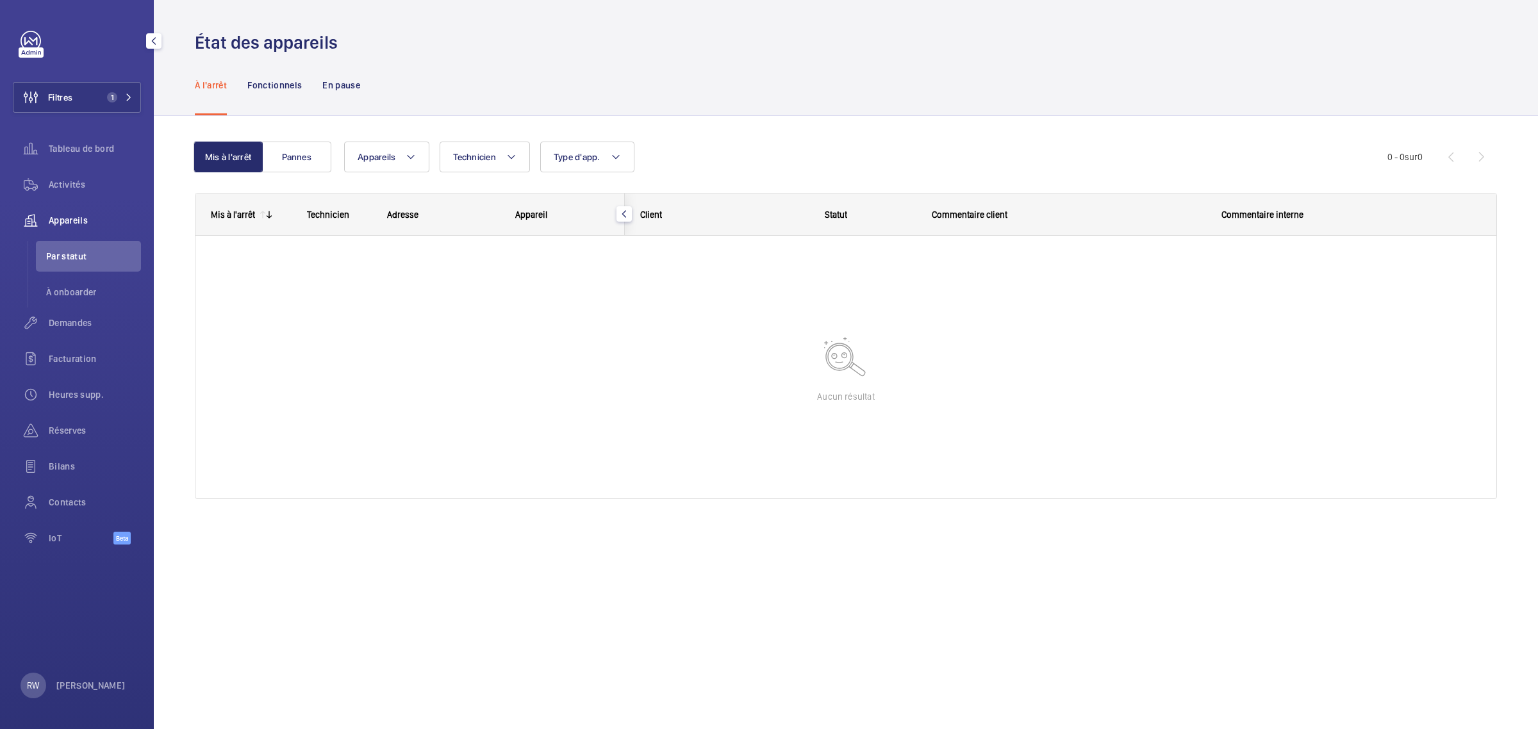
click at [100, 97] on button "Filtres 1" at bounding box center [77, 97] width 128 height 31
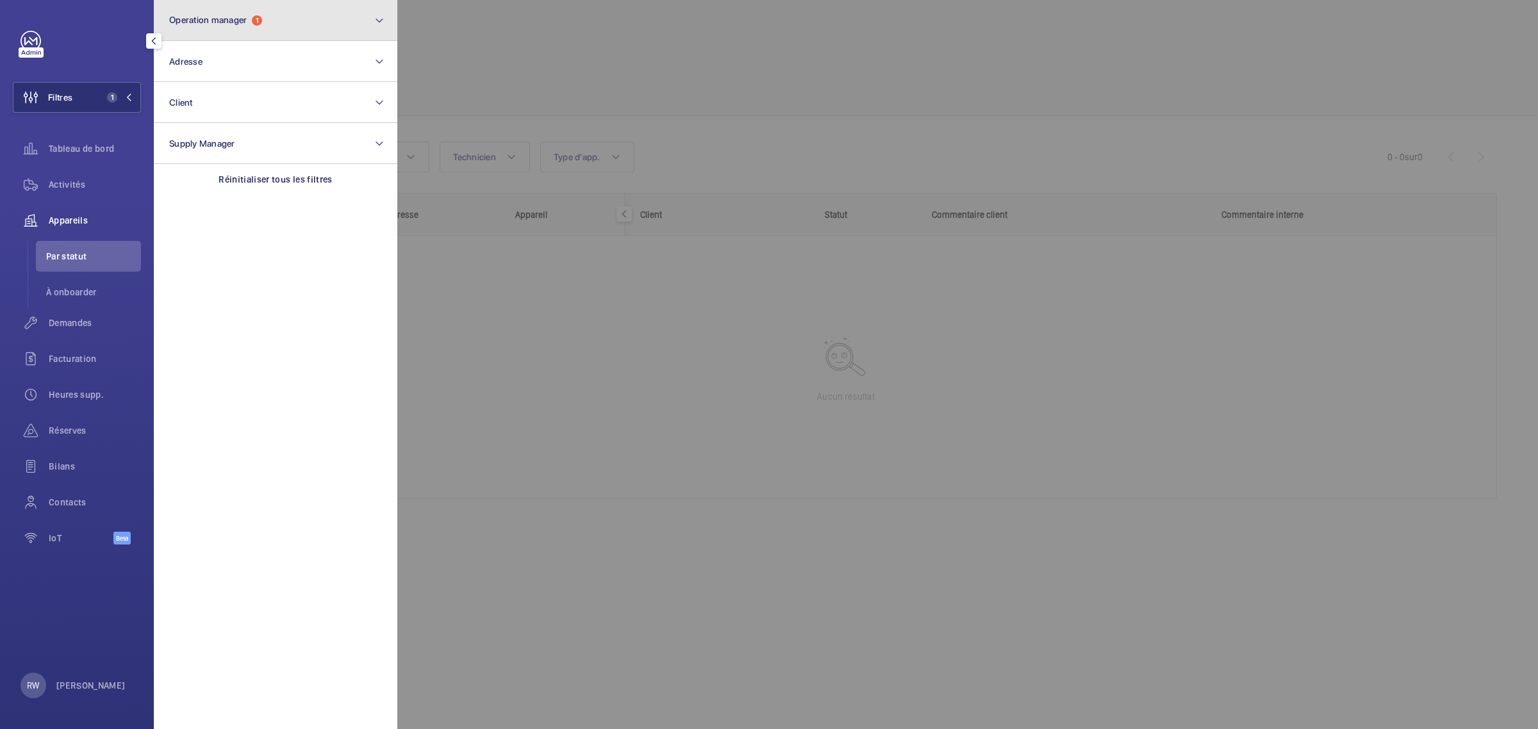
click at [255, 13] on button "Operation manager 1" at bounding box center [276, 20] width 244 height 41
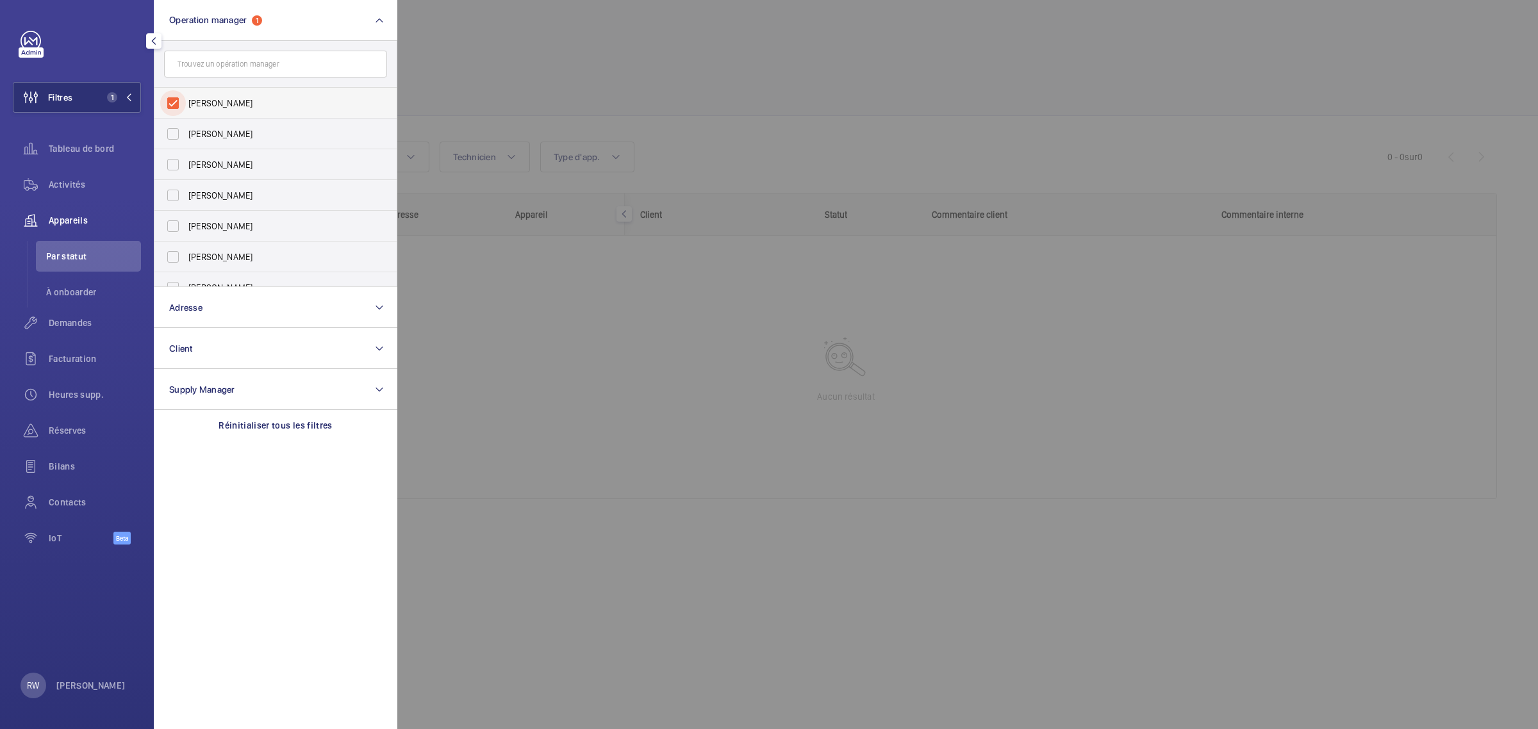
click at [178, 103] on input "[PERSON_NAME]" at bounding box center [173, 103] width 26 height 26
checkbox input "false"
click at [624, 49] on div at bounding box center [1166, 364] width 1538 height 729
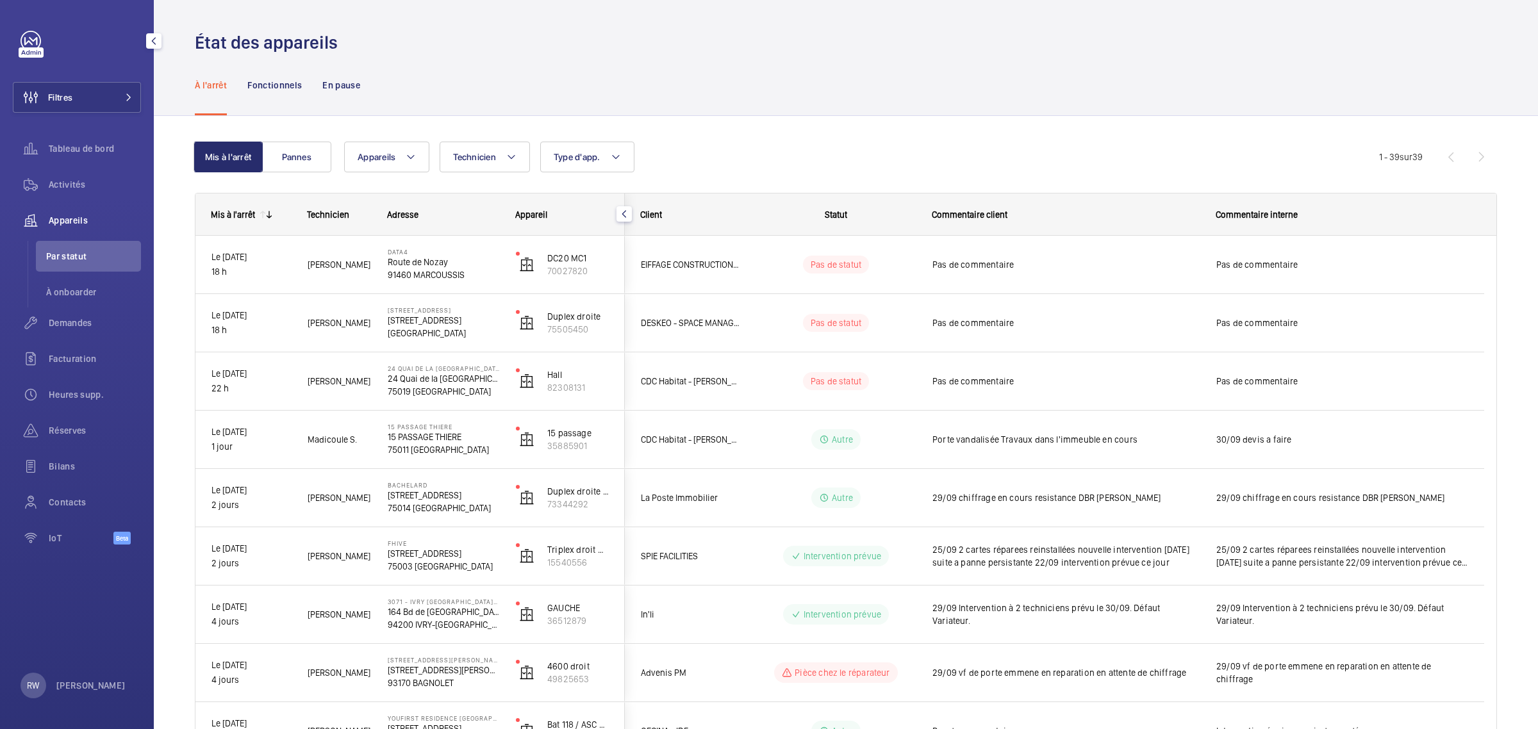
click at [684, 68] on div "À l'arrêt Fonctionnels En pause" at bounding box center [846, 84] width 1302 height 61
click at [642, 85] on div "À l'arrêt Fonctionnels En pause" at bounding box center [846, 84] width 1302 height 61
click at [68, 149] on span "Tableau de bord" at bounding box center [95, 148] width 92 height 13
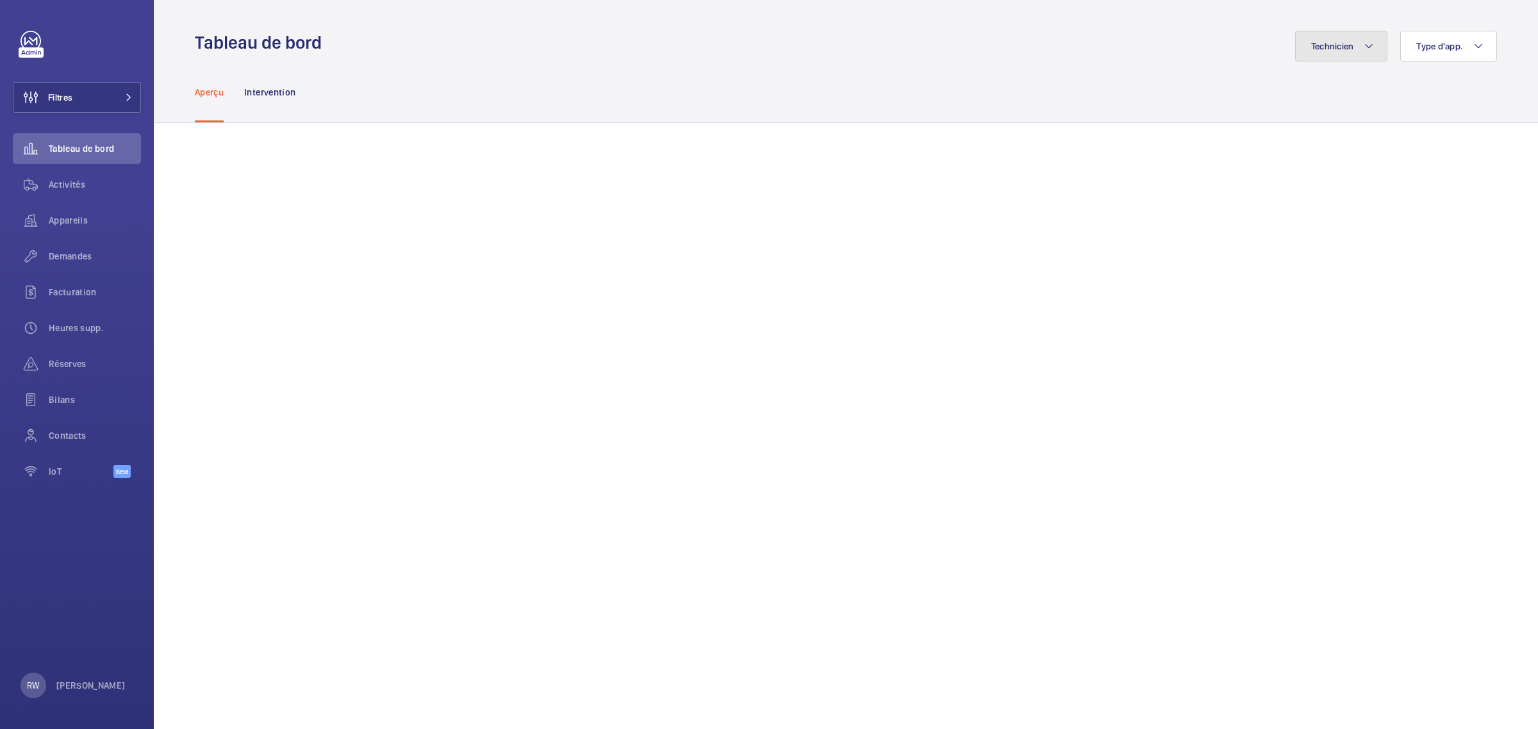
click at [1311, 46] on span "Technicien" at bounding box center [1332, 46] width 43 height 10
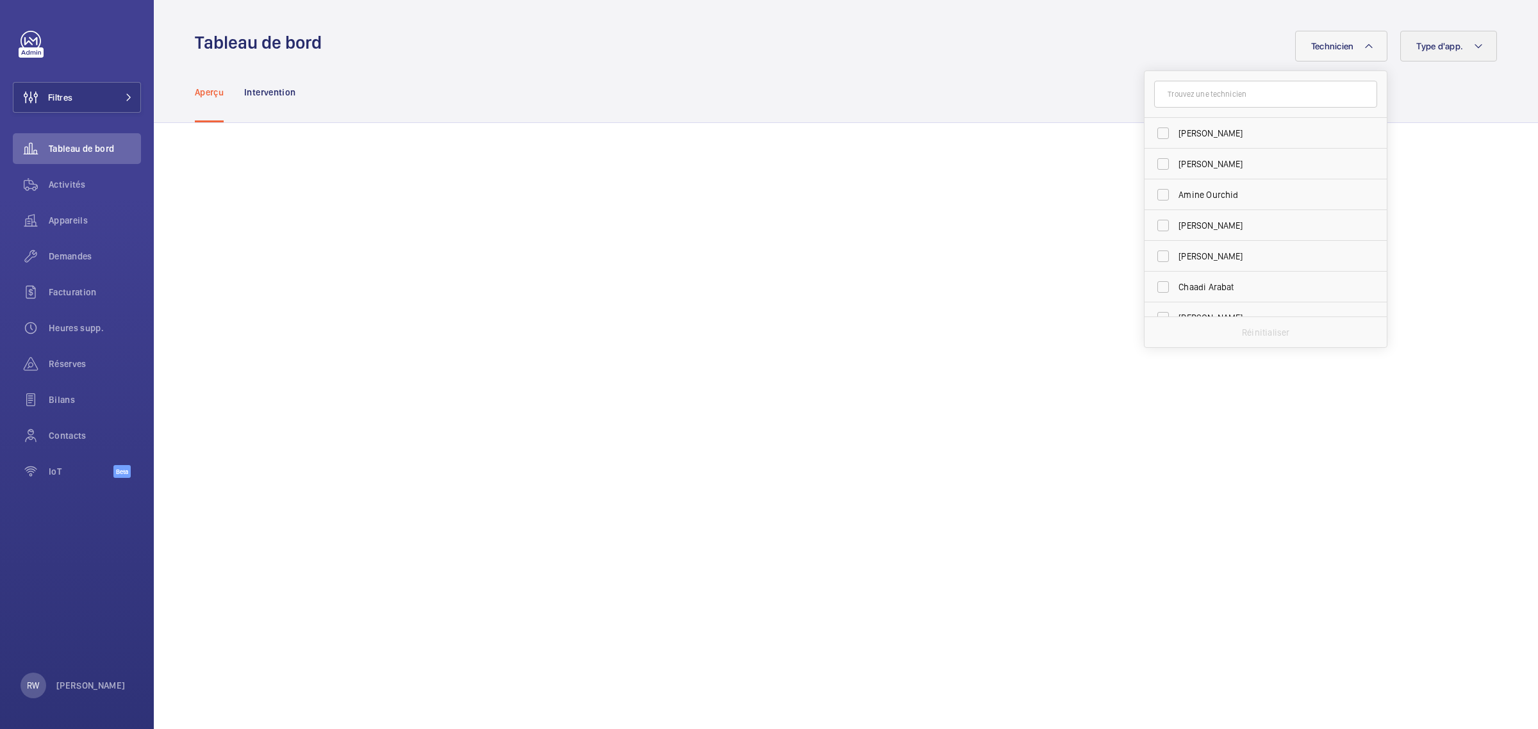
drag, startPoint x: 1214, startPoint y: 40, endPoint x: 1477, endPoint y: 38, distance: 262.7
click at [1218, 40] on div "Technicien [PERSON_NAME] [PERSON_NAME] Ourchid [PERSON_NAME] [PERSON_NAME] [DEM…" at bounding box center [913, 46] width 1168 height 31
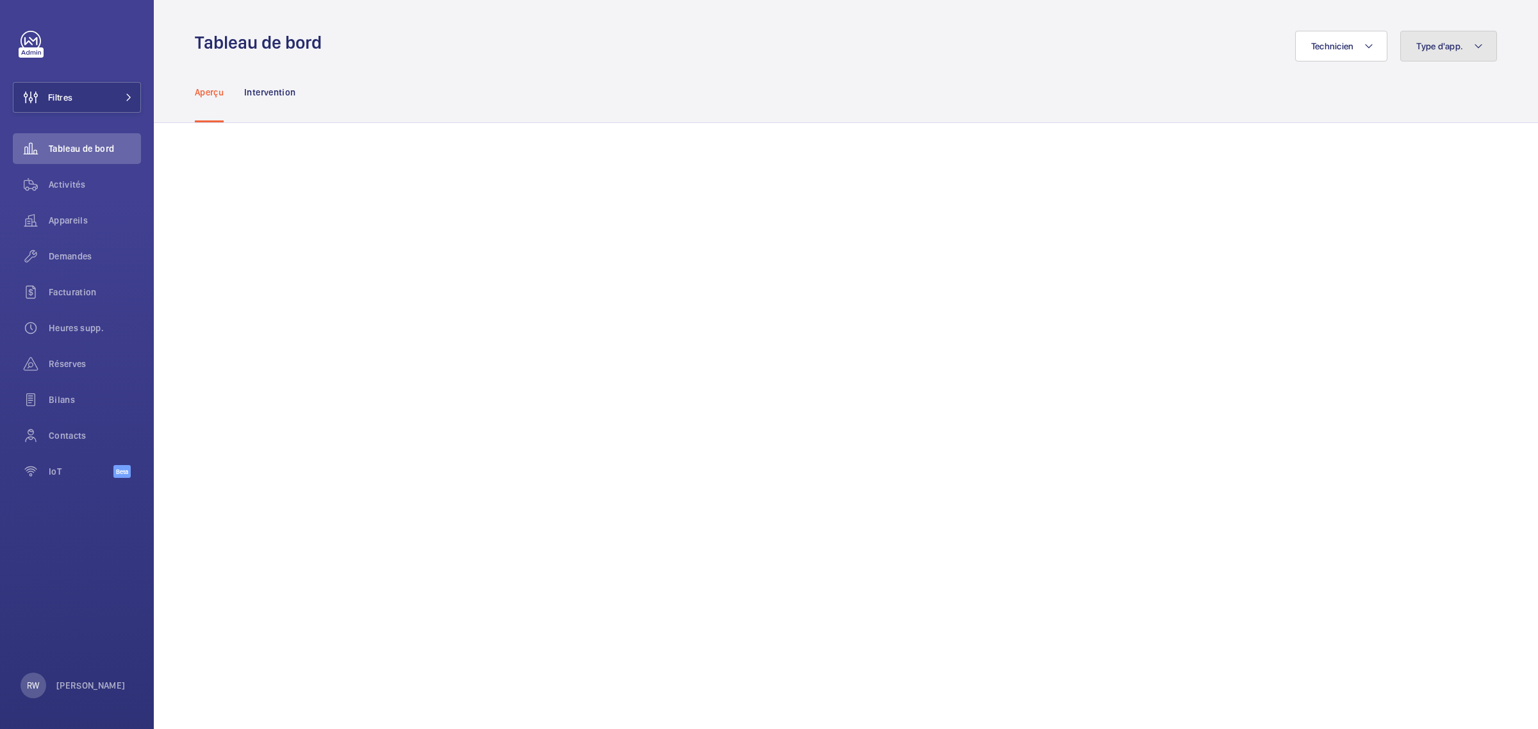
click at [1475, 42] on button "Type d'app." at bounding box center [1448, 46] width 97 height 31
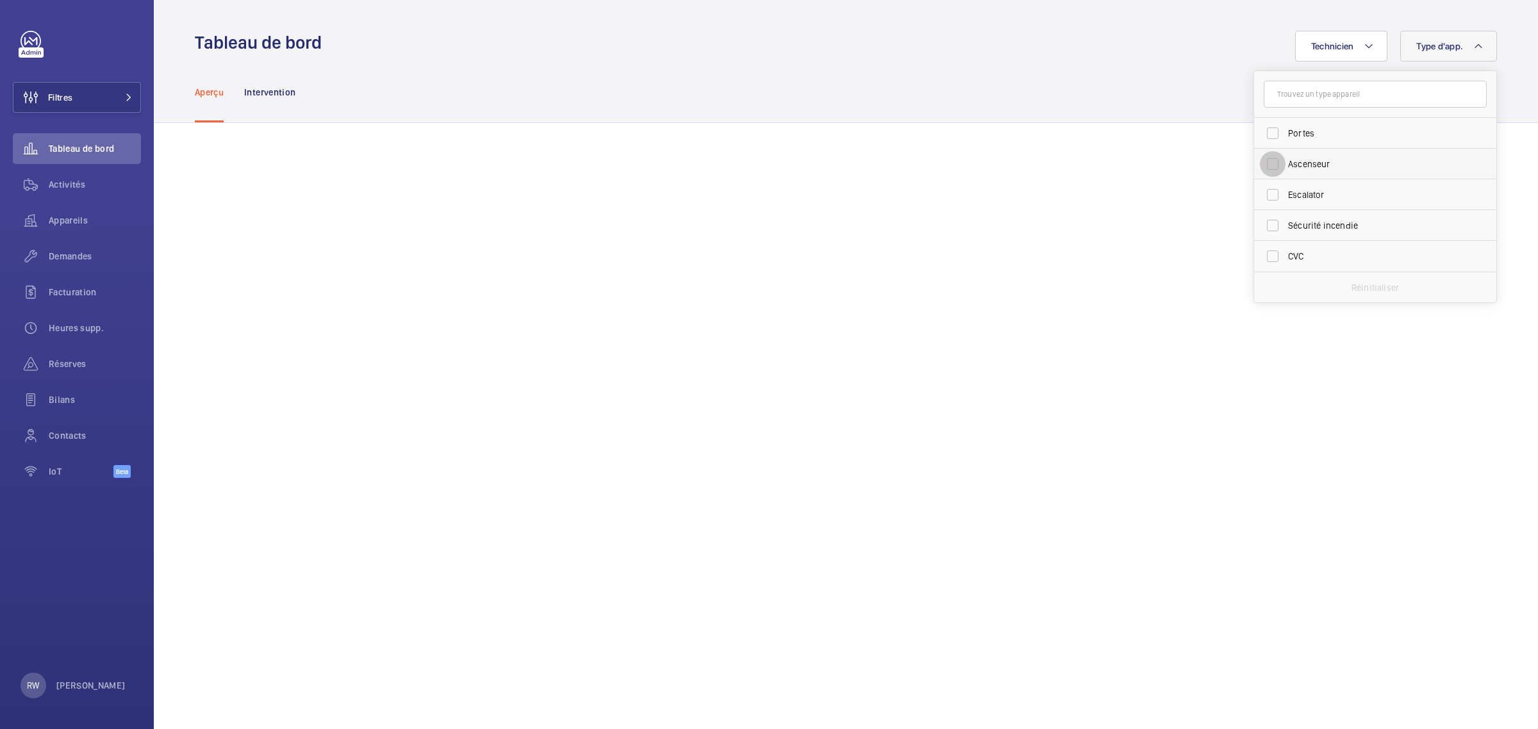
click at [1267, 158] on input "Ascenseur" at bounding box center [1273, 164] width 26 height 26
checkbox input "true"
click at [1095, 78] on div "Aperçu Intervention" at bounding box center [846, 92] width 1302 height 61
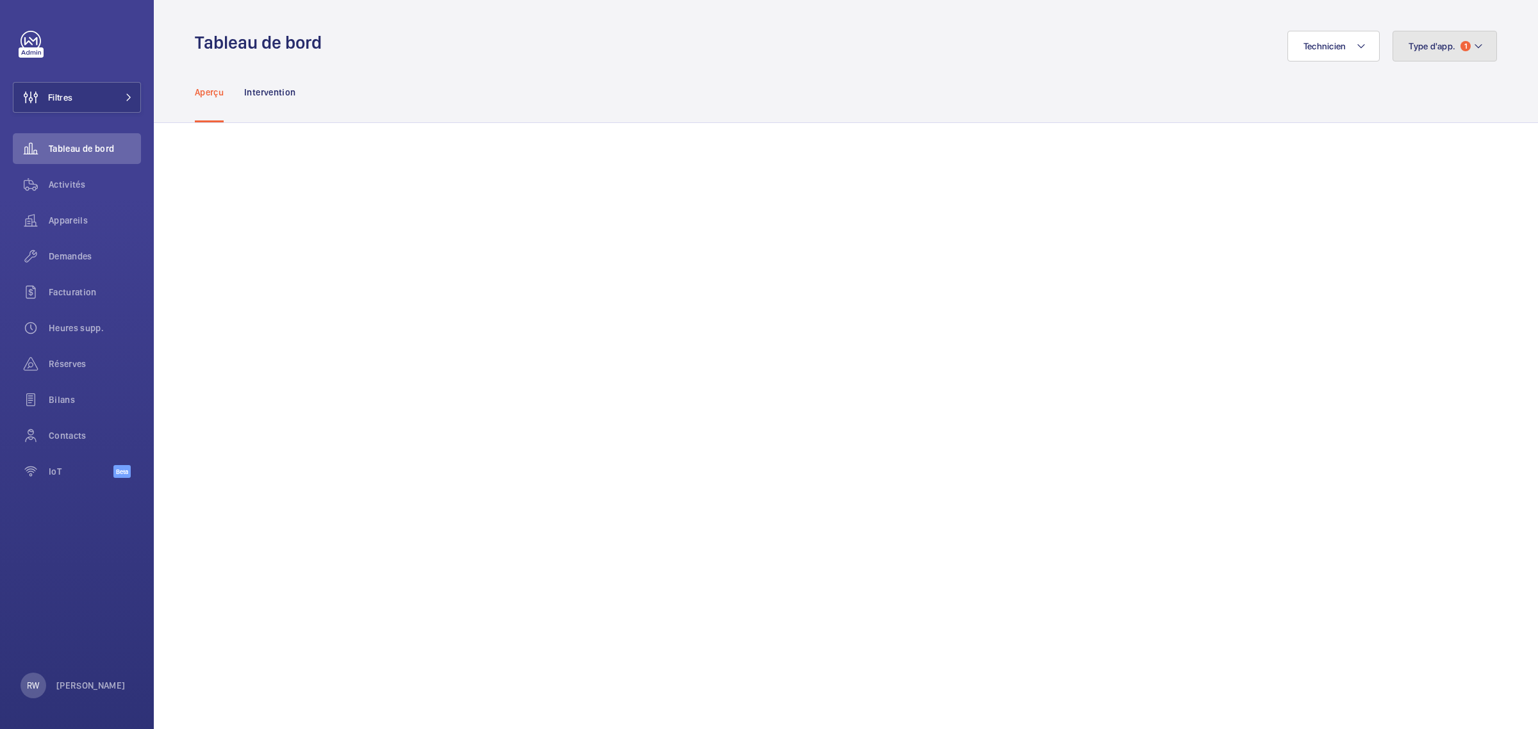
click at [1399, 51] on button "Type d'app. 1" at bounding box center [1445, 46] width 104 height 31
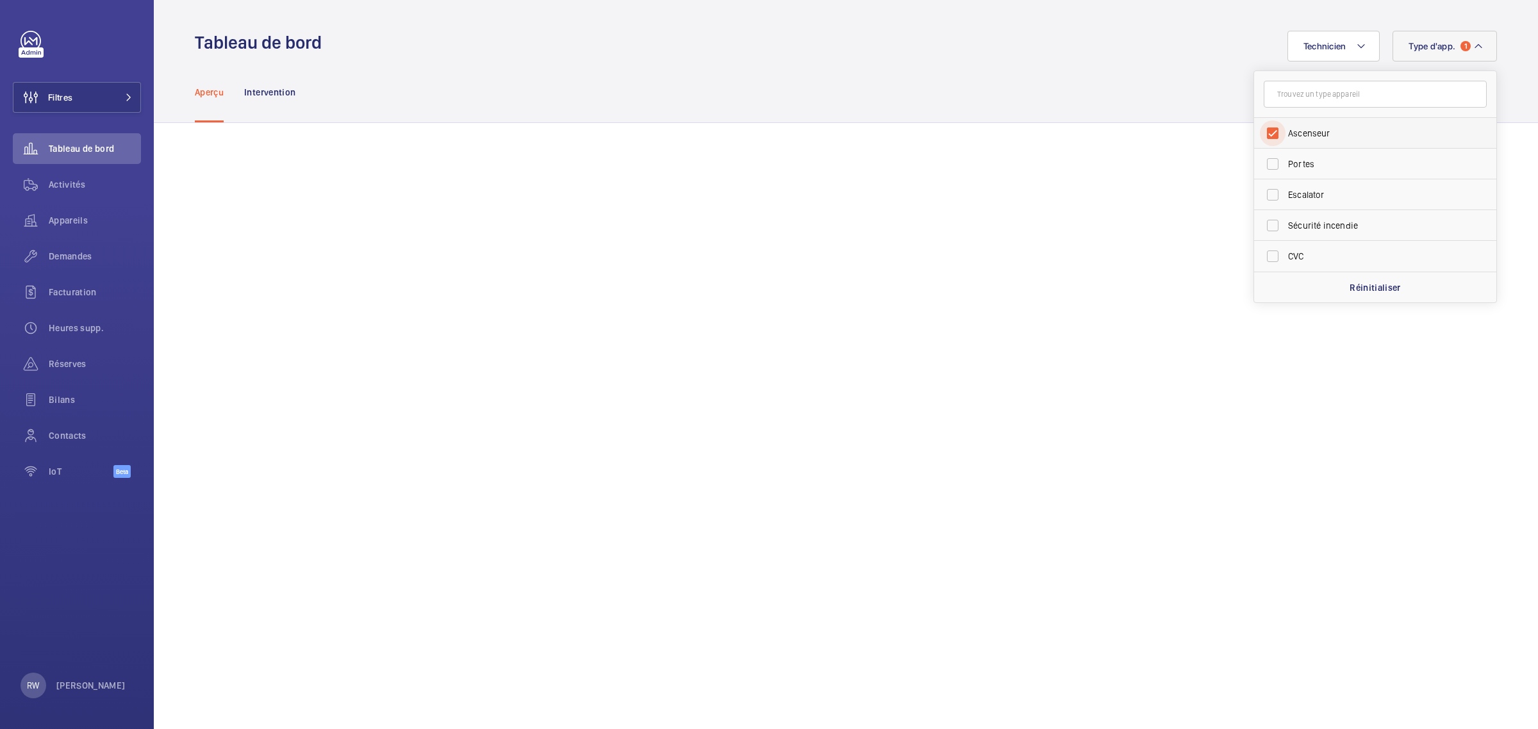
click at [1266, 130] on input "Ascenseur" at bounding box center [1273, 133] width 26 height 26
checkbox input "false"
click at [1088, 65] on div "Aperçu Intervention" at bounding box center [846, 92] width 1302 height 61
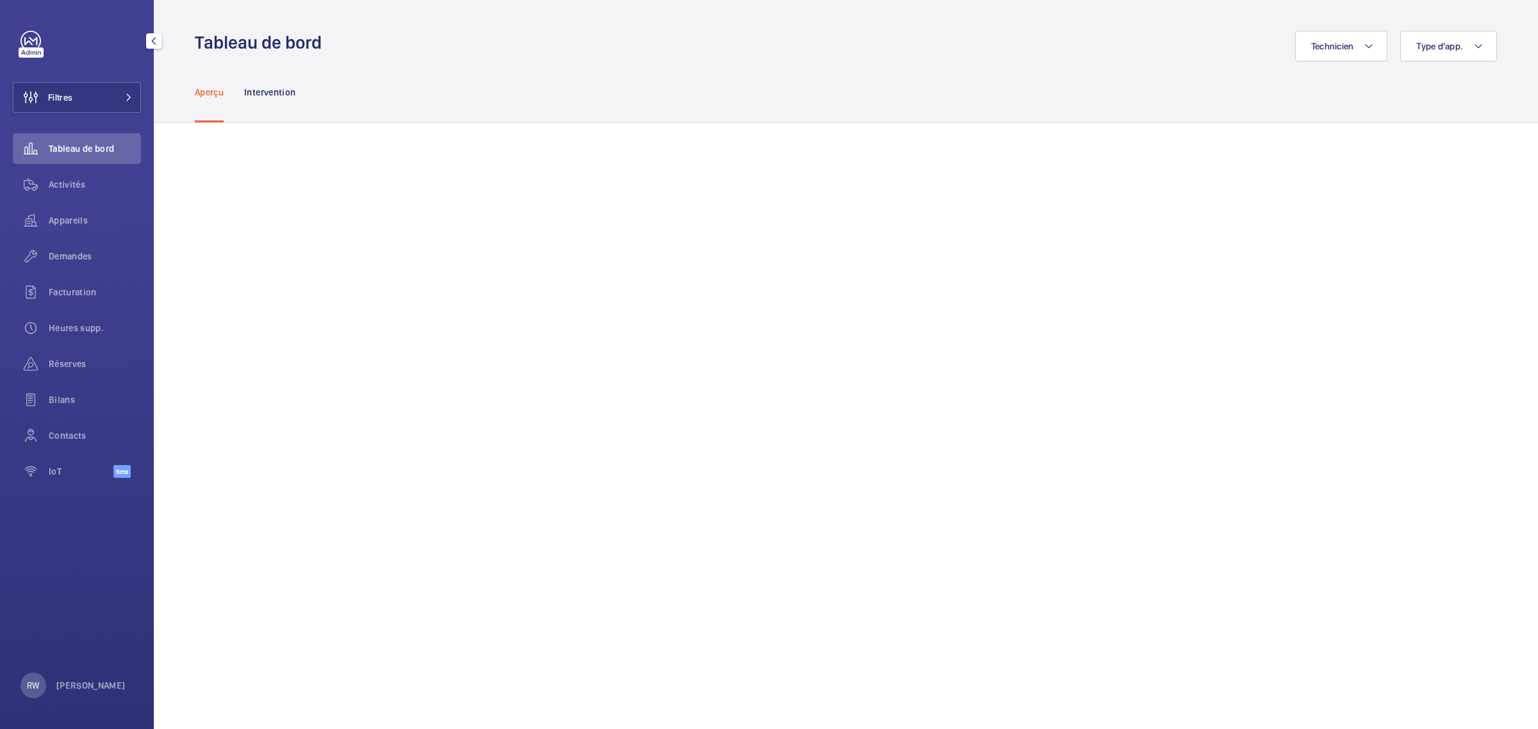
click at [10, 42] on div "Filtres Tableau de bord Activités Appareils Demandes Facturation Heures supp. R…" at bounding box center [77, 364] width 154 height 729
click at [87, 87] on button "Filtres" at bounding box center [77, 97] width 128 height 31
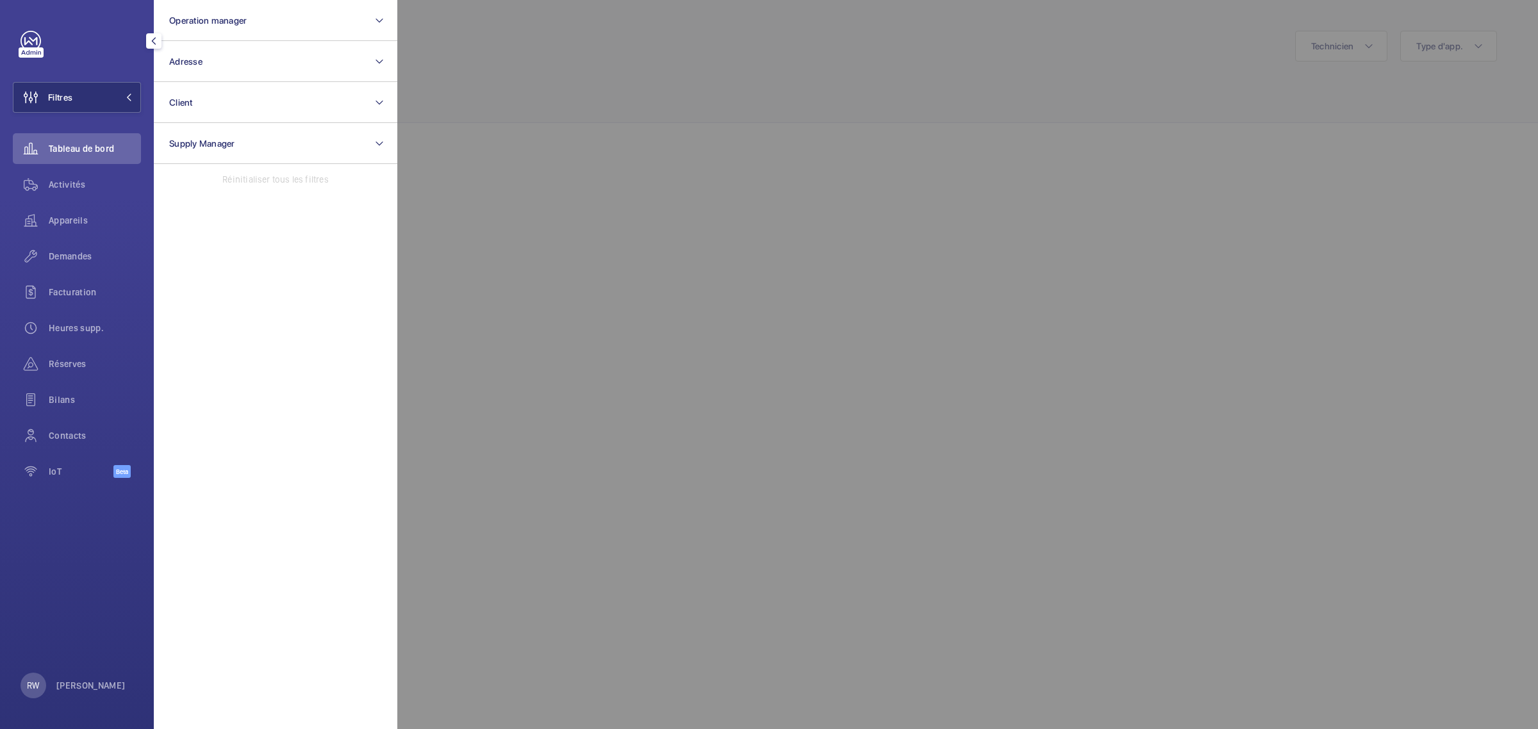
drag, startPoint x: 678, startPoint y: 65, endPoint x: 624, endPoint y: 72, distance: 54.9
click at [673, 66] on div at bounding box center [1166, 364] width 1538 height 729
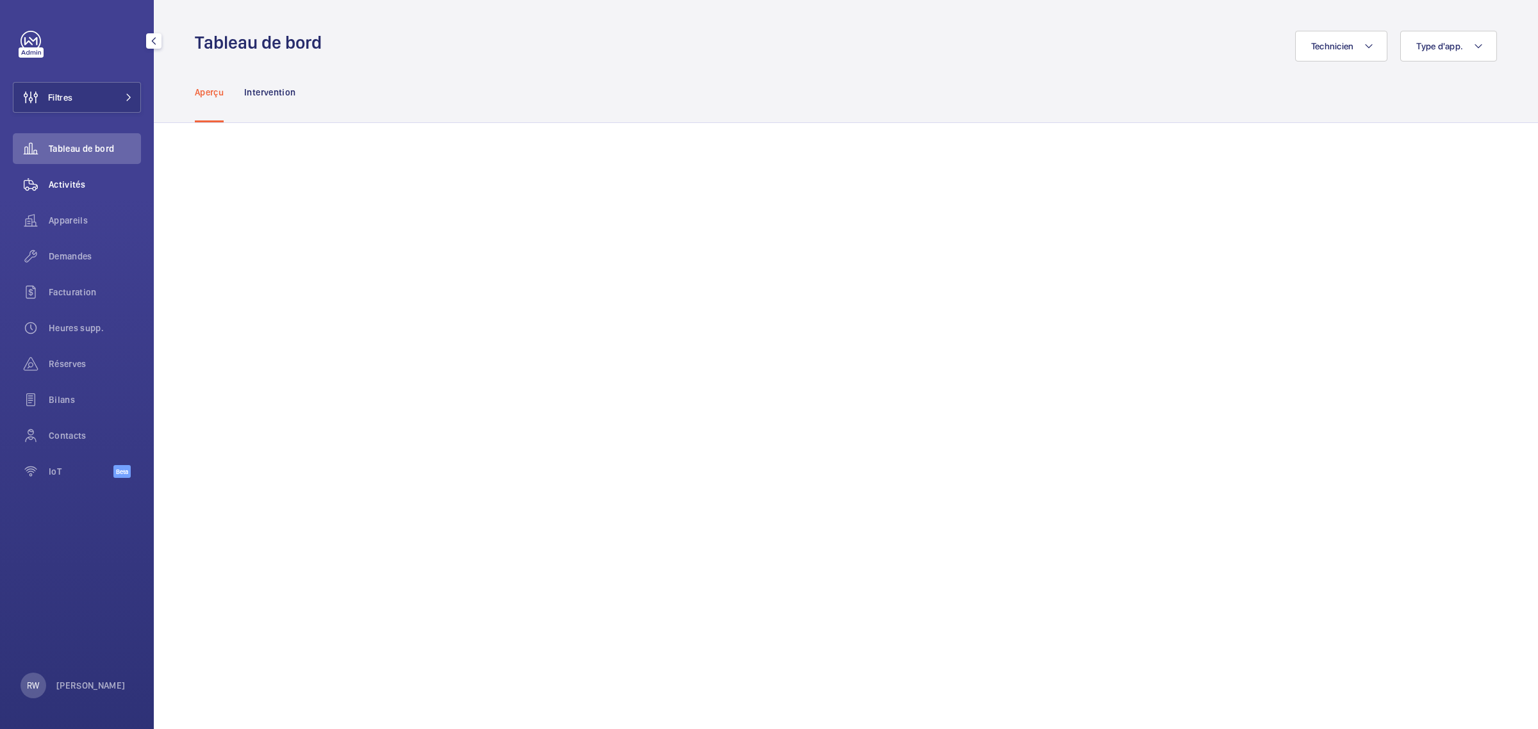
click at [62, 174] on div "Activités" at bounding box center [77, 184] width 128 height 31
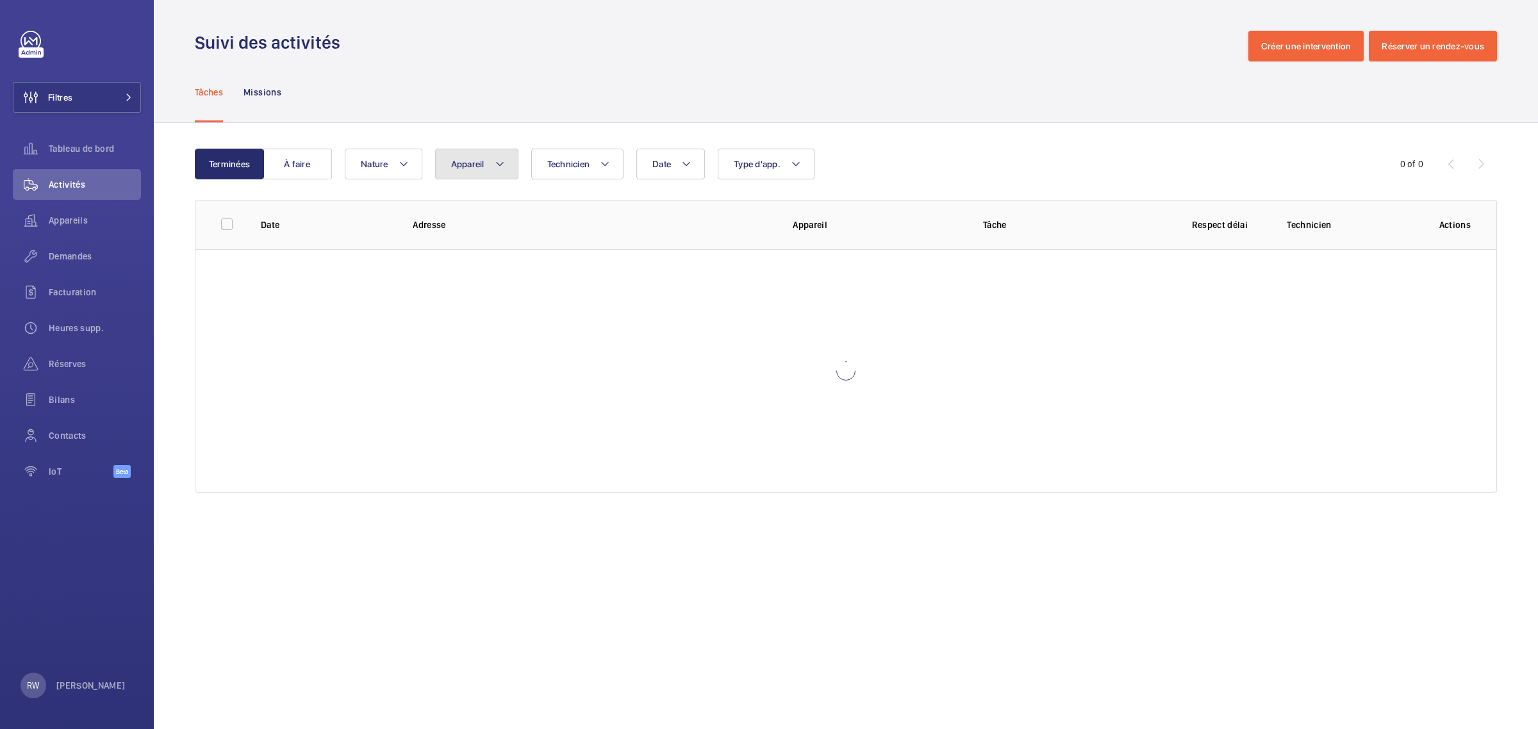
click at [484, 156] on button "Appareil" at bounding box center [476, 164] width 83 height 31
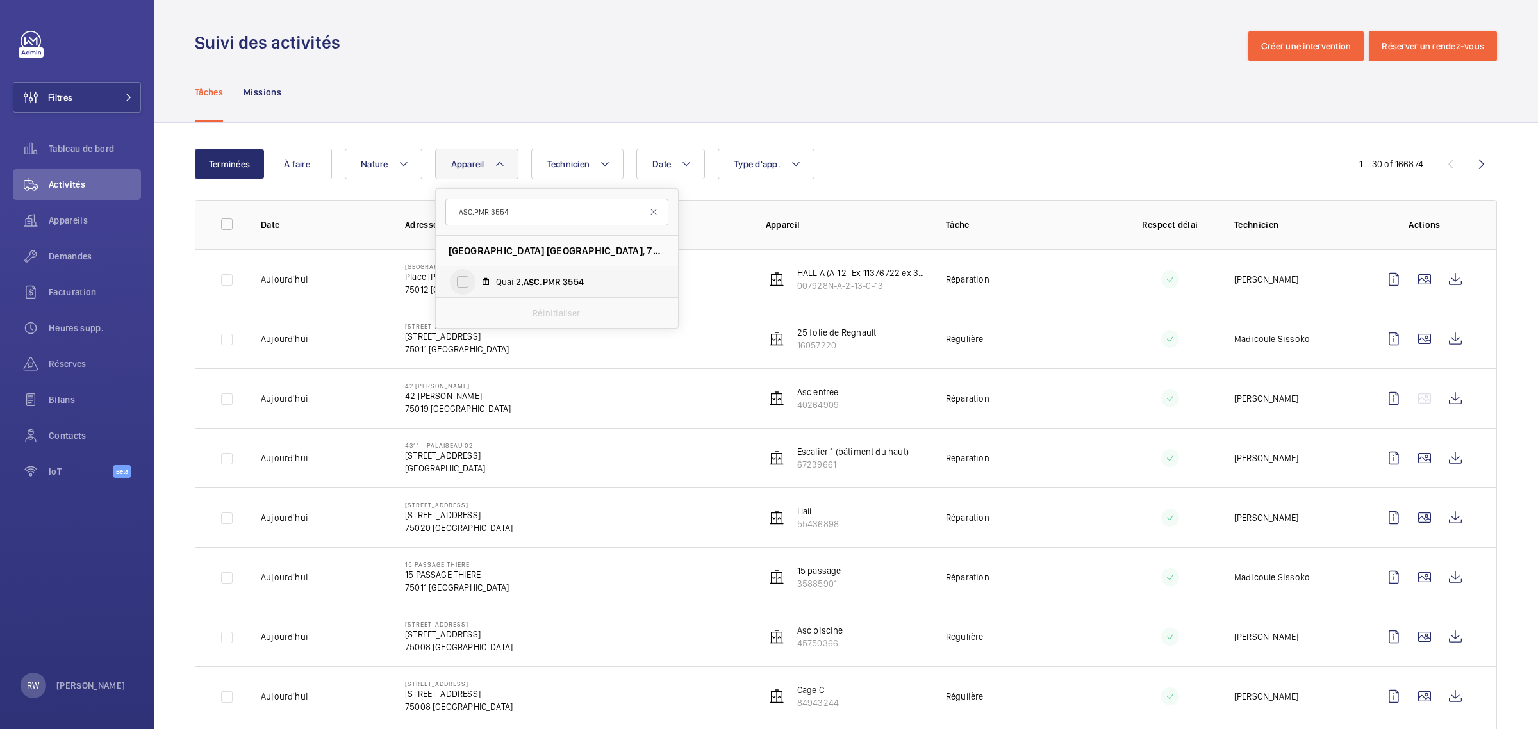
type input "ASC.PMR 3554"
drag, startPoint x: 459, startPoint y: 287, endPoint x: 495, endPoint y: 146, distance: 145.5
click at [460, 287] on input "Quai 2, ASC.PMR 3554" at bounding box center [463, 282] width 26 height 26
checkbox input "true"
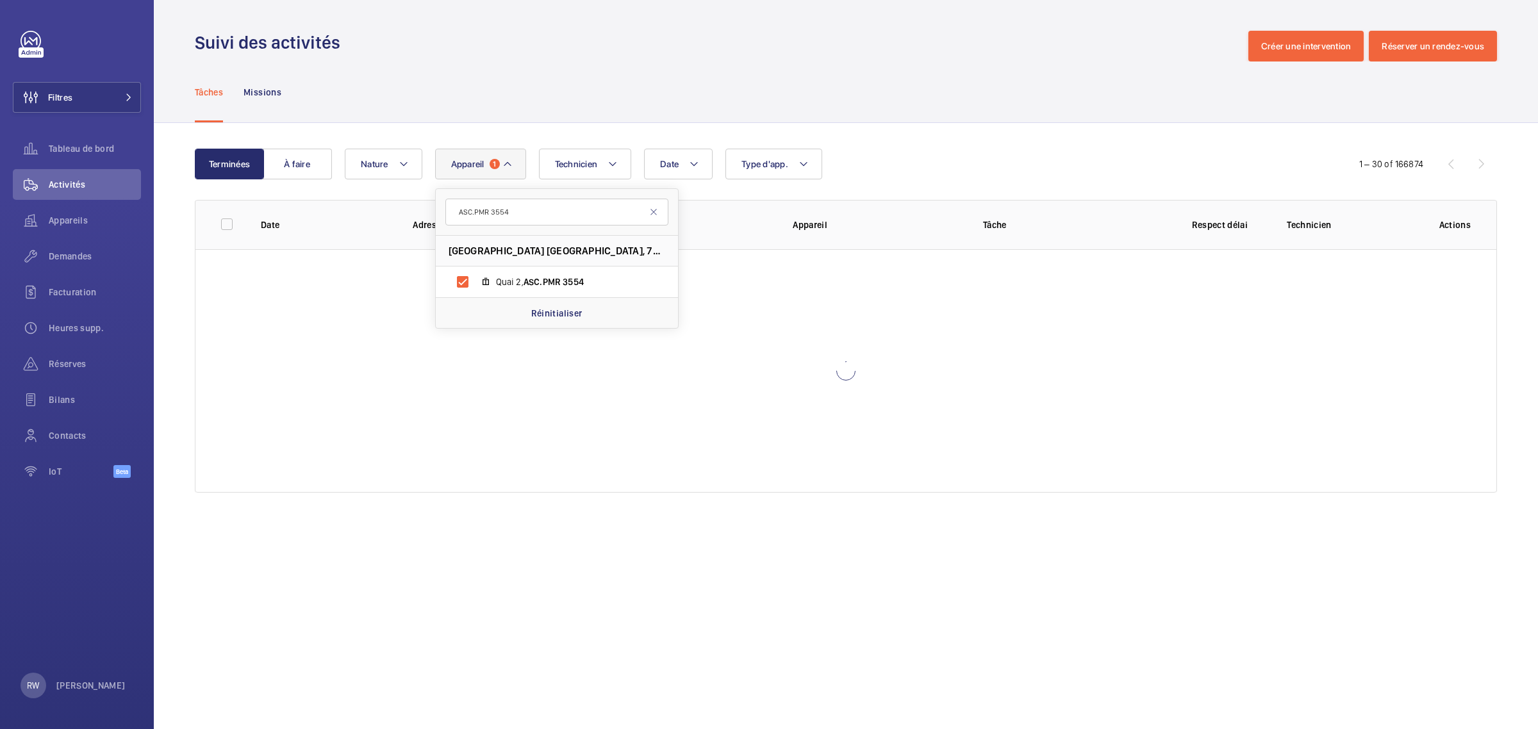
click at [519, 103] on div "Tâches Missions" at bounding box center [846, 92] width 1302 height 61
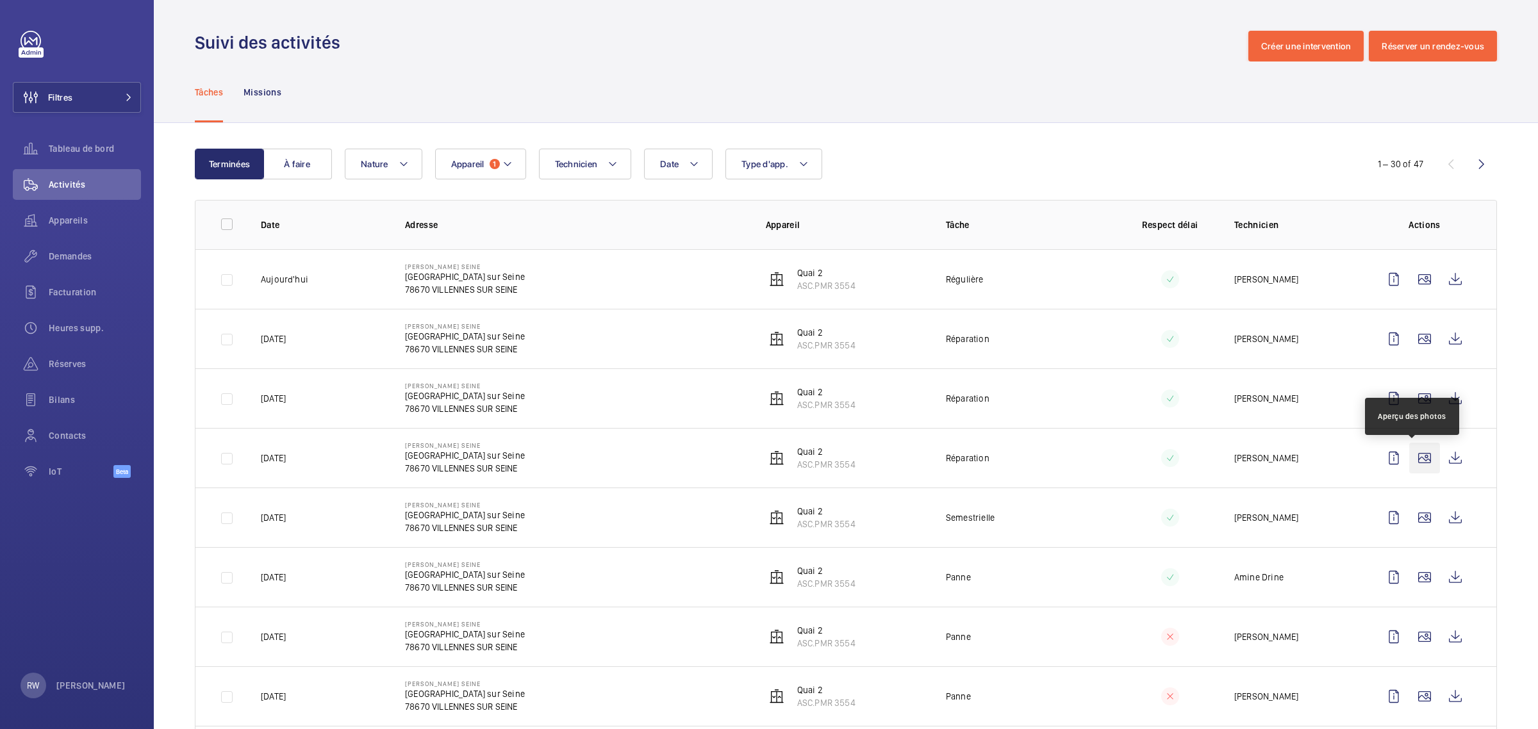
click at [1409, 458] on wm-front-icon-button at bounding box center [1424, 458] width 31 height 31
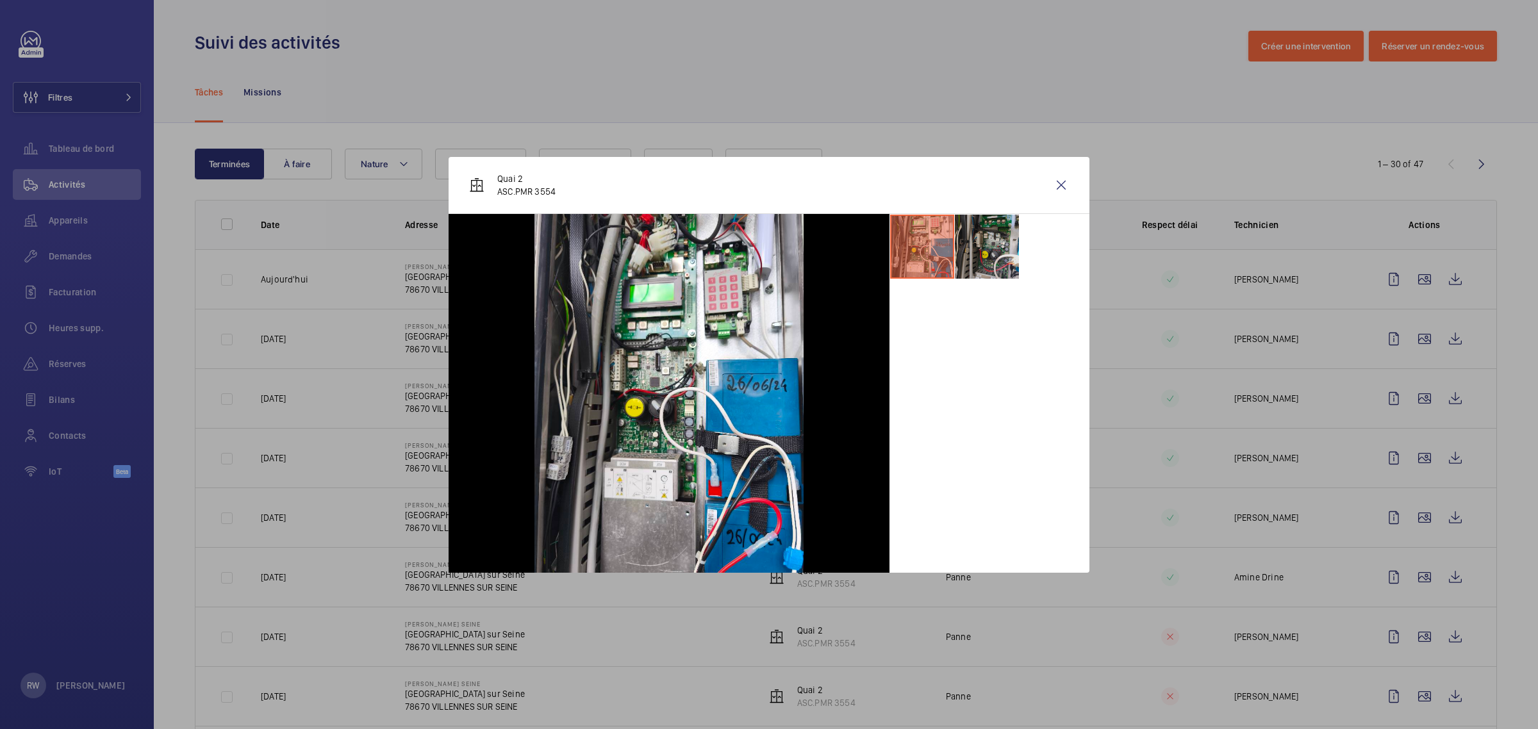
click at [981, 236] on li at bounding box center [987, 247] width 64 height 64
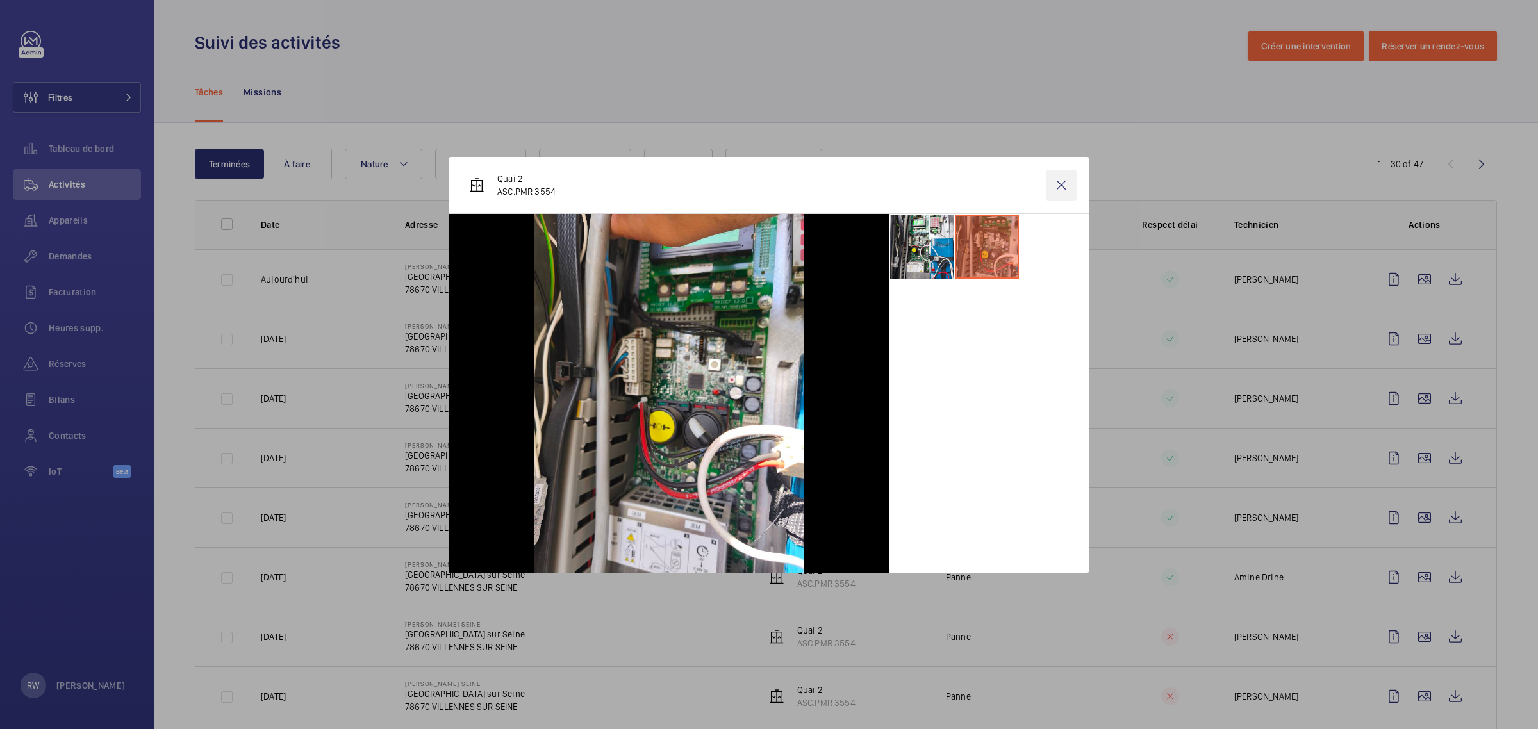
click at [1067, 184] on wm-front-icon-button at bounding box center [1061, 185] width 31 height 31
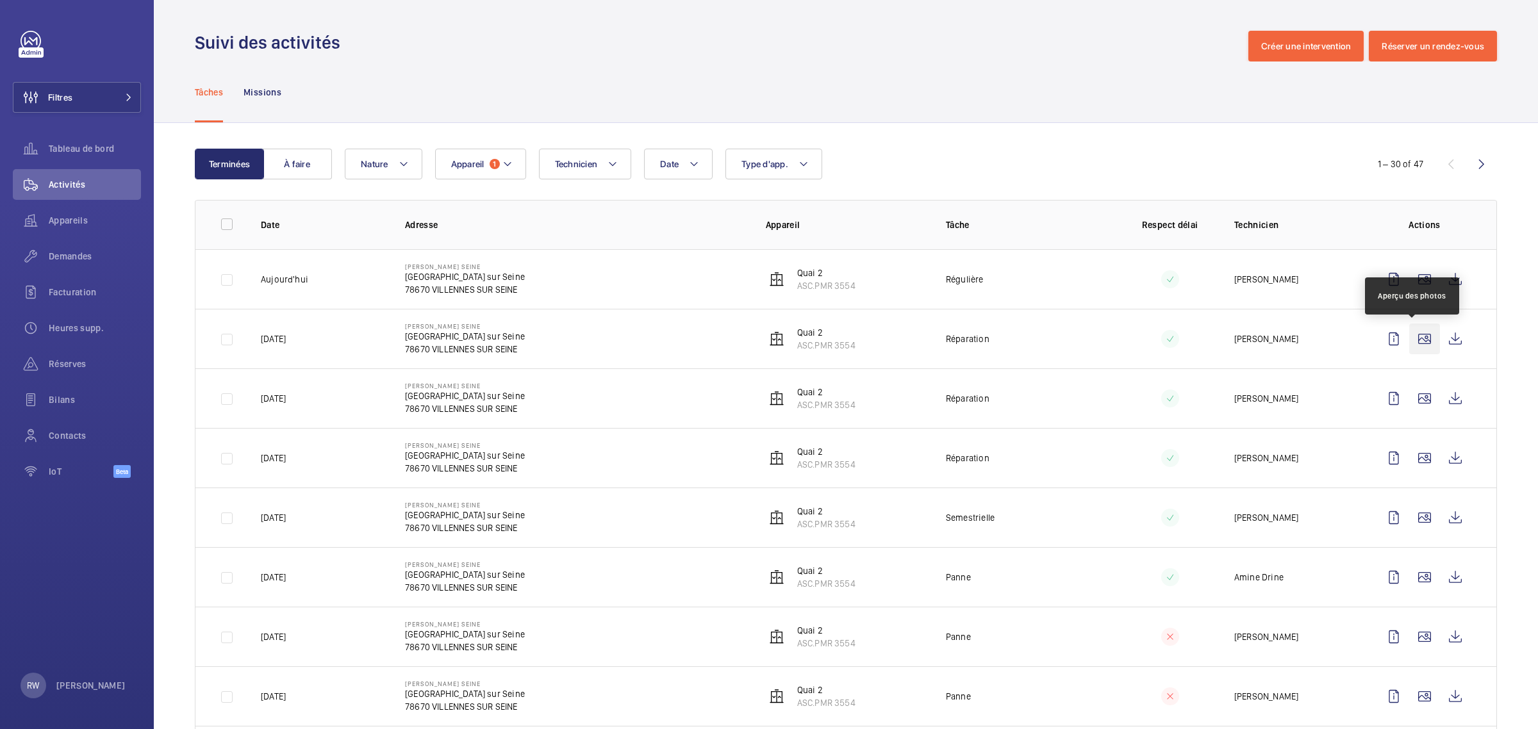
click at [1410, 342] on wm-front-icon-button at bounding box center [1424, 339] width 31 height 31
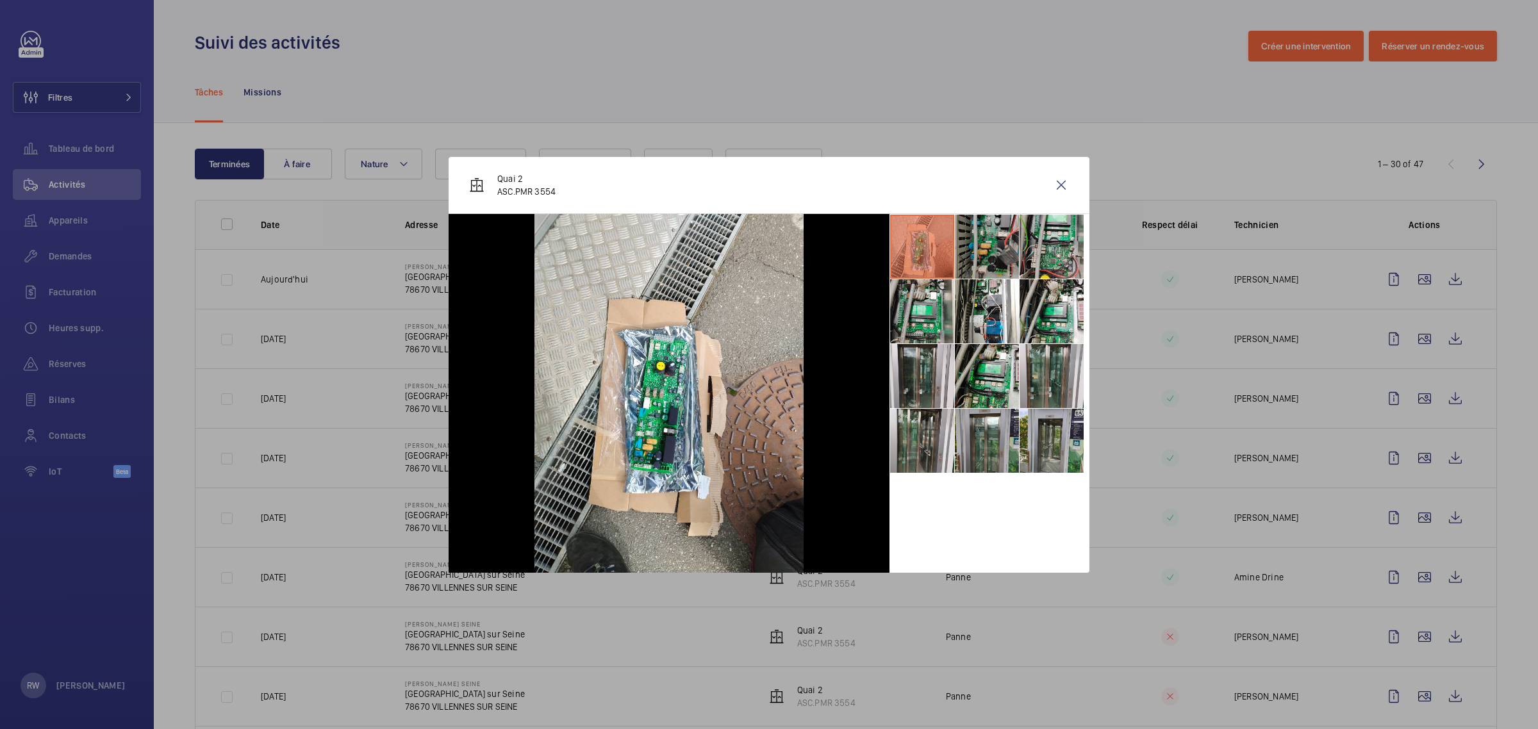
click at [986, 253] on li at bounding box center [987, 247] width 64 height 64
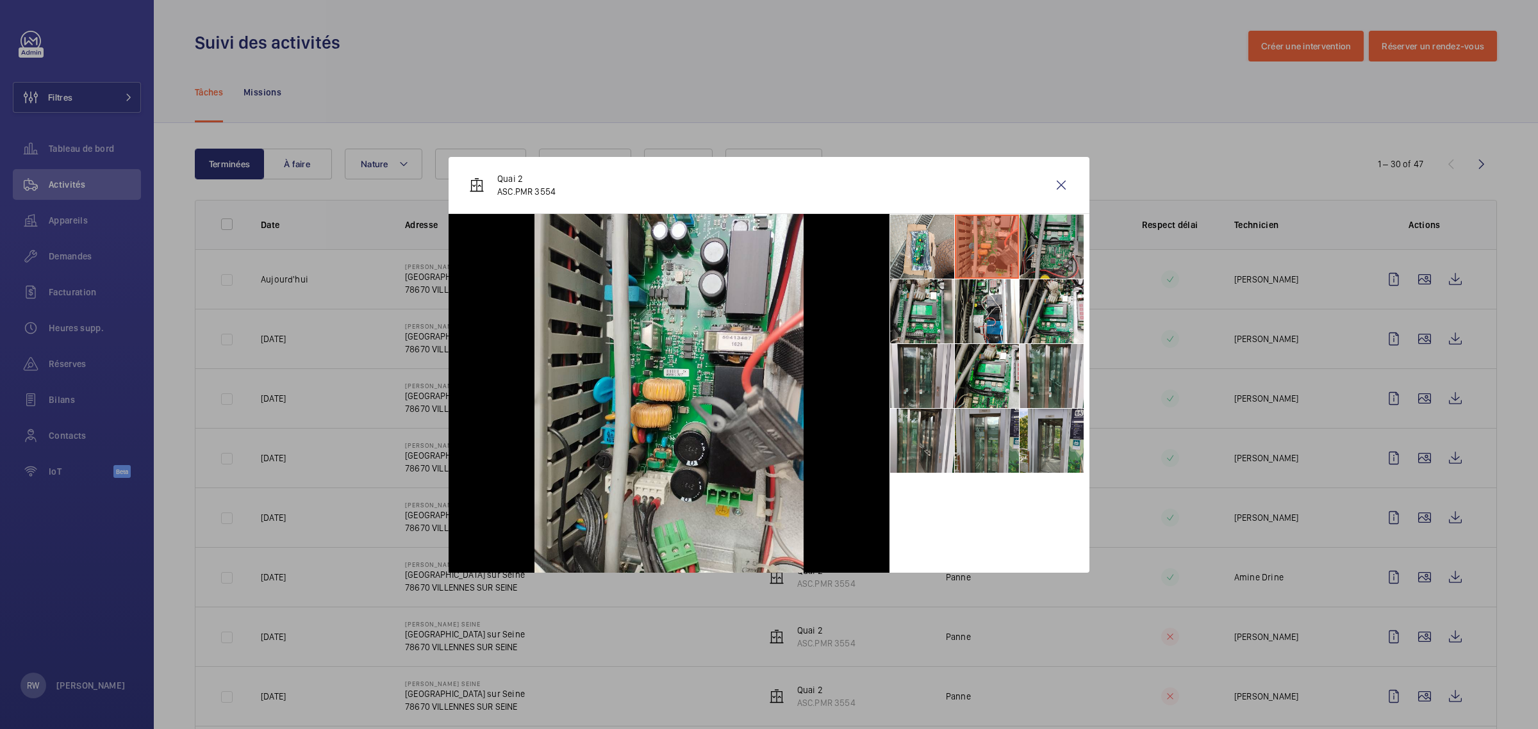
click at [1034, 250] on li at bounding box center [1052, 247] width 64 height 64
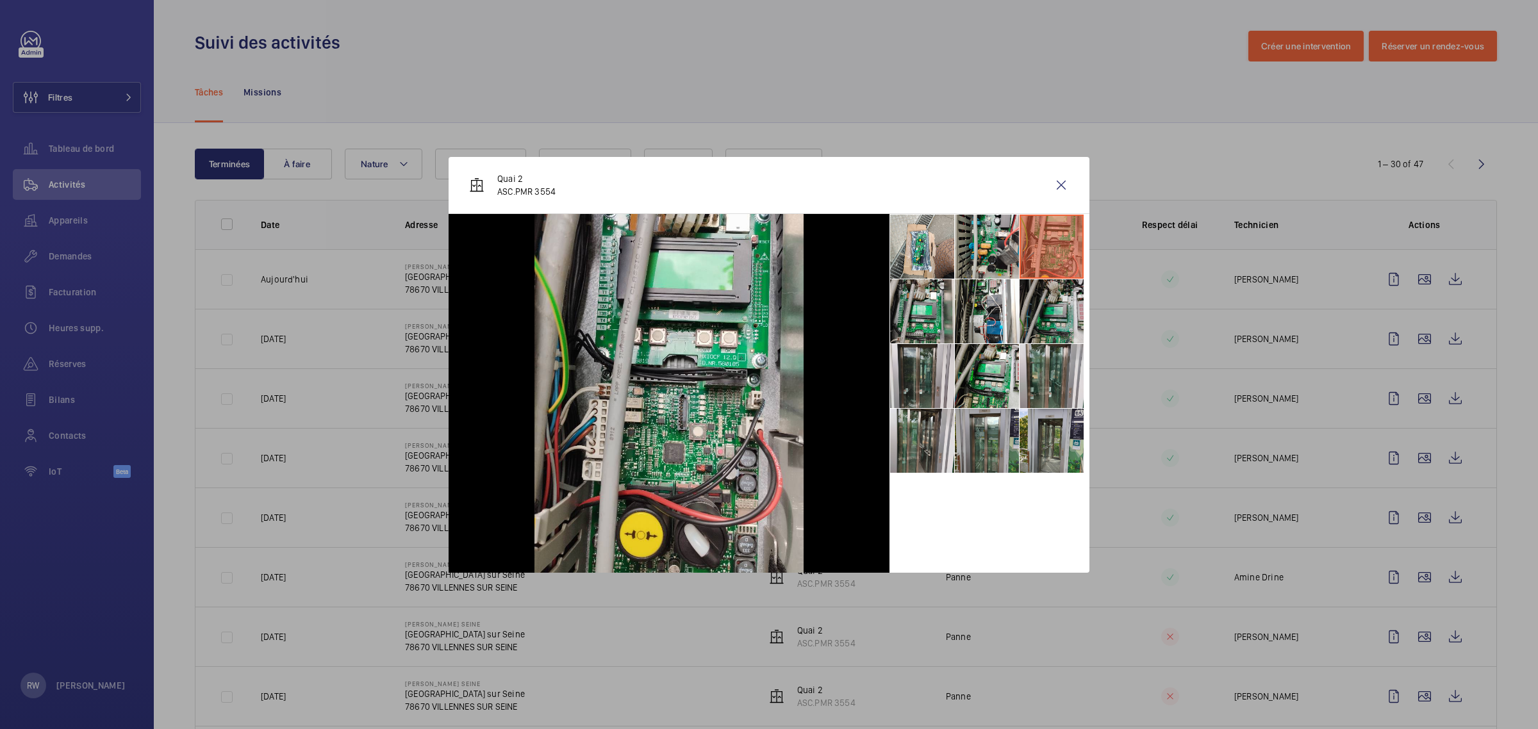
click at [1034, 306] on li at bounding box center [1052, 311] width 64 height 64
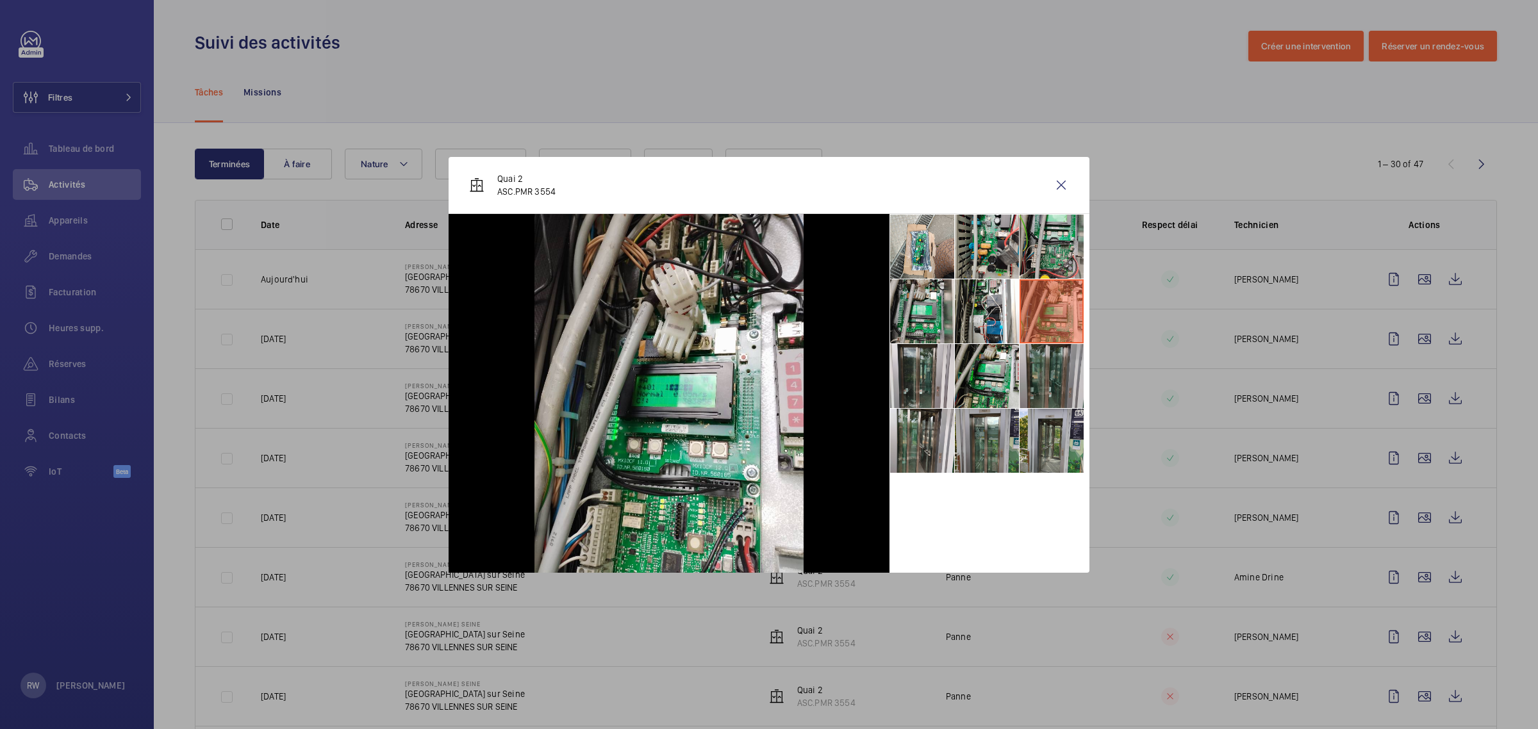
click at [1039, 363] on li at bounding box center [1052, 376] width 64 height 64
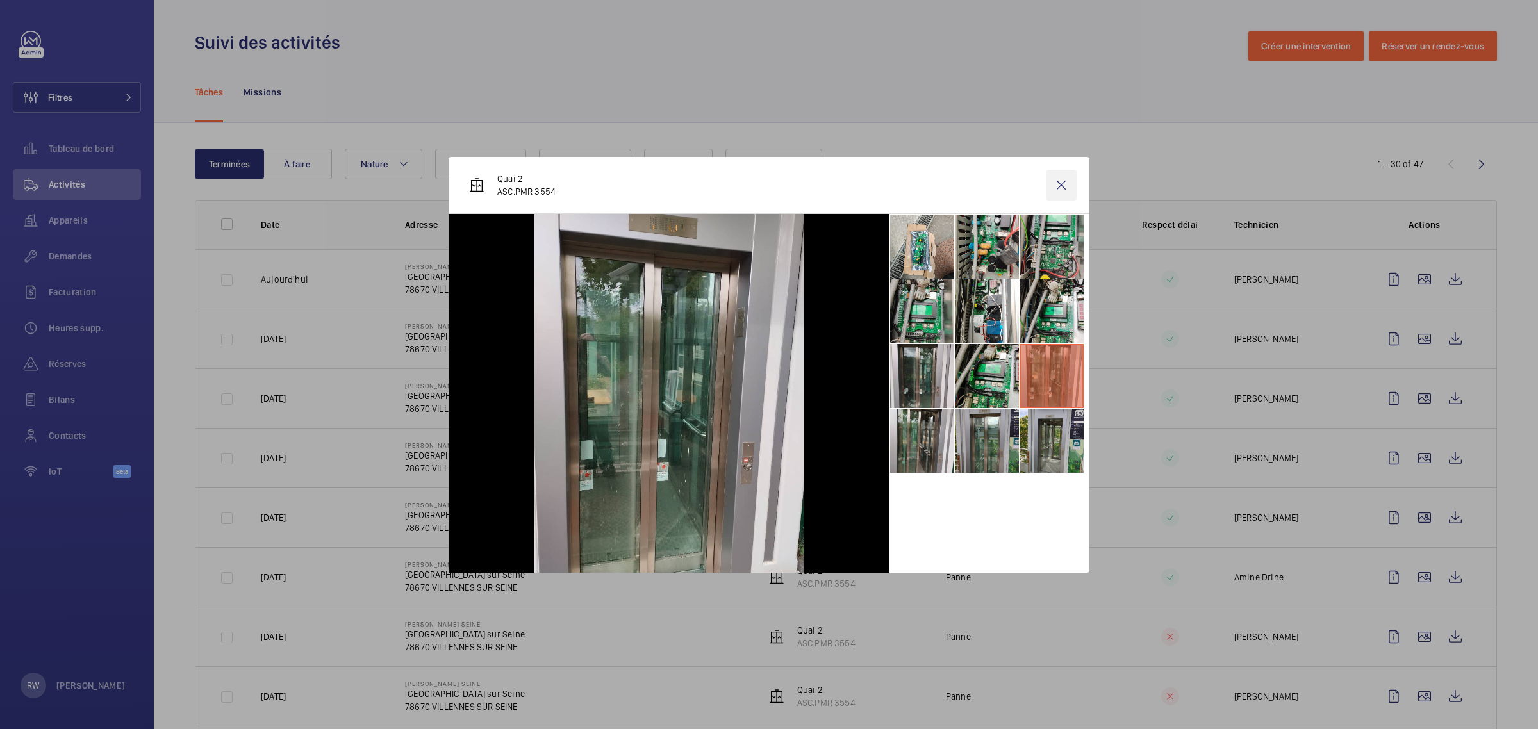
click at [1054, 184] on wm-front-icon-button at bounding box center [1061, 185] width 31 height 31
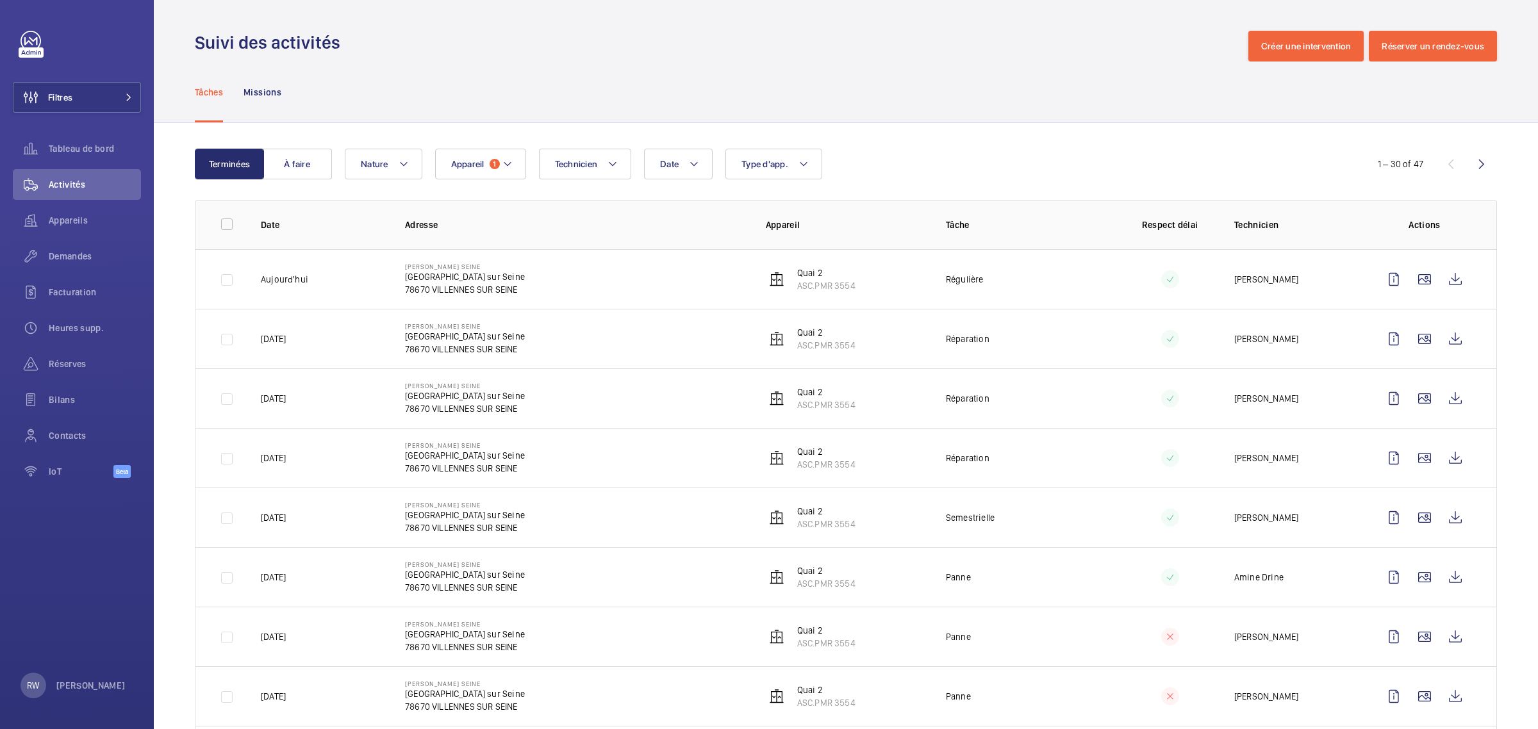
click at [277, 459] on p "[DATE]" at bounding box center [273, 458] width 25 height 13
click at [274, 334] on p "[DATE]" at bounding box center [273, 339] width 25 height 13
drag, startPoint x: 1439, startPoint y: 462, endPoint x: 1420, endPoint y: 457, distance: 19.9
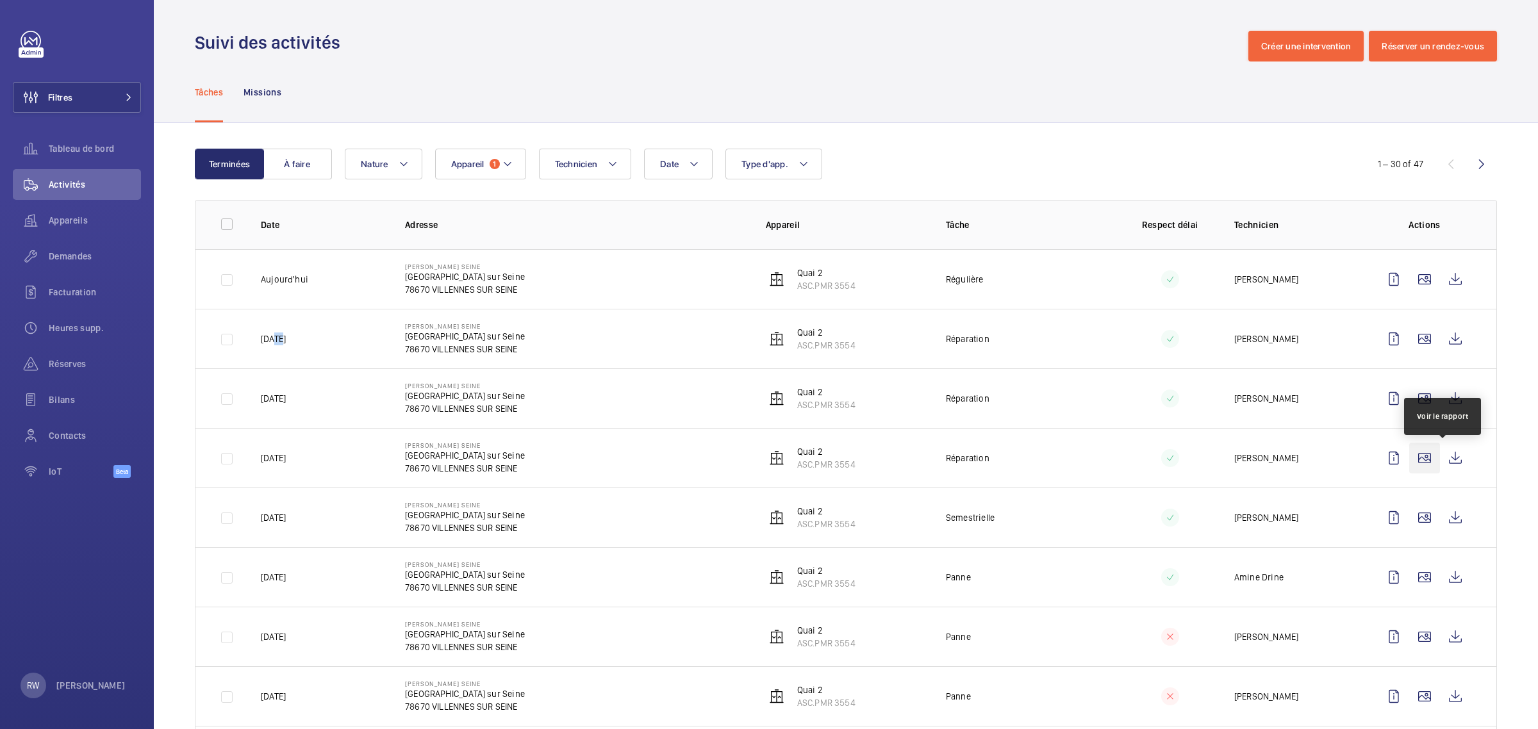
click at [1440, 462] on wm-front-icon-button at bounding box center [1455, 458] width 31 height 31
click at [513, 167] on button "Appareil 1" at bounding box center [480, 164] width 91 height 31
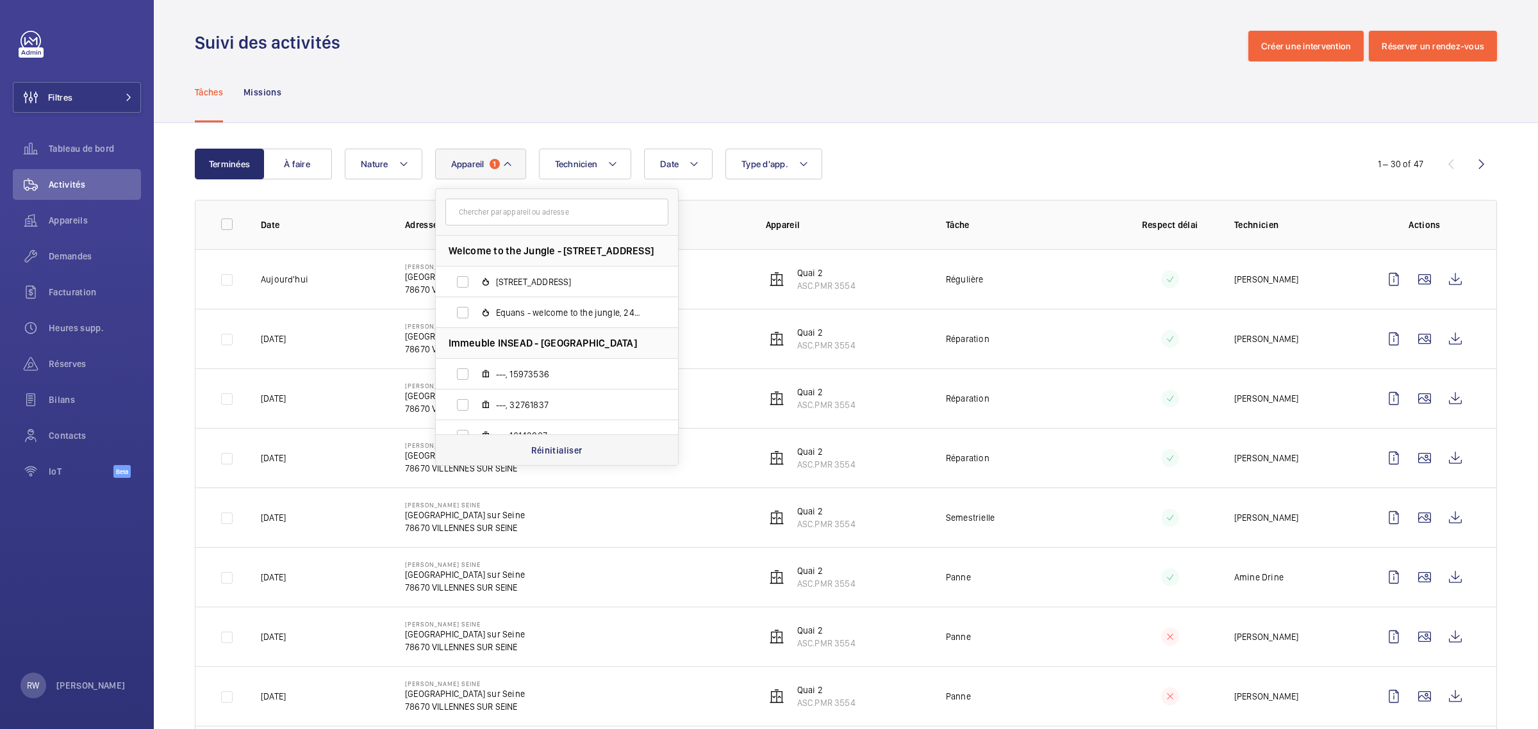
click at [571, 452] on p "Réinitialiser" at bounding box center [556, 450] width 51 height 13
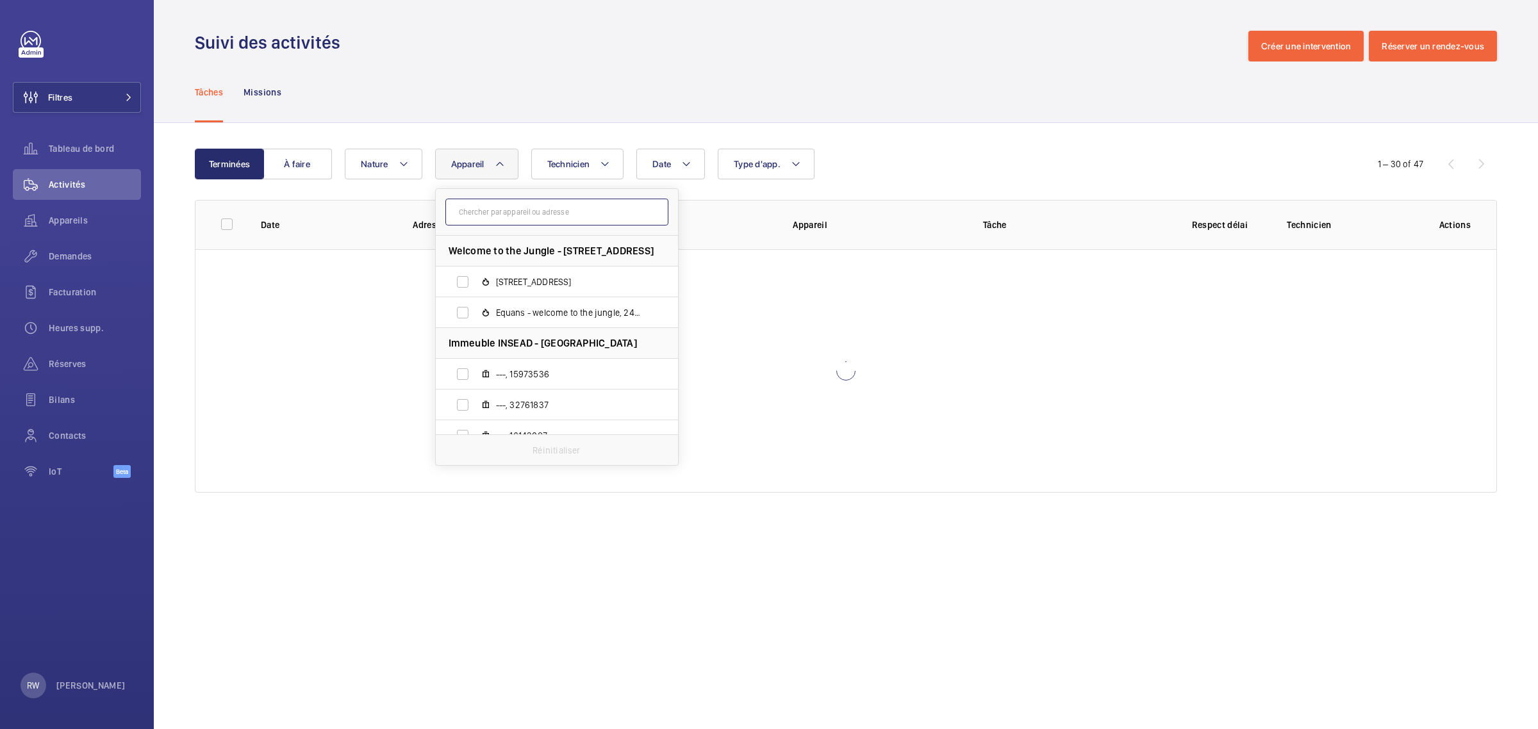
click at [523, 218] on input "text" at bounding box center [556, 212] width 223 height 27
paste input "ASC.PMR 4010"
type input "ASC.PMR 4010"
drag, startPoint x: 472, startPoint y: 287, endPoint x: 497, endPoint y: 135, distance: 154.0
click at [471, 288] on input "Q.CENTRAL, ASC.PMR 4010" at bounding box center [463, 282] width 26 height 26
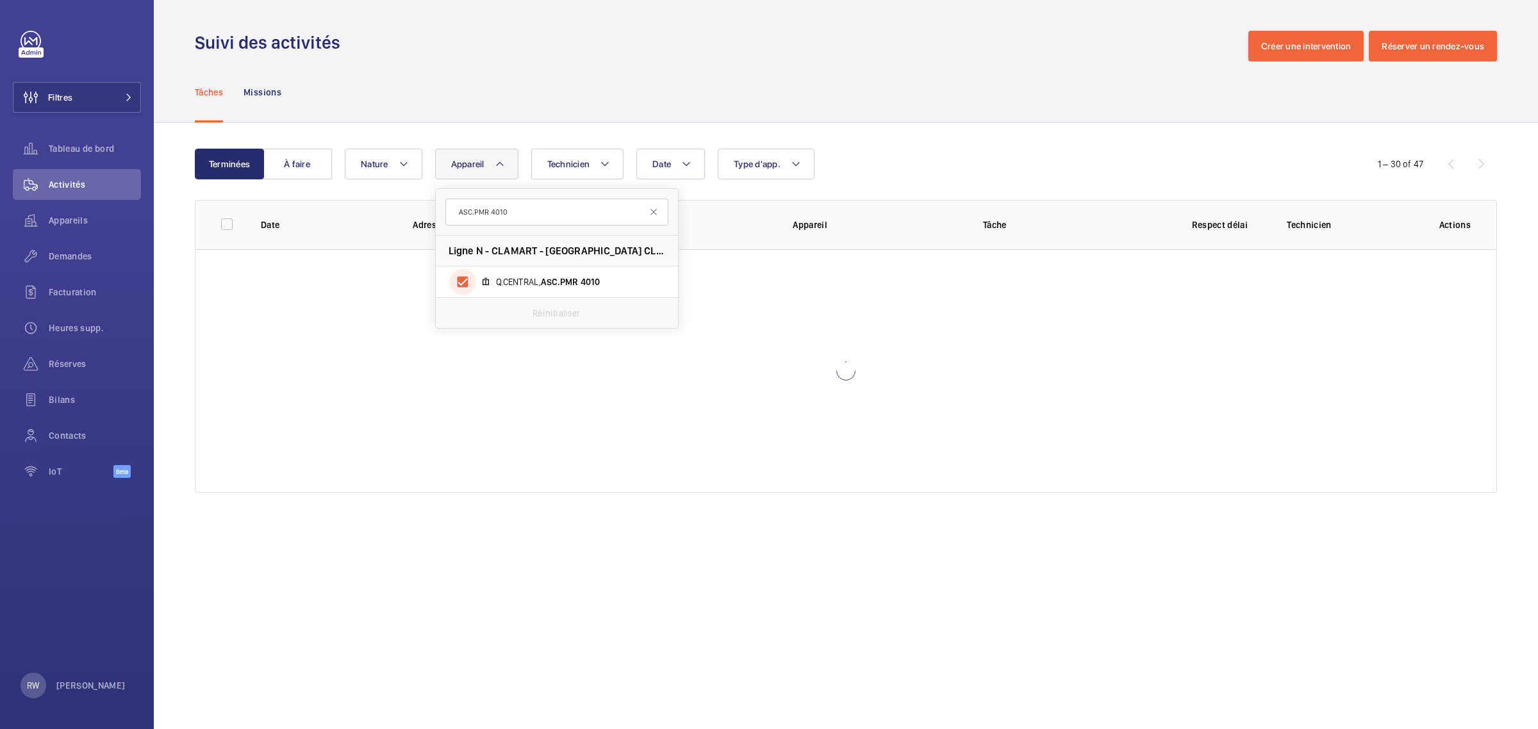
checkbox input "true"
click at [540, 87] on div "Tâches Missions" at bounding box center [846, 92] width 1302 height 61
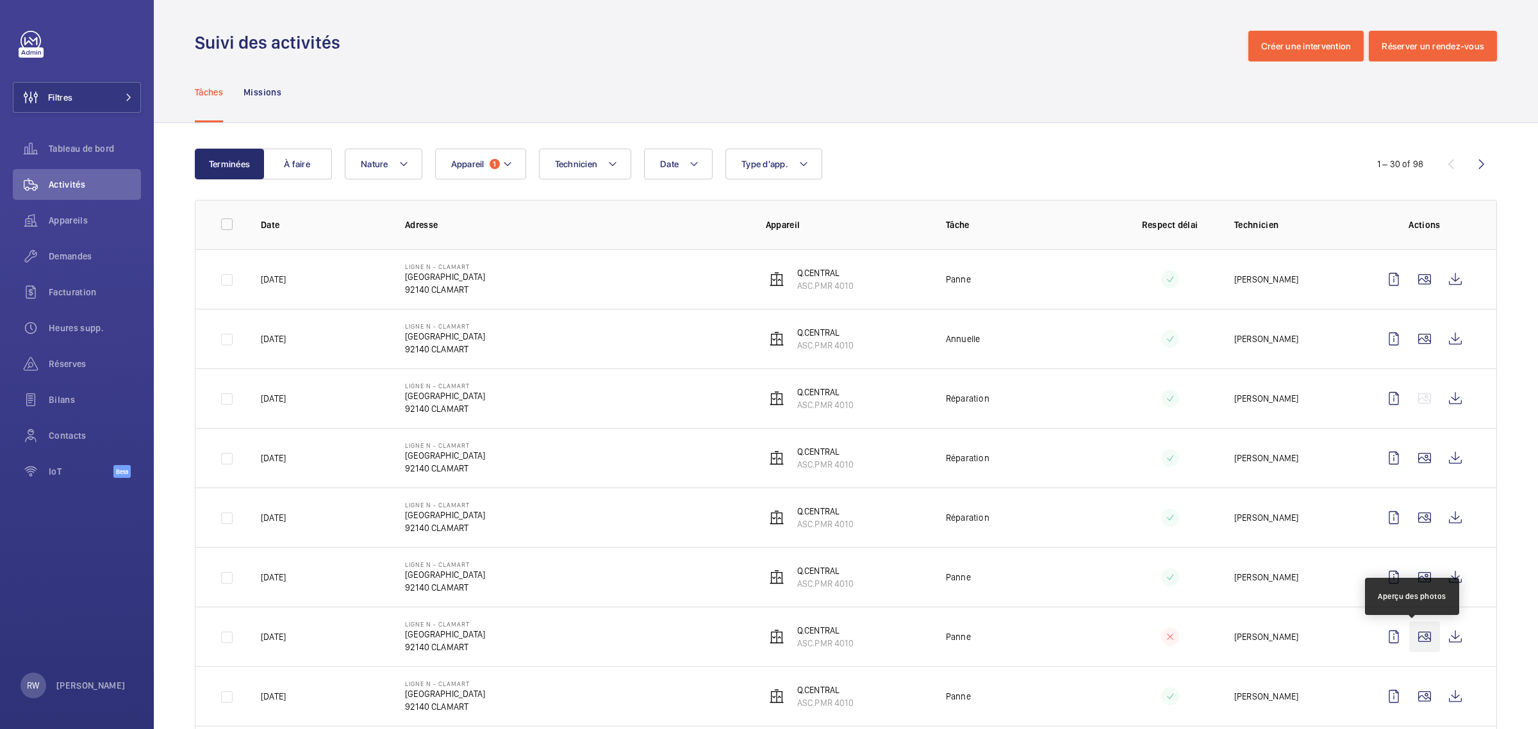
click at [1410, 639] on wm-front-icon-button at bounding box center [1424, 637] width 31 height 31
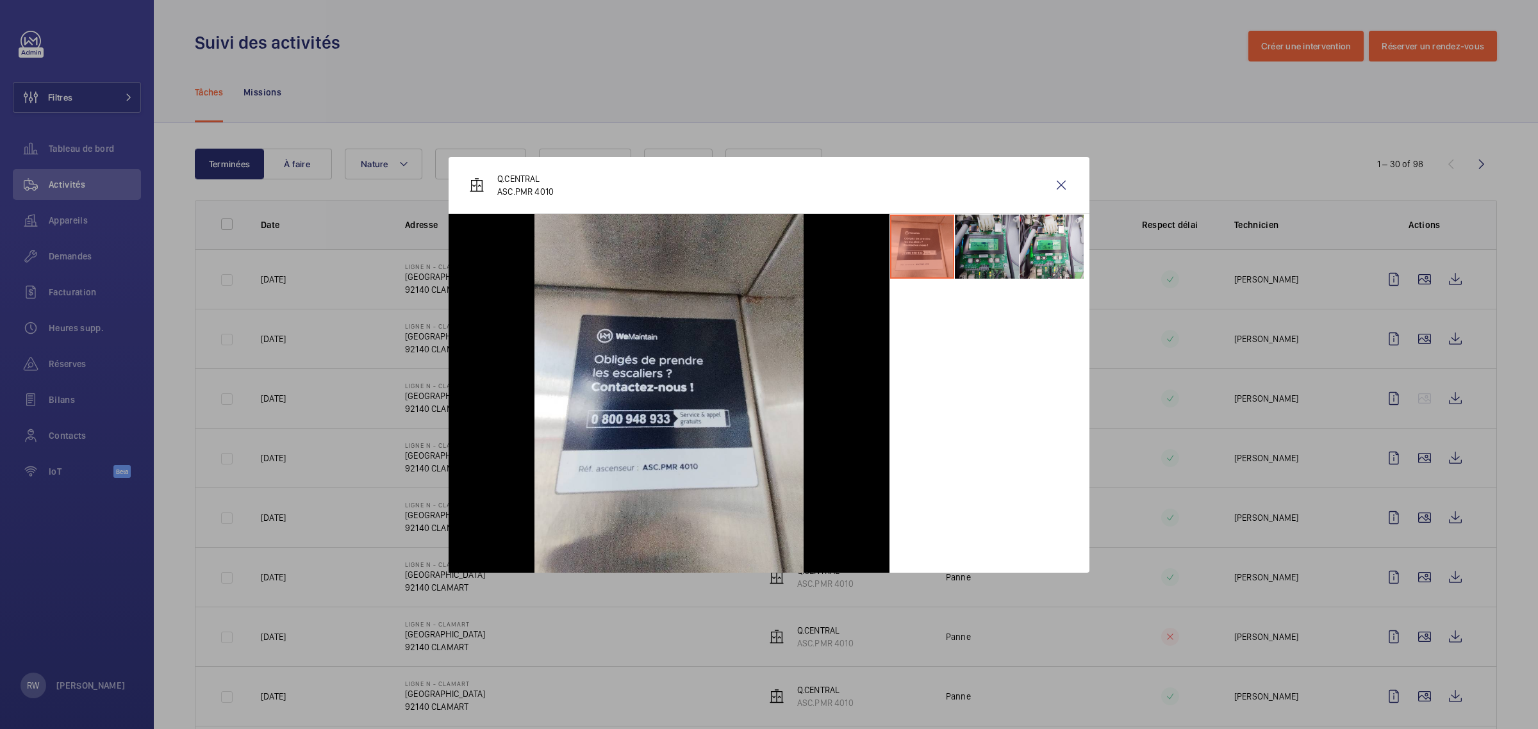
click at [979, 224] on li at bounding box center [987, 247] width 64 height 64
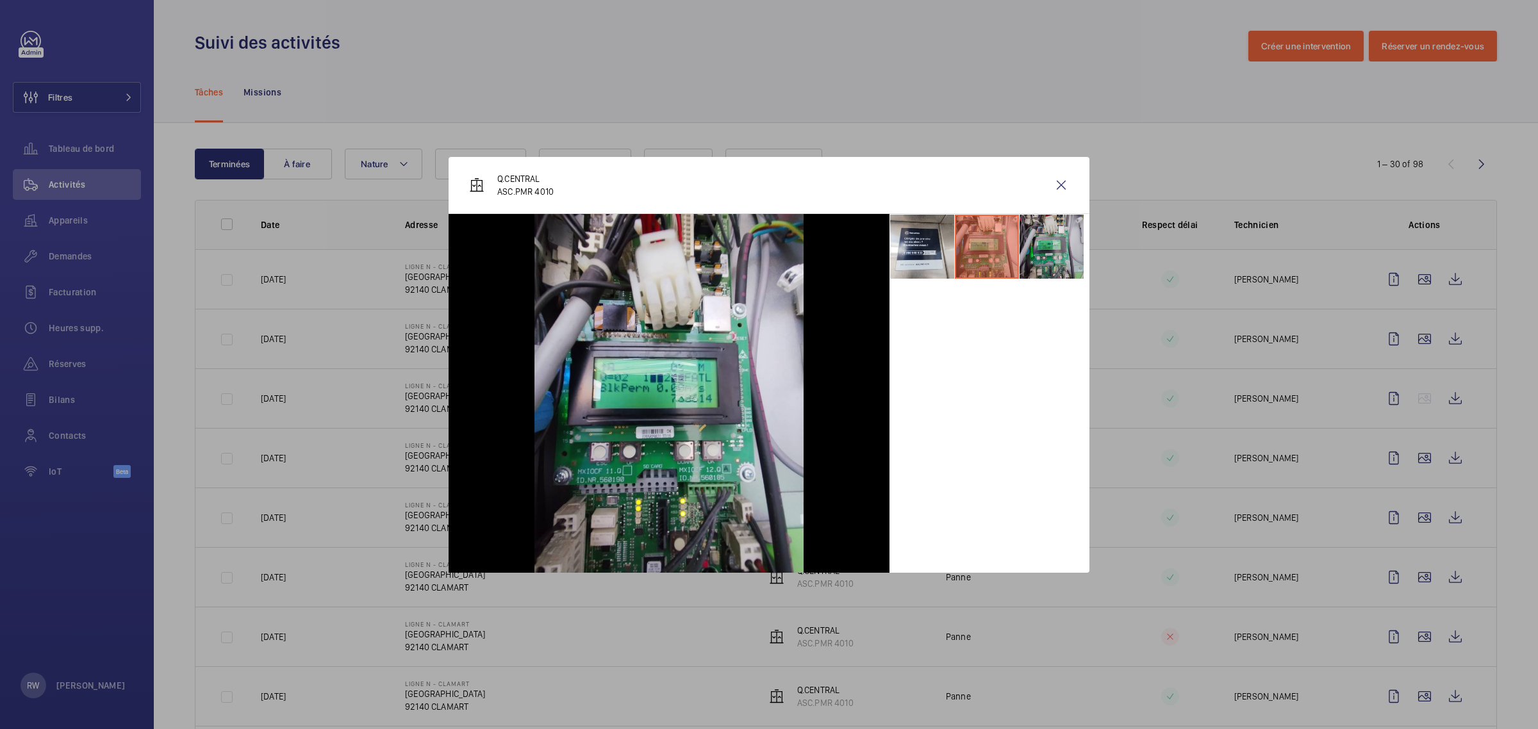
click at [1063, 256] on li at bounding box center [1052, 247] width 64 height 64
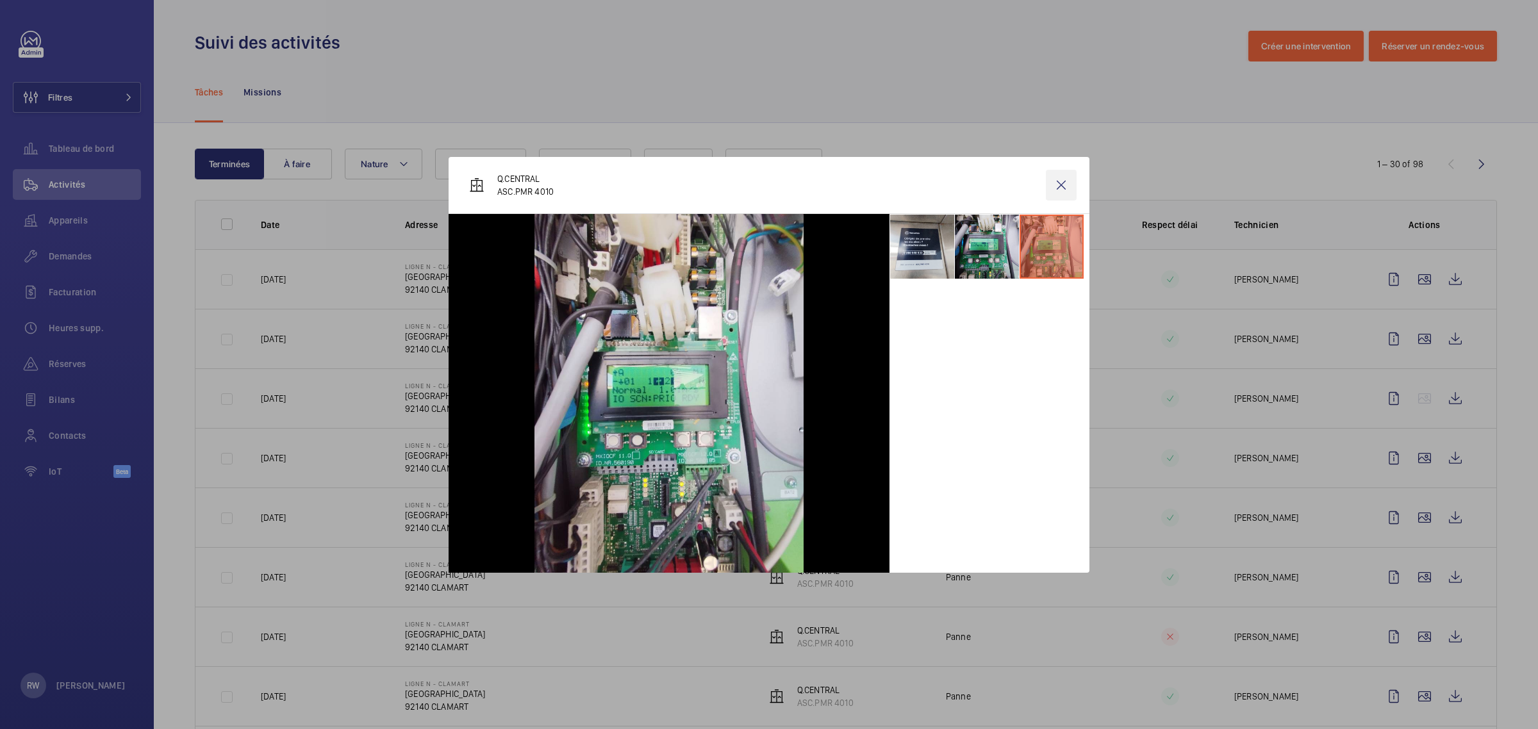
click at [1059, 183] on wm-front-icon-button at bounding box center [1061, 185] width 31 height 31
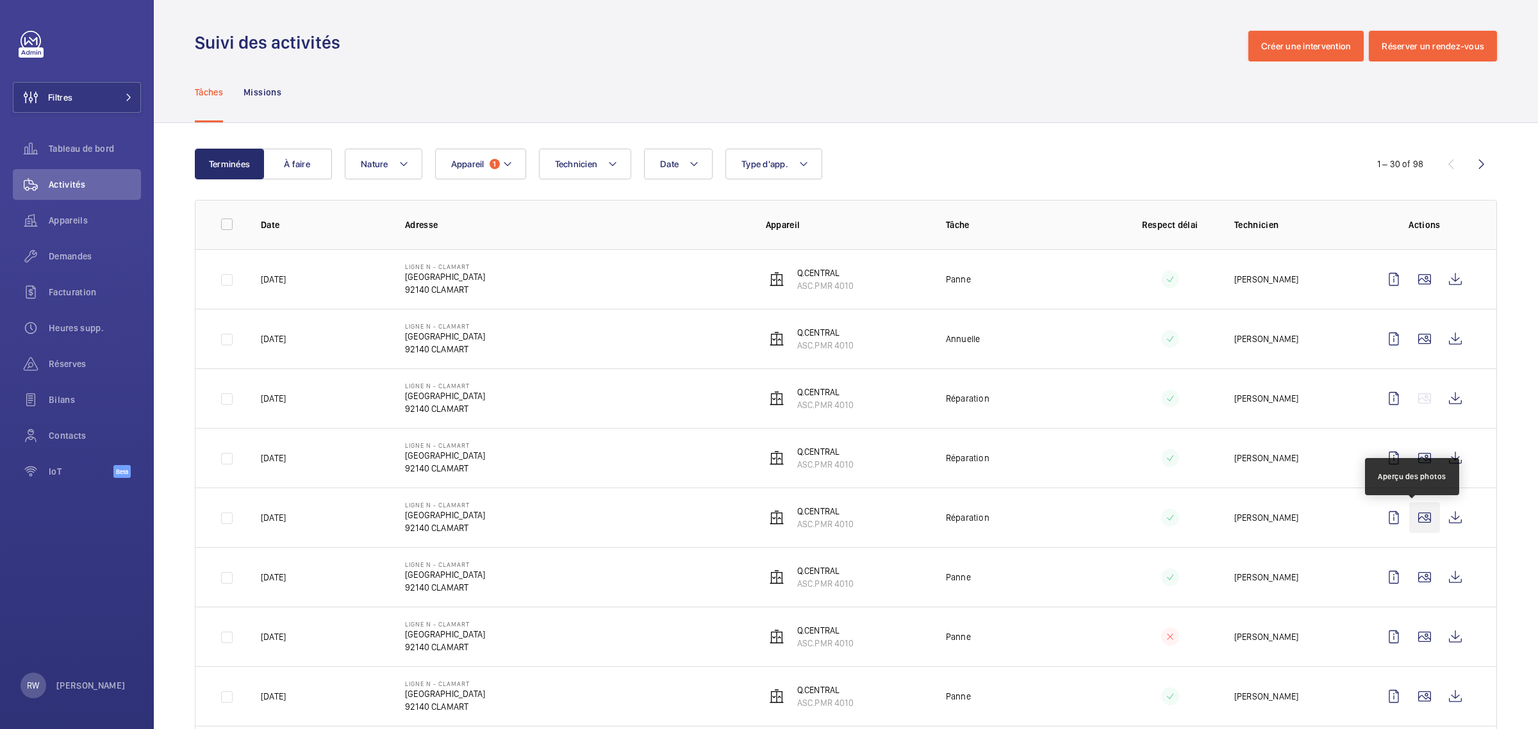
click at [1418, 519] on wm-front-icon-button at bounding box center [1424, 517] width 31 height 31
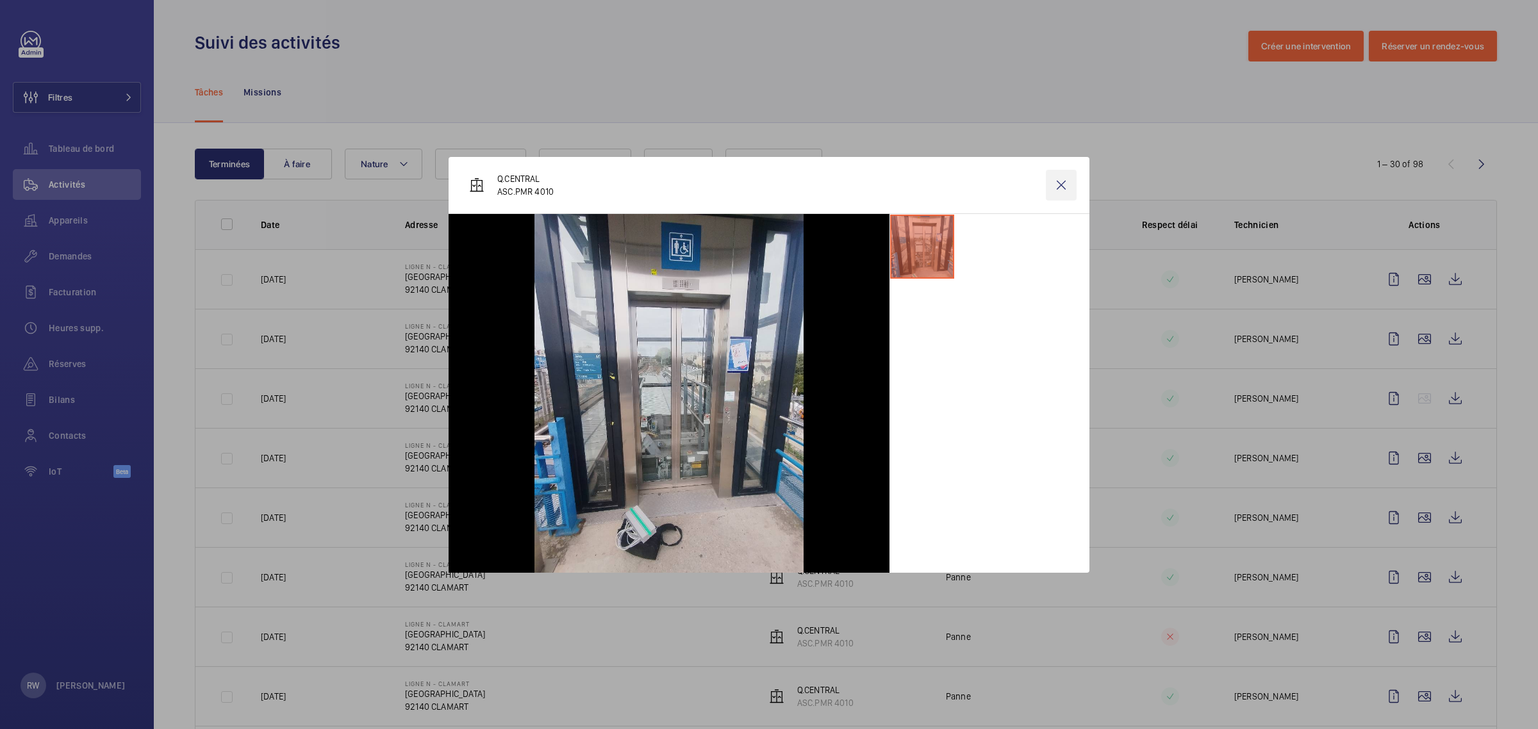
click at [1057, 183] on wm-front-icon-button at bounding box center [1061, 185] width 31 height 31
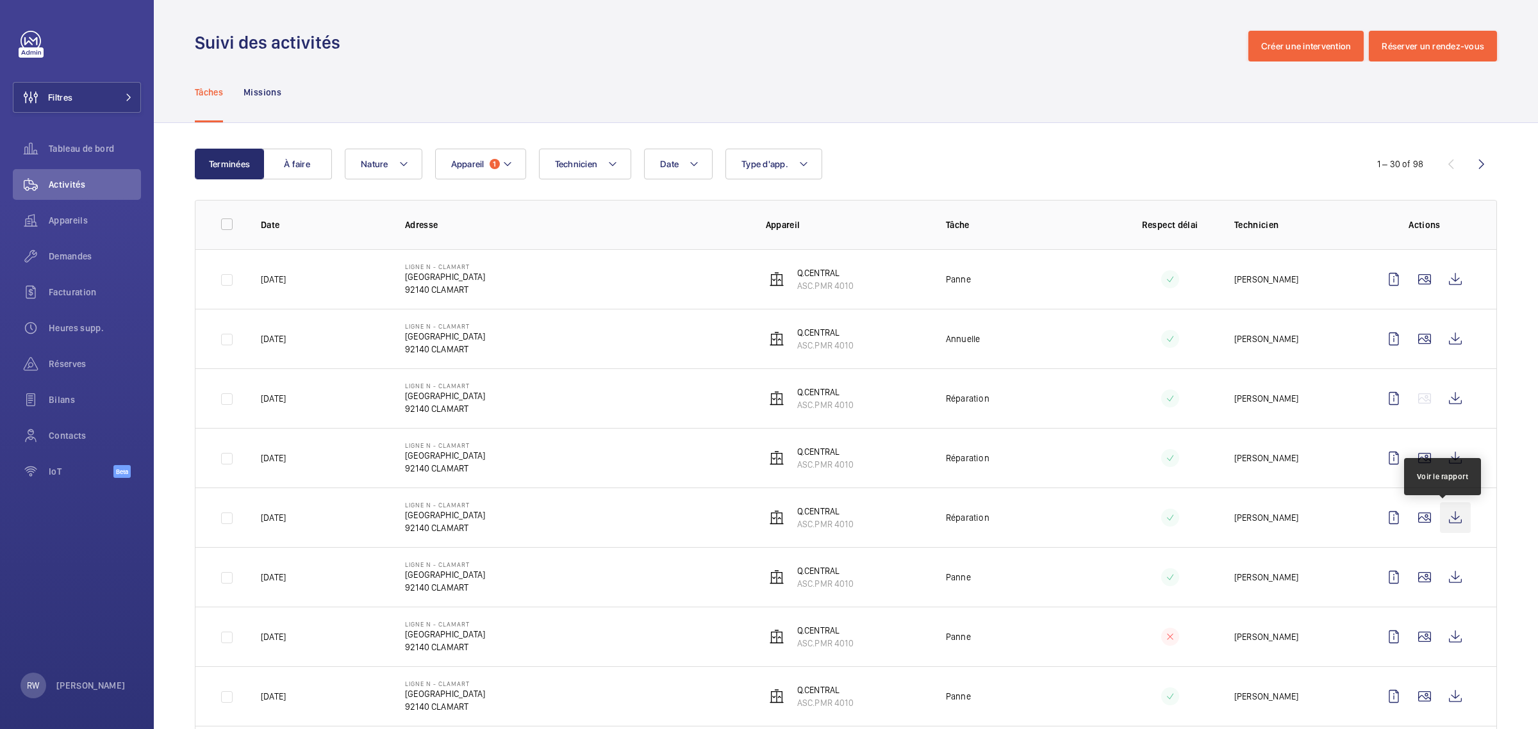
click at [1446, 520] on wm-front-icon-button at bounding box center [1455, 517] width 31 height 31
click at [1440, 577] on wm-front-icon-button at bounding box center [1455, 577] width 31 height 31
drag, startPoint x: 517, startPoint y: 164, endPoint x: 531, endPoint y: 186, distance: 26.5
click at [517, 164] on button "Appareil 1" at bounding box center [480, 164] width 91 height 31
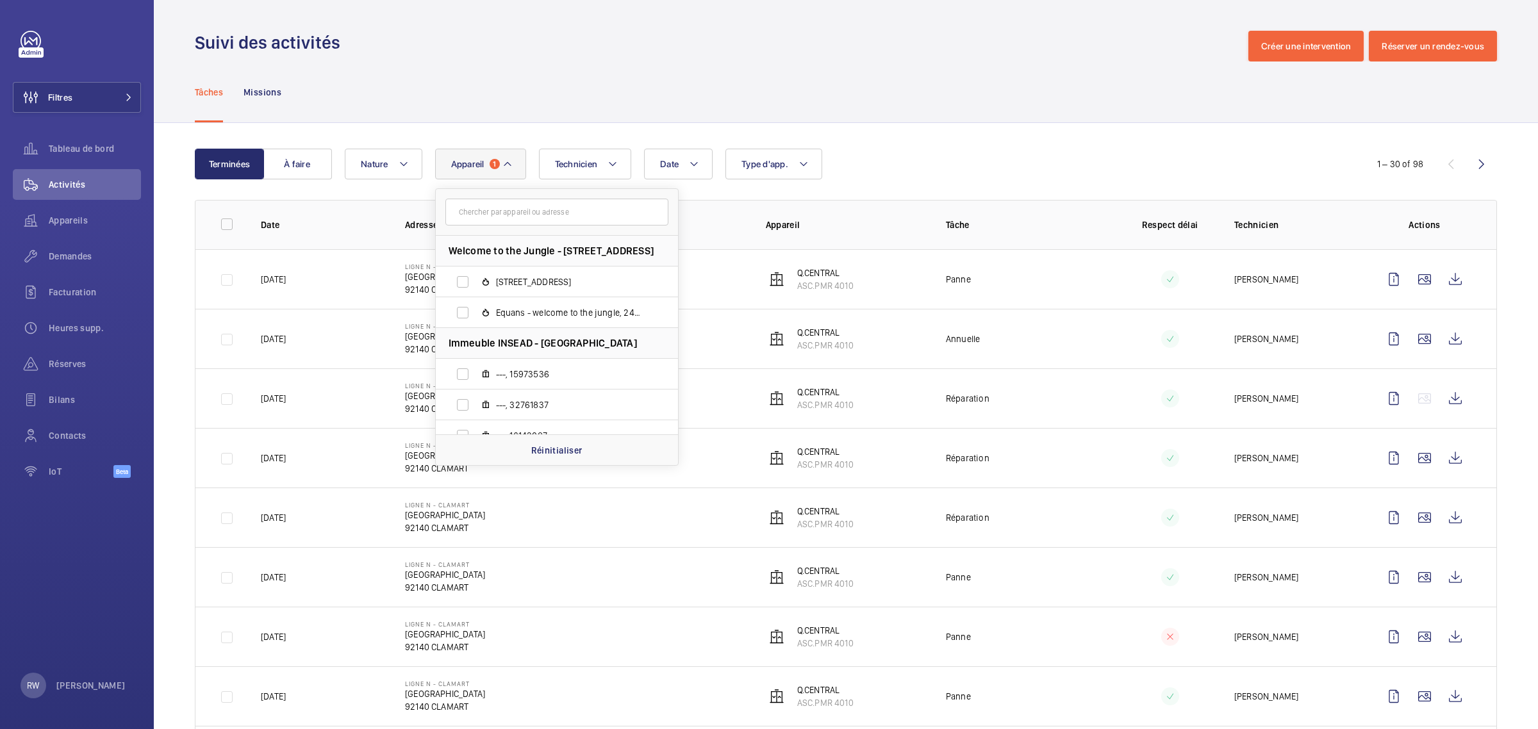
click at [488, 209] on input "text" at bounding box center [556, 212] width 223 height 27
click at [434, 40] on div "Suivi des activités Créer une intervention Réserver un rendez-vous" at bounding box center [846, 46] width 1302 height 31
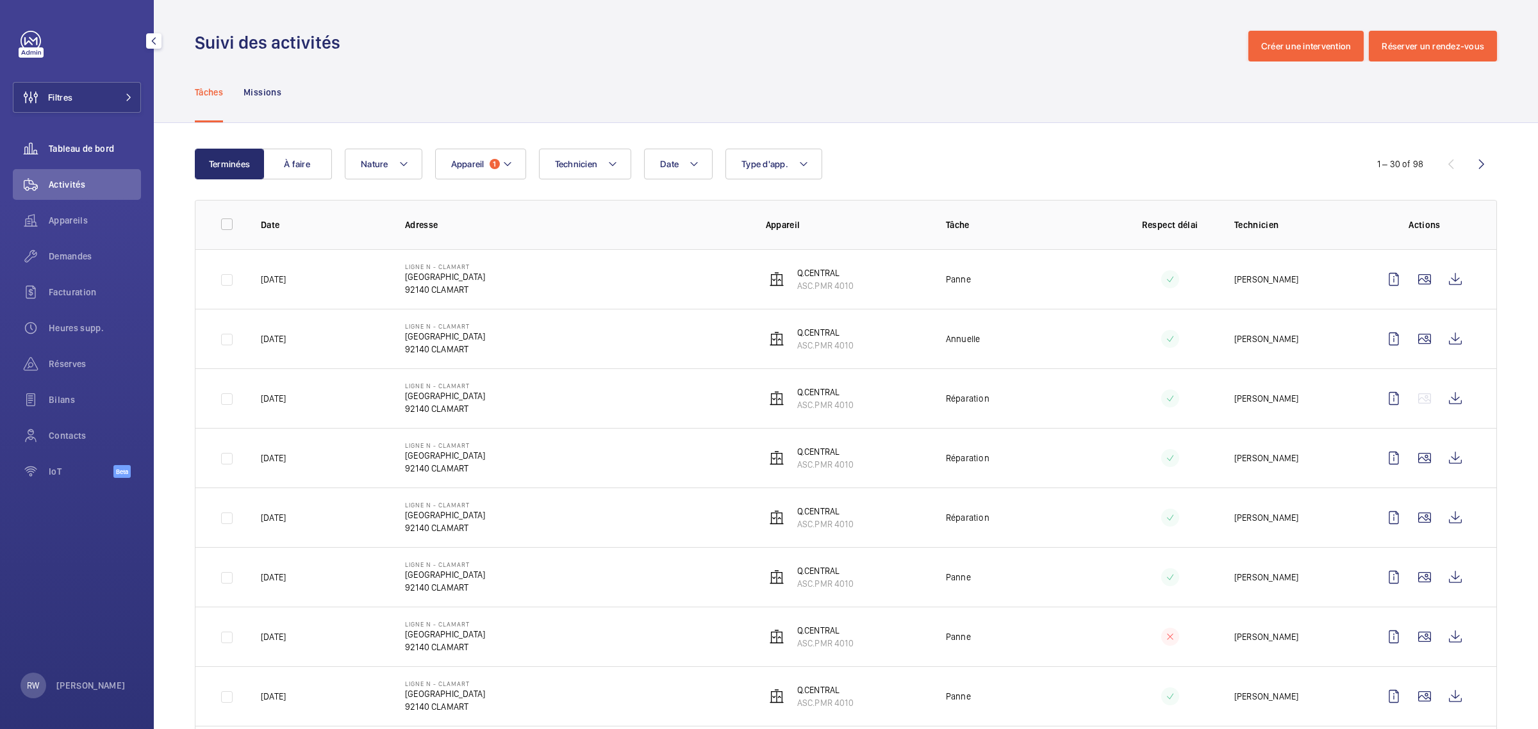
click at [110, 157] on div "Tableau de bord" at bounding box center [77, 148] width 128 height 31
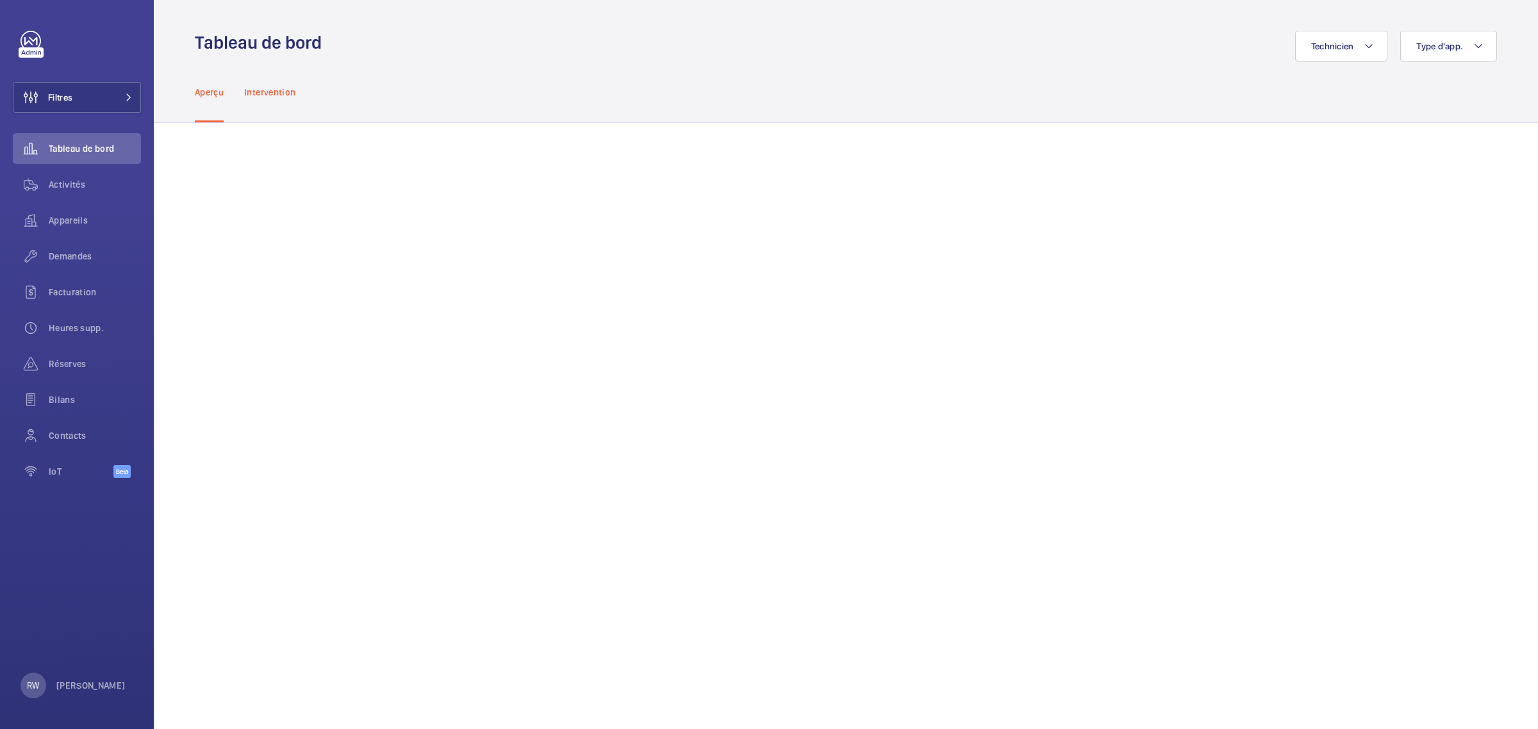
click at [276, 94] on p "Intervention" at bounding box center [269, 92] width 51 height 13
click at [122, 91] on button "Filtres" at bounding box center [77, 97] width 128 height 31
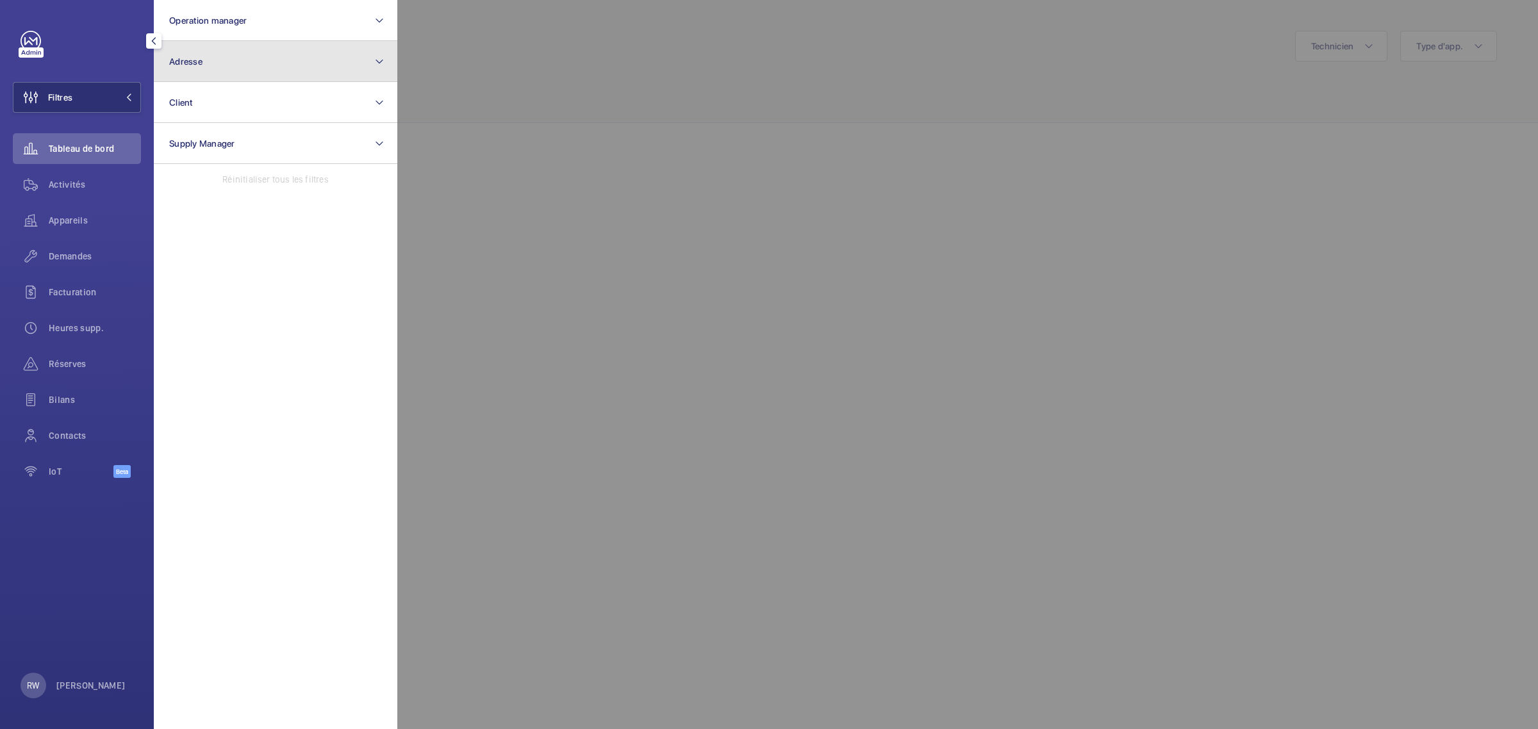
click at [197, 53] on button "Adresse" at bounding box center [276, 61] width 244 height 41
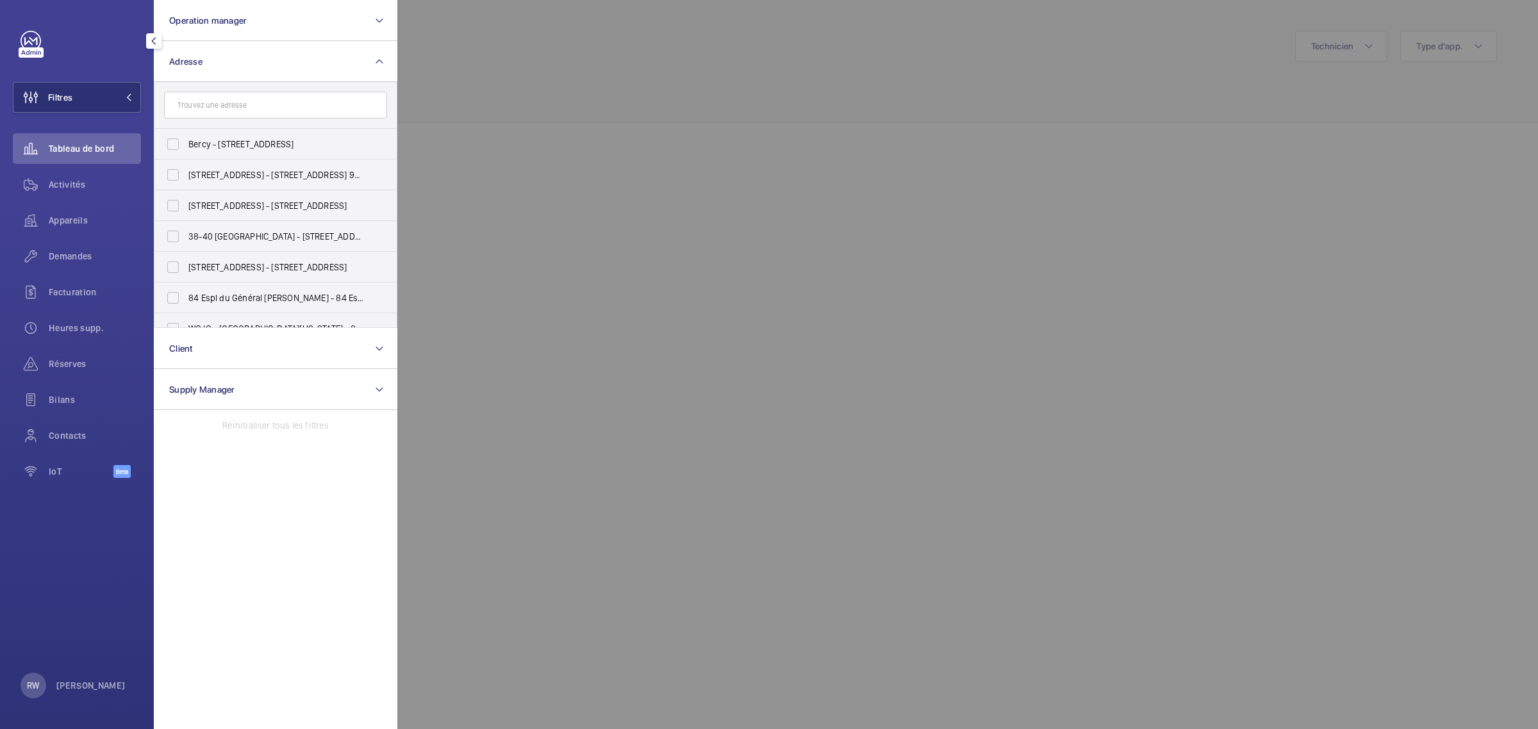
type input "ASC.PMR 3561"
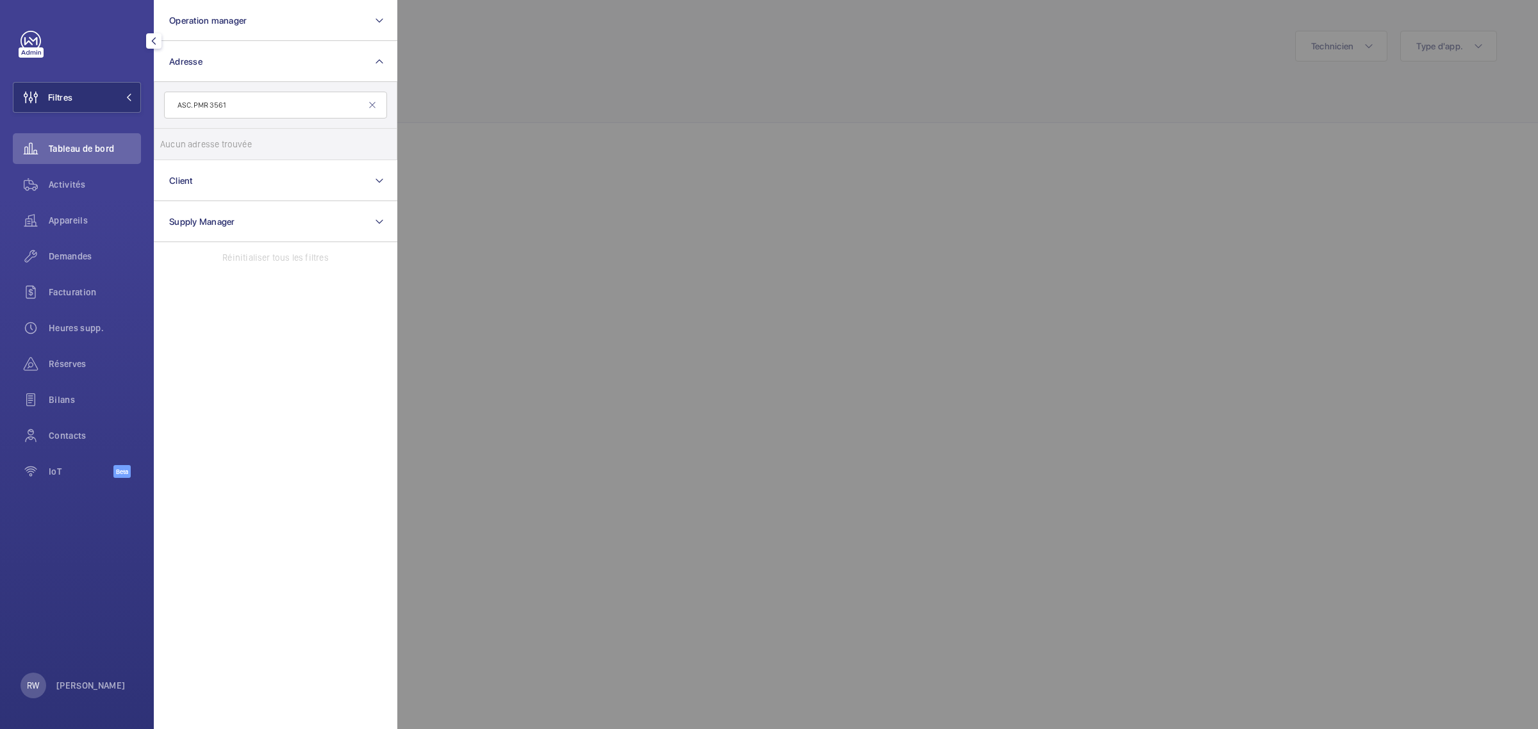
drag, startPoint x: 233, startPoint y: 108, endPoint x: 131, endPoint y: 113, distance: 101.4
click at [131, 113] on div "Filtres Operation manager Adresse ASC.PMR 3561 Aucun adresse trouvée Réinitiali…" at bounding box center [77, 261] width 128 height 461
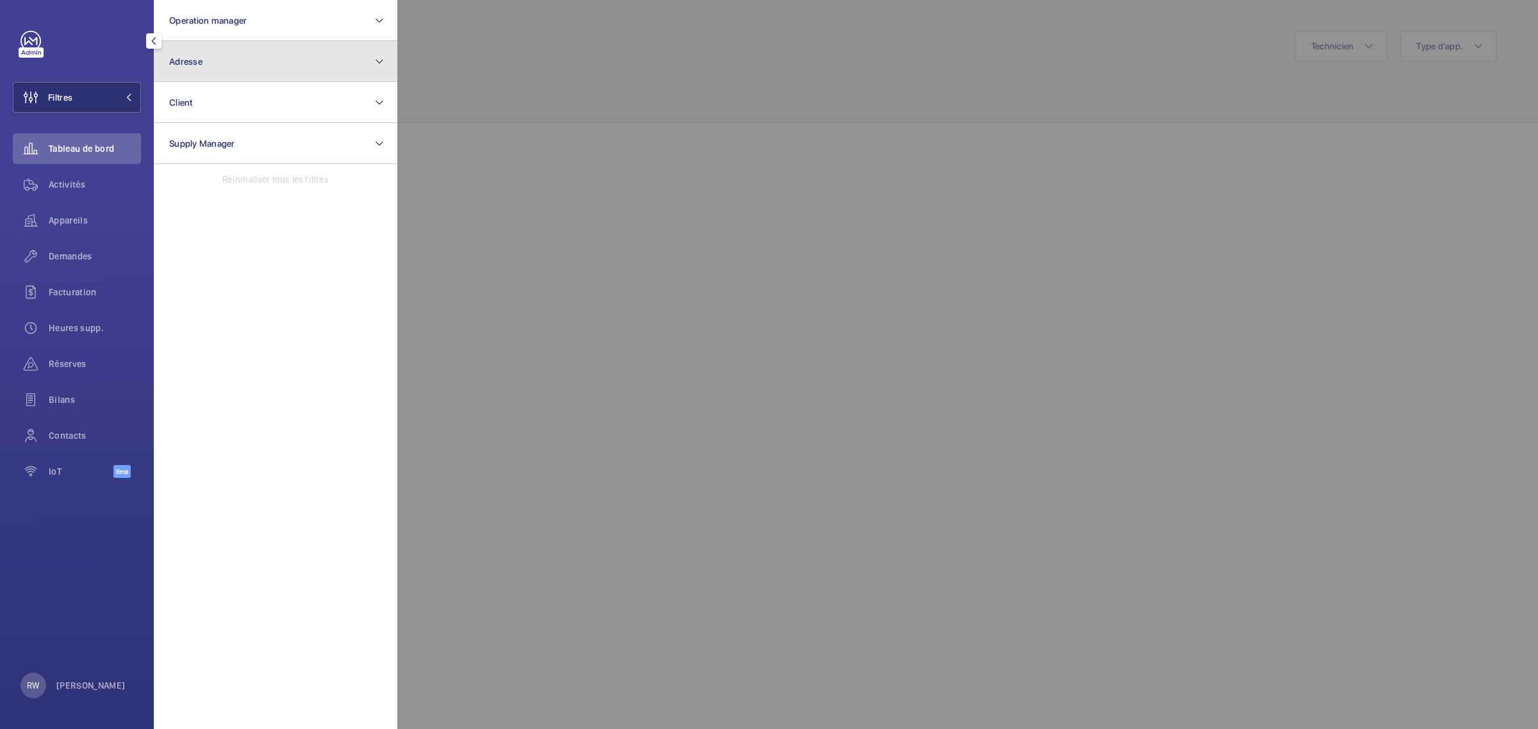
click at [204, 65] on button "Adresse" at bounding box center [276, 61] width 244 height 41
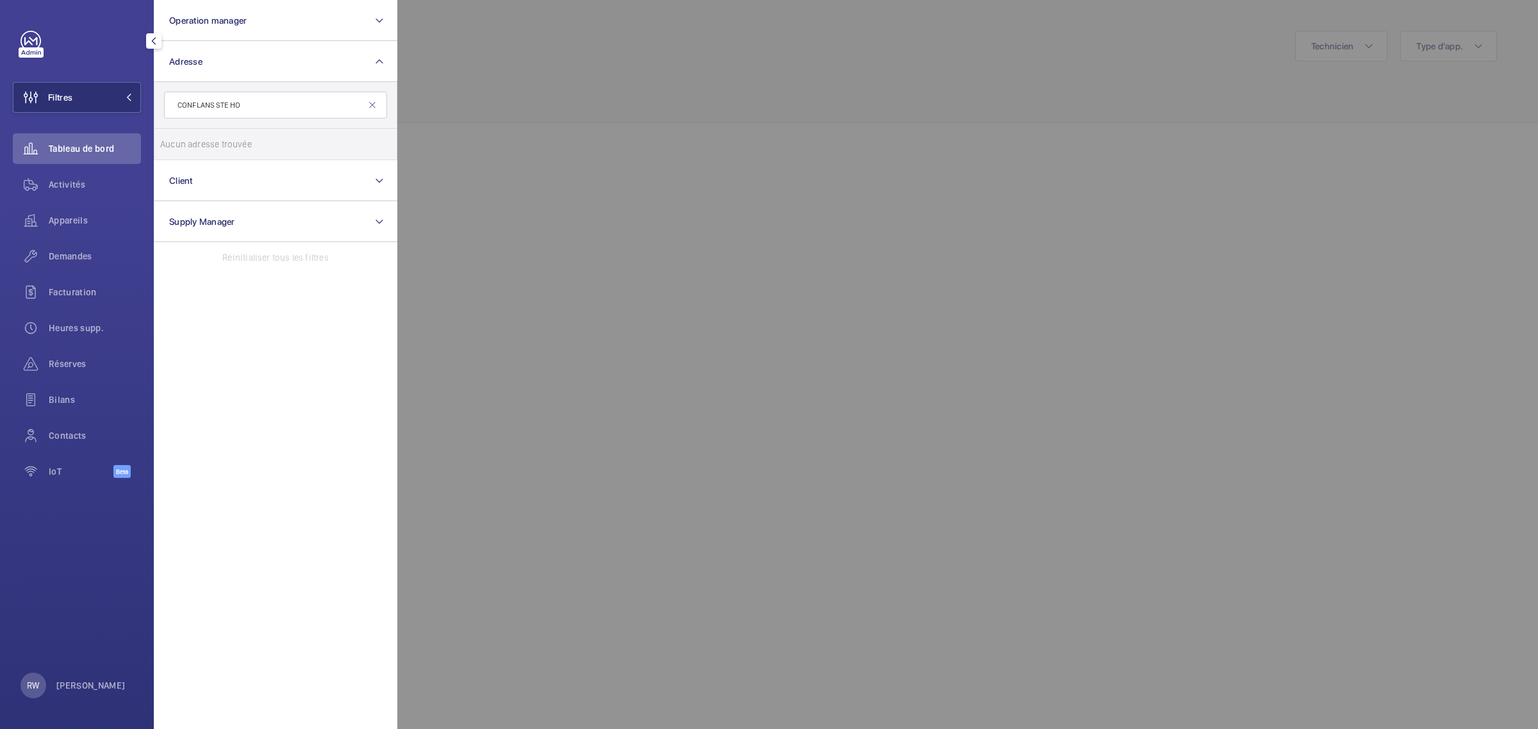
drag, startPoint x: 257, startPoint y: 109, endPoint x: 218, endPoint y: 106, distance: 39.2
click at [218, 106] on input "CONFLANS STE HO" at bounding box center [275, 105] width 223 height 27
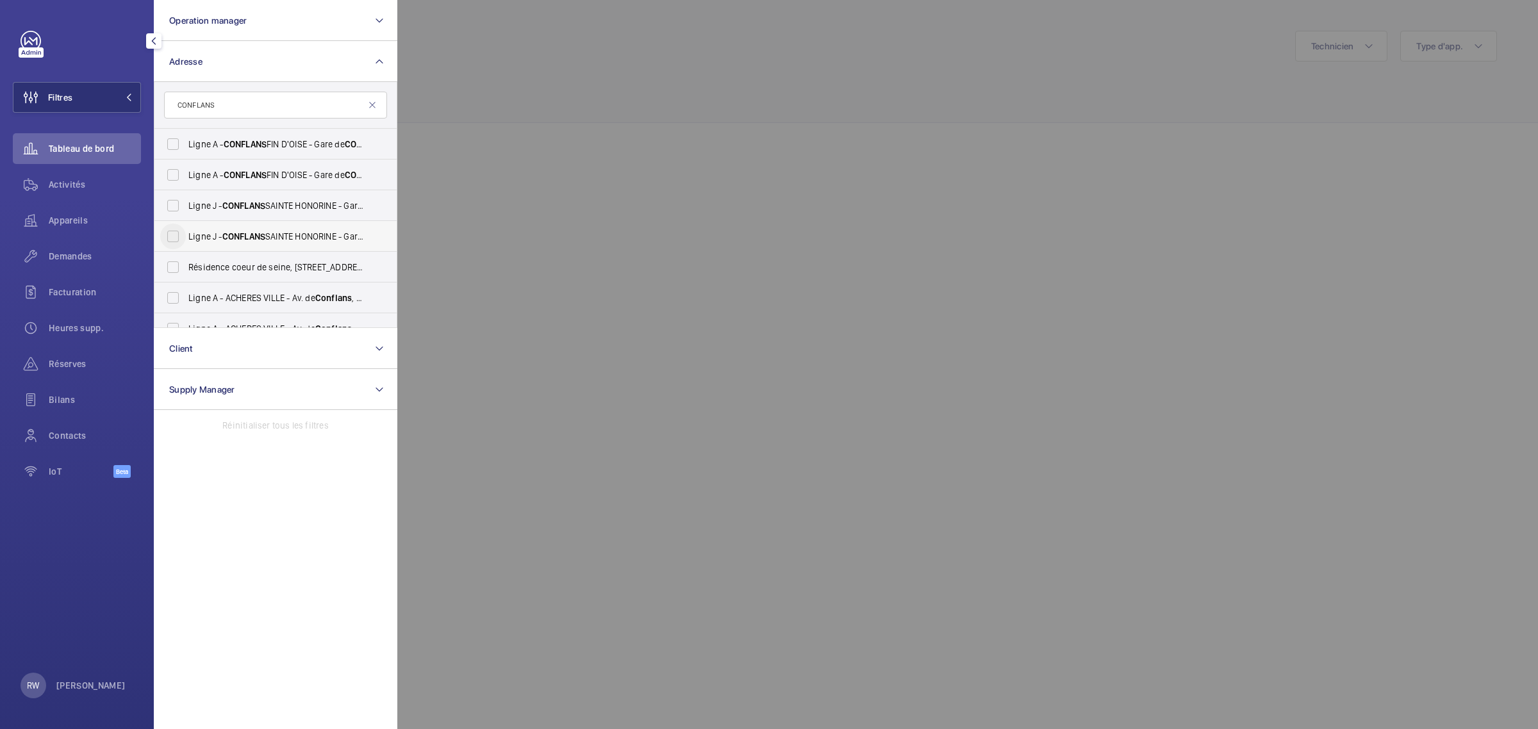
type input "CONFLANS"
click at [171, 237] on input "Ligne J - CONFLANS SAINTE HONORINE - Gare de CONFLANS Sainte Honorine, CONFLANS…" at bounding box center [173, 237] width 26 height 26
checkbox input "true"
click at [170, 207] on input "Ligne J - CONFLANS SAINTE HONORINE - Gare de CONFLANS Sainte Honorine, CONFLANS…" at bounding box center [173, 206] width 26 height 26
checkbox input "true"
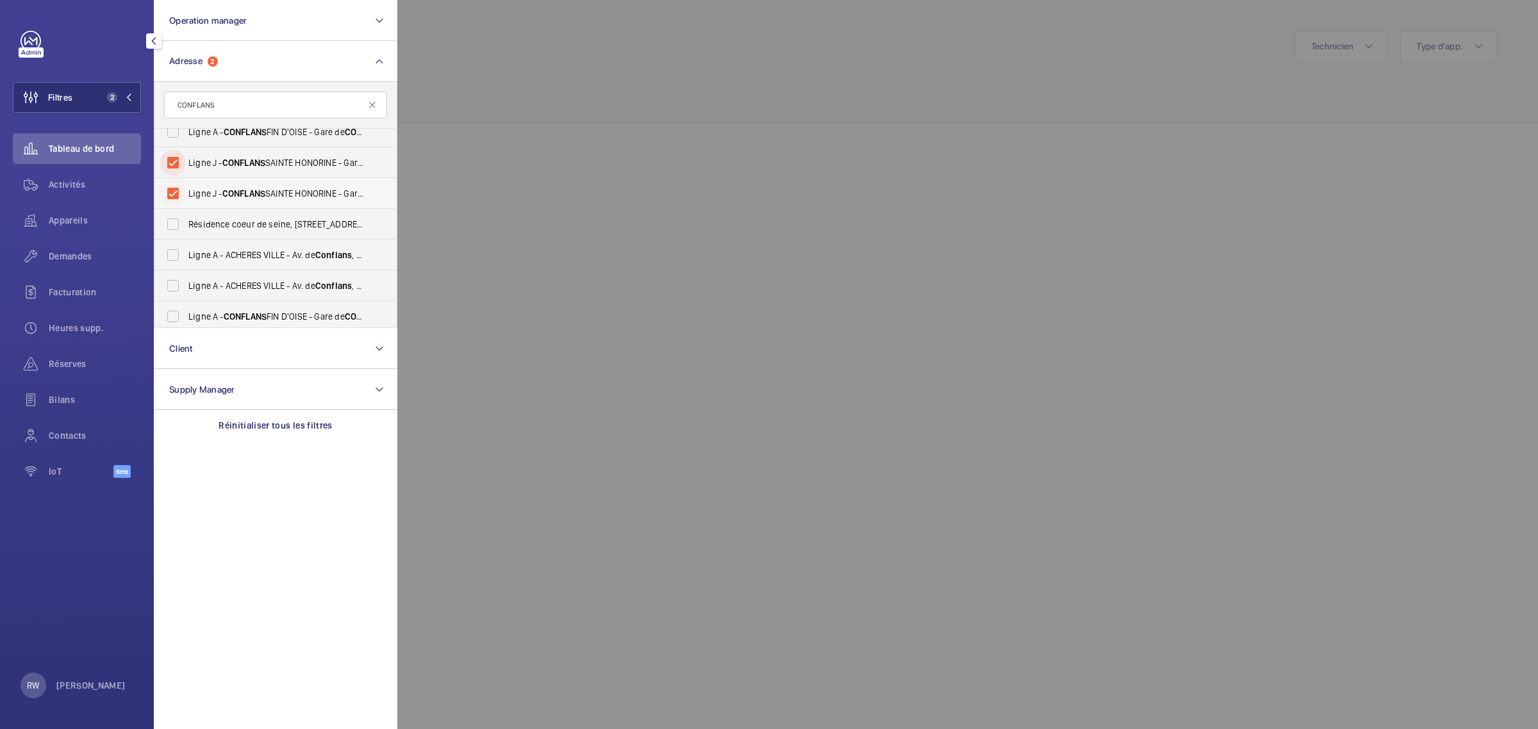
scroll to position [80, 0]
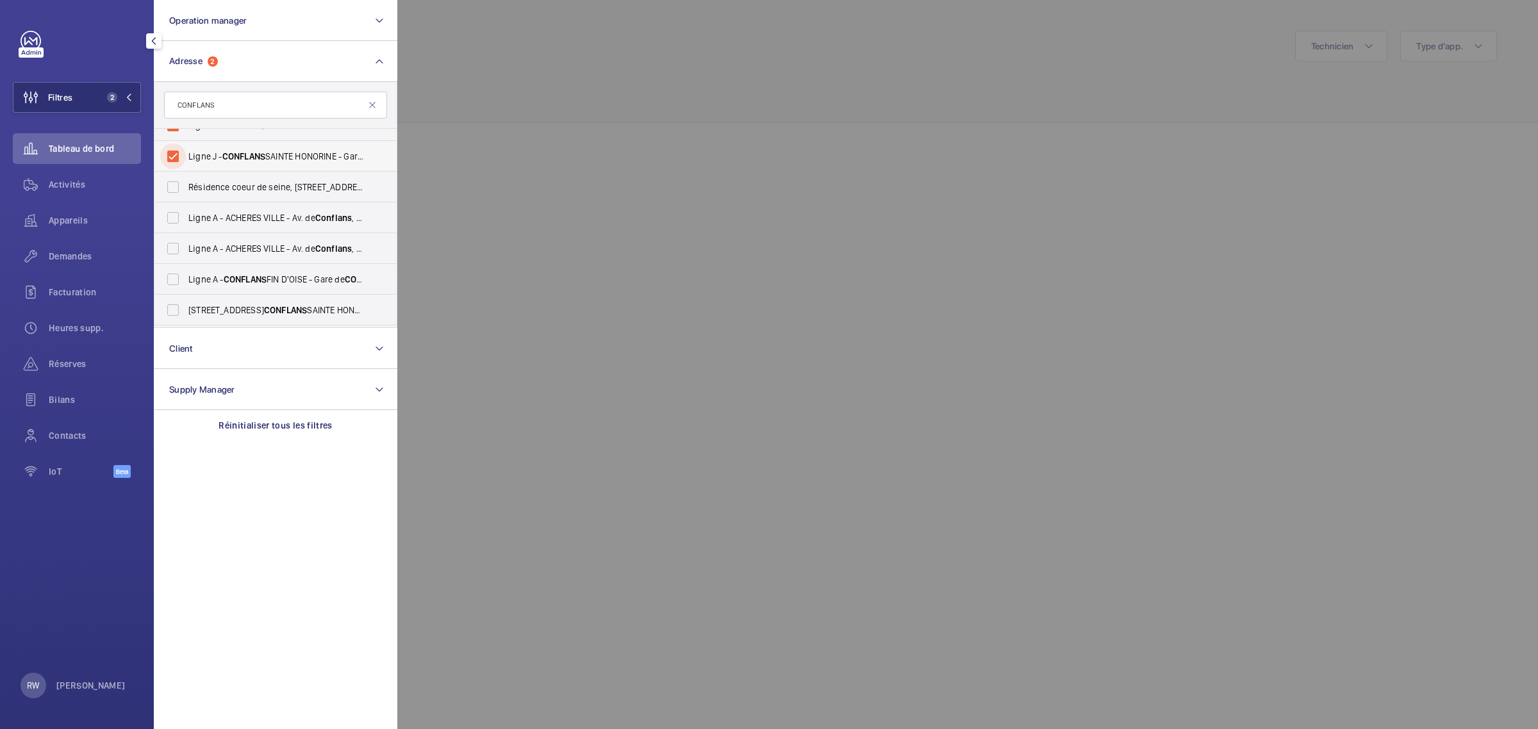
click at [177, 154] on input "Ligne J - CONFLANS SAINTE HONORINE - Gare de CONFLANS Sainte Honorine, CONFLANS…" at bounding box center [173, 157] width 26 height 26
checkbox input "false"
click at [172, 130] on input "Ligne J - CONFLANS SAINTE HONORINE - Gare de CONFLANS Sainte Honorine, CONFLANS…" at bounding box center [173, 126] width 26 height 26
checkbox input "false"
click at [578, 113] on div at bounding box center [1166, 364] width 1538 height 729
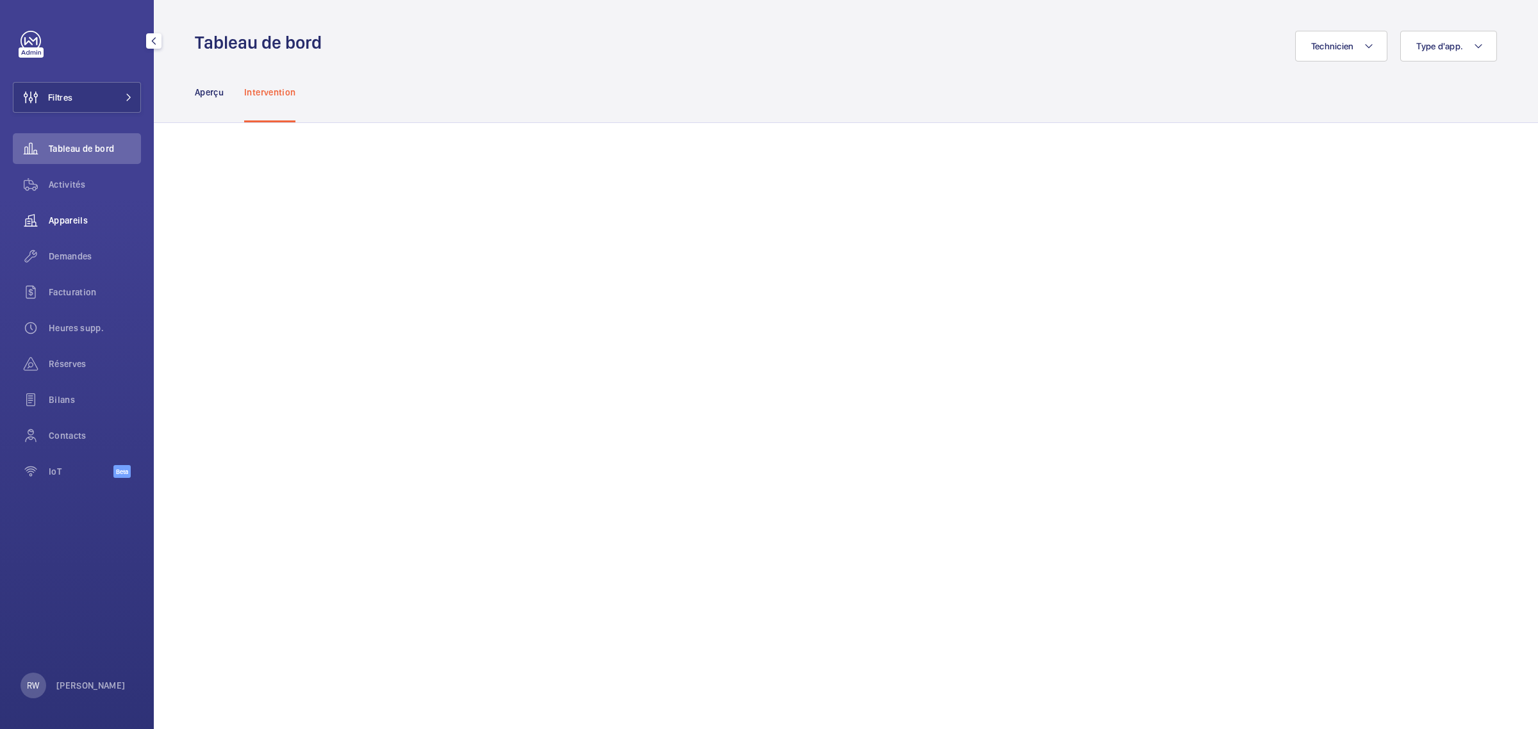
click at [65, 212] on div "Appareils" at bounding box center [77, 220] width 128 height 31
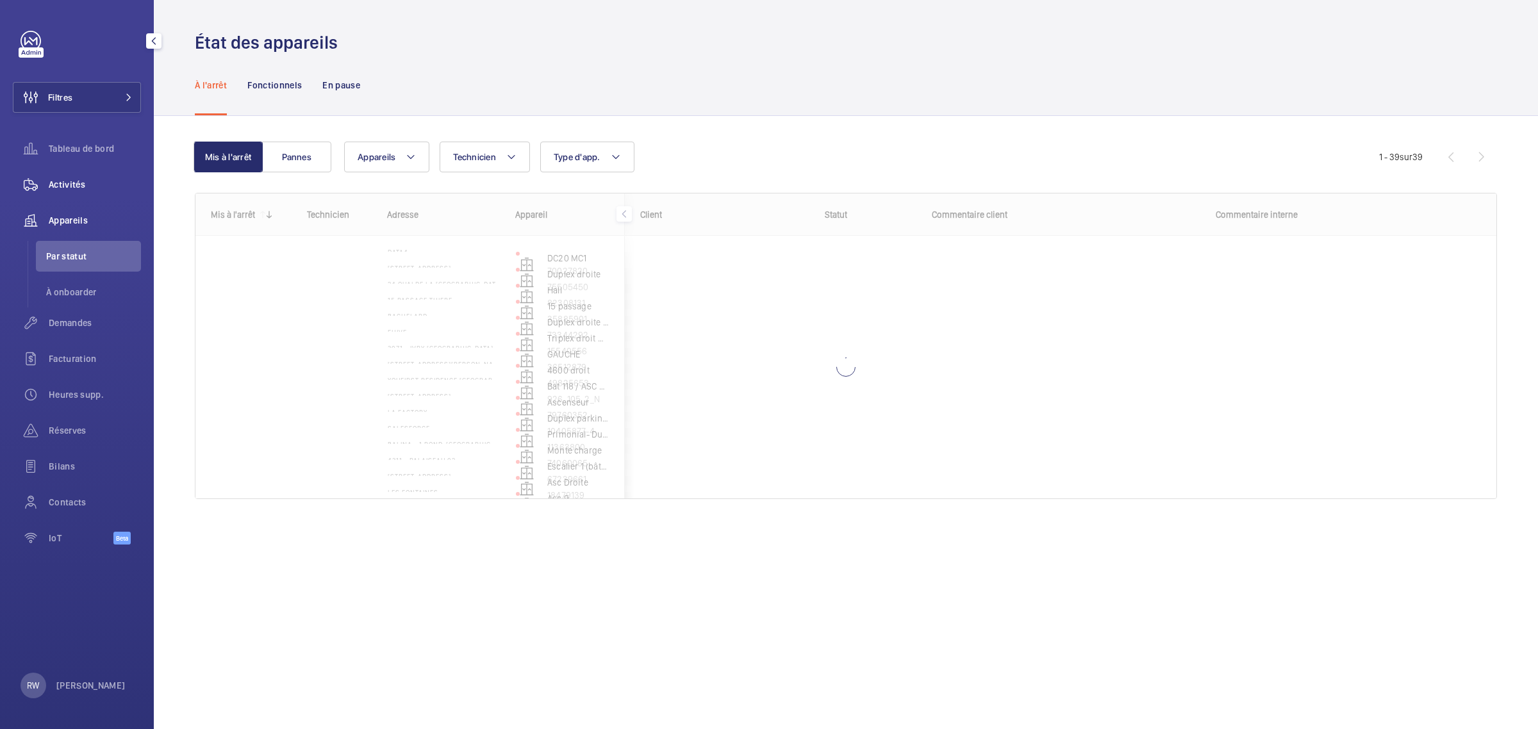
click at [69, 178] on span "Activités" at bounding box center [95, 184] width 92 height 13
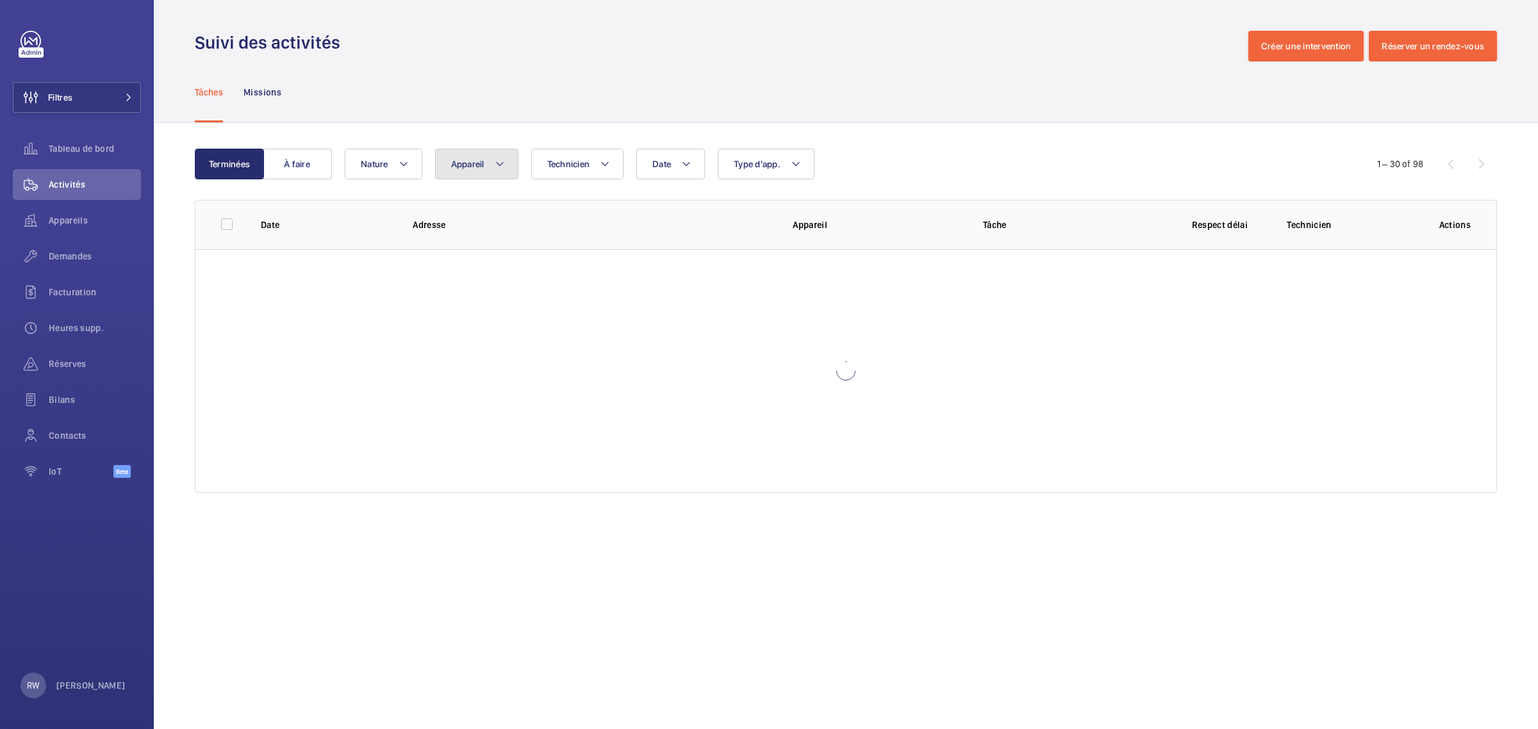
click at [488, 167] on button "Appareil" at bounding box center [476, 164] width 83 height 31
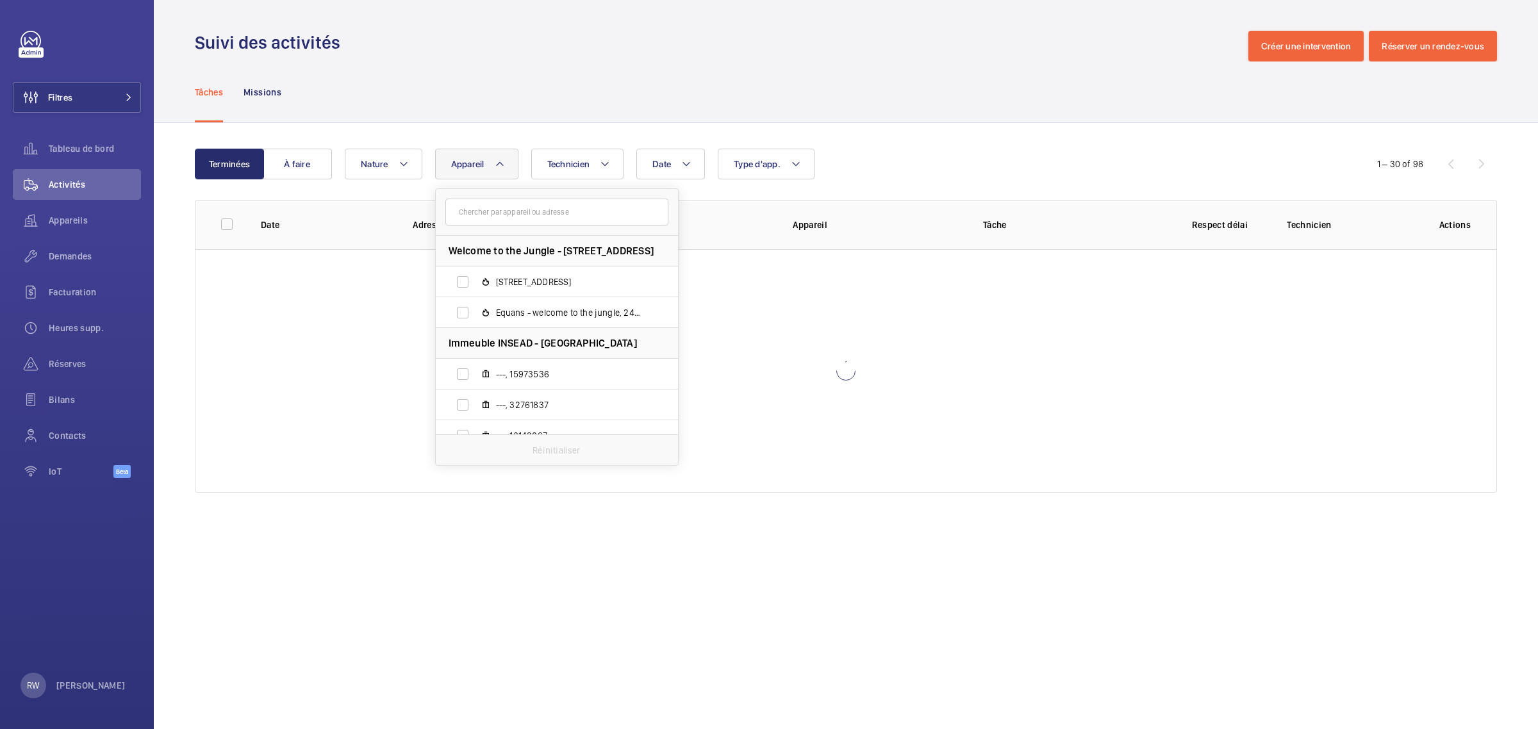
click at [488, 211] on input "text" at bounding box center [556, 212] width 223 height 27
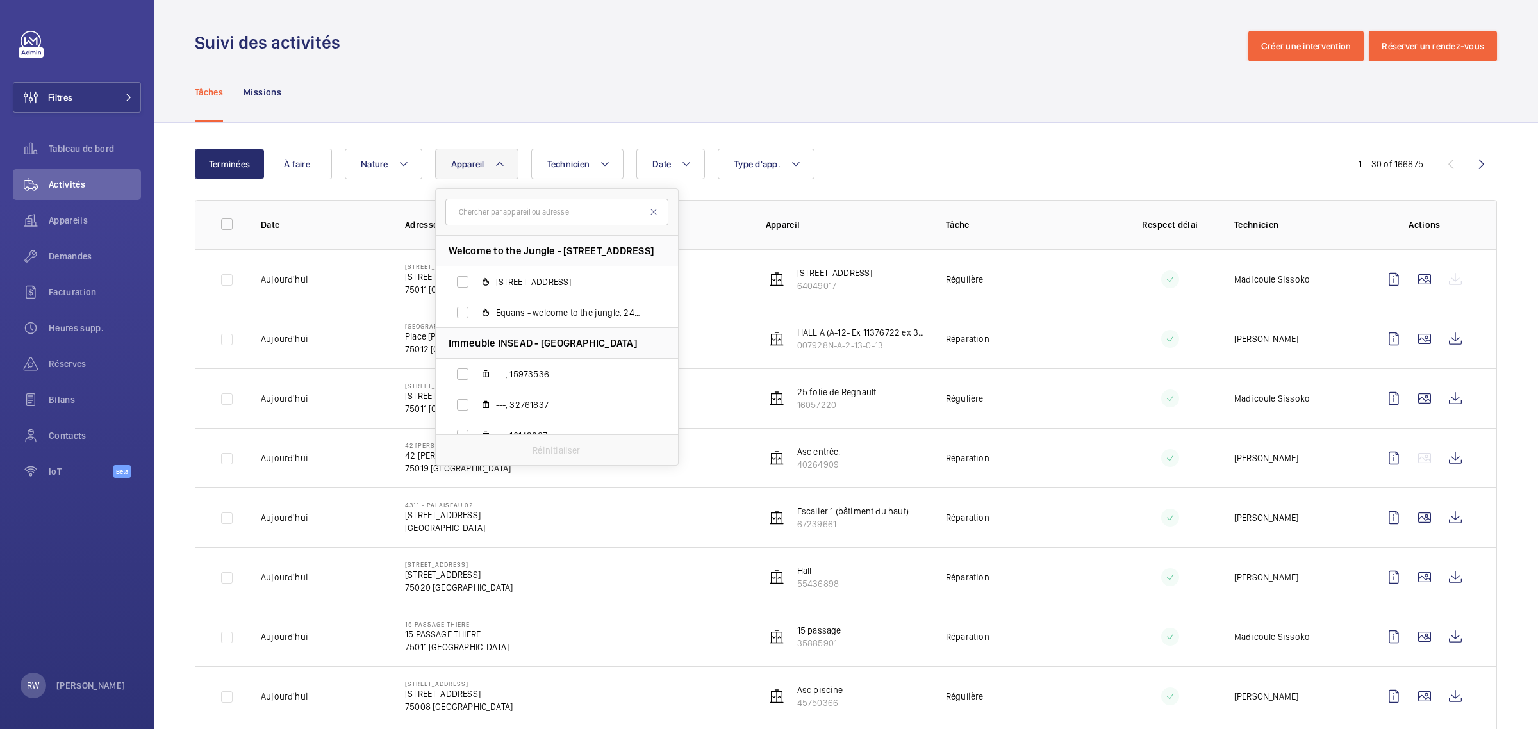
type input "CONFLANS STE HO"
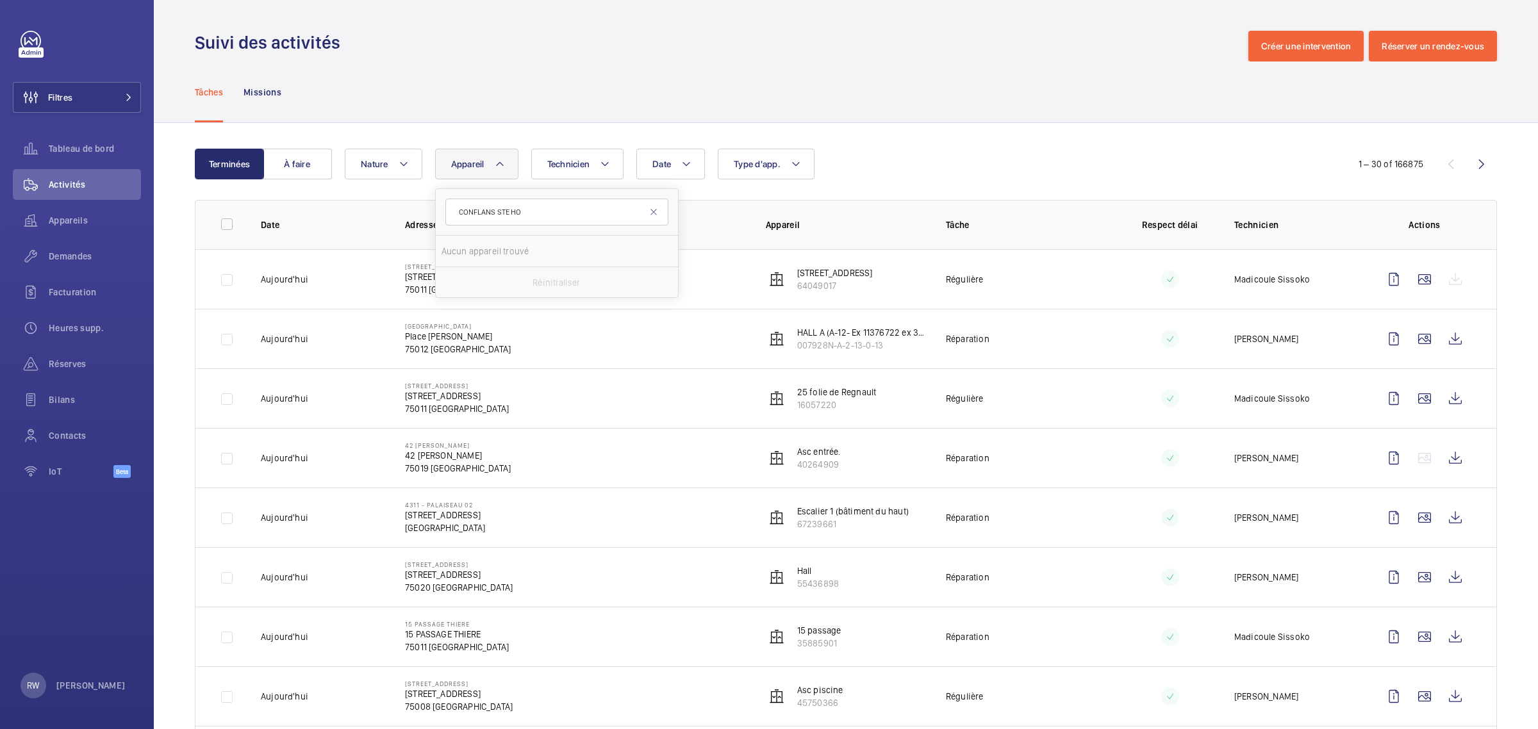
drag, startPoint x: 540, startPoint y: 215, endPoint x: 395, endPoint y: 222, distance: 144.4
click at [503, 167] on mat-icon at bounding box center [500, 163] width 10 height 15
type input "ASC.PMR 3561"
drag, startPoint x: 456, startPoint y: 280, endPoint x: 504, endPoint y: 157, distance: 132.1
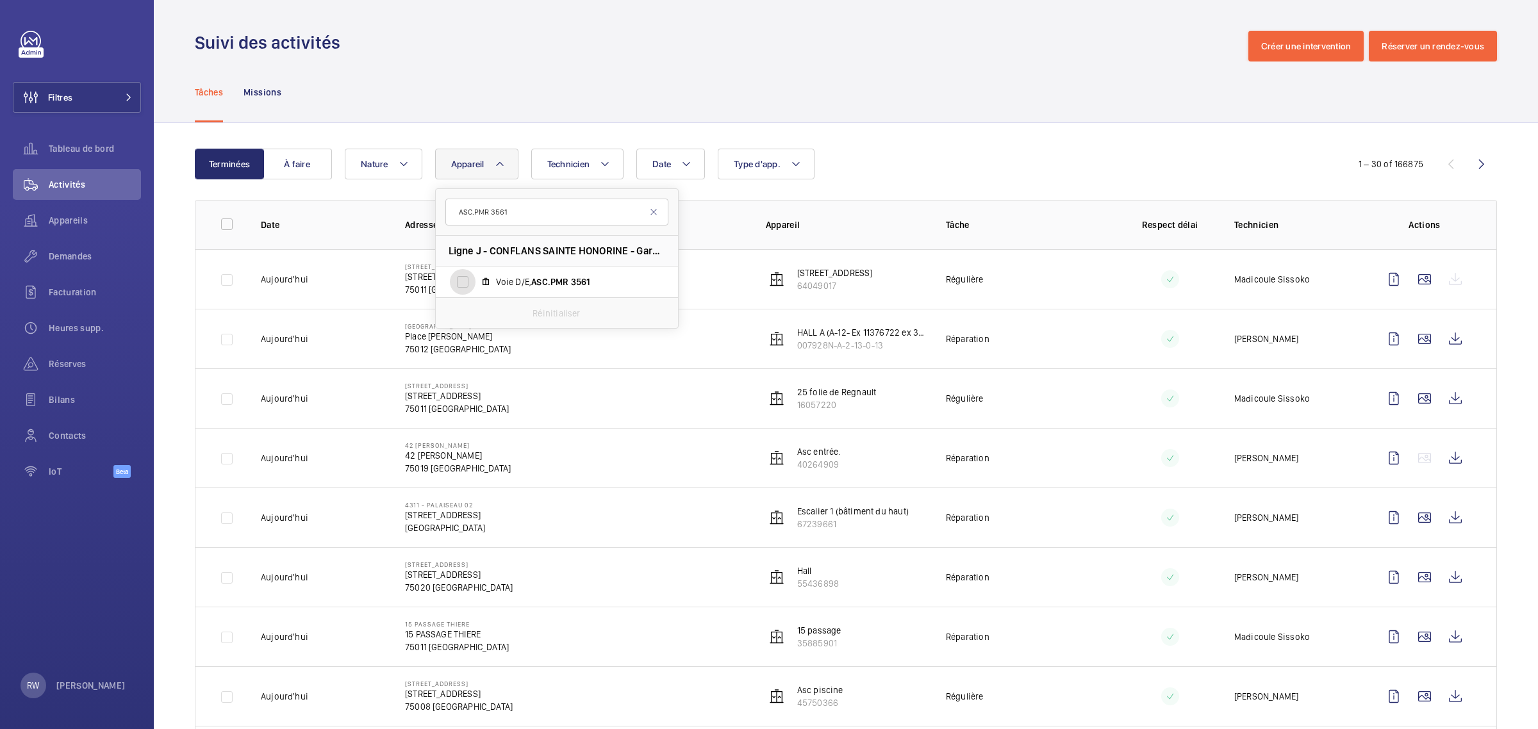
click at [458, 277] on input "Voie D/E, ASC.PMR 3561" at bounding box center [463, 282] width 26 height 26
checkbox input "true"
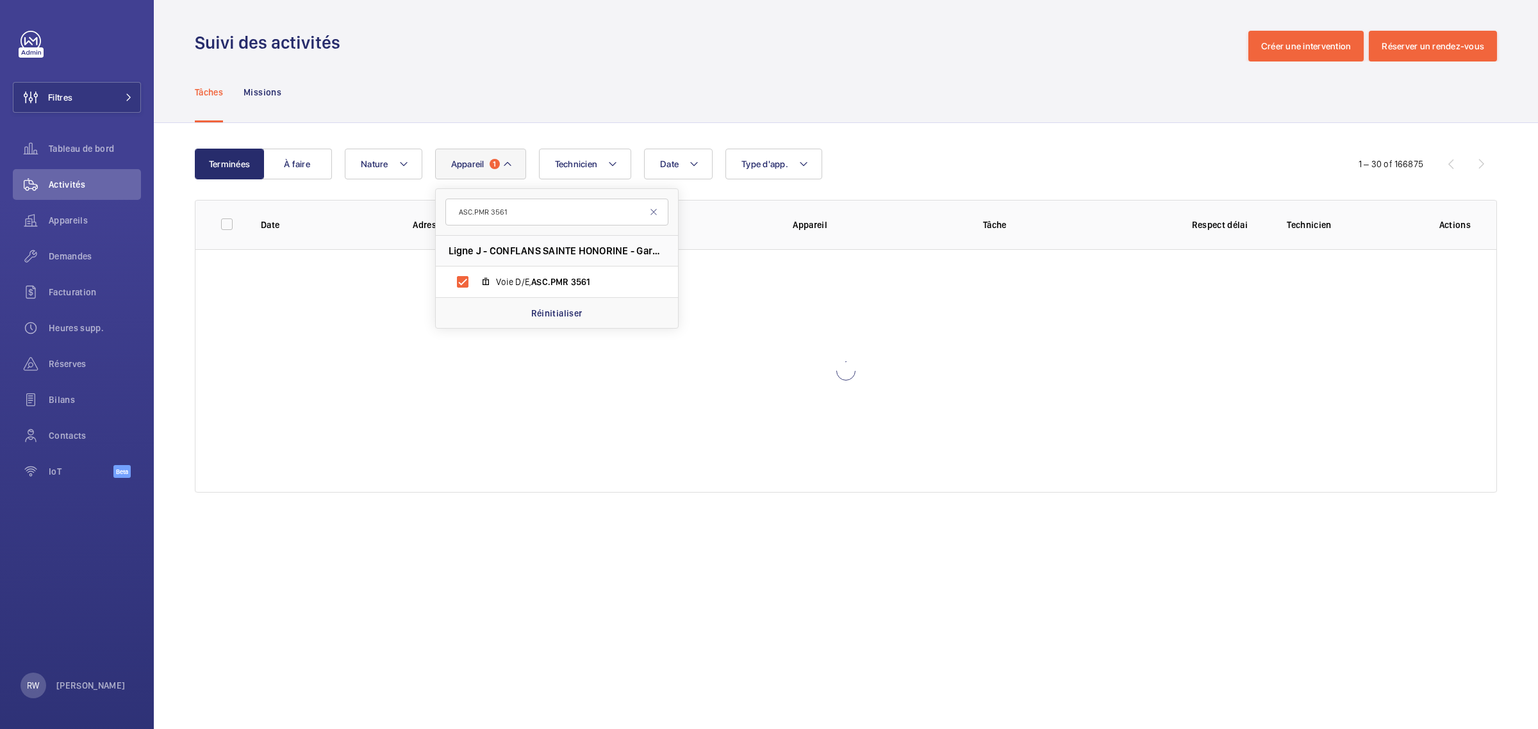
click at [513, 116] on div "Tâches Missions" at bounding box center [846, 92] width 1302 height 61
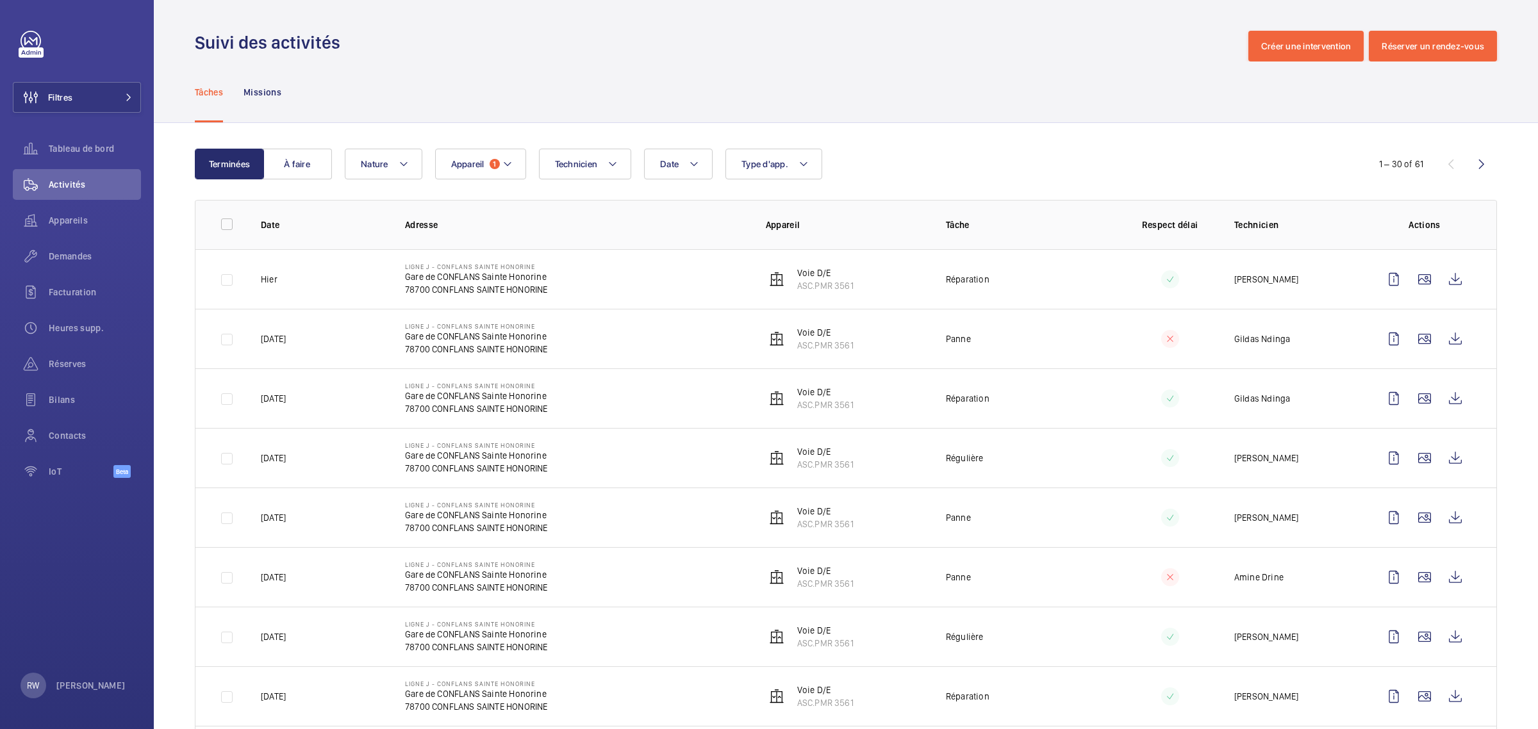
drag, startPoint x: 532, startPoint y: 265, endPoint x: 401, endPoint y: 265, distance: 130.7
click at [401, 265] on td "Ligne J - CONFLANS SAINTE HONORINE Gare de CONFLANS Sainte Honorine 78700 CONFL…" at bounding box center [565, 279] width 361 height 60
copy p "Ligne J - CONFLANS SAINTE HONORINE"
click at [106, 90] on button "Filtres" at bounding box center [77, 97] width 128 height 31
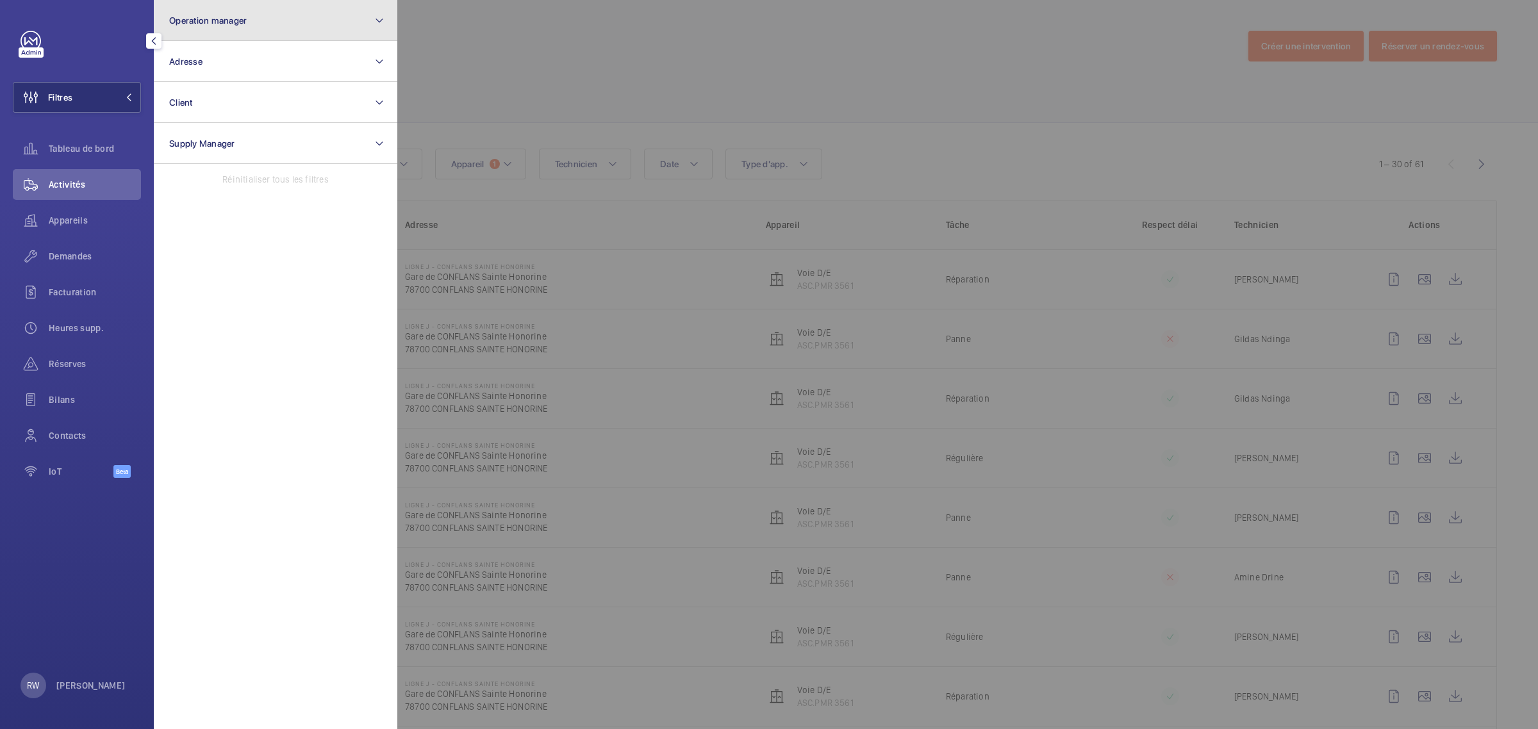
click at [224, 29] on button "Operation manager" at bounding box center [276, 20] width 244 height 41
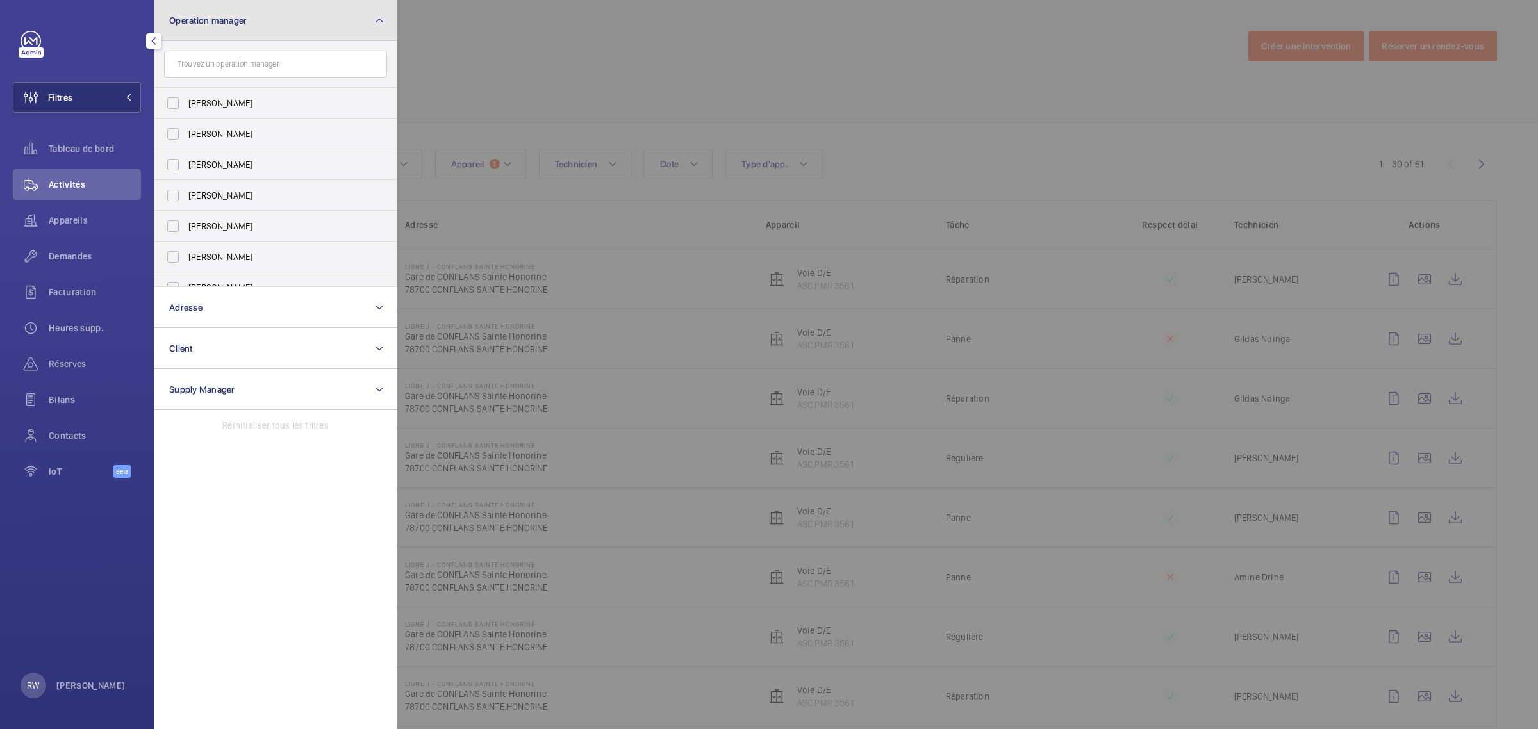
click at [224, 29] on button "Operation manager" at bounding box center [276, 20] width 244 height 41
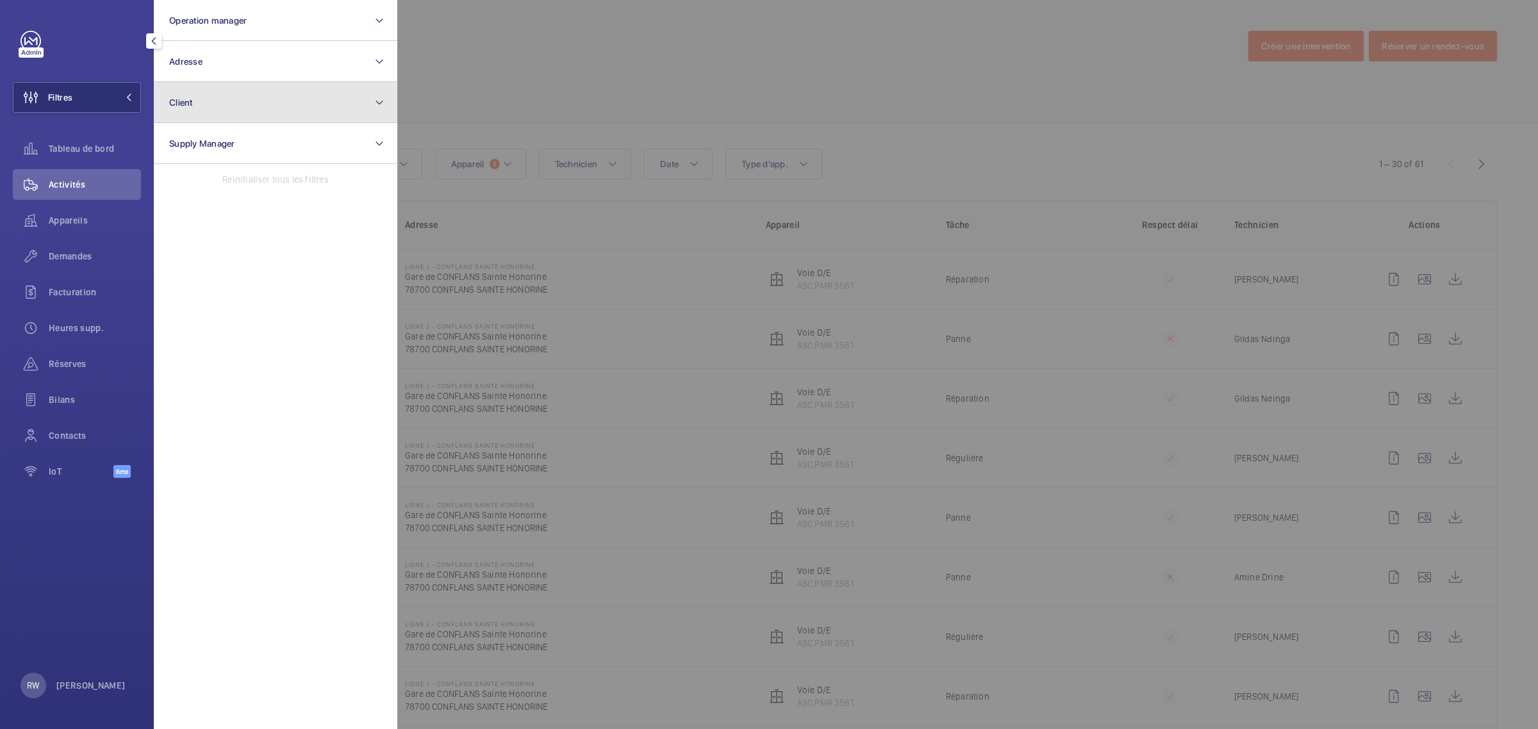
click at [210, 82] on button "Client" at bounding box center [276, 102] width 244 height 41
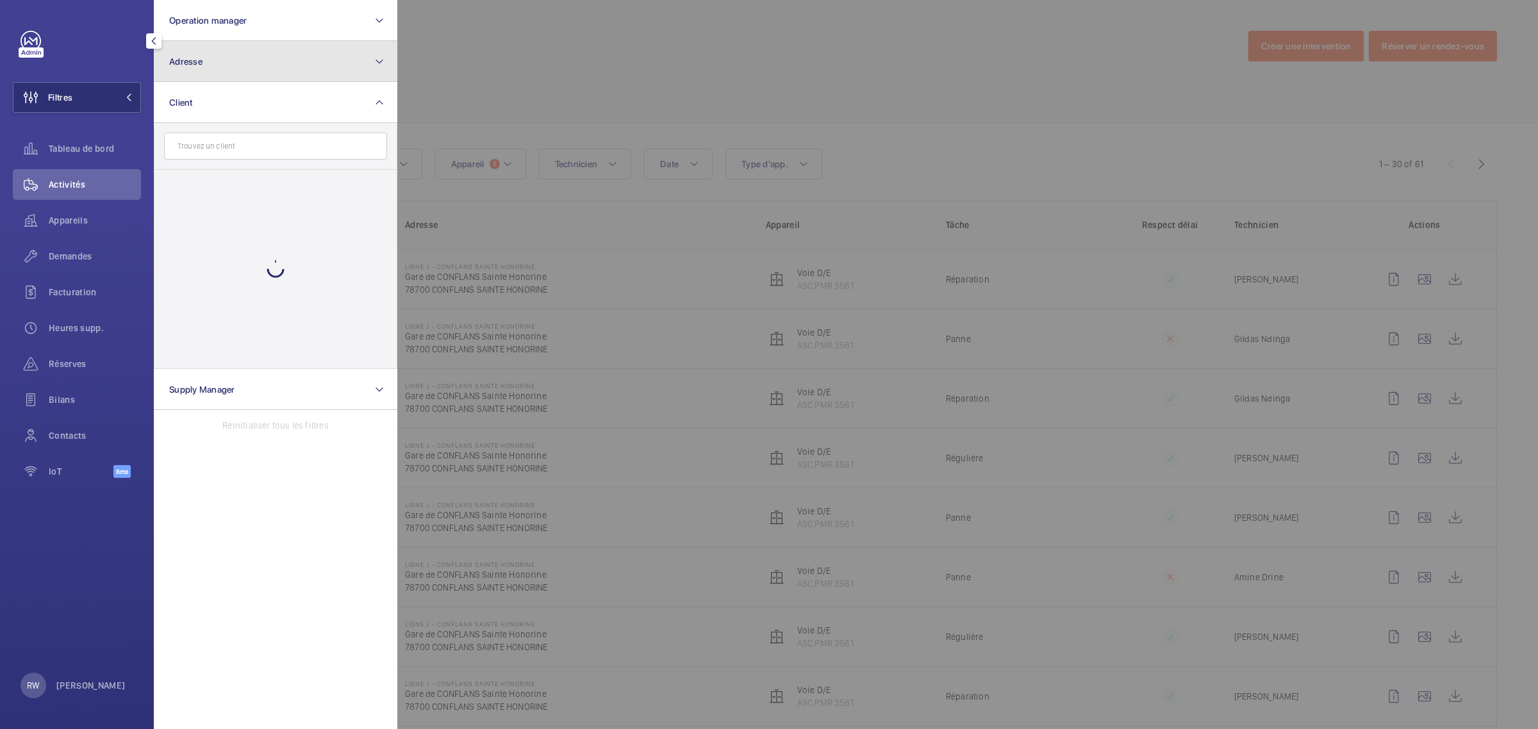
click at [213, 65] on button "Adresse" at bounding box center [276, 61] width 244 height 41
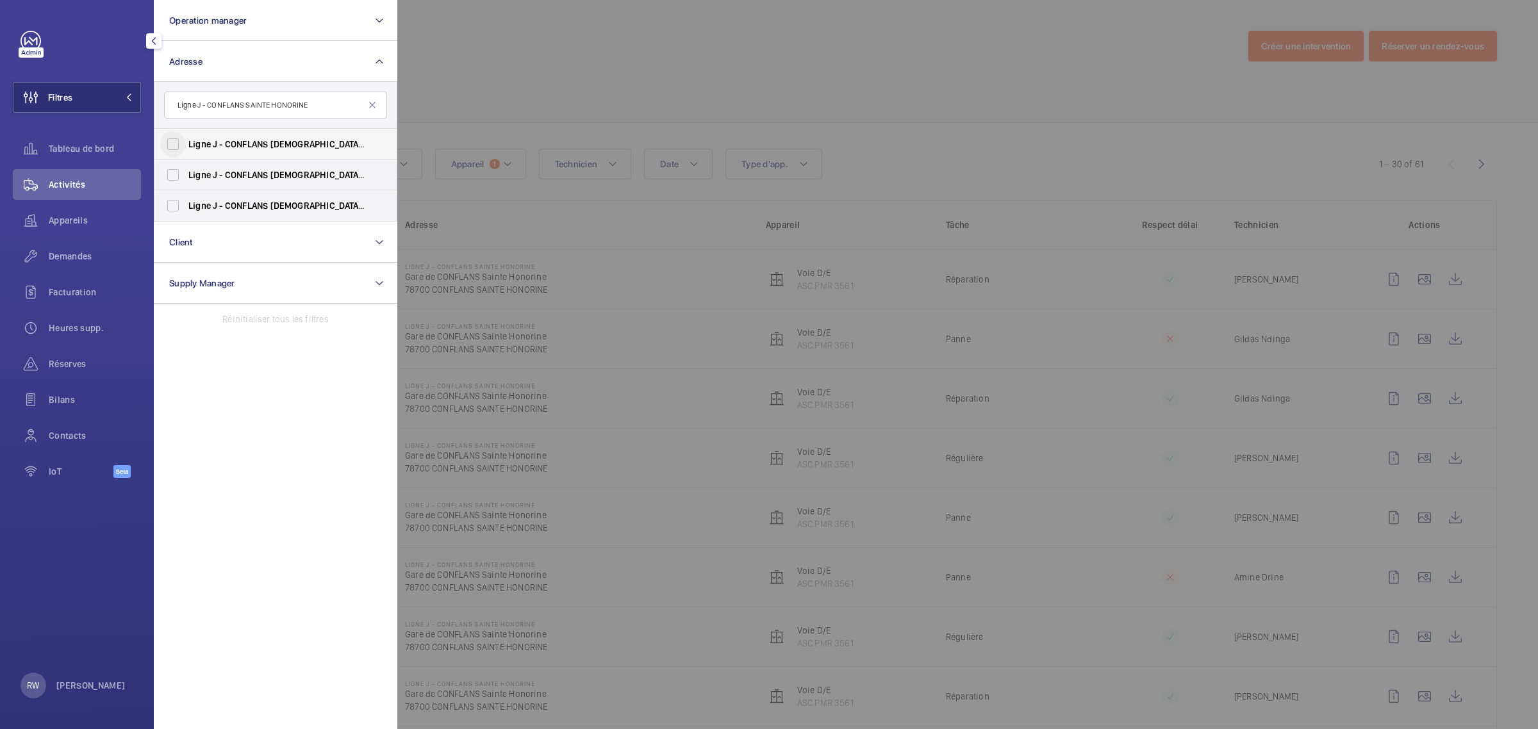
type input "Ligne J - CONFLANS SAINTE HONORINE"
click at [172, 142] on input "Ligne J - CONFLANS SAINTE HONORINE - Gare de CONFLANS Sainte Honorine , CONFLAN…" at bounding box center [173, 144] width 26 height 26
checkbox input "true"
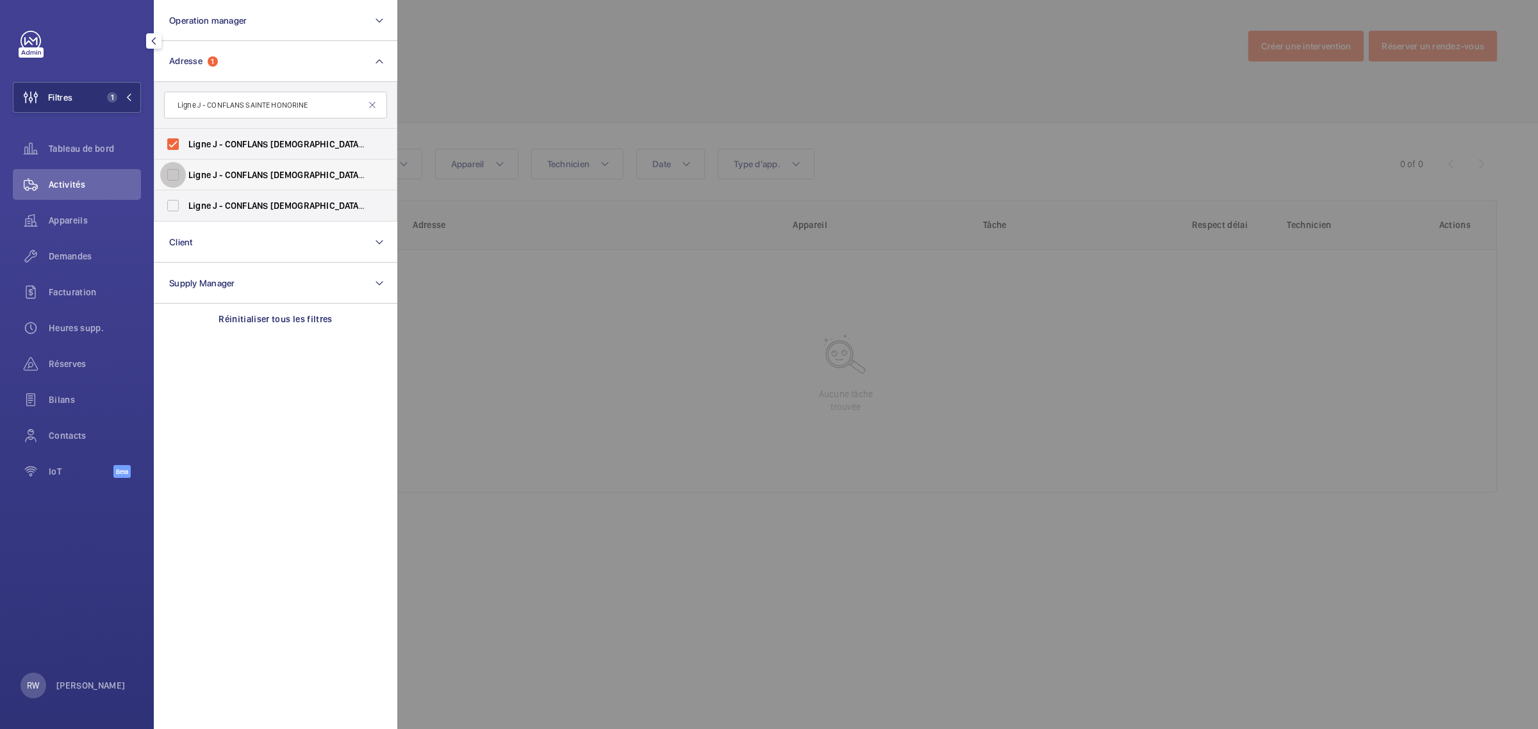
click at [173, 178] on input "Ligne J - CONFLANS SAINTE HONORINE - Gare de CONFLANS Sainte Honorine , CONFLAN…" at bounding box center [173, 175] width 26 height 26
checkbox input "true"
click at [172, 199] on input "Ligne J - CONFLANS SAINTE HONORINE - Gare de CONFLANS Sainte Honorine , CONFLAN…" at bounding box center [173, 206] width 26 height 26
checkbox input "true"
click at [673, 51] on div at bounding box center [1166, 364] width 1538 height 729
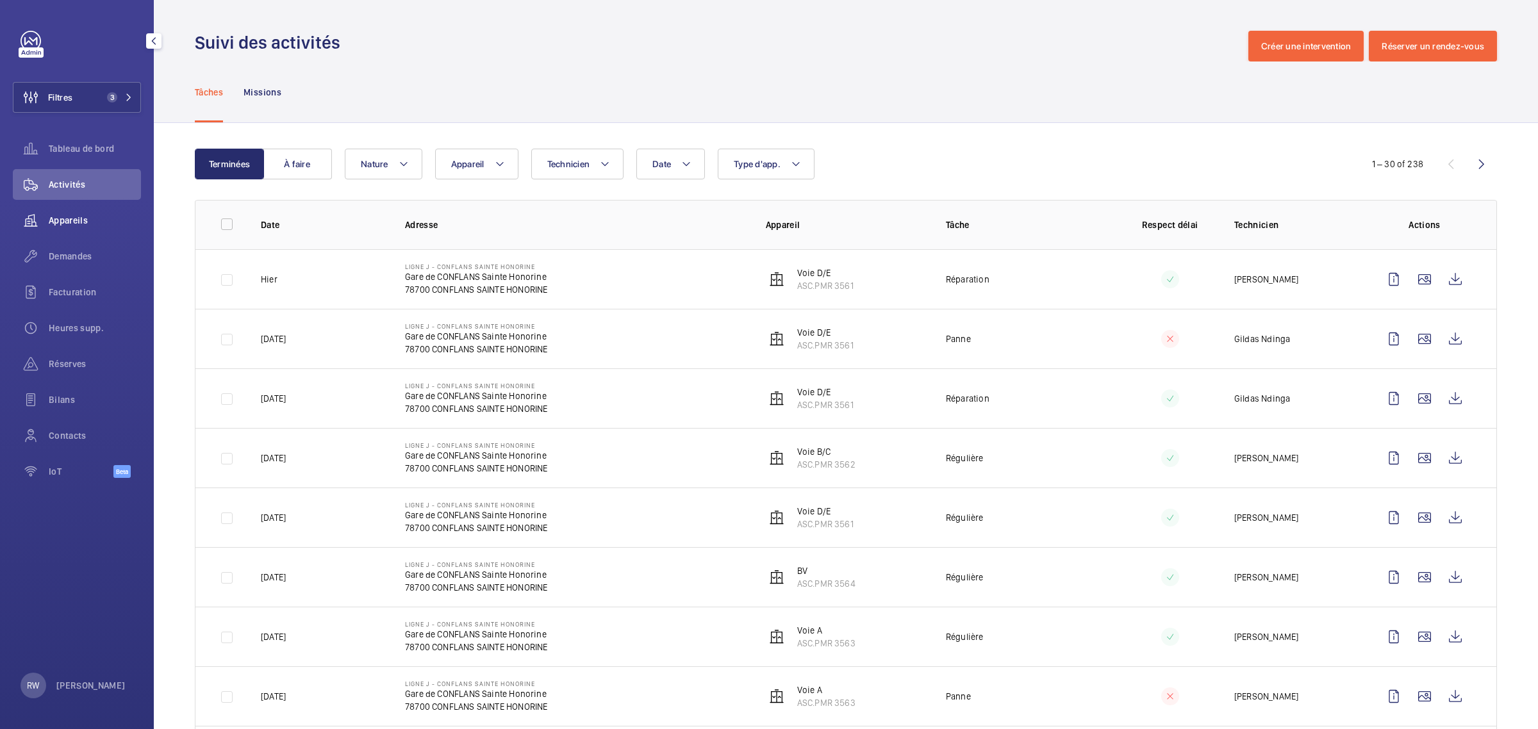
click at [74, 221] on span "Appareils" at bounding box center [95, 220] width 92 height 13
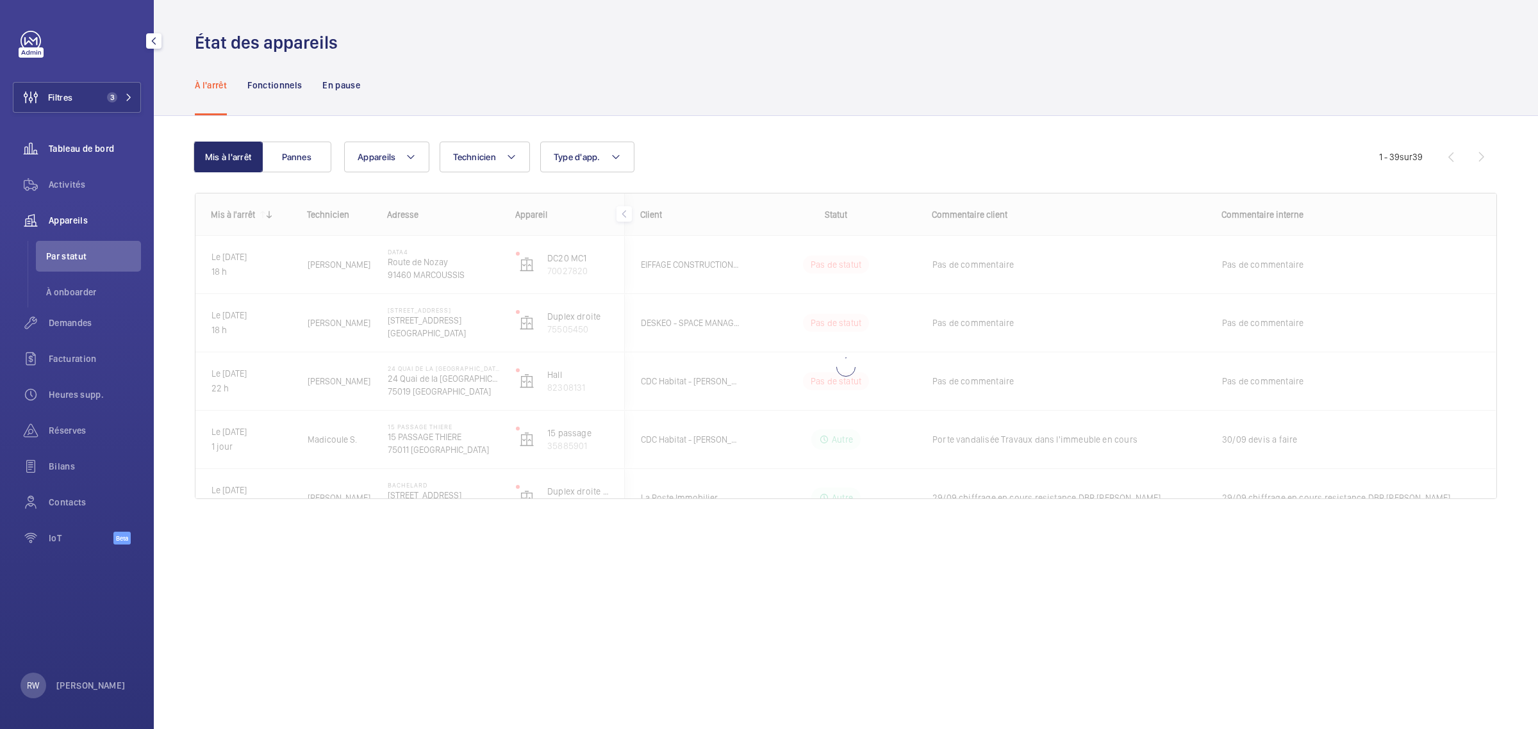
click at [110, 157] on div "Tableau de bord" at bounding box center [77, 148] width 128 height 31
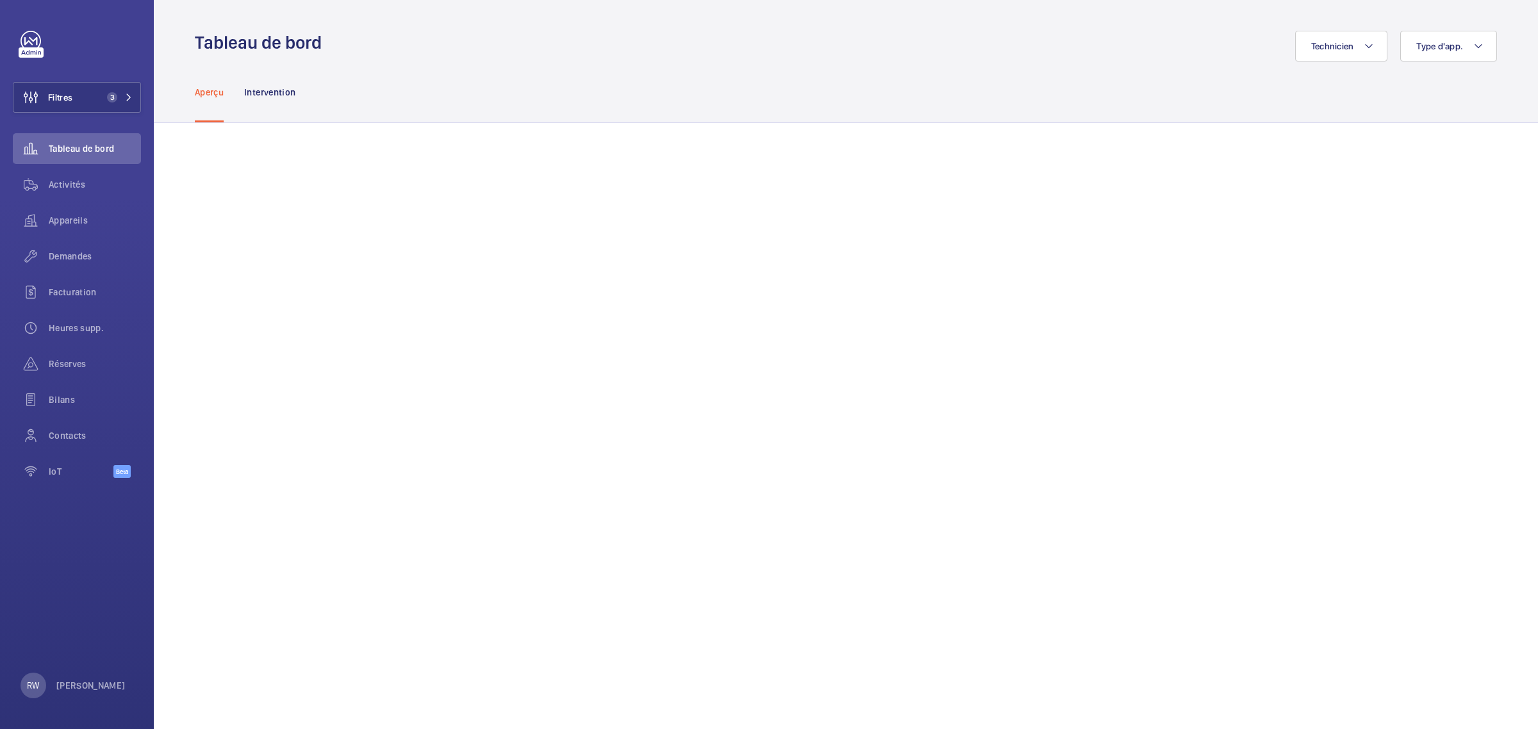
click at [219, 95] on p "Aperçu" at bounding box center [209, 92] width 29 height 13
click at [248, 96] on p "Intervention" at bounding box center [269, 92] width 51 height 13
click at [127, 90] on button "Filtres 3" at bounding box center [77, 97] width 128 height 31
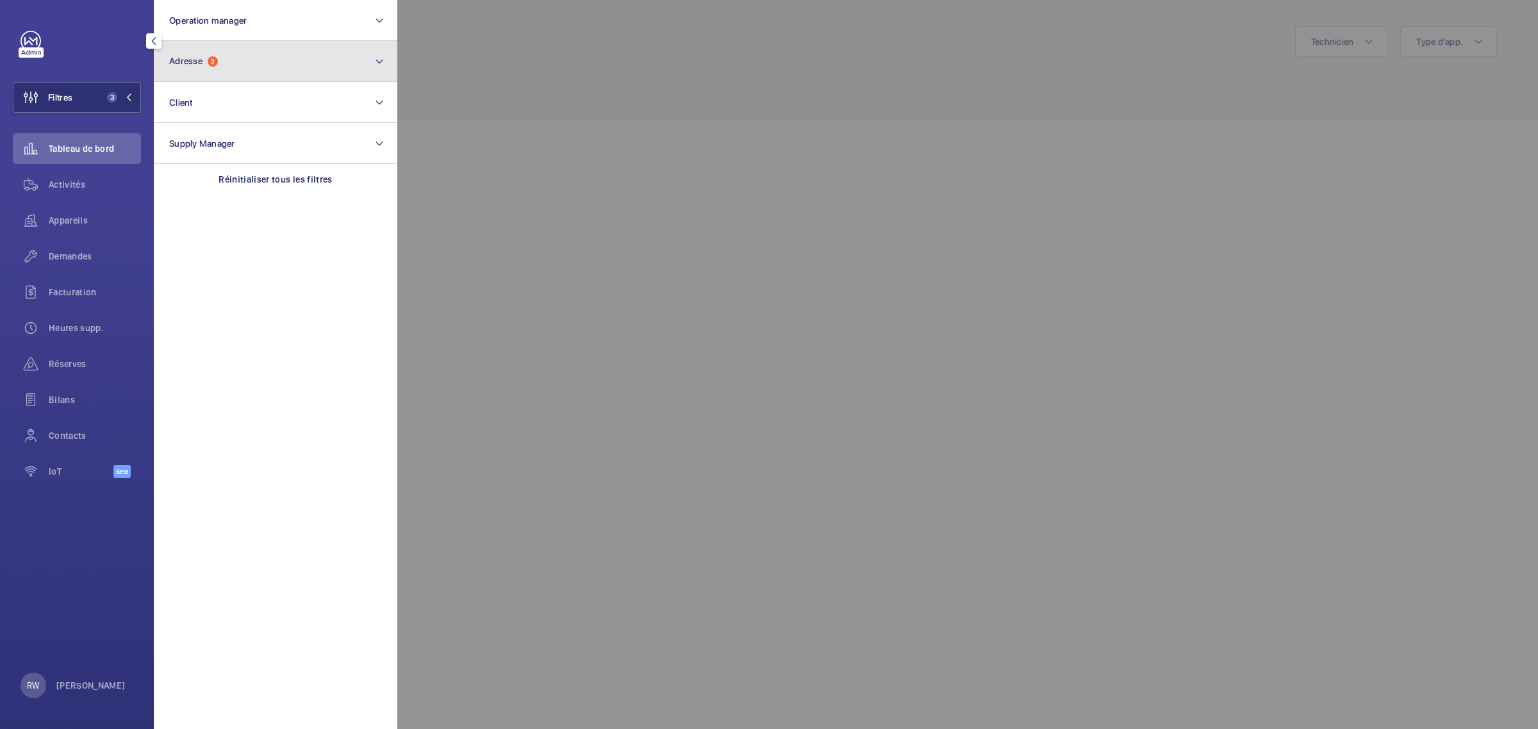
click at [201, 69] on button "Adresse 3" at bounding box center [276, 61] width 244 height 41
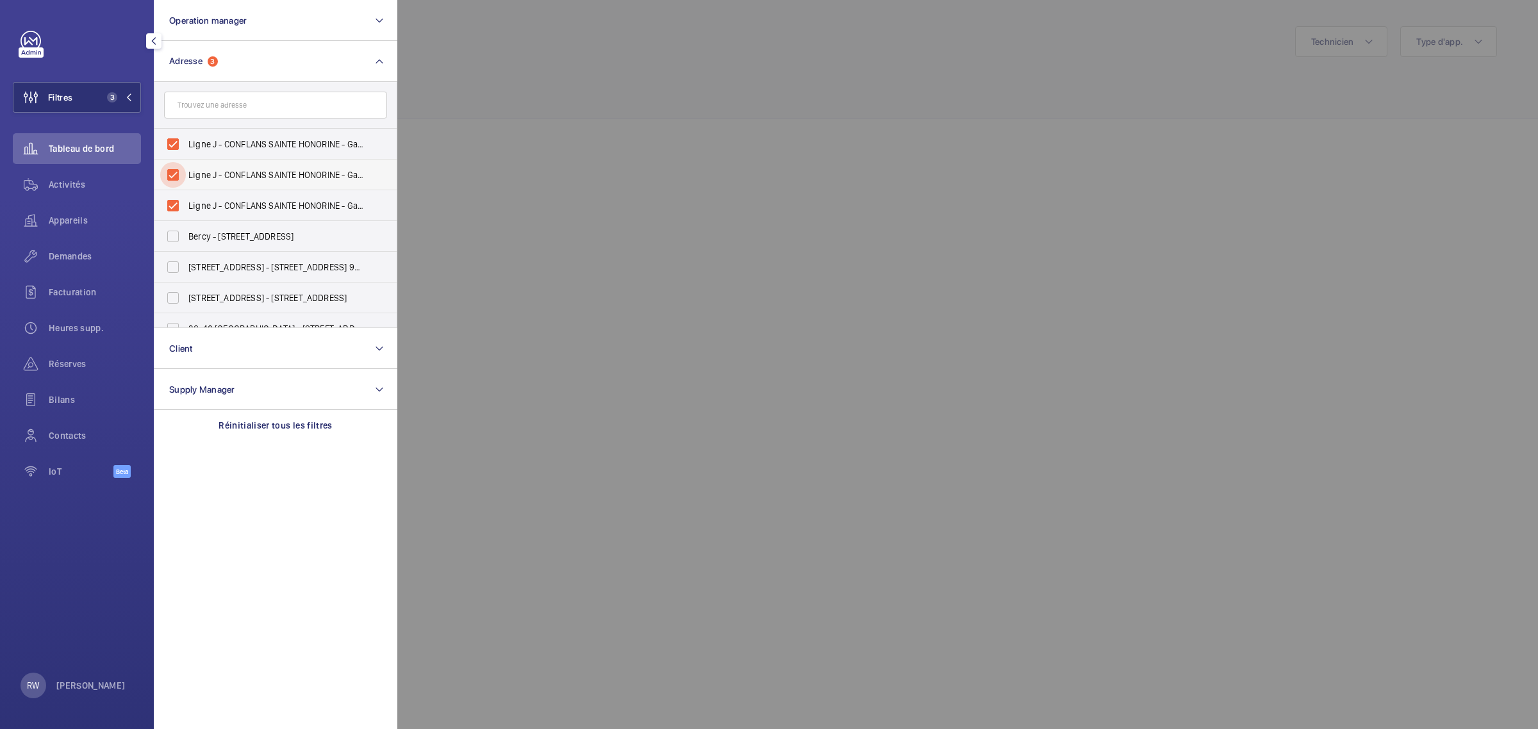
click at [172, 174] on input "Ligne J - CONFLANS SAINTE HONORINE - Gare de CONFLANS Sainte Honorine, CONFLANS…" at bounding box center [173, 175] width 26 height 26
checkbox input "false"
click at [169, 210] on input "Ligne J - CONFLANS SAINTE HONORINE - Gare de CONFLANS Sainte Honorine, CONFLANS…" at bounding box center [173, 206] width 26 height 26
checkbox input "false"
click at [168, 138] on input "Ligne J - CONFLANS SAINTE HONORINE - Gare de CONFLANS Sainte Honorine, CONFLANS…" at bounding box center [173, 144] width 26 height 26
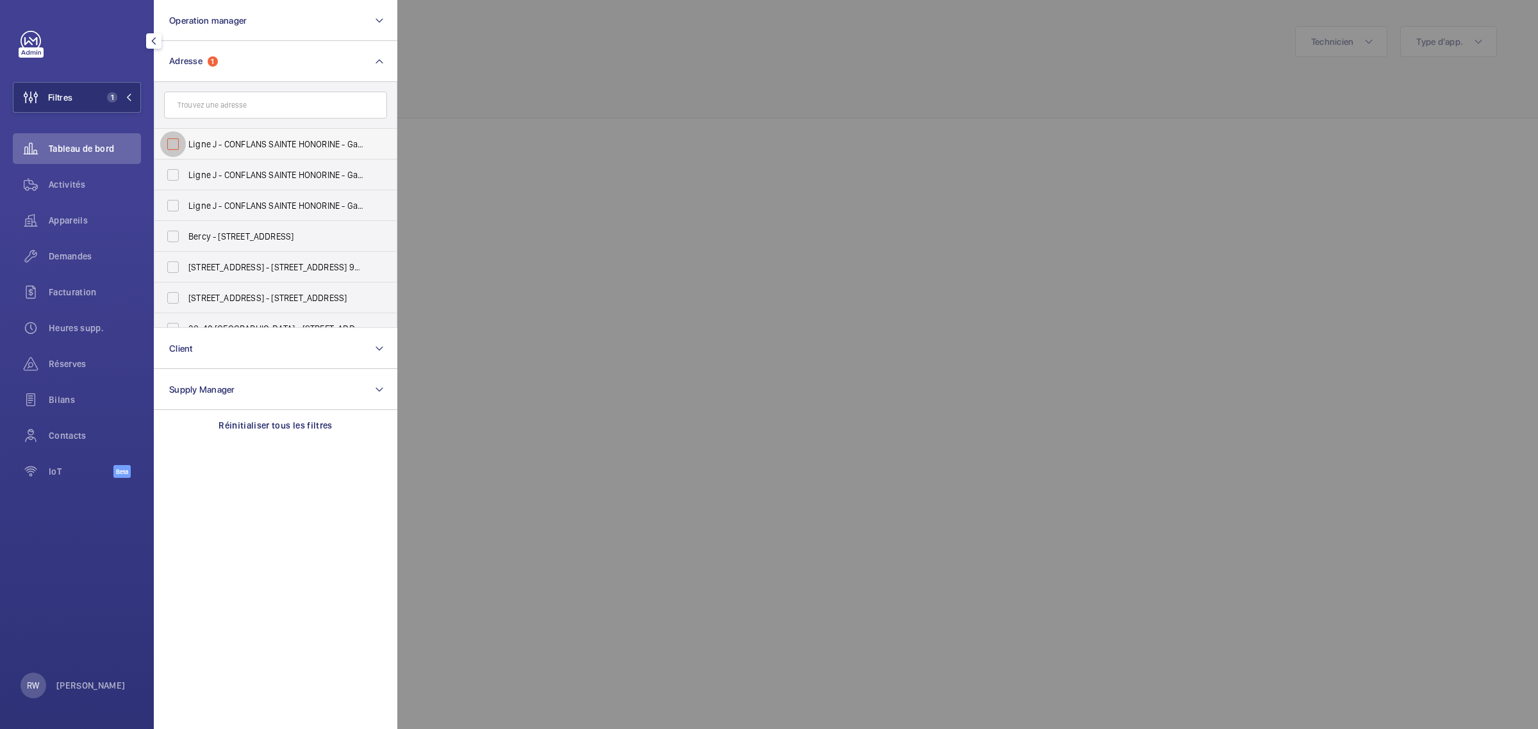
checkbox input "false"
click at [173, 208] on input "Ligne J - CONFLANS SAINTE HONORINE - Gare de CONFLANS Sainte Honorine, CONFLANS…" at bounding box center [173, 206] width 26 height 26
checkbox input "true"
click at [606, 72] on div at bounding box center [1166, 364] width 1538 height 729
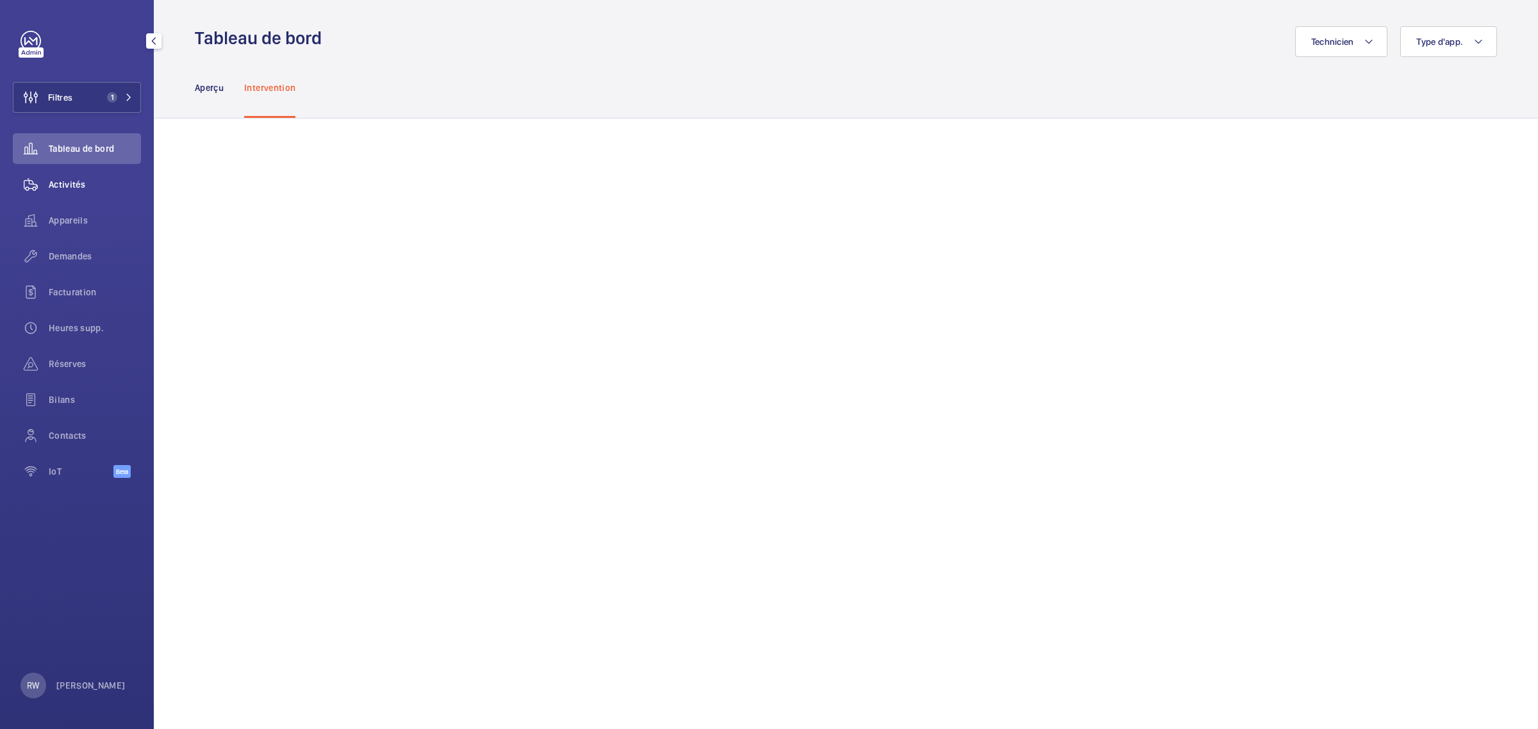
click at [70, 186] on span "Activités" at bounding box center [95, 184] width 92 height 13
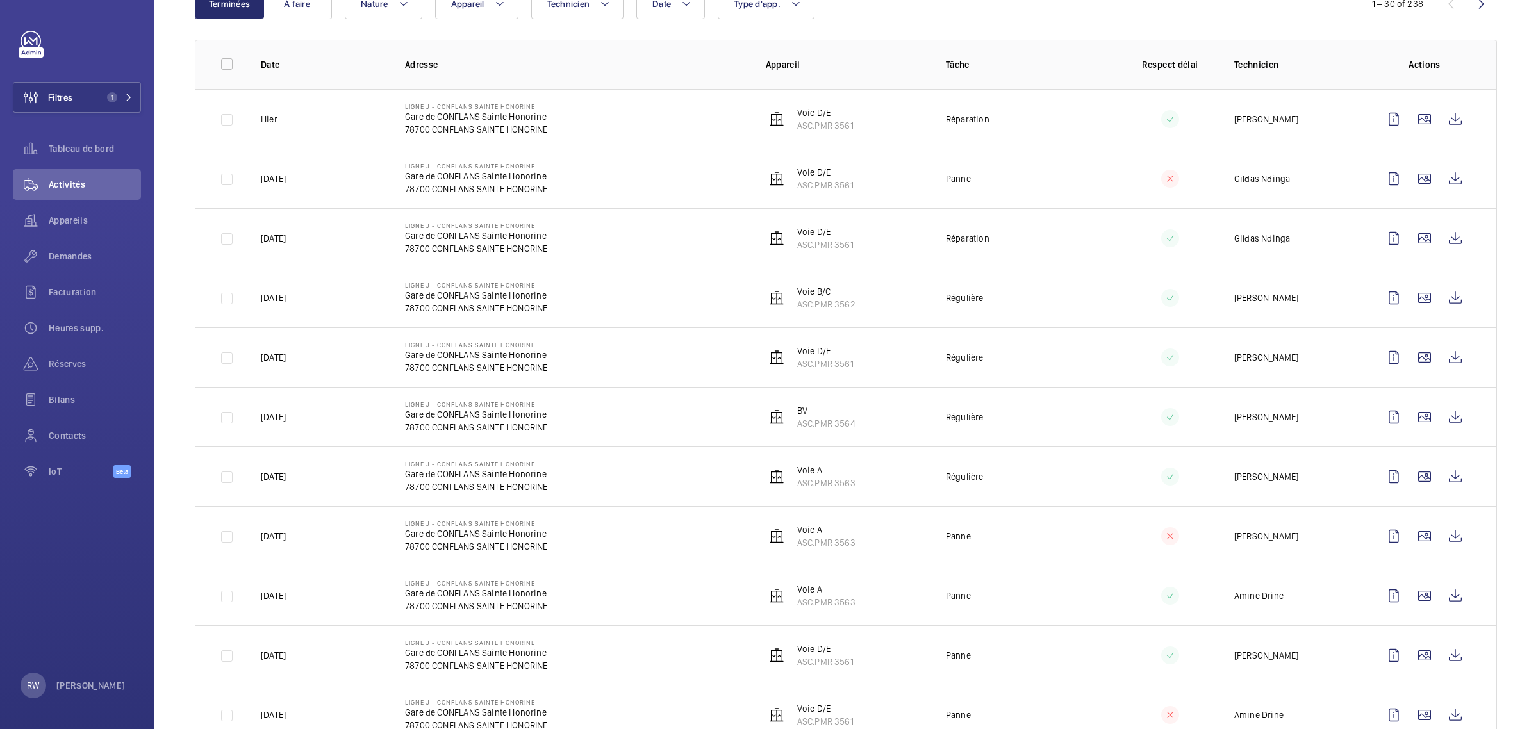
scroll to position [240, 0]
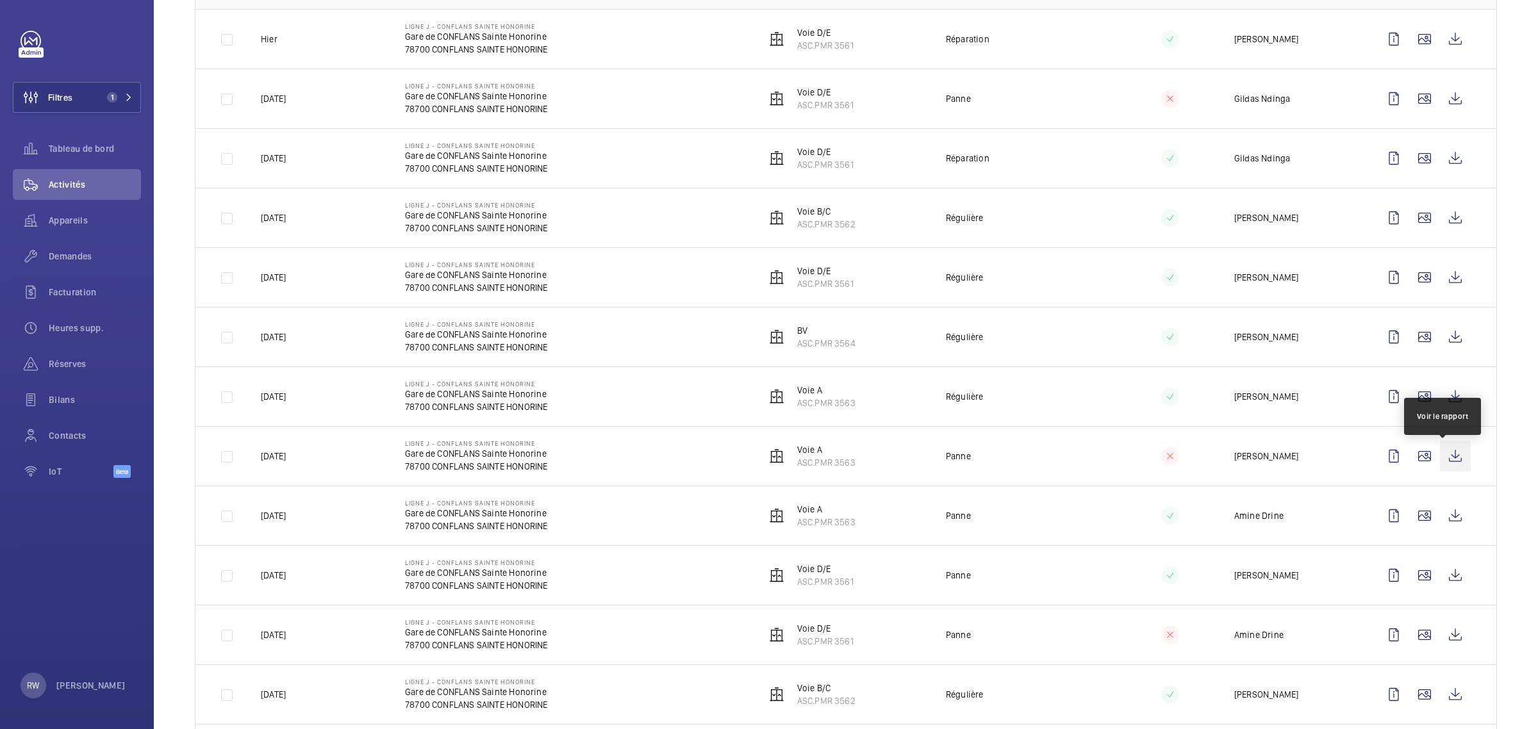
click at [1443, 455] on wm-front-icon-button at bounding box center [1455, 456] width 31 height 31
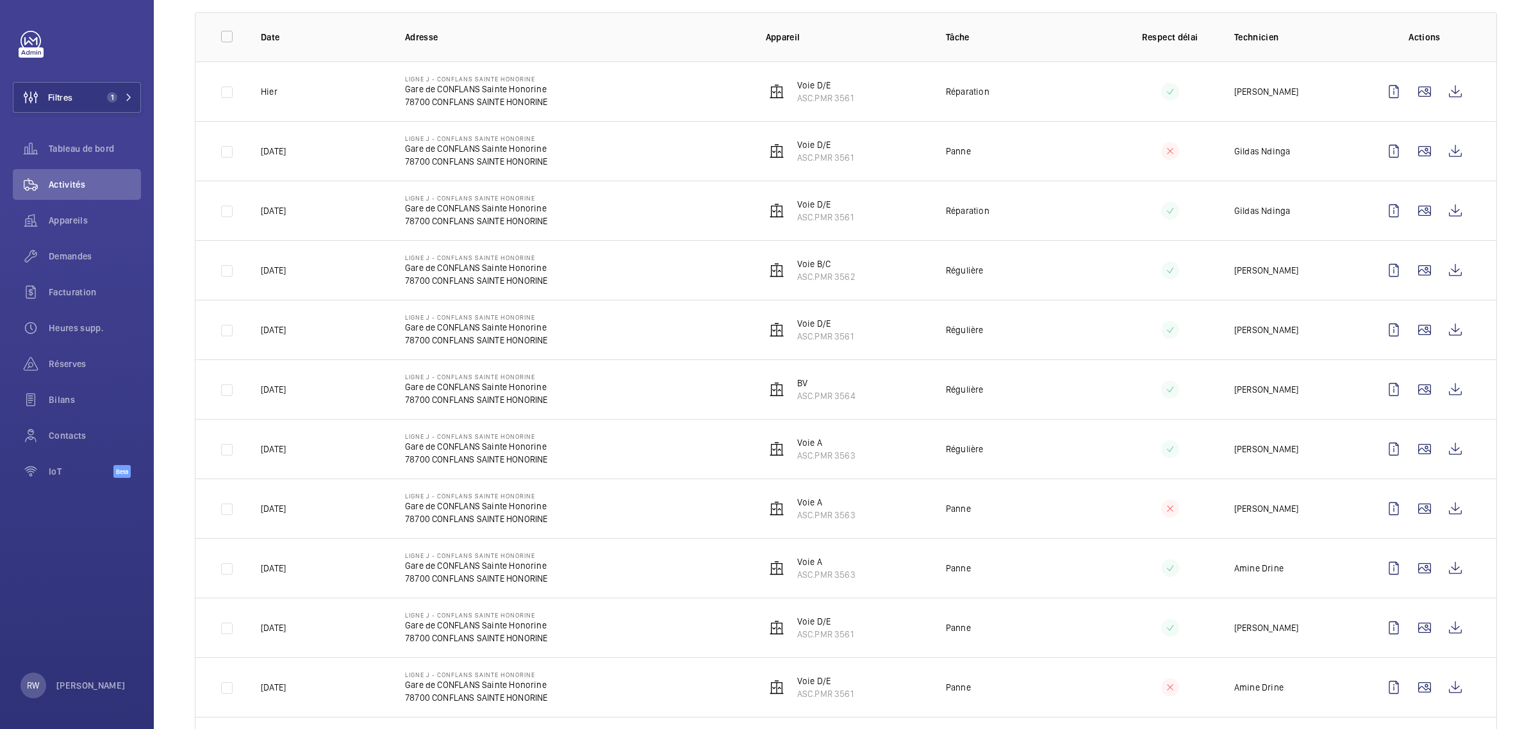
scroll to position [160, 0]
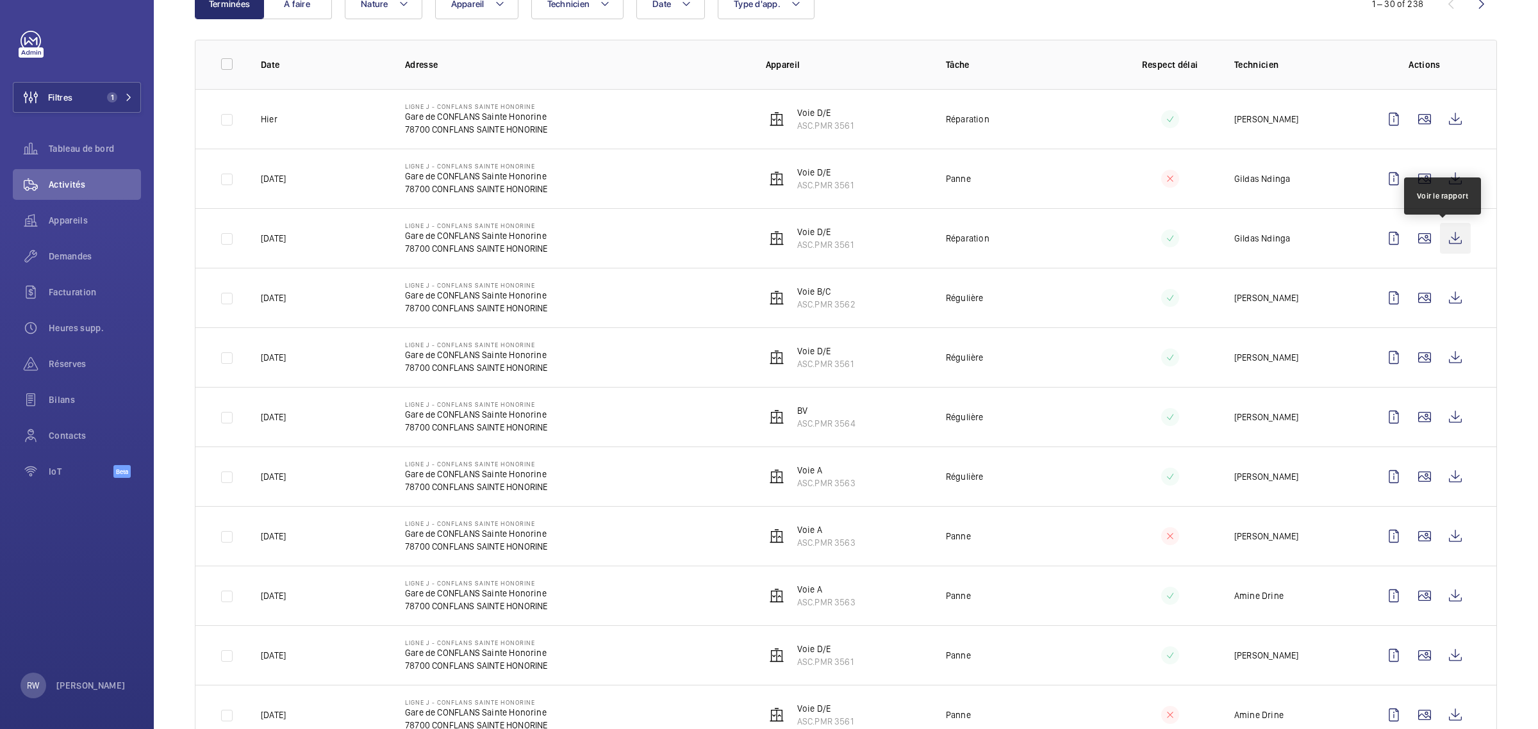
click at [1440, 238] on wm-front-icon-button at bounding box center [1455, 238] width 31 height 31
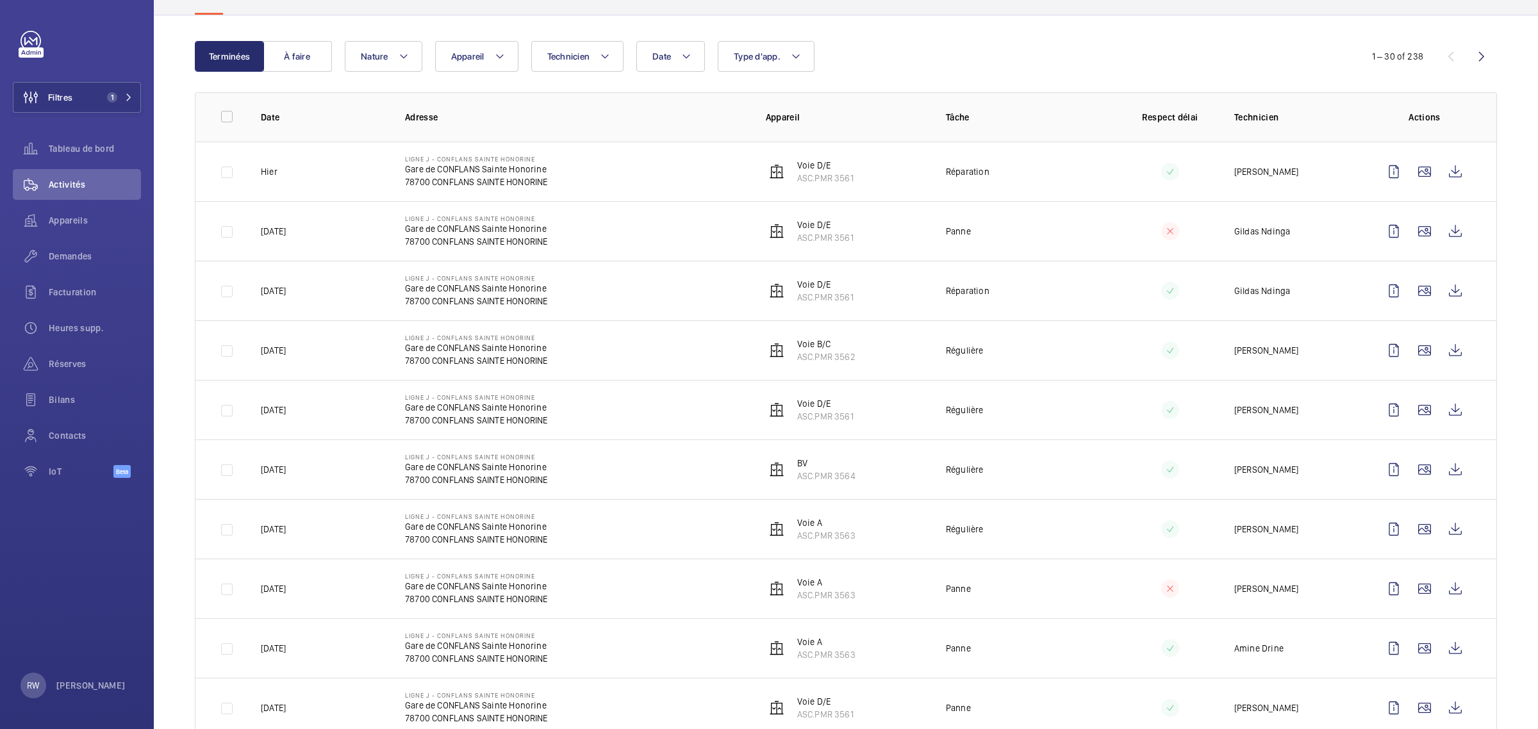
scroll to position [80, 0]
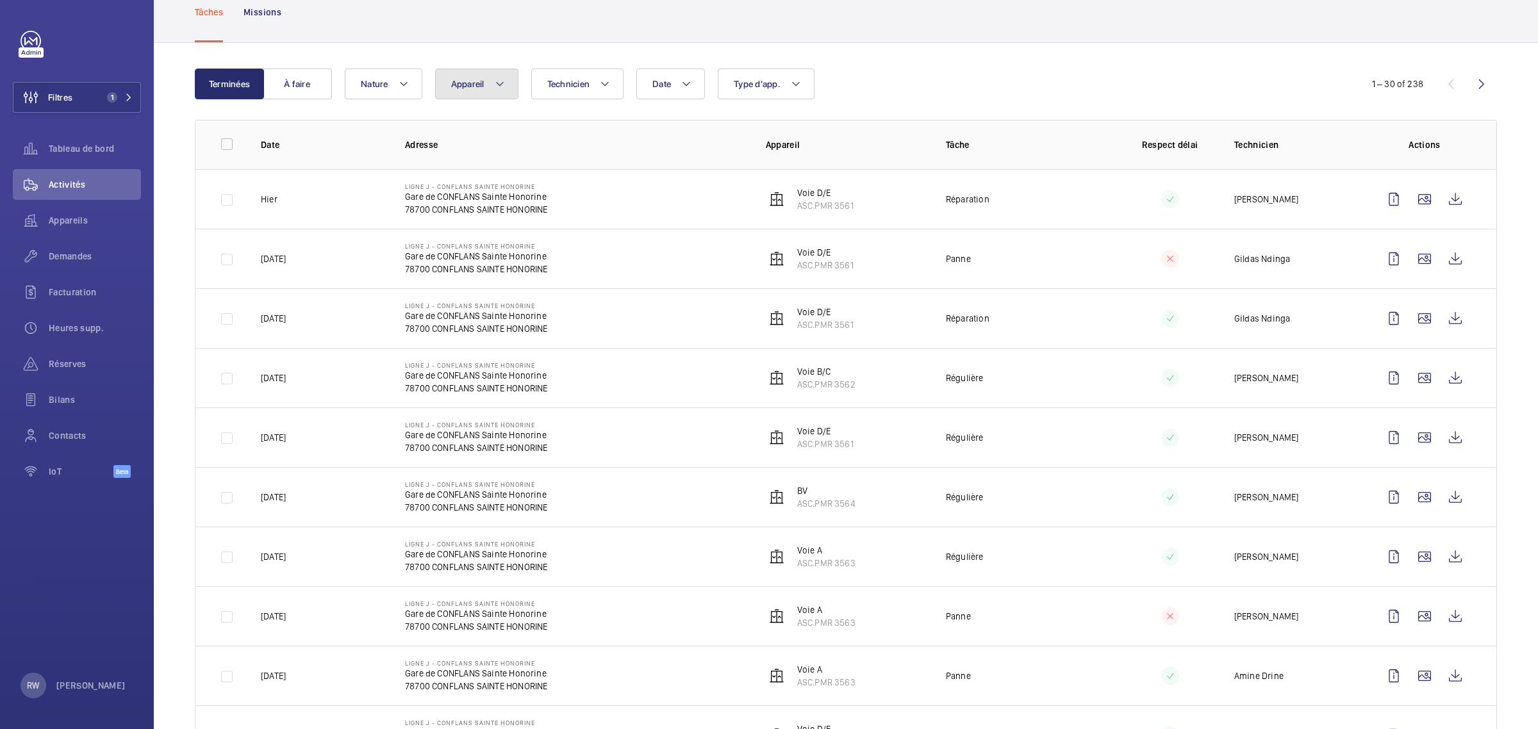
click at [479, 84] on span "Appareil" at bounding box center [467, 84] width 33 height 10
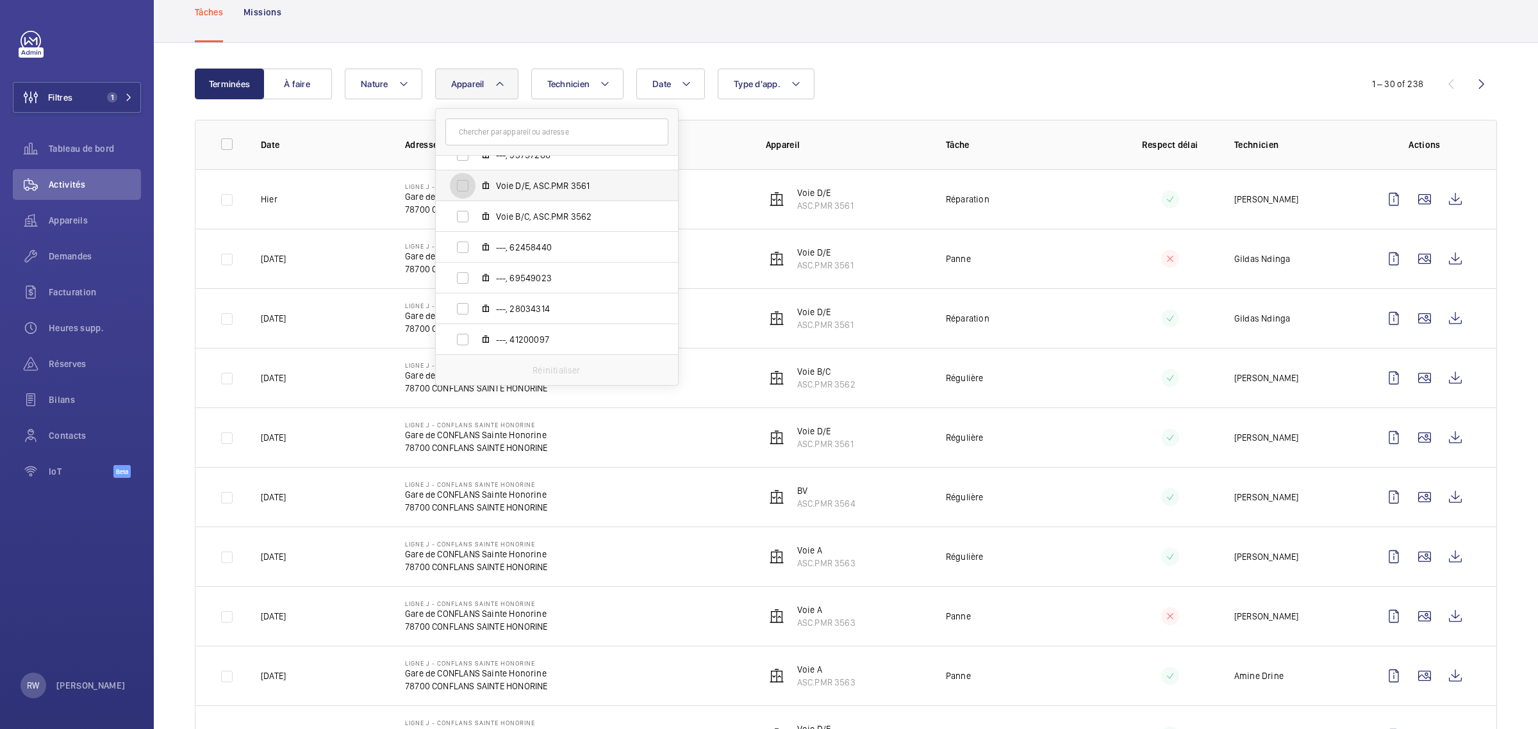
click at [463, 184] on input "Voie D/E, ASC.PMR 3561" at bounding box center [463, 186] width 26 height 26
checkbox input "true"
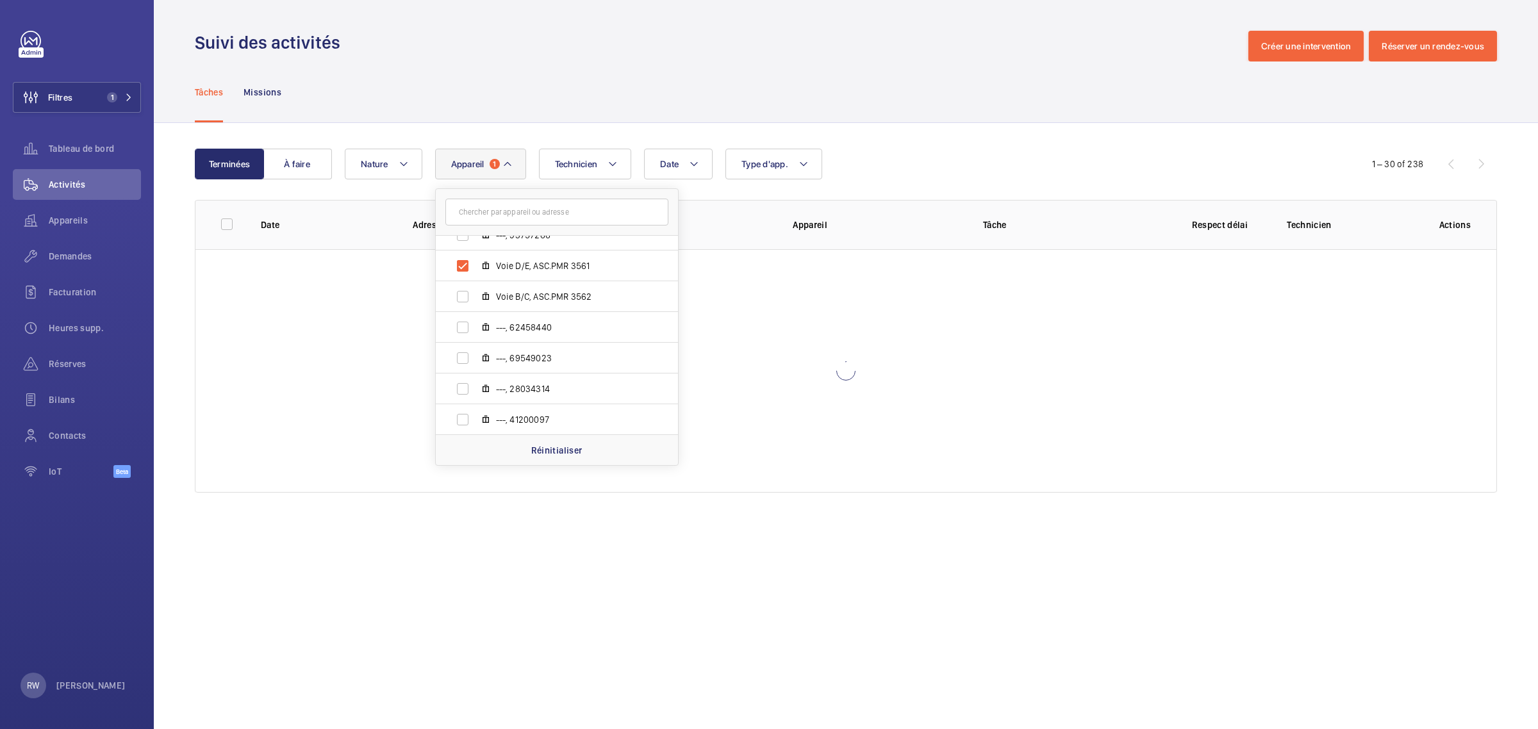
click at [936, 78] on div "Tâches Missions" at bounding box center [846, 92] width 1302 height 61
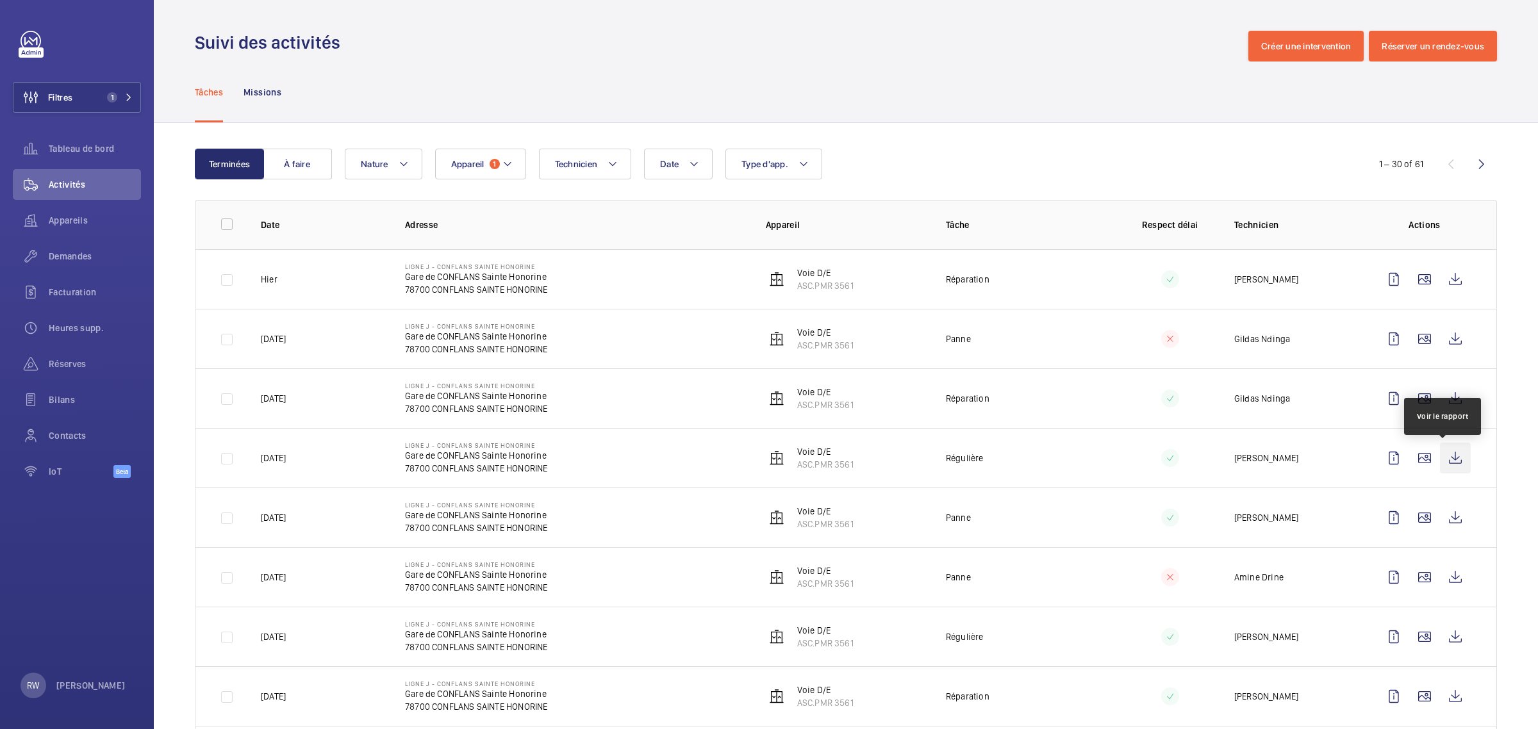
click at [1445, 456] on wm-front-icon-button at bounding box center [1455, 458] width 31 height 31
click at [1447, 521] on wm-front-icon-button at bounding box center [1455, 517] width 31 height 31
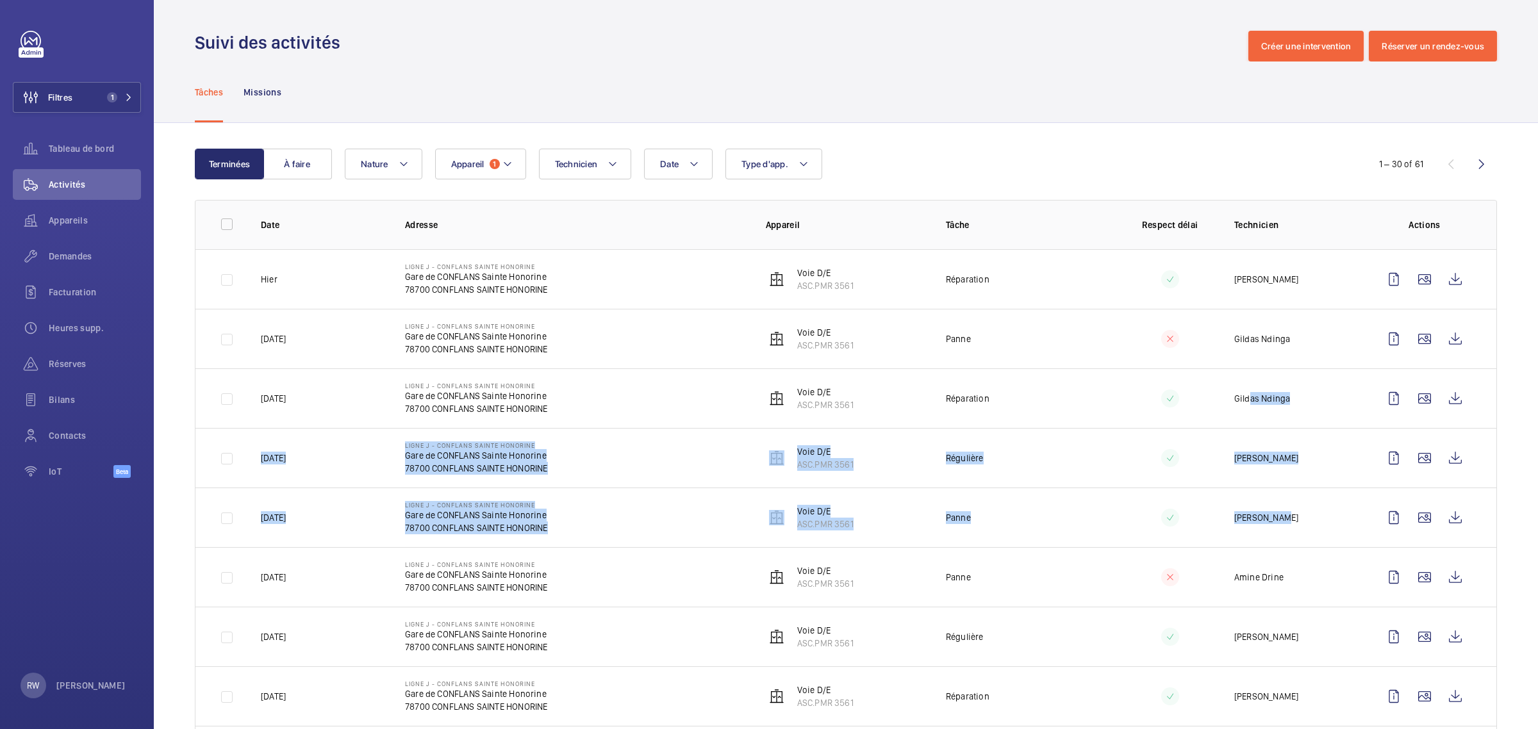
drag, startPoint x: 1262, startPoint y: 520, endPoint x: 1236, endPoint y: 399, distance: 123.4
click at [0, 0] on tbody "[DATE] Ligne J - CONFLANS SAINTE HONORINE Gare de CONFLANS Sainte Honorine 7870…" at bounding box center [0, 0] width 0 height 0
click at [1416, 401] on wm-front-icon-button at bounding box center [1424, 398] width 31 height 31
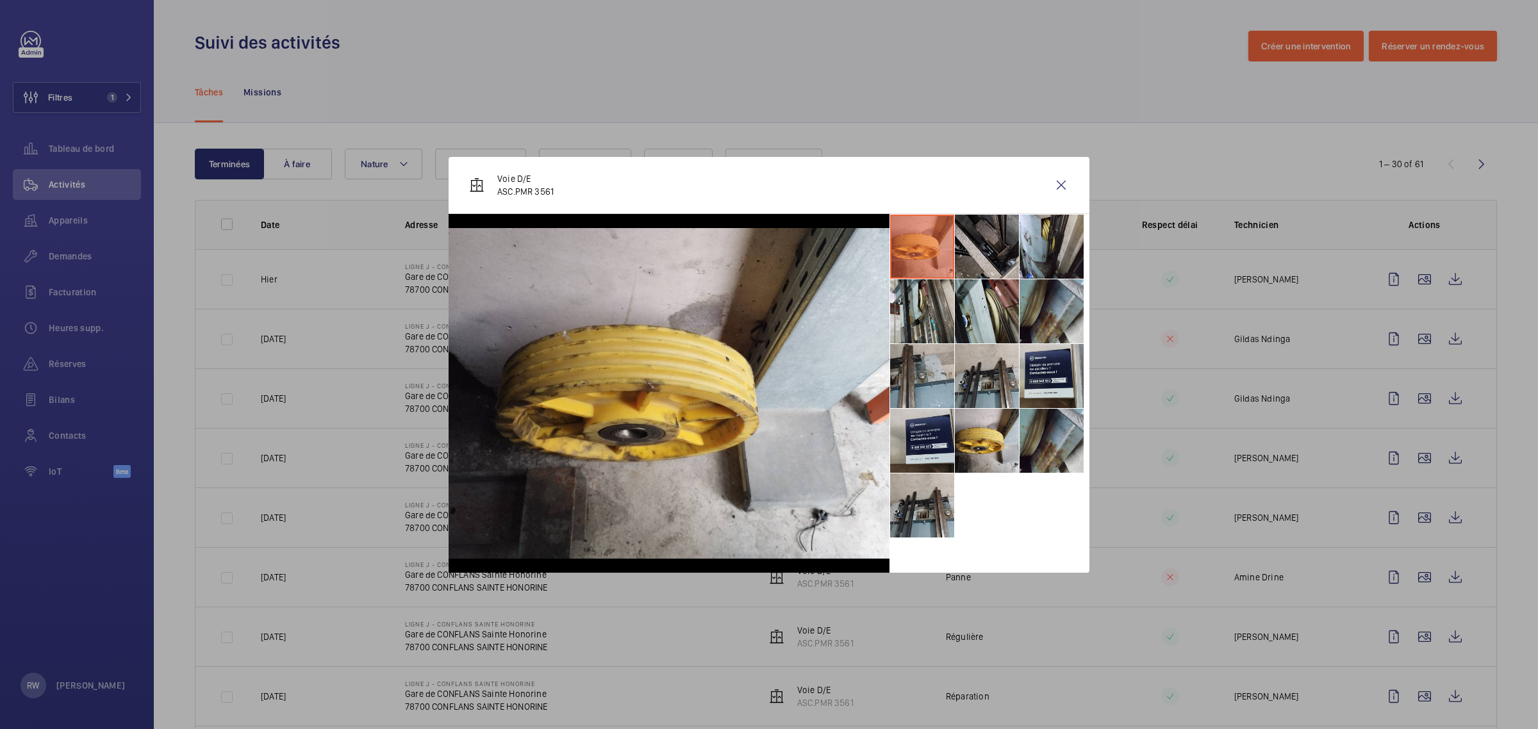
click at [990, 247] on li at bounding box center [987, 247] width 64 height 64
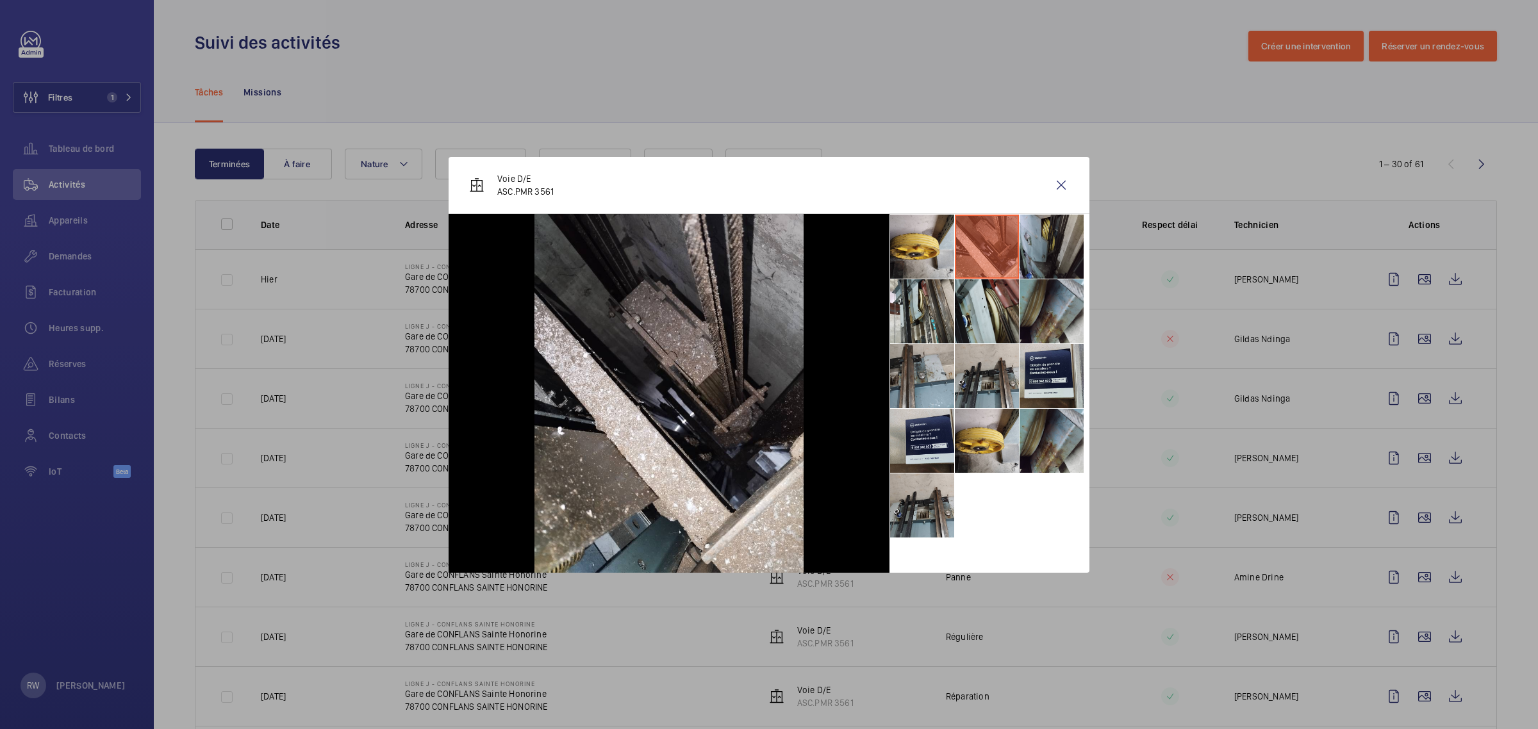
click at [1059, 247] on li at bounding box center [1052, 247] width 64 height 64
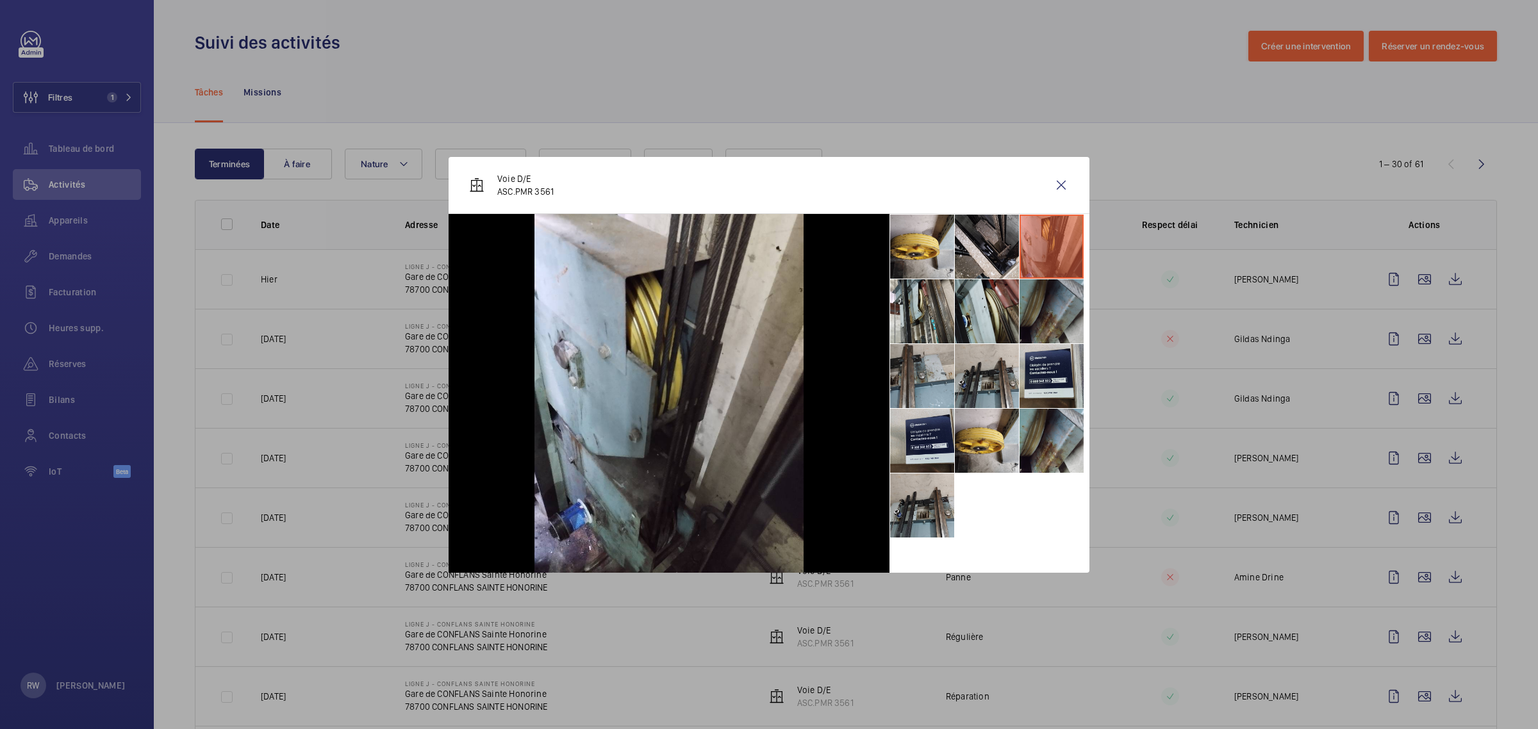
click at [1052, 308] on li at bounding box center [1052, 311] width 64 height 64
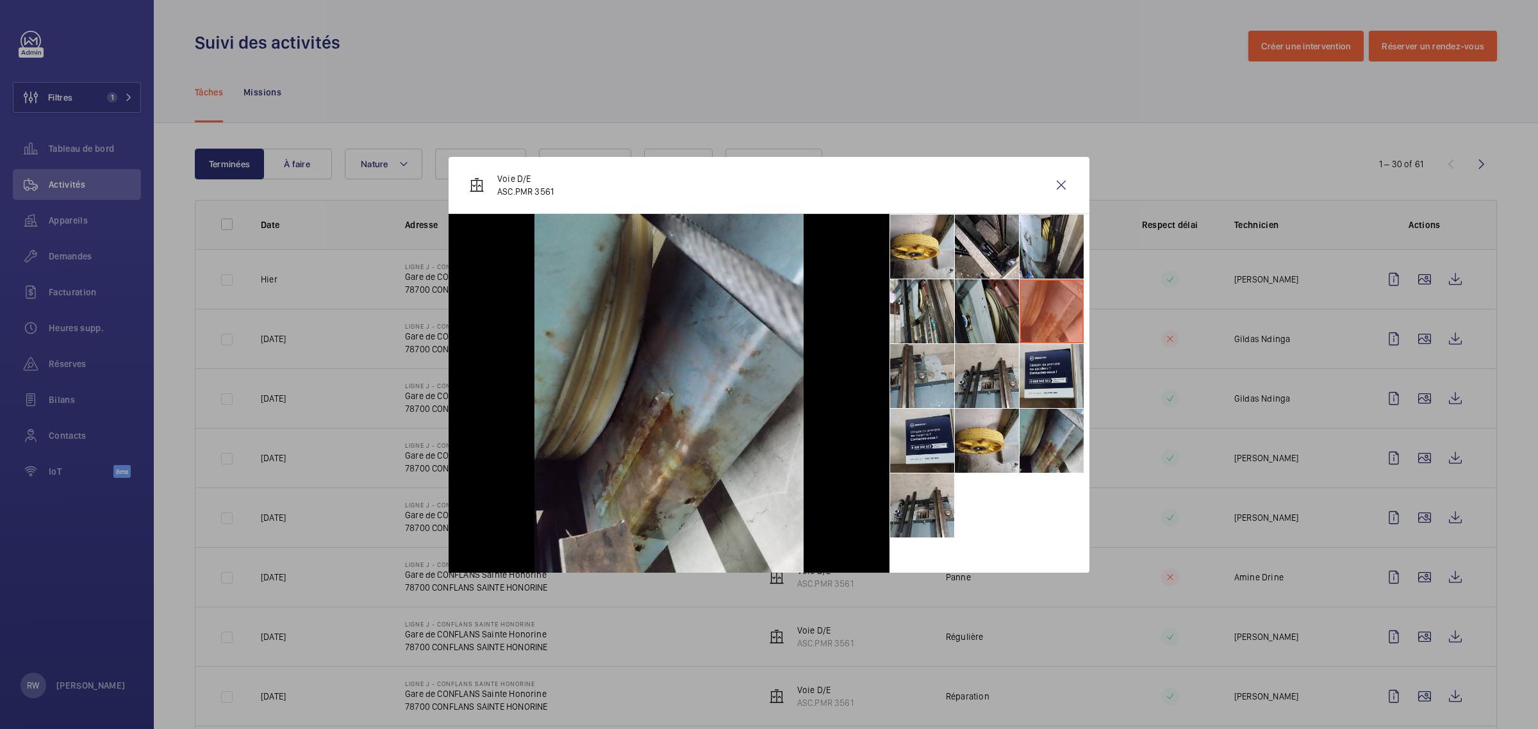
click at [1018, 303] on li at bounding box center [987, 311] width 64 height 64
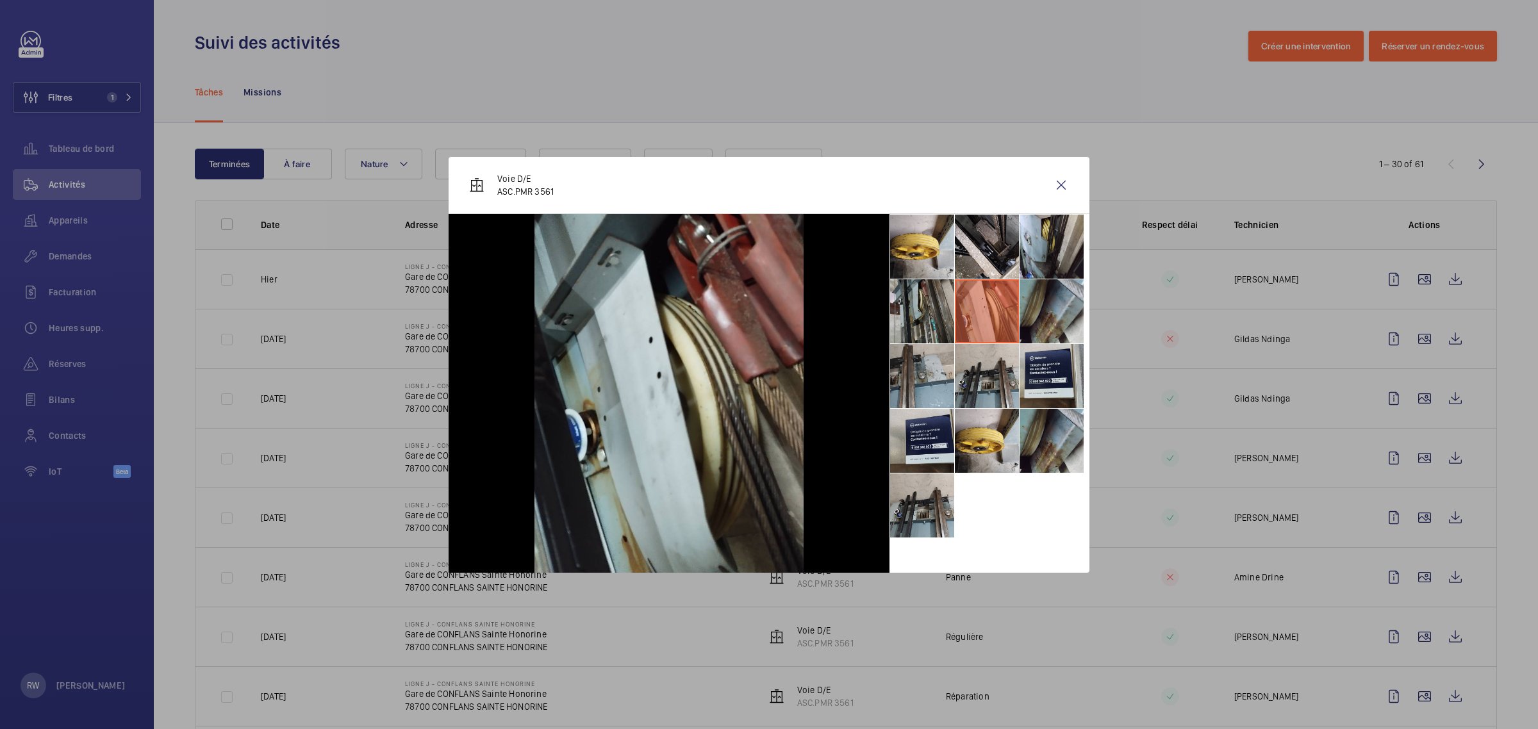
click at [944, 302] on li at bounding box center [922, 311] width 64 height 64
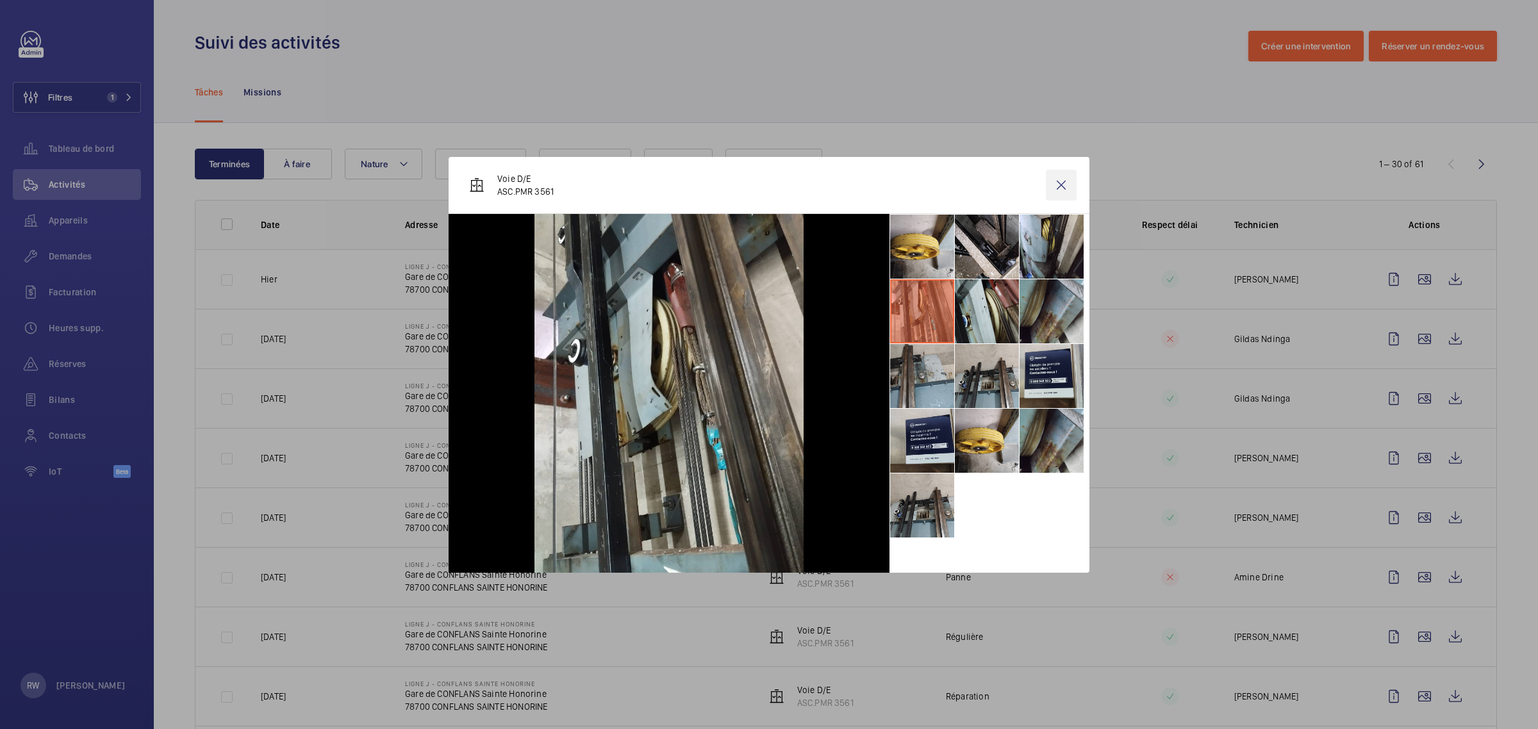
click at [1059, 184] on wm-front-icon-button at bounding box center [1061, 185] width 31 height 31
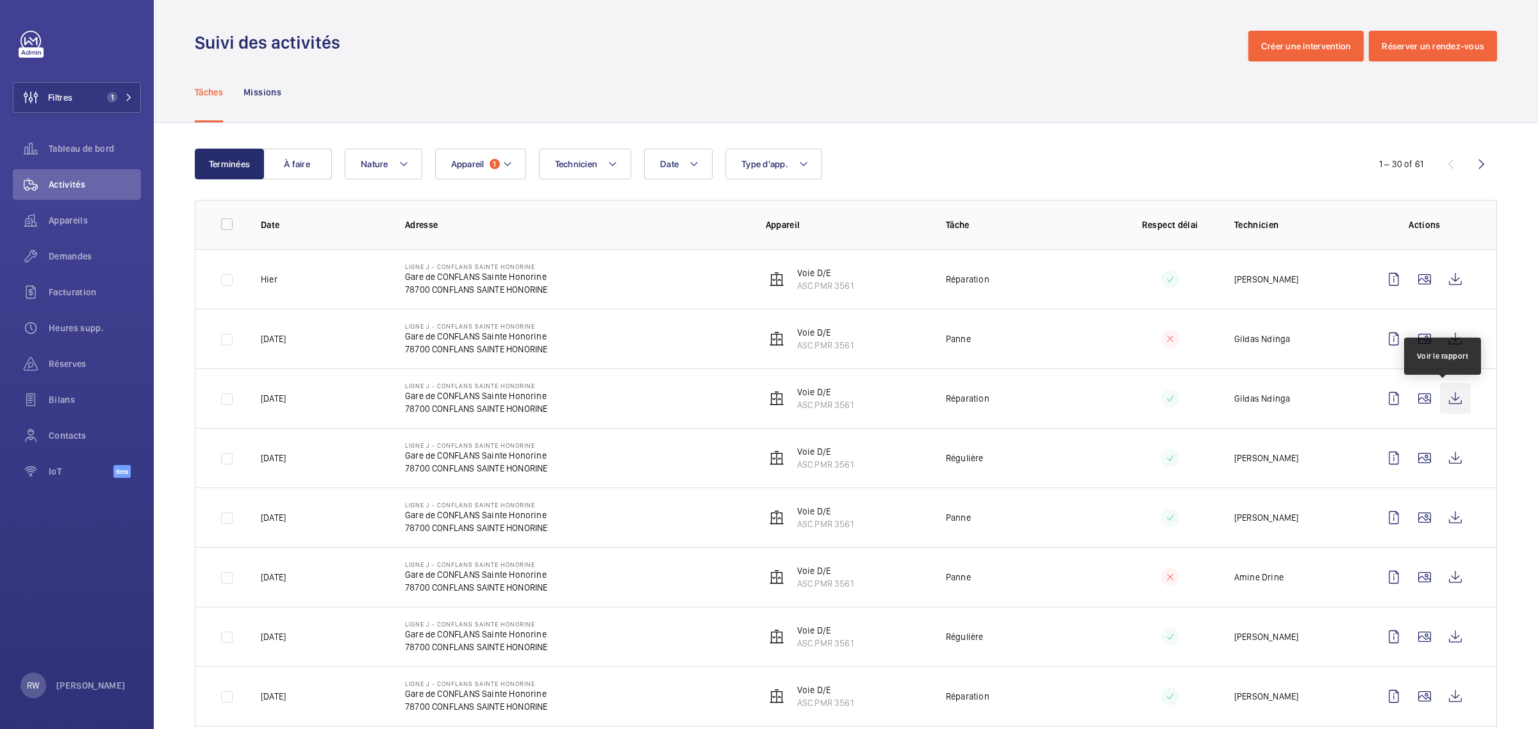
click at [1440, 399] on wm-front-icon-button at bounding box center [1455, 398] width 31 height 31
click at [1414, 338] on wm-front-icon-button at bounding box center [1424, 339] width 31 height 31
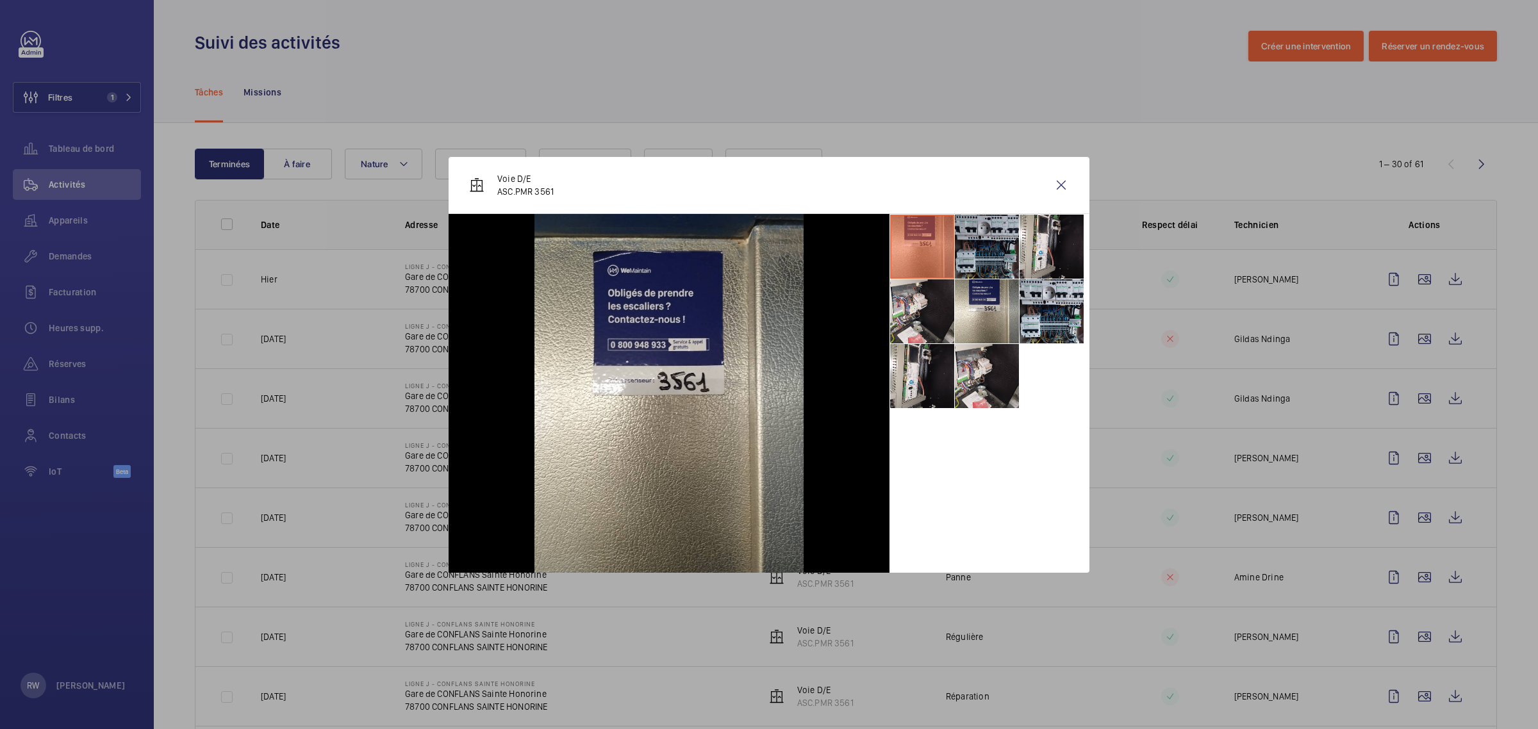
click at [974, 251] on li at bounding box center [987, 247] width 64 height 64
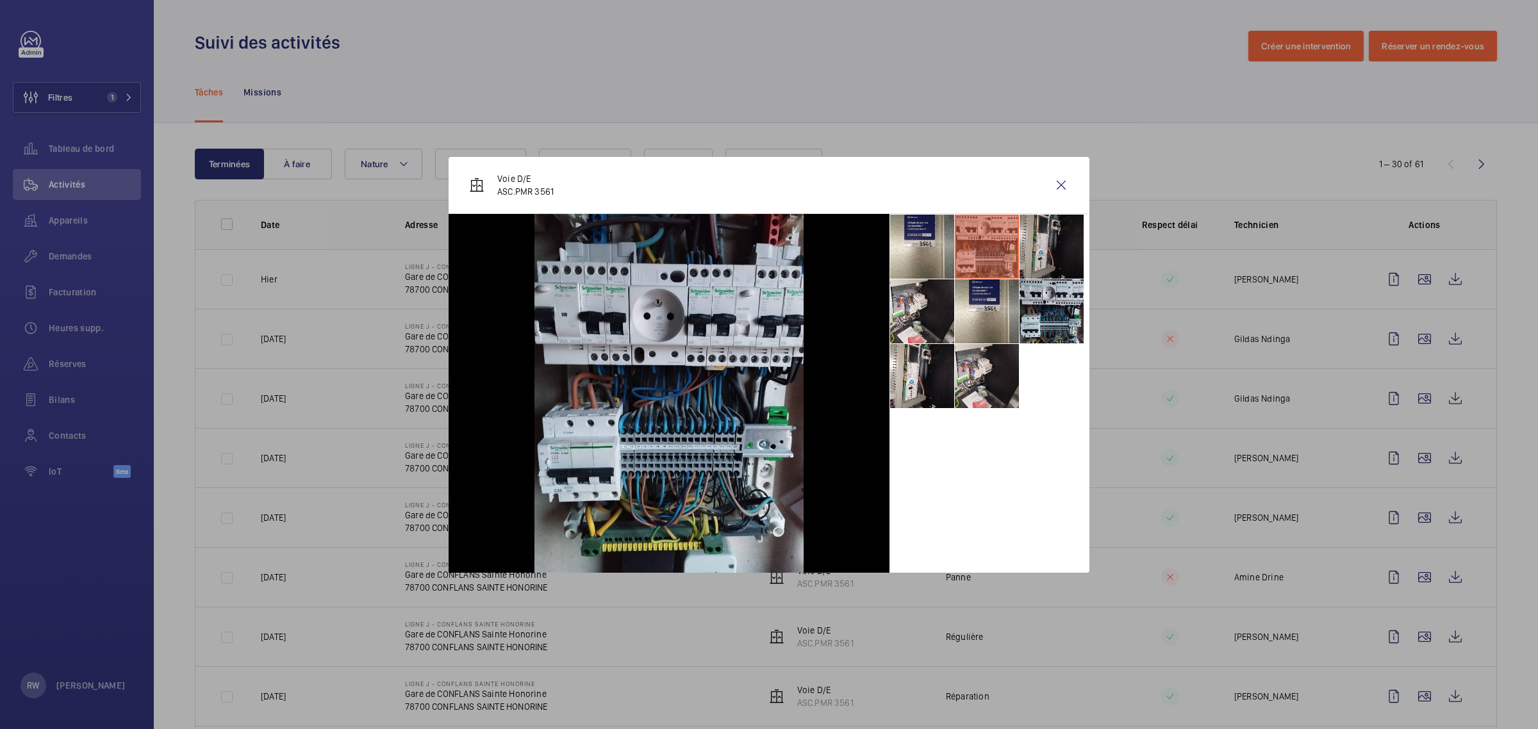
click at [1038, 248] on li at bounding box center [1052, 247] width 64 height 64
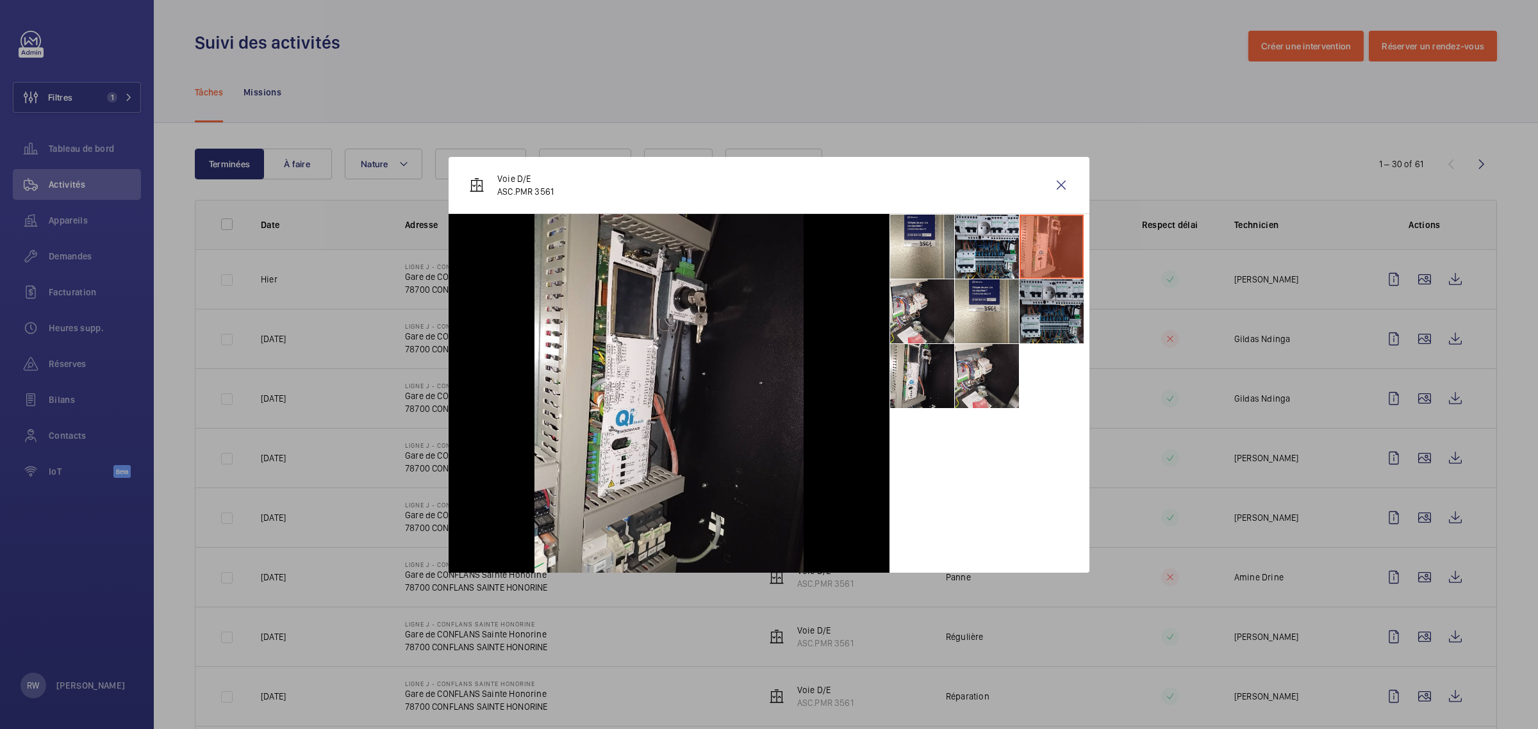
click at [1032, 305] on li at bounding box center [1052, 311] width 64 height 64
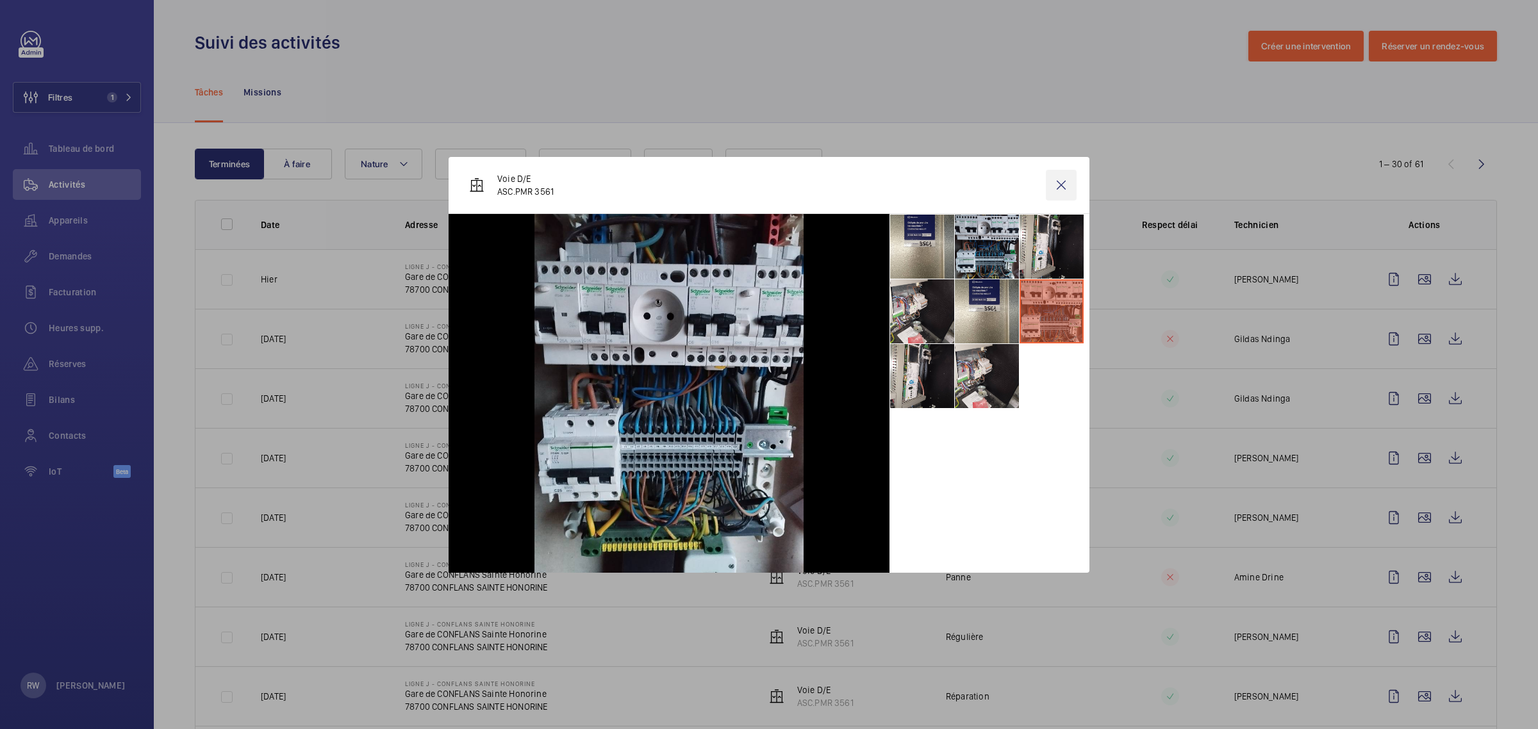
click at [1061, 183] on wm-front-icon-button at bounding box center [1061, 185] width 31 height 31
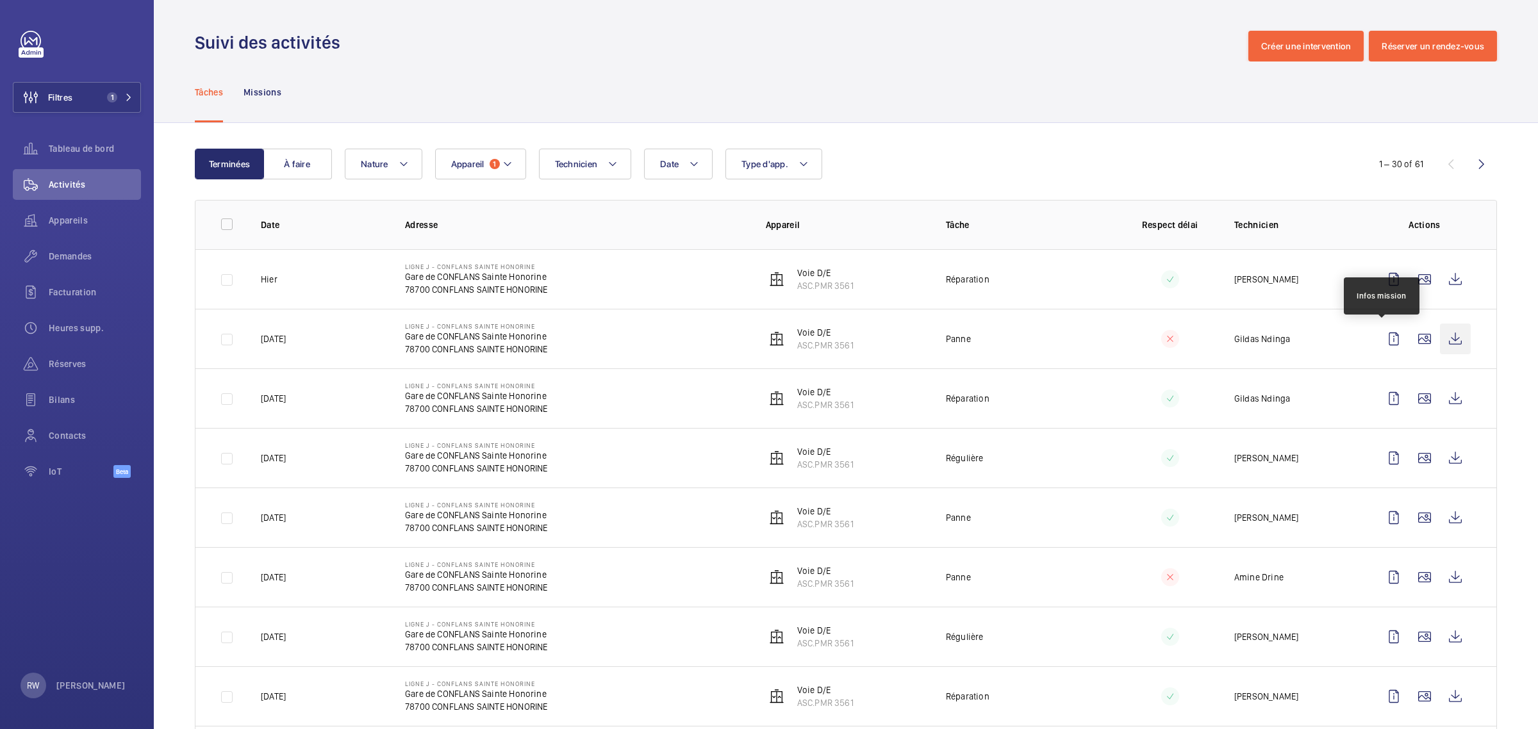
click at [1443, 333] on wm-front-icon-button at bounding box center [1455, 339] width 31 height 31
drag, startPoint x: 488, startPoint y: 161, endPoint x: 500, endPoint y: 175, distance: 19.1
click at [488, 161] on button "Appareil 1" at bounding box center [480, 164] width 91 height 31
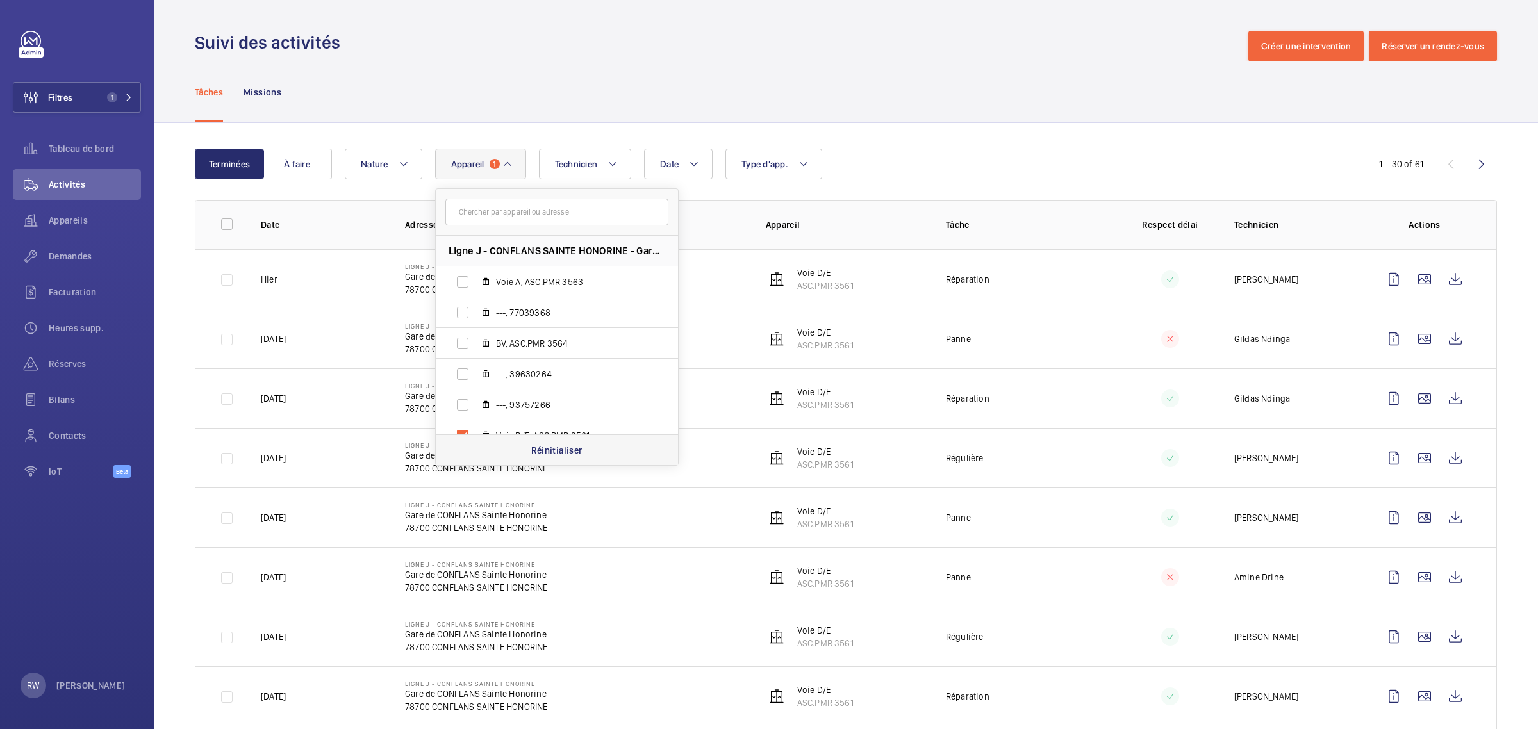
click at [546, 451] on p "Réinitialiser" at bounding box center [556, 450] width 51 height 13
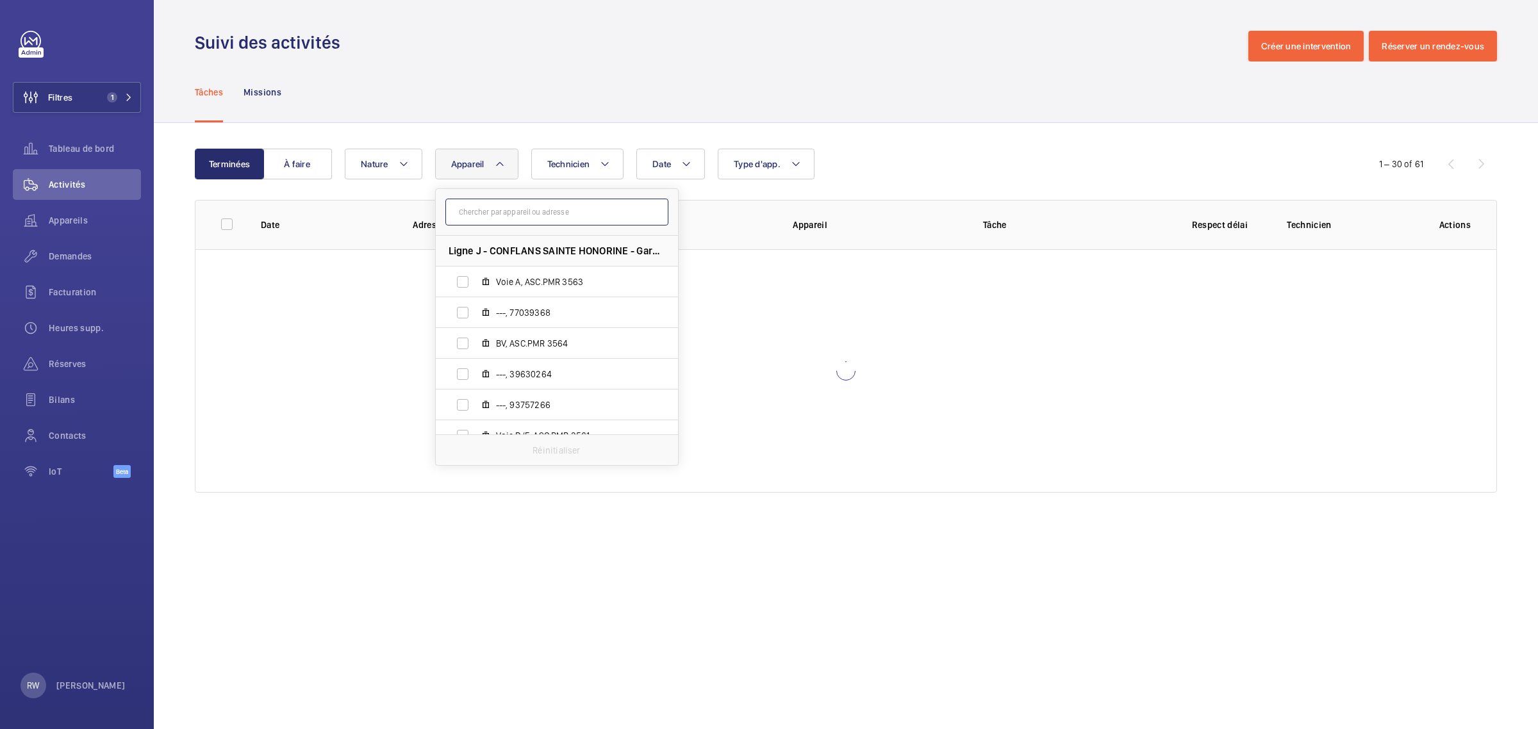
click at [485, 222] on input "text" at bounding box center [556, 212] width 223 height 27
paste input "ASC.PMR 4541"
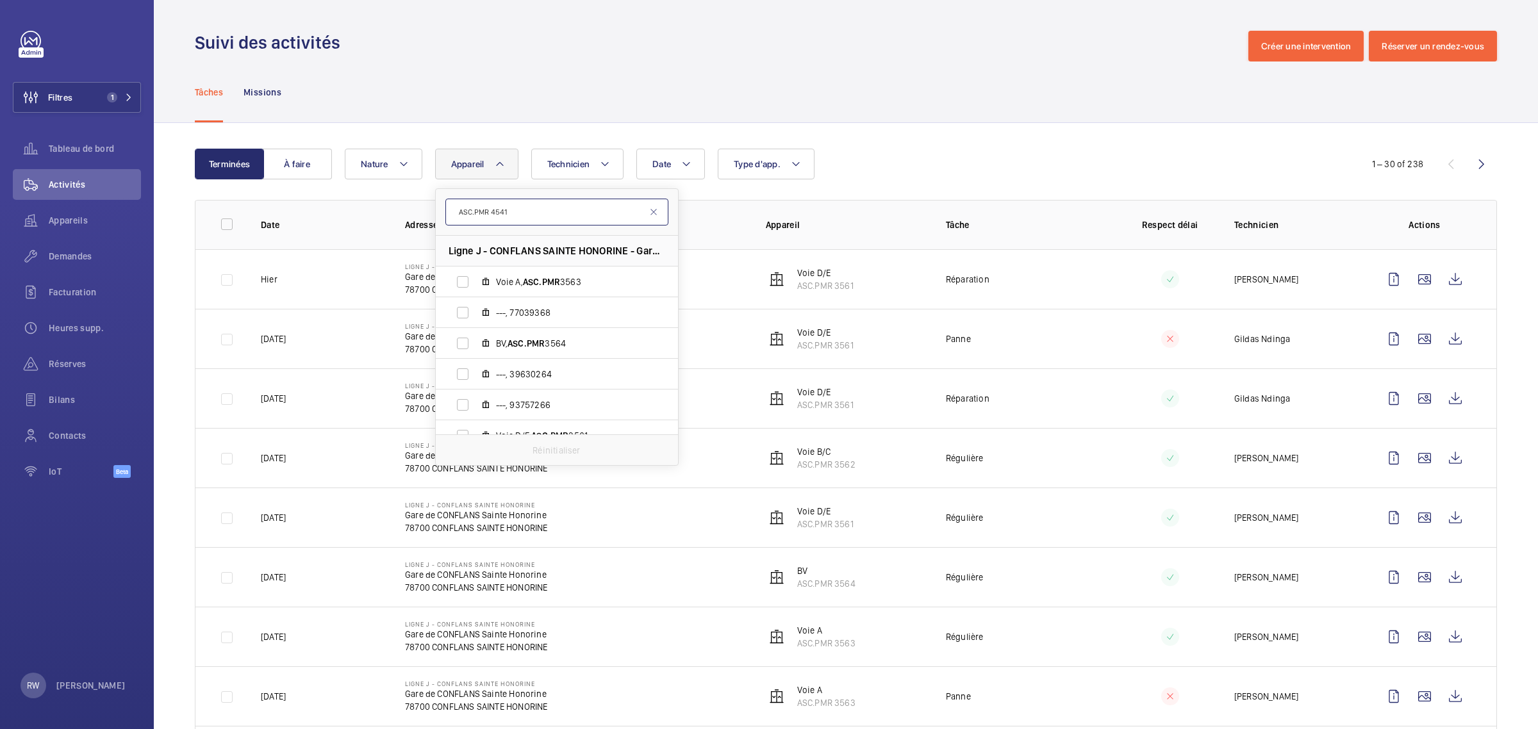
type input "ASC.PMR 4541"
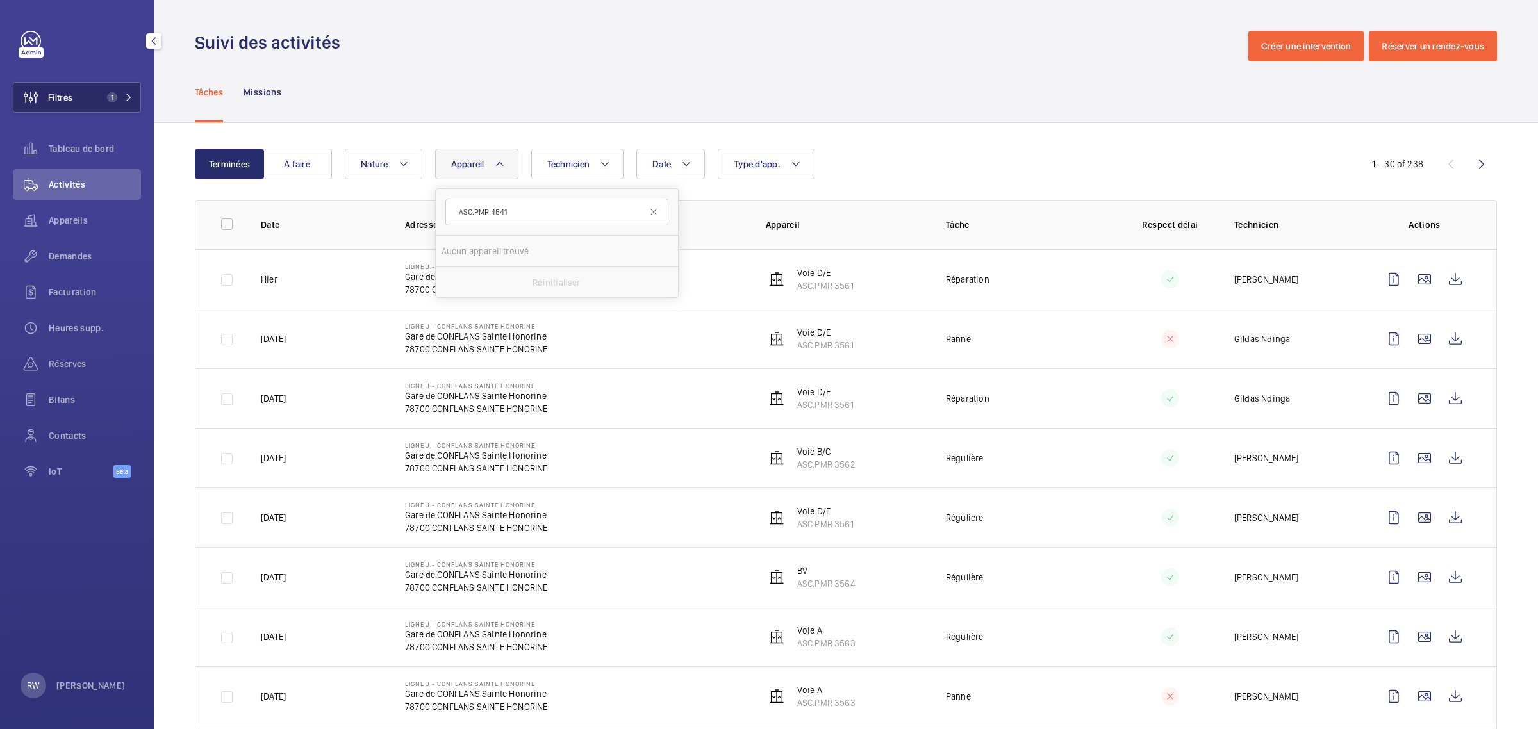
click at [113, 94] on span "1" at bounding box center [112, 97] width 10 height 10
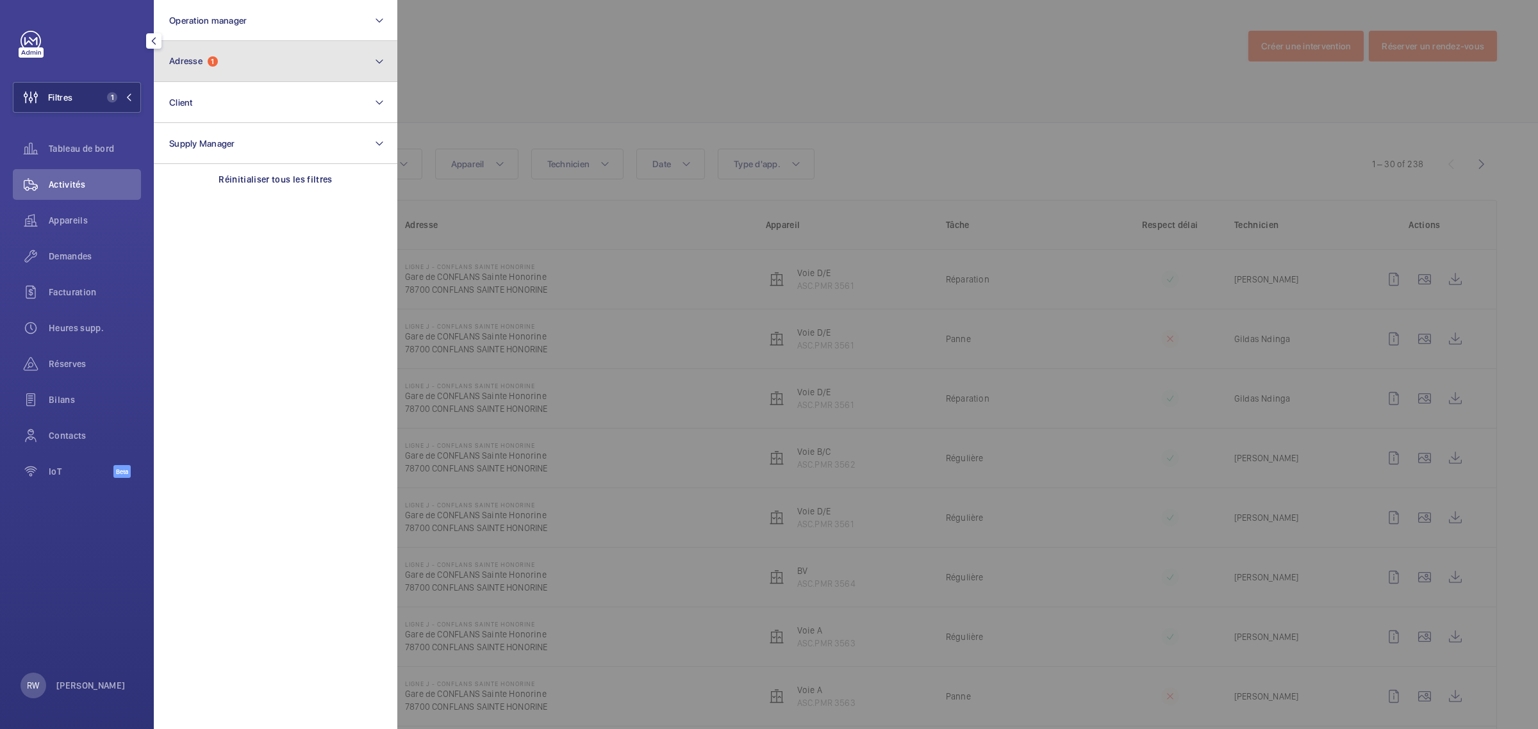
click at [225, 62] on button "Adresse 1" at bounding box center [276, 61] width 244 height 41
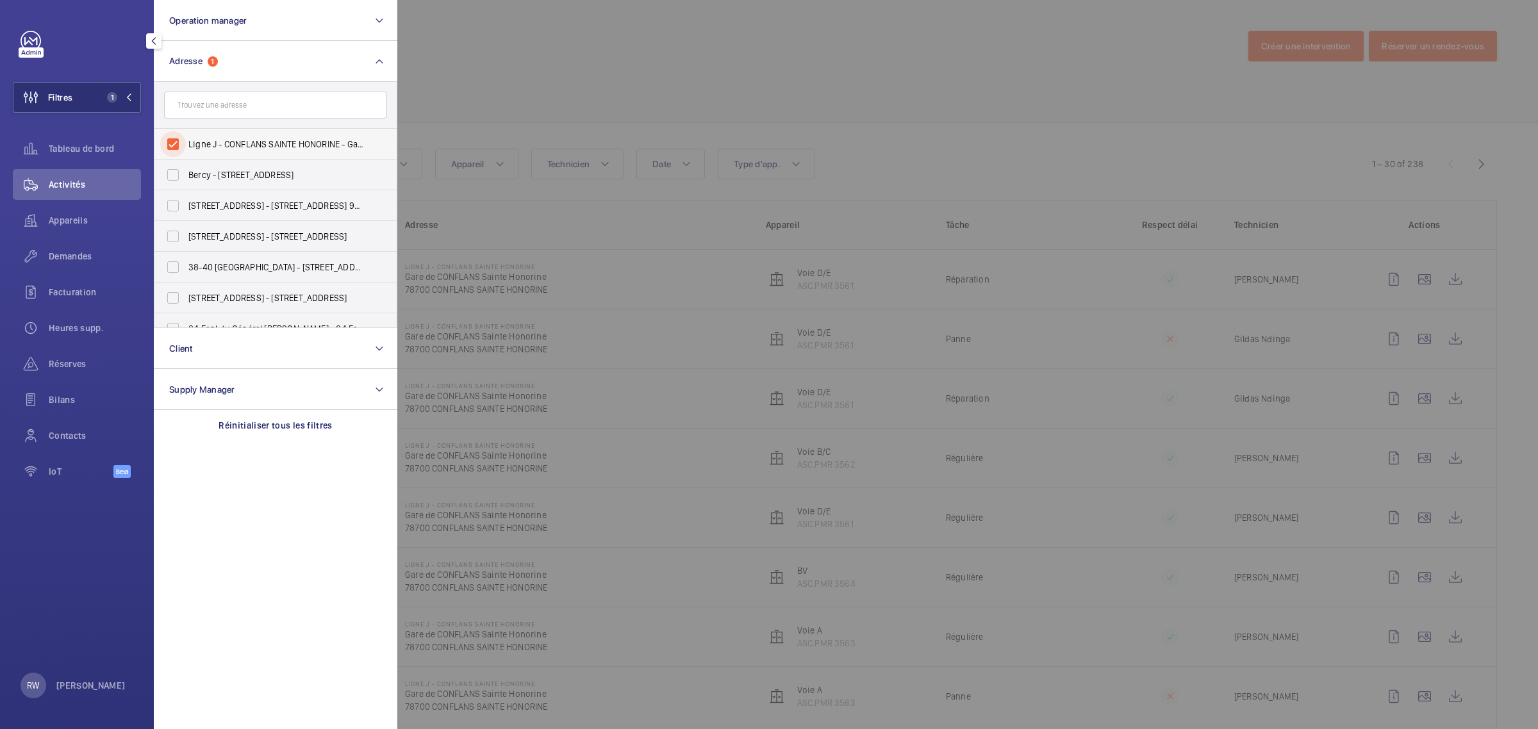
click at [173, 142] on input "Ligne J - CONFLANS SAINTE HONORINE - Gare de CONFLANS Sainte Honorine, CONFLANS…" at bounding box center [173, 144] width 26 height 26
checkbox input "false"
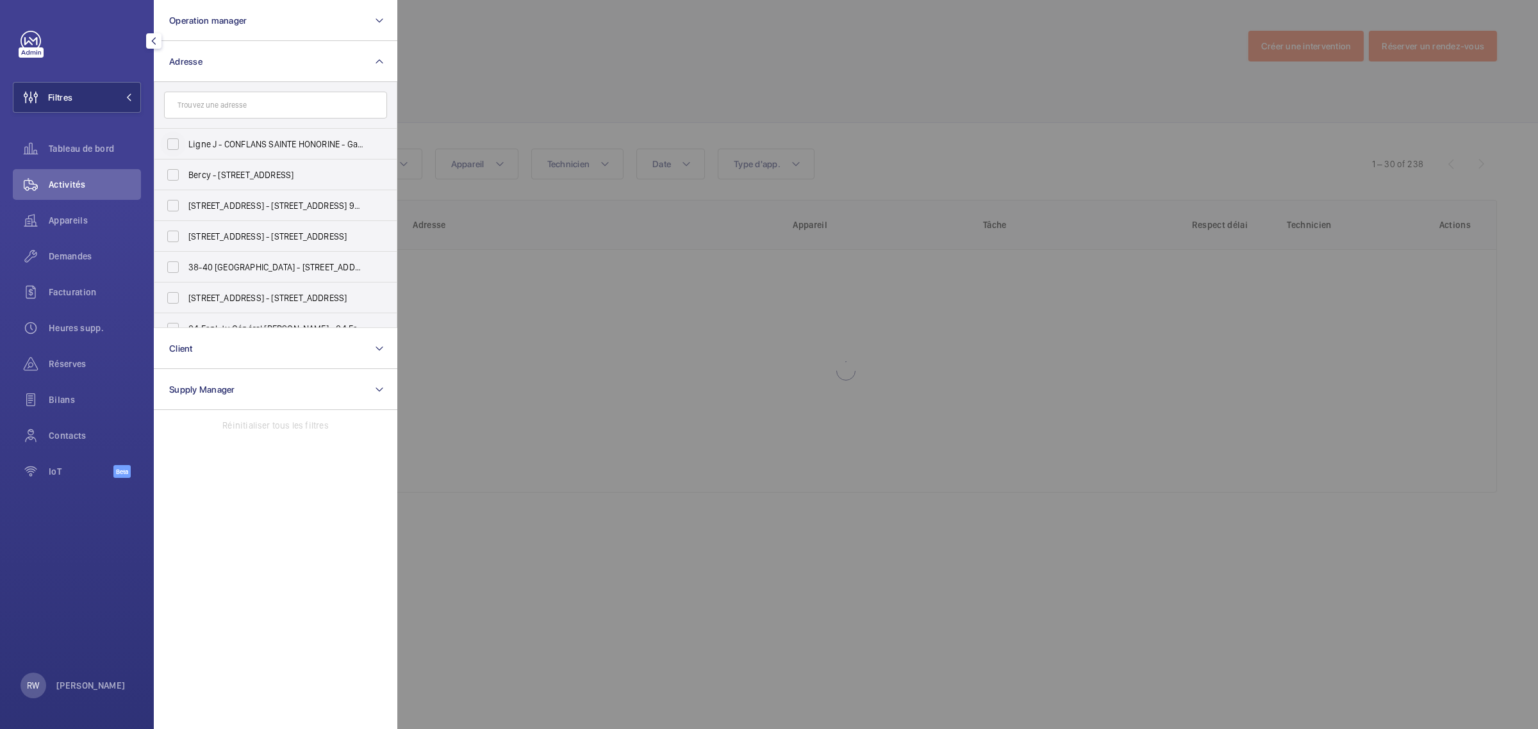
click at [645, 54] on div at bounding box center [1166, 364] width 1538 height 729
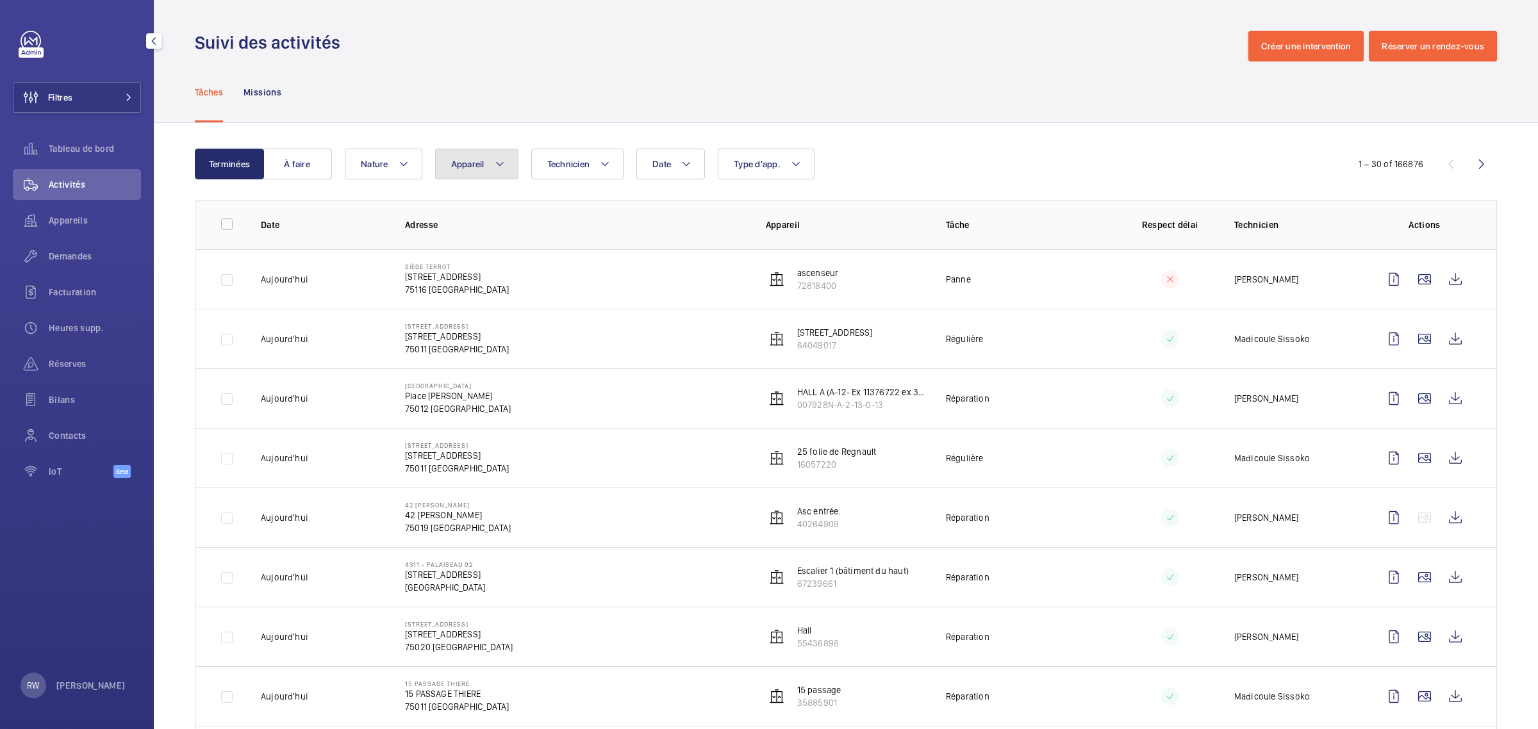
click at [493, 165] on button "Appareil" at bounding box center [476, 164] width 83 height 31
type input "ASC.PMR 4541"
click at [458, 284] on input "QUAI A, ASC.PMR 4541" at bounding box center [463, 282] width 26 height 26
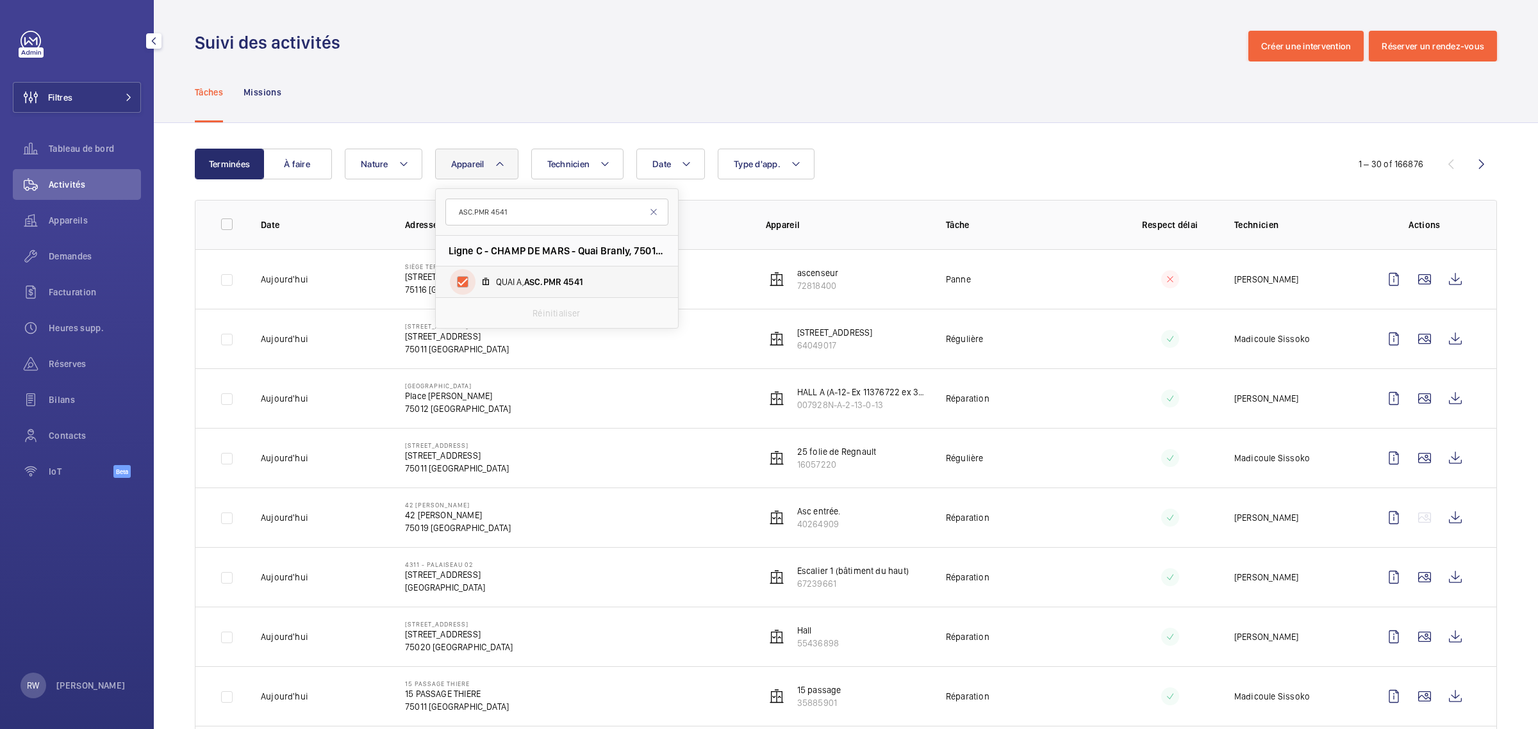
checkbox input "true"
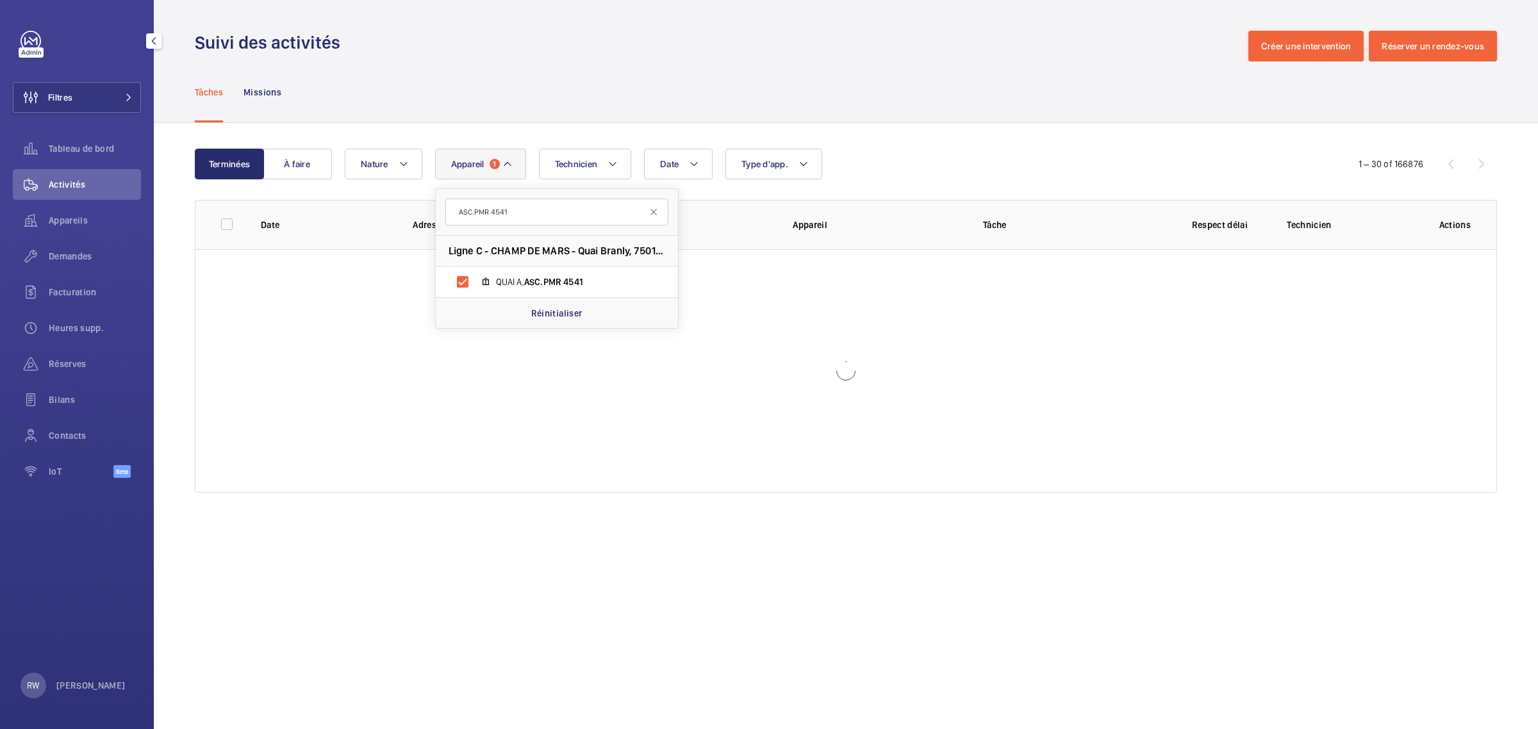
click at [632, 74] on div "Tâches Missions" at bounding box center [846, 92] width 1302 height 61
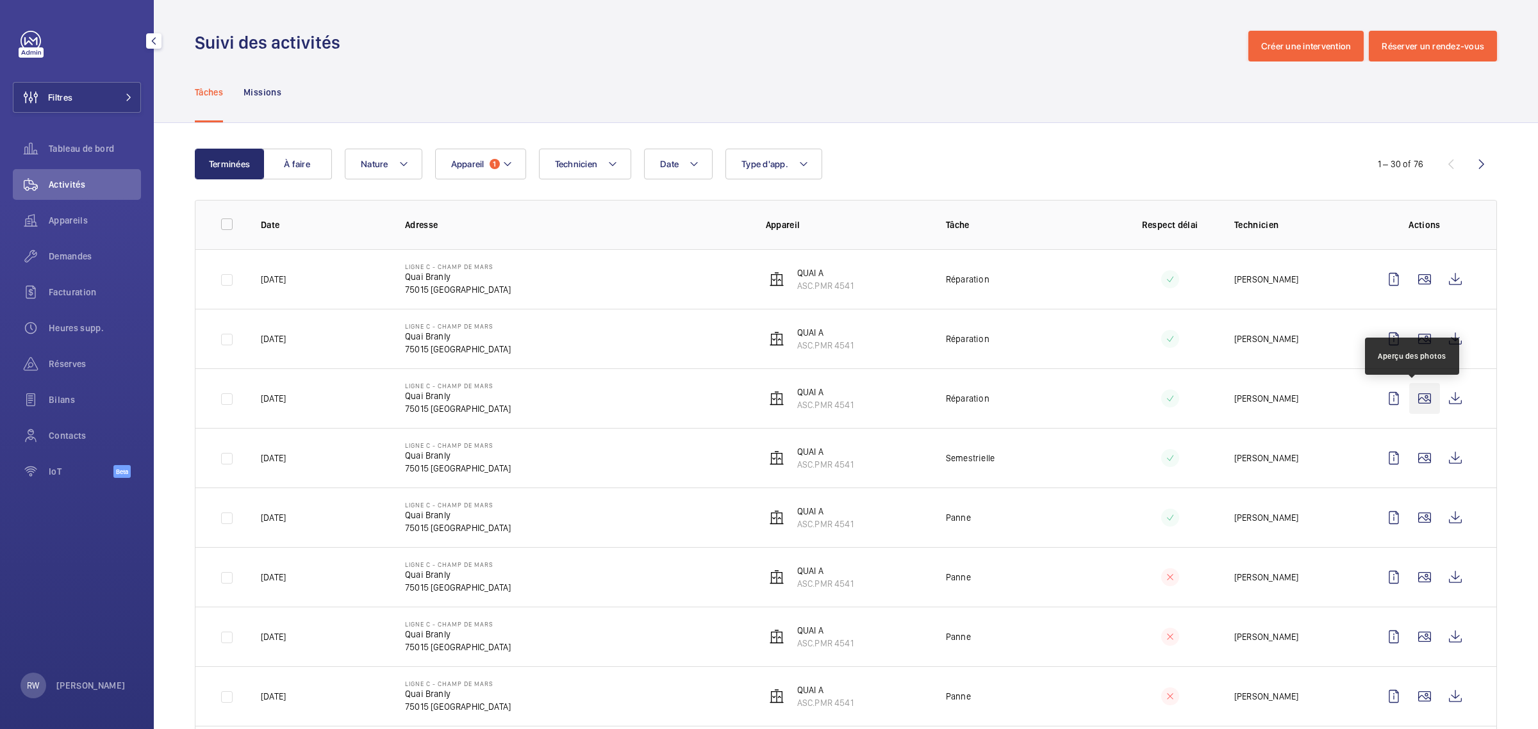
click at [1412, 401] on wm-front-icon-button at bounding box center [1424, 398] width 31 height 31
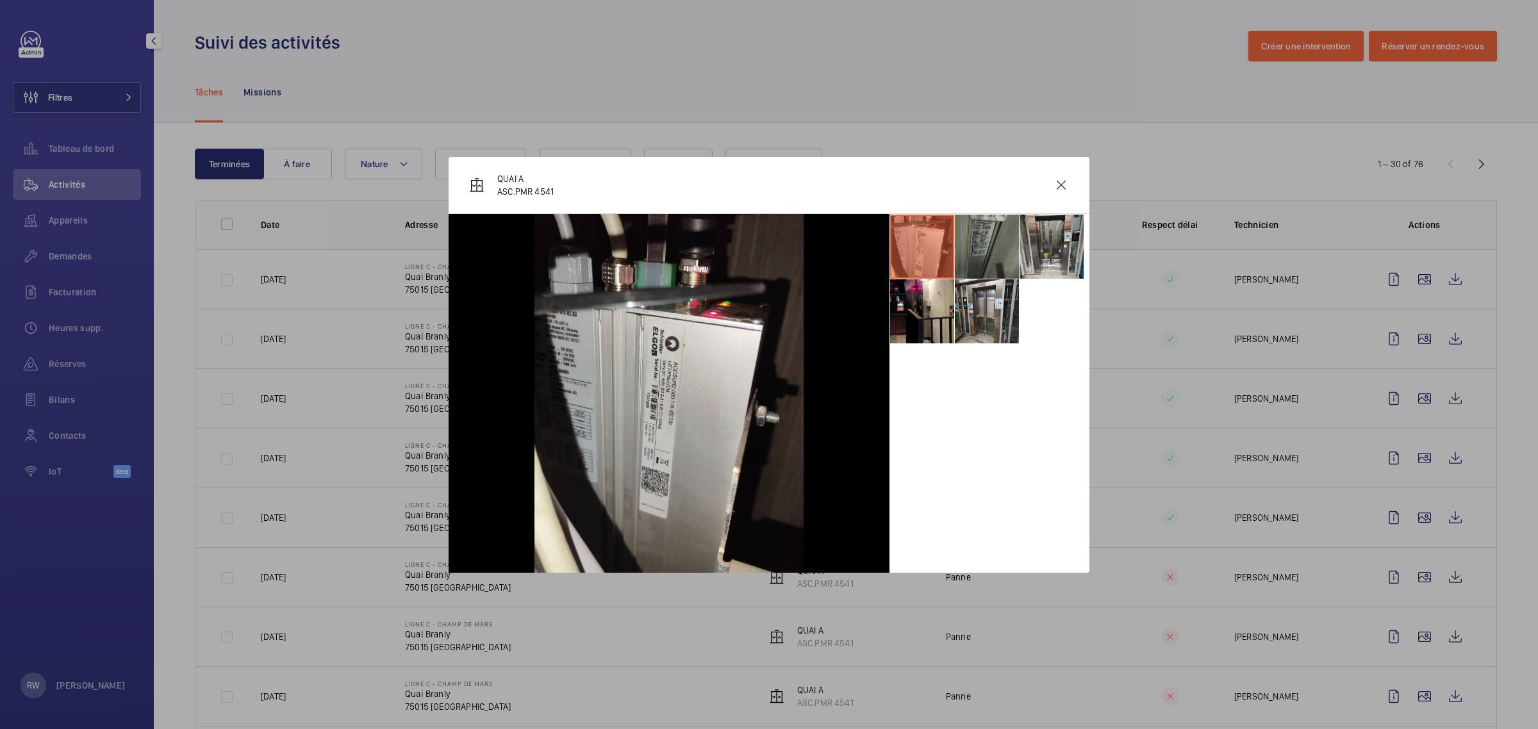
click at [988, 250] on li at bounding box center [987, 247] width 64 height 64
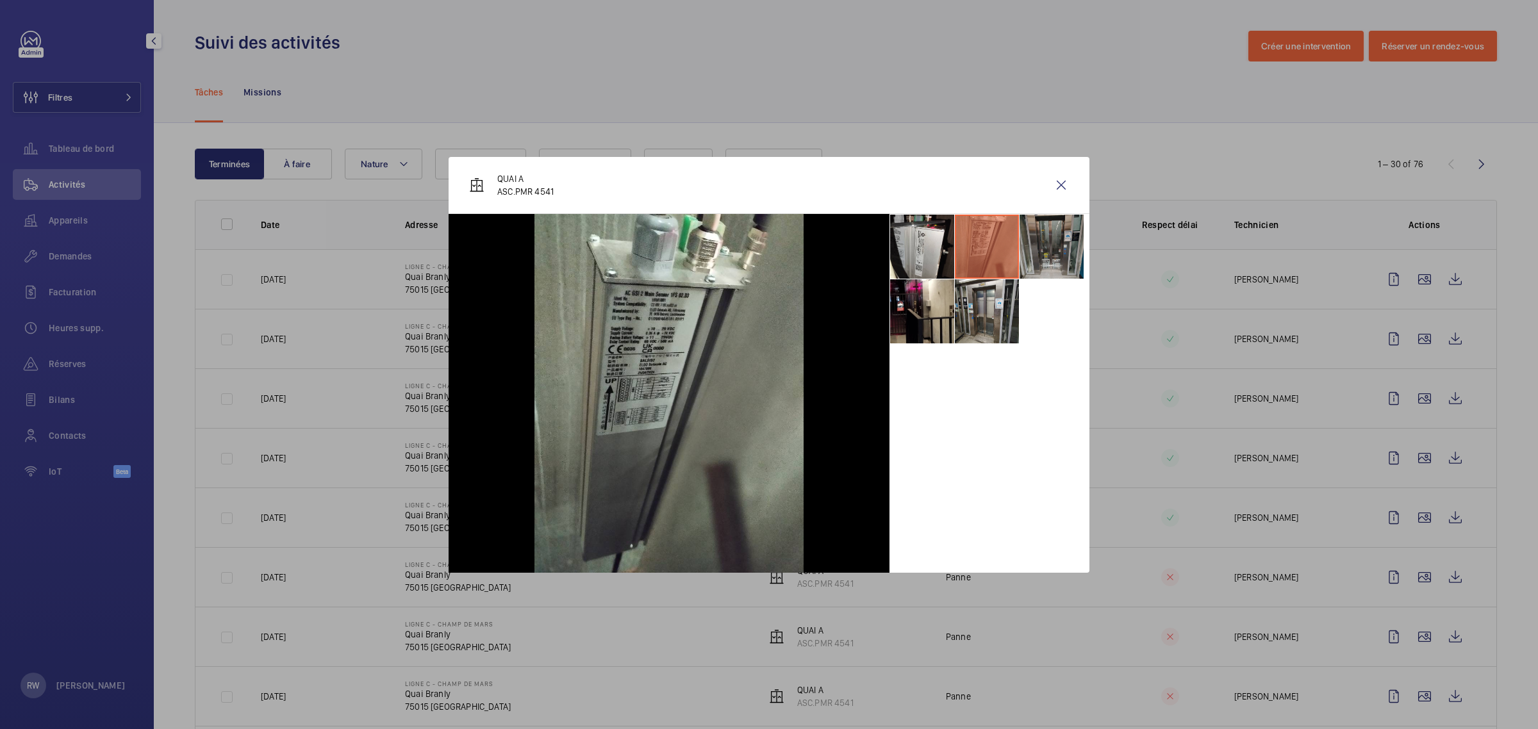
click at [1046, 238] on li at bounding box center [1052, 247] width 64 height 64
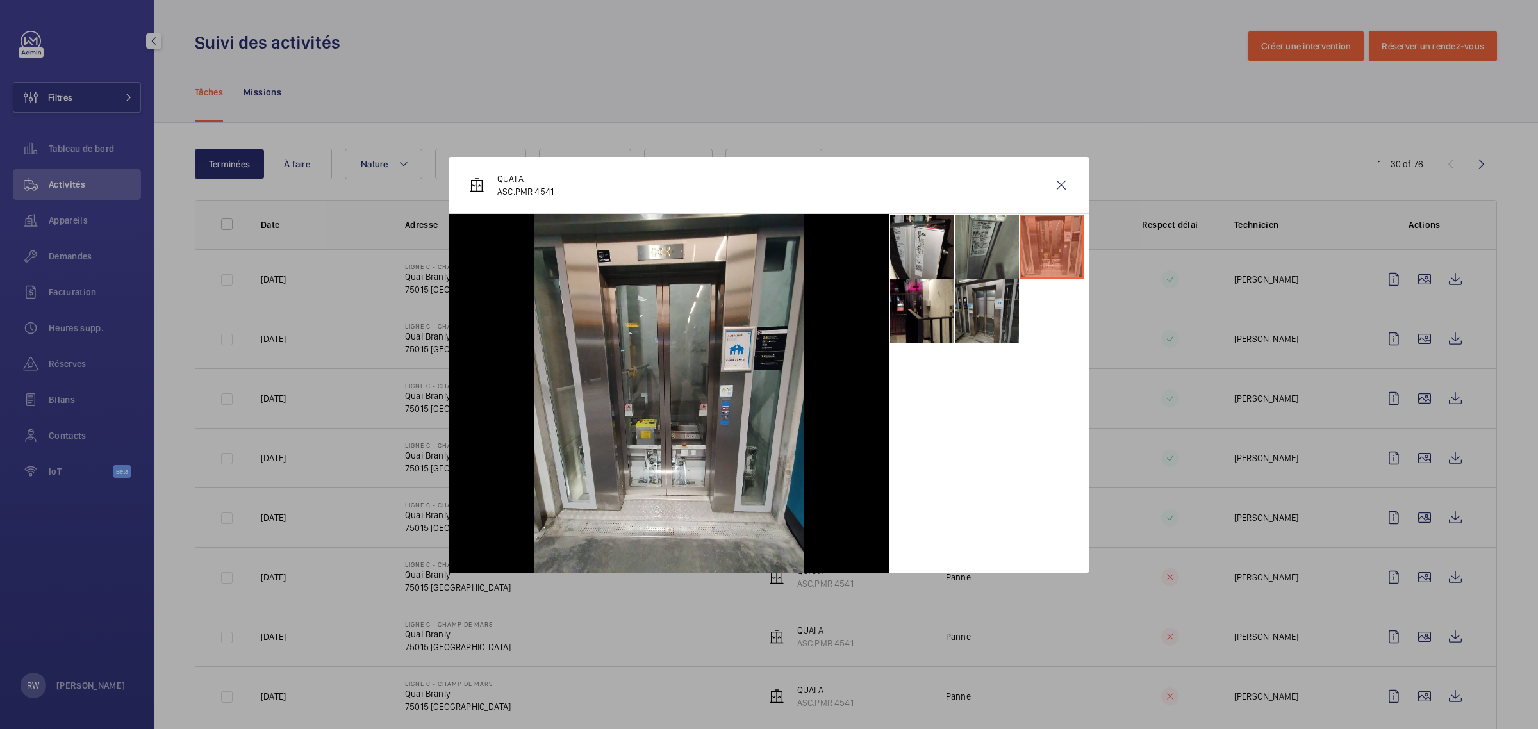
click at [995, 310] on li at bounding box center [987, 311] width 64 height 64
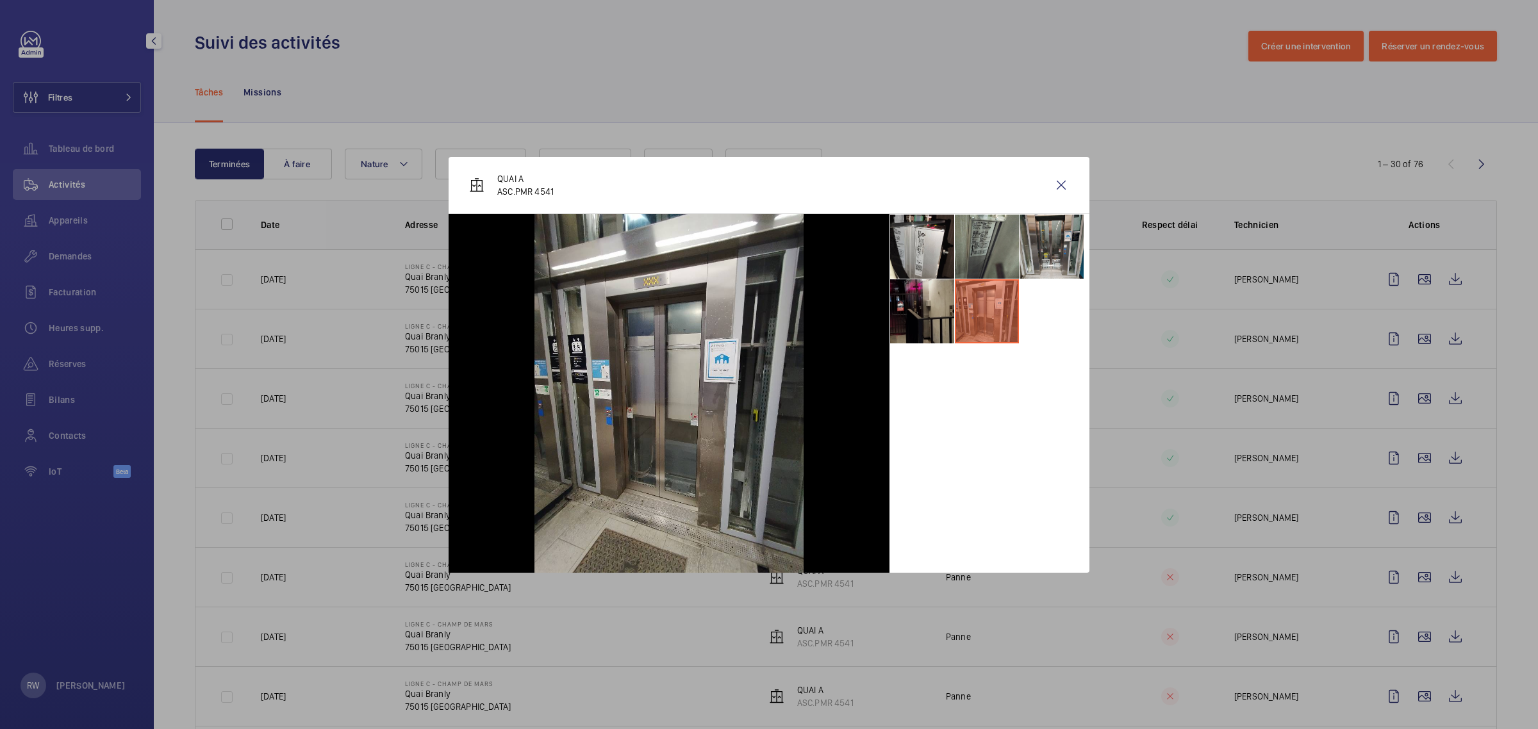
click at [918, 306] on li at bounding box center [922, 311] width 64 height 64
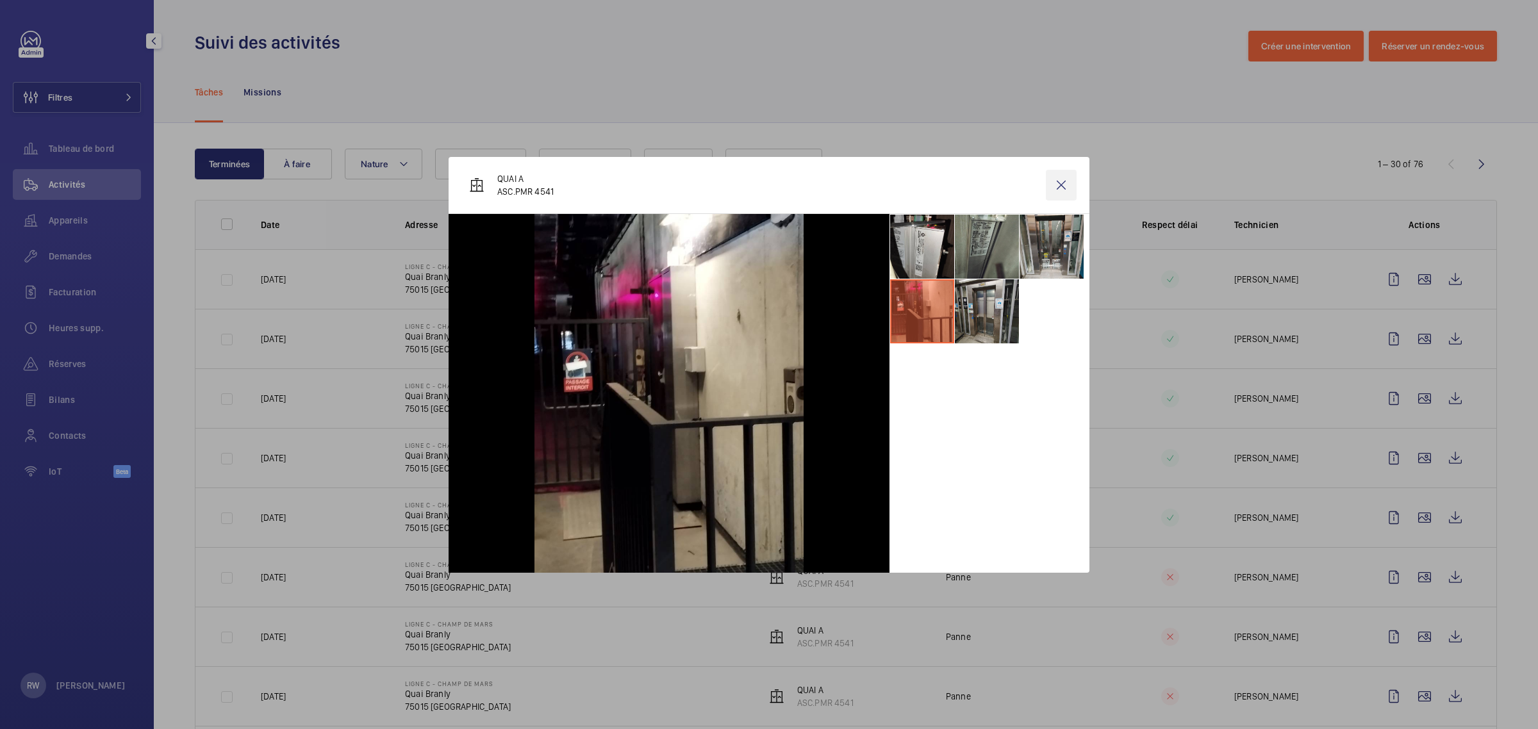
click at [1058, 180] on wm-front-icon-button at bounding box center [1061, 185] width 31 height 31
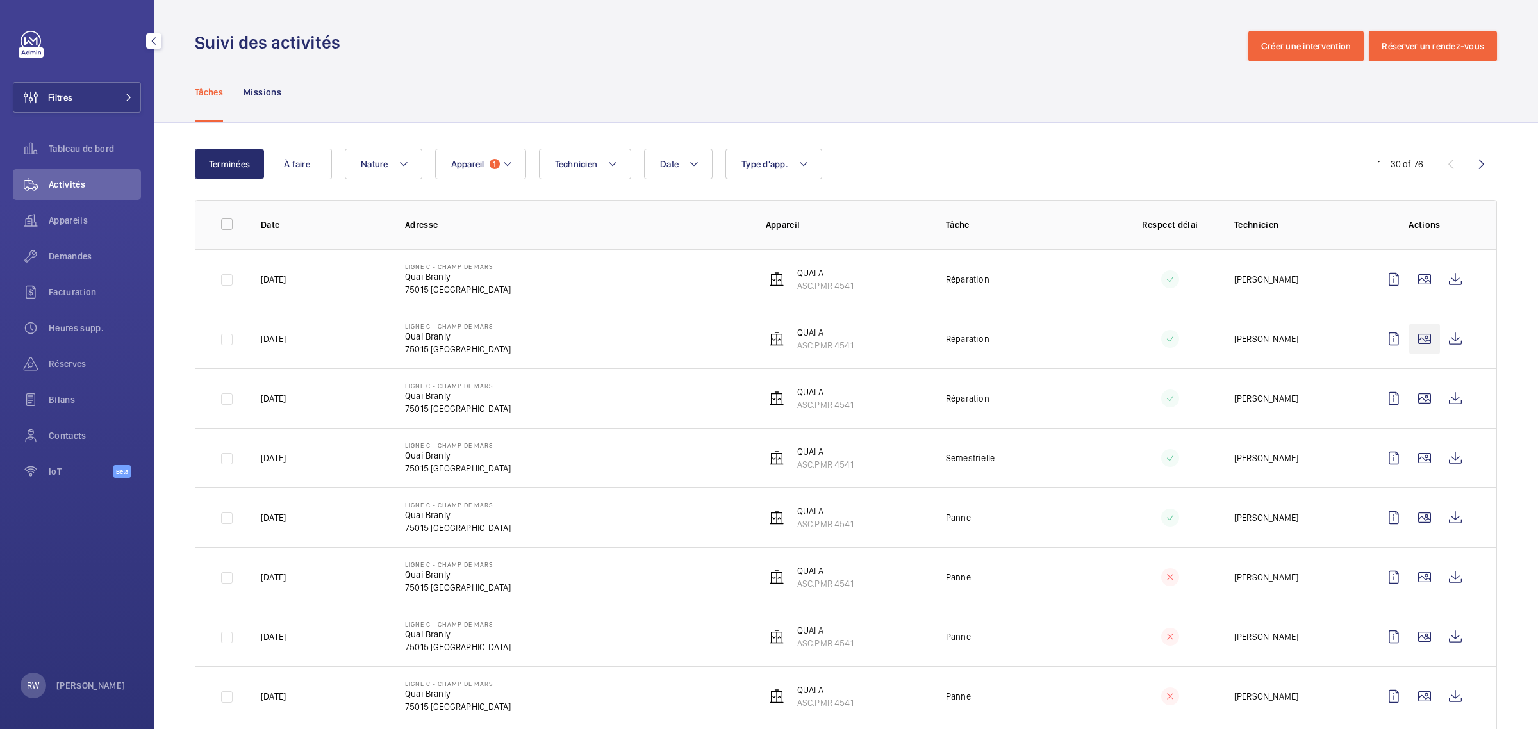
click at [1410, 337] on wm-front-icon-button at bounding box center [1424, 339] width 31 height 31
click at [1409, 340] on wm-front-icon-button at bounding box center [1424, 339] width 31 height 31
click at [1415, 338] on wm-front-icon-button at bounding box center [1424, 339] width 31 height 31
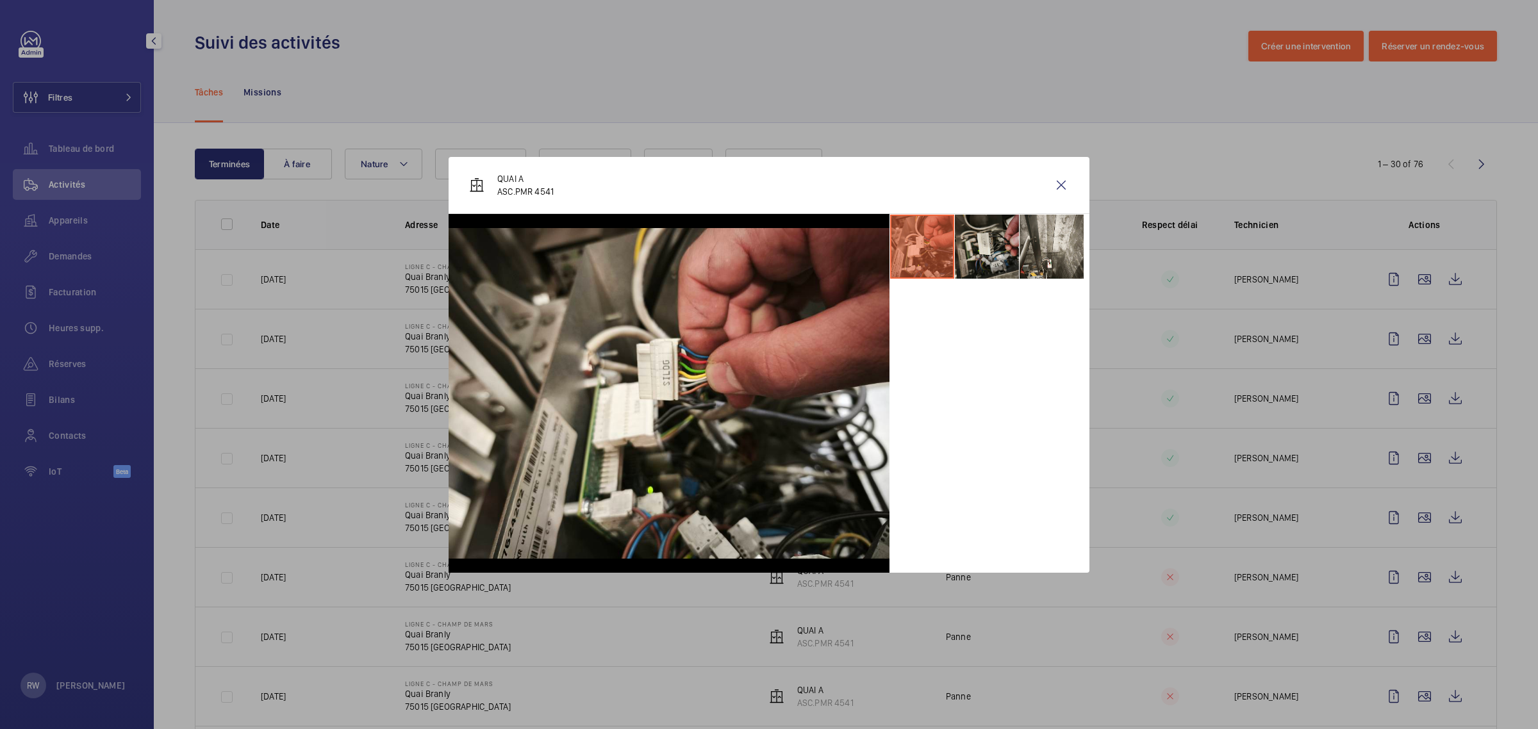
click at [990, 242] on li at bounding box center [987, 247] width 64 height 64
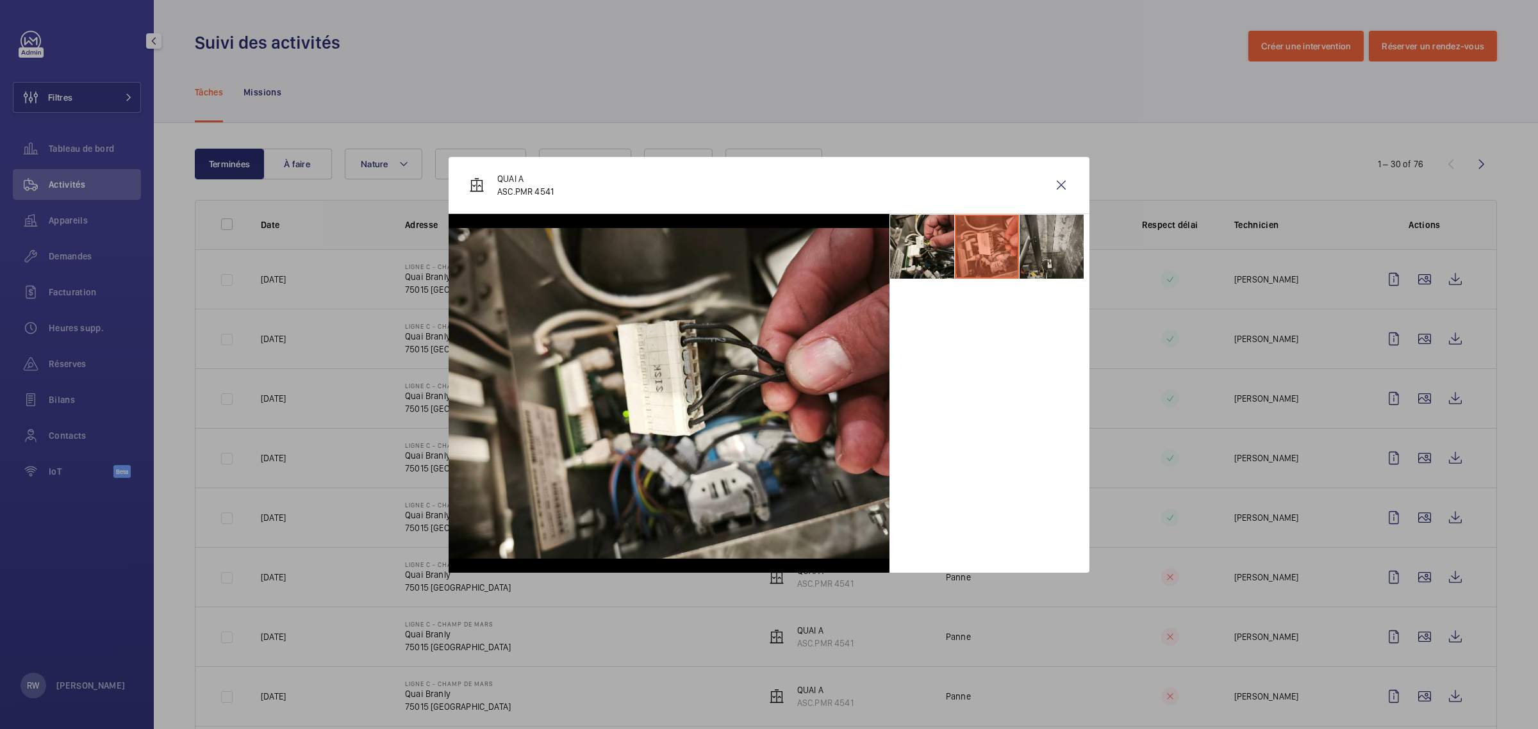
click at [1062, 245] on li at bounding box center [1052, 247] width 64 height 64
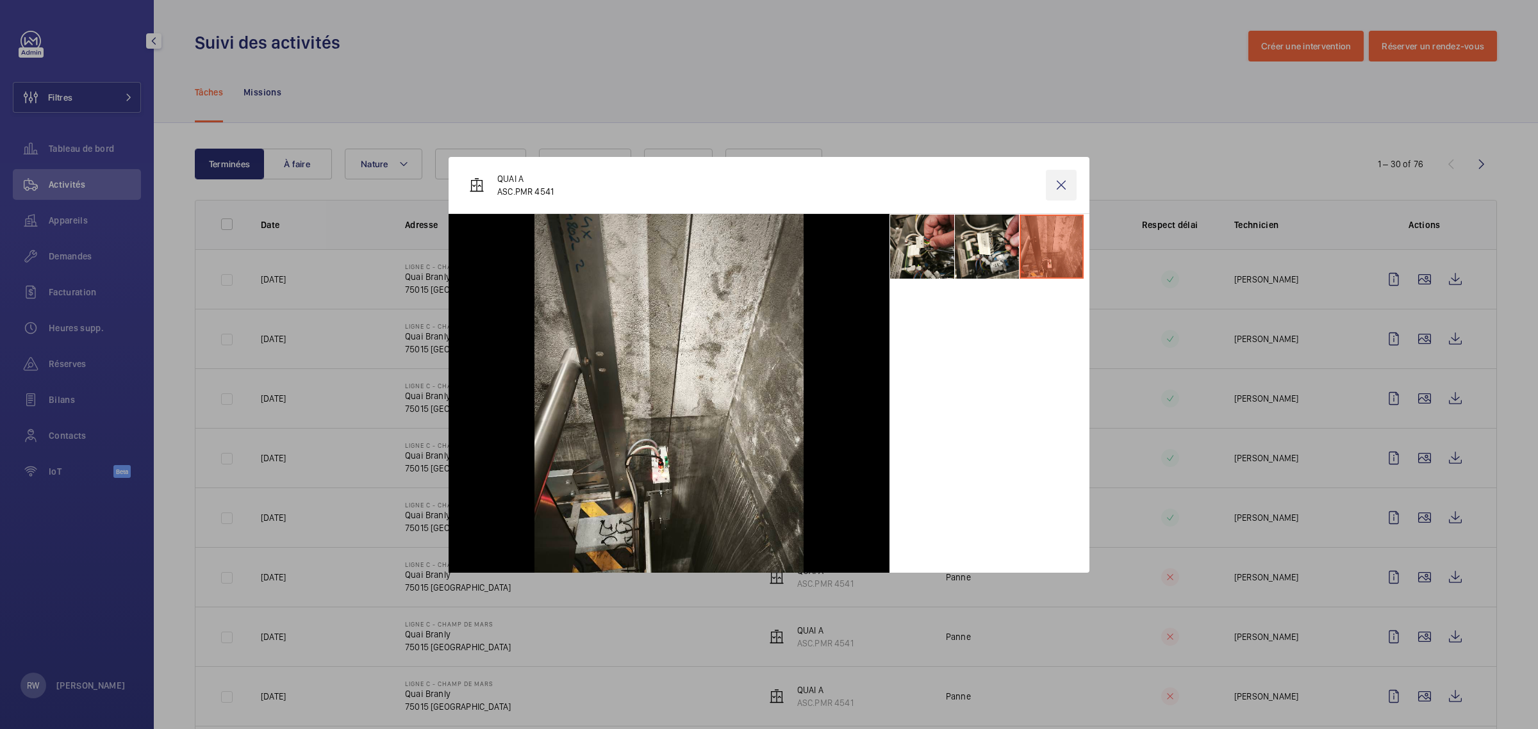
click at [1064, 186] on wm-front-icon-button at bounding box center [1061, 185] width 31 height 31
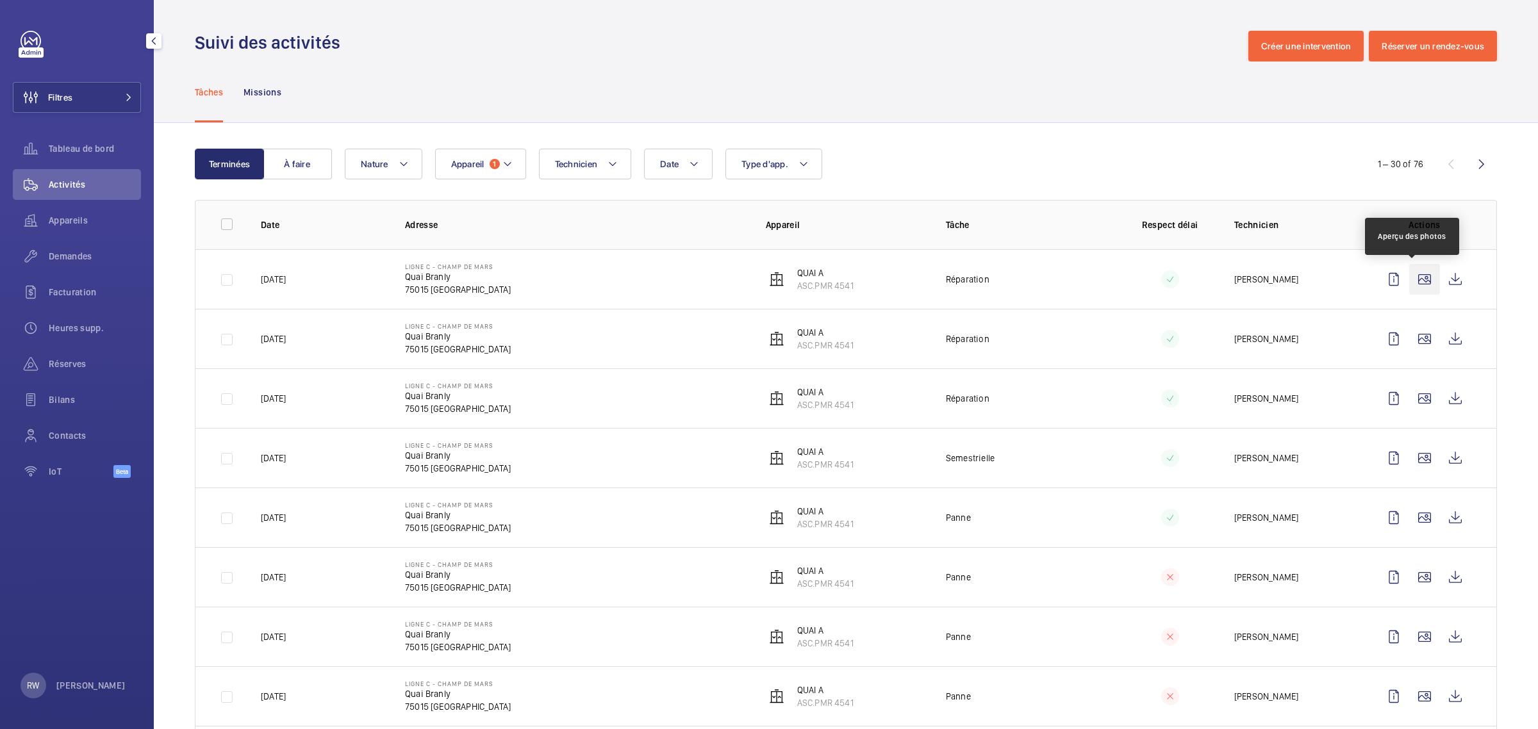
click at [1412, 279] on wm-front-icon-button at bounding box center [1424, 279] width 31 height 31
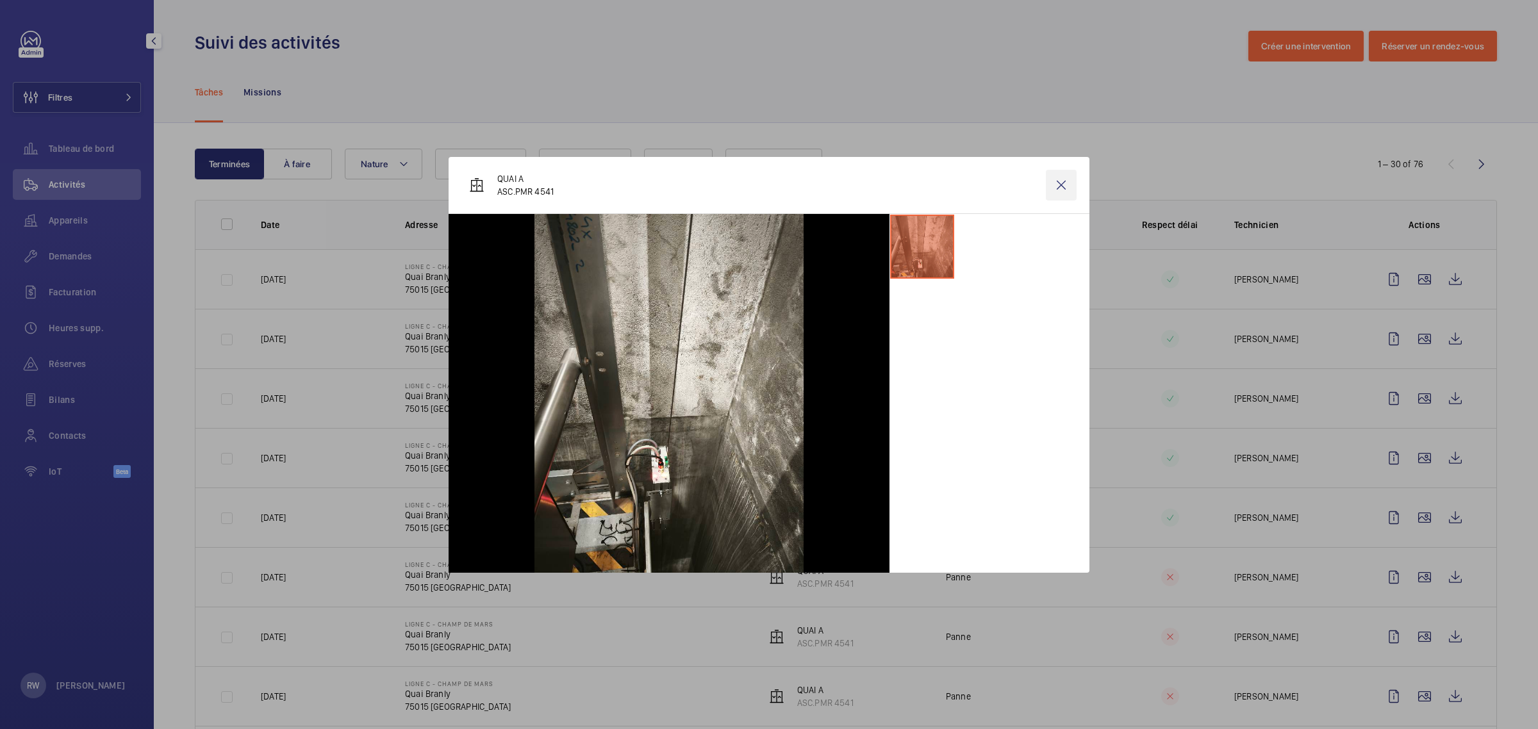
click at [1063, 181] on wm-front-icon-button at bounding box center [1061, 185] width 31 height 31
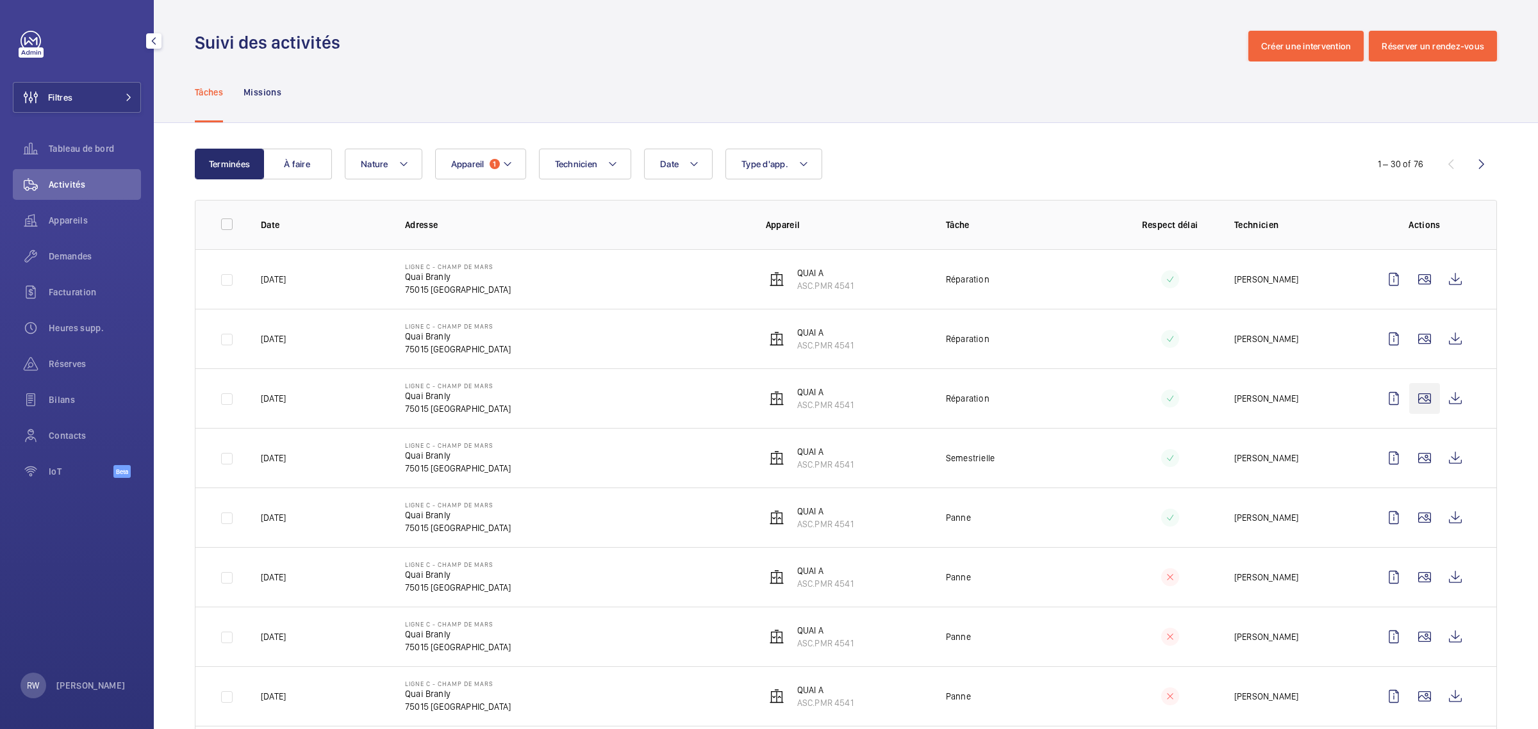
click at [1072, 469] on td "Semestrielle" at bounding box center [1015, 458] width 180 height 60
click at [995, 404] on td "Réparation" at bounding box center [1015, 398] width 180 height 60
click at [590, 407] on td "Ligne C - CHAMP DE MARS Quai Branly 75015 [GEOGRAPHIC_DATA]" at bounding box center [565, 398] width 361 height 60
click at [1409, 519] on wm-front-icon-button at bounding box center [1424, 517] width 31 height 31
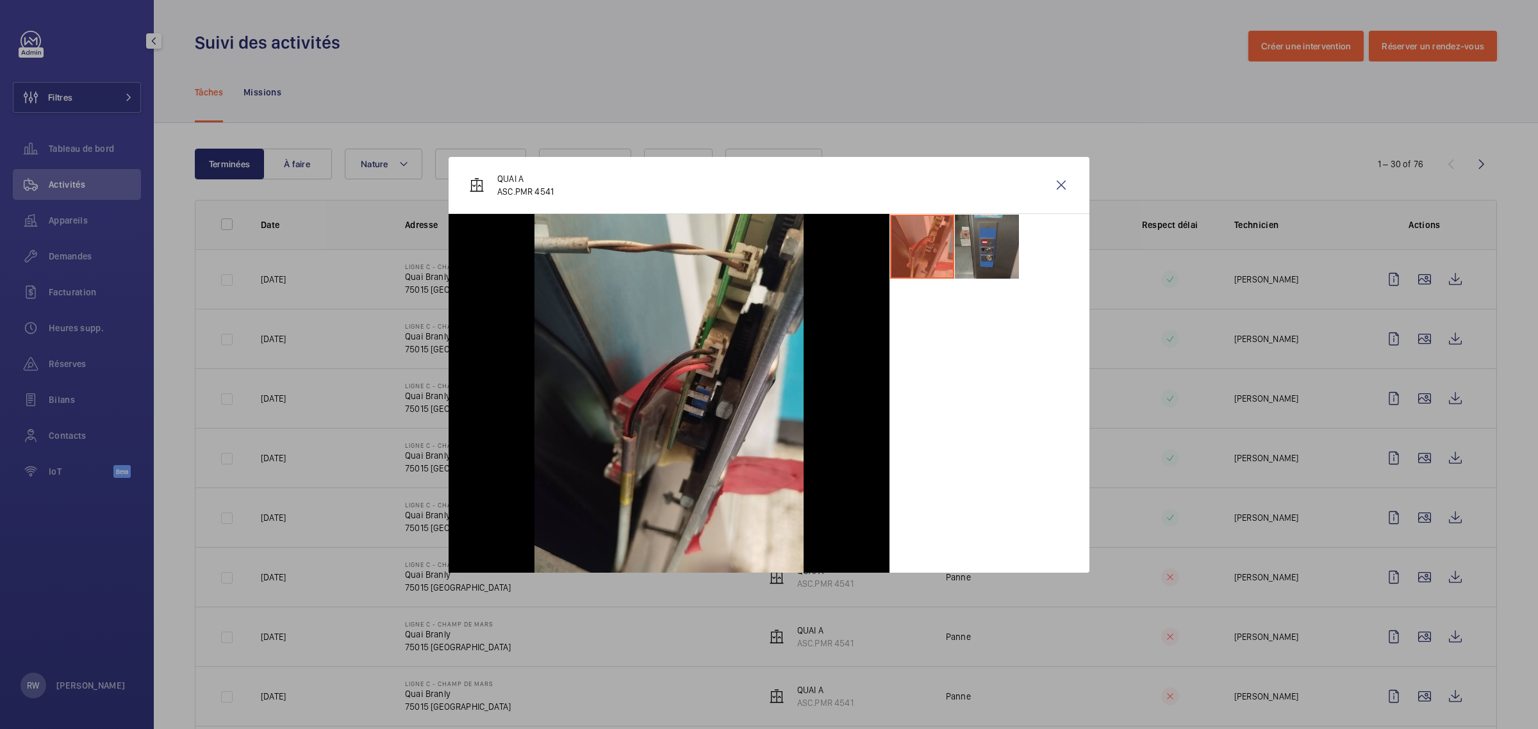
click at [984, 254] on li at bounding box center [987, 247] width 64 height 64
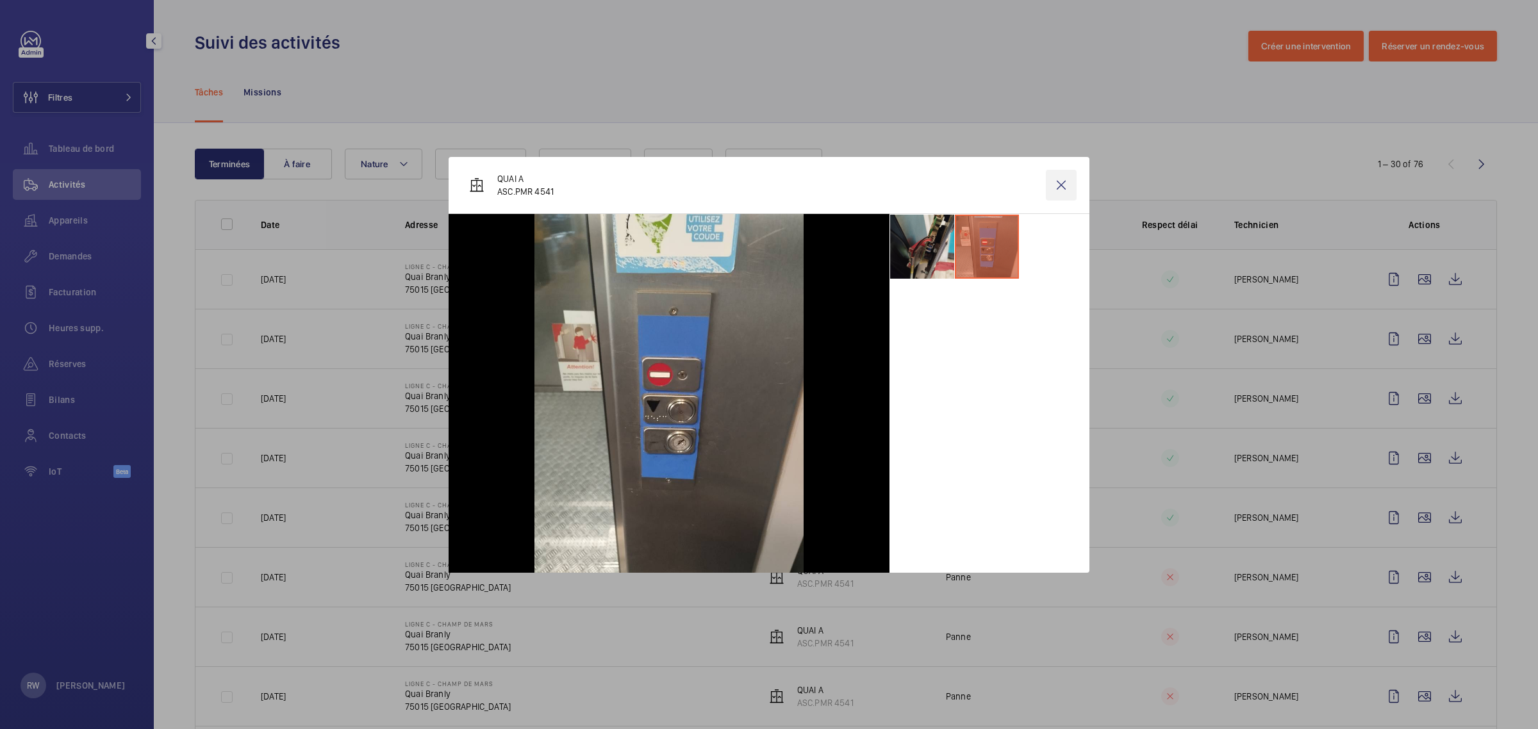
click at [1057, 190] on wm-front-icon-button at bounding box center [1061, 185] width 31 height 31
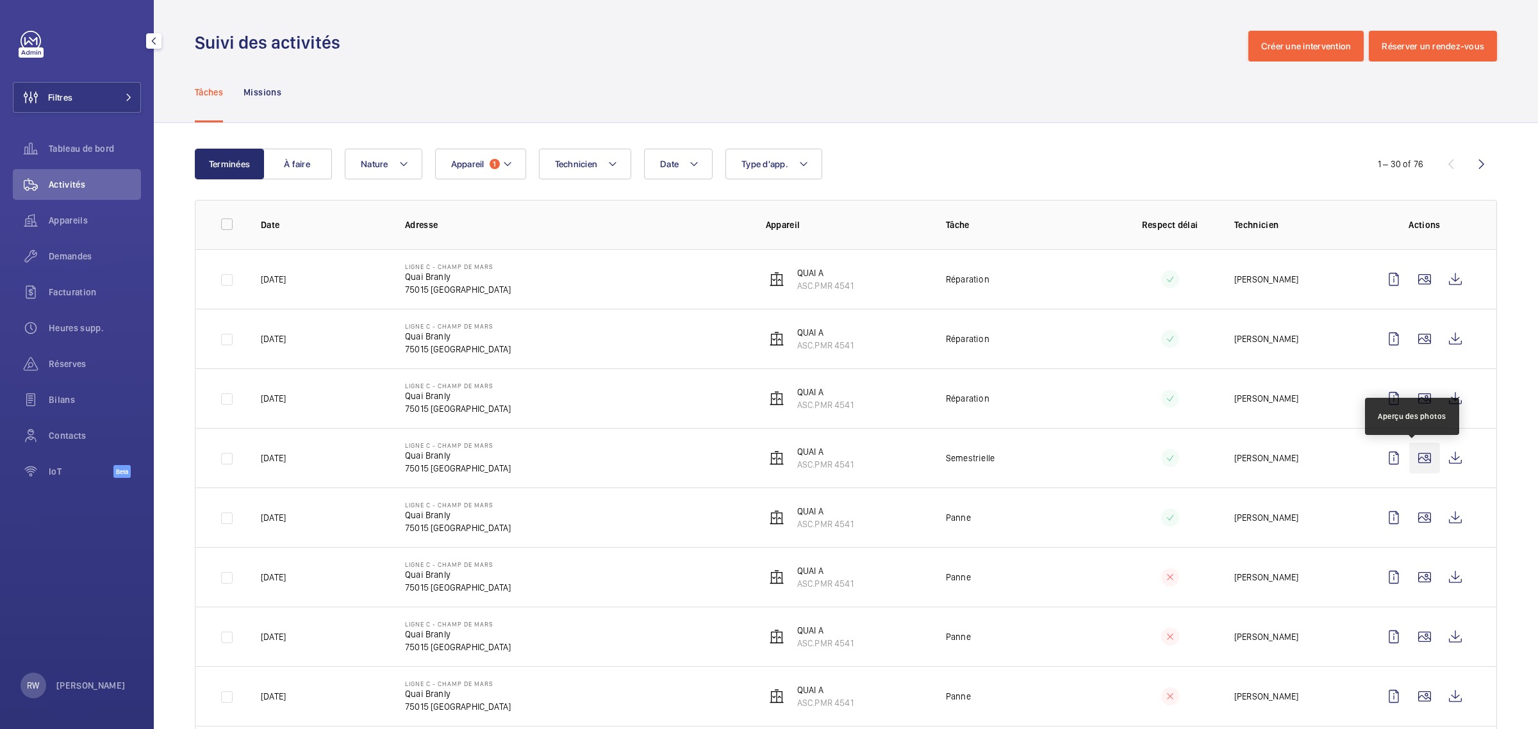
click at [1414, 462] on wm-front-icon-button at bounding box center [1424, 458] width 31 height 31
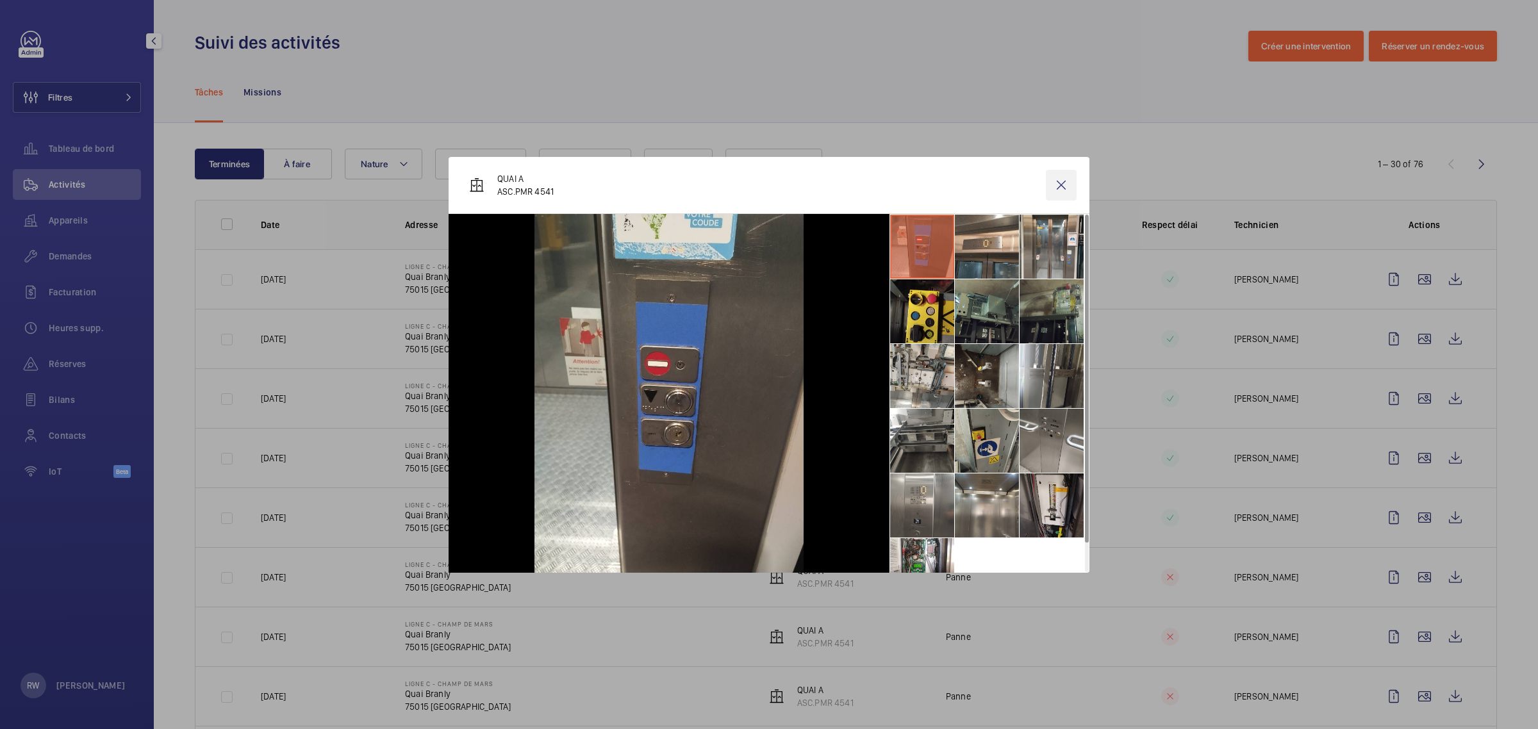
click at [1061, 180] on wm-front-icon-button at bounding box center [1061, 185] width 31 height 31
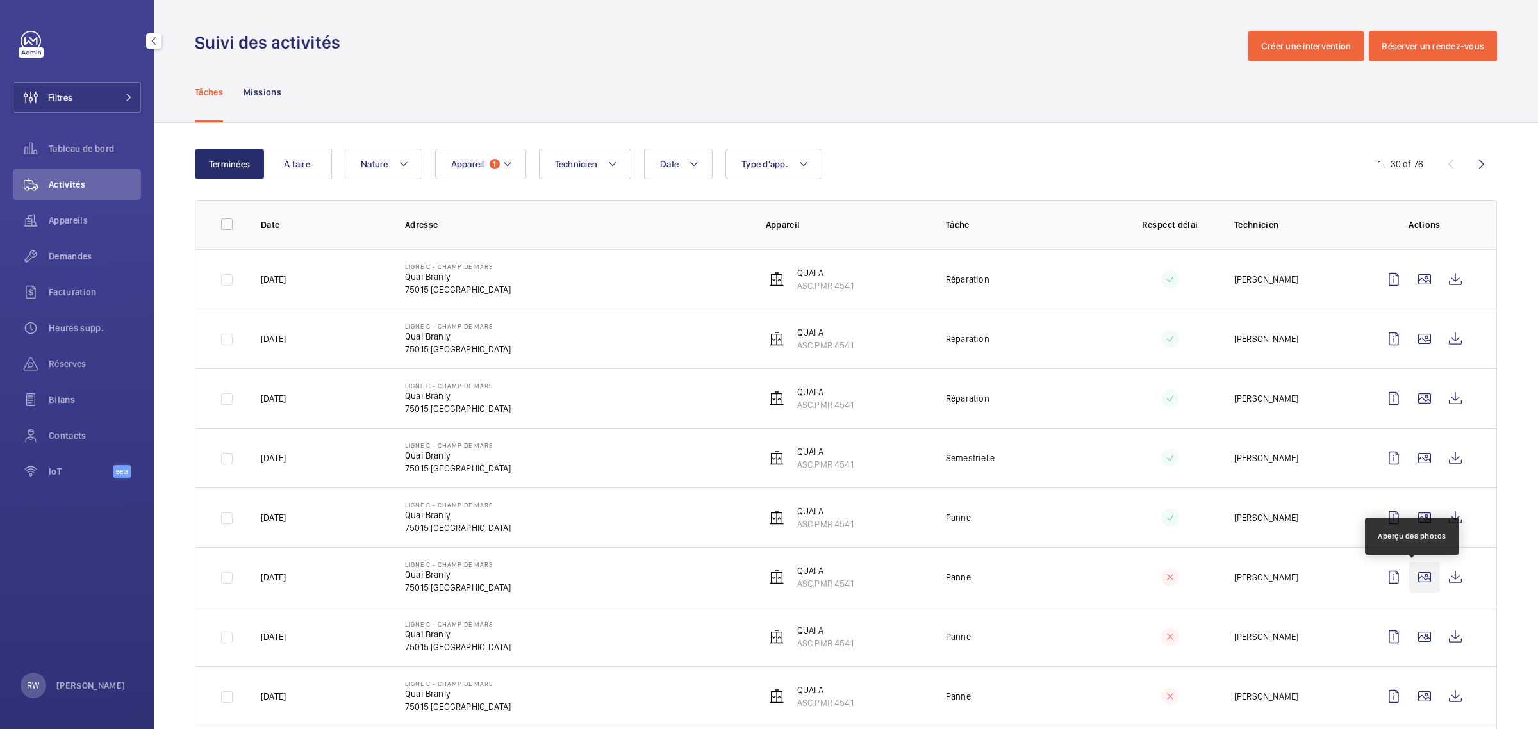
click at [1414, 580] on wm-front-icon-button at bounding box center [1424, 577] width 31 height 31
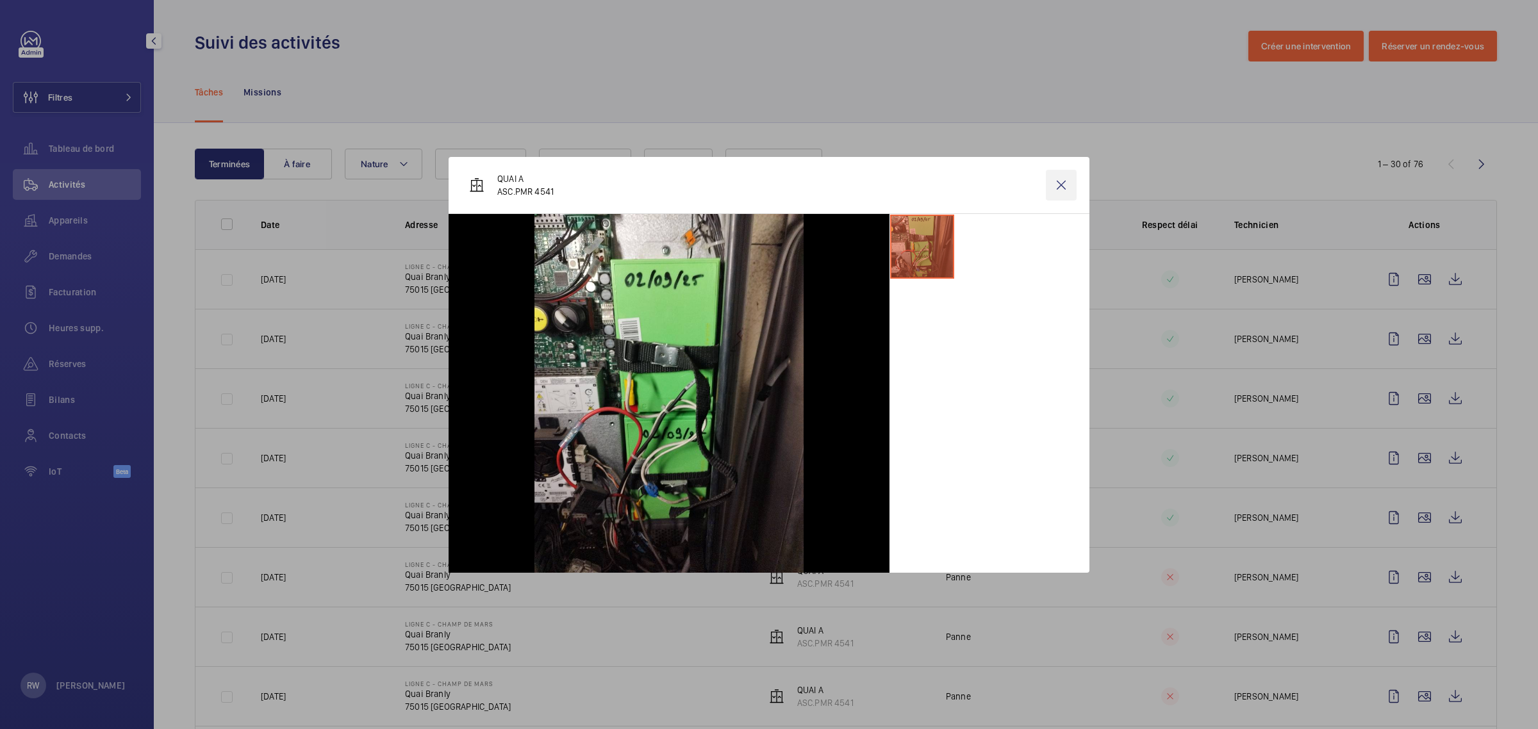
click at [1055, 186] on wm-front-icon-button at bounding box center [1061, 185] width 31 height 31
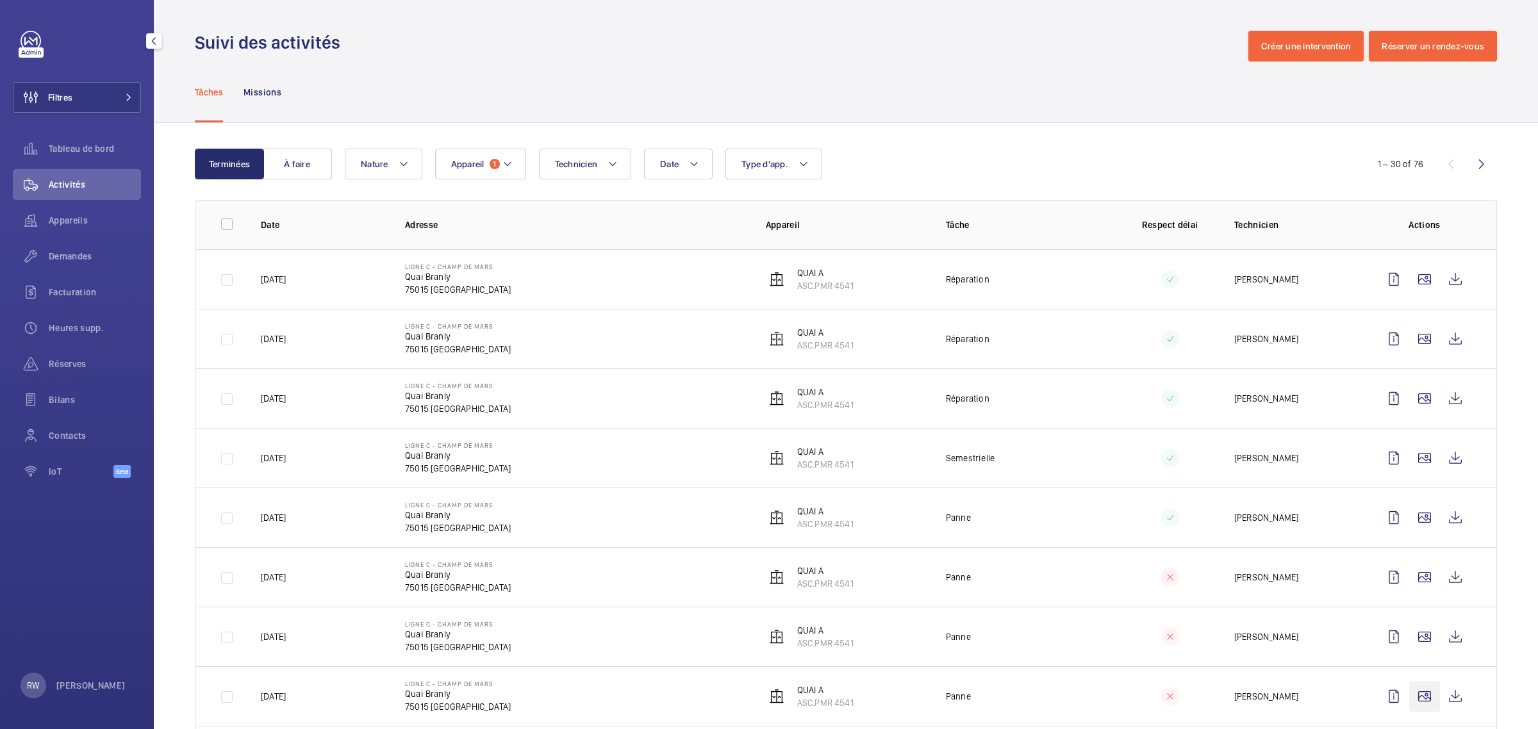
click at [1411, 699] on wm-front-icon-button at bounding box center [1424, 696] width 31 height 31
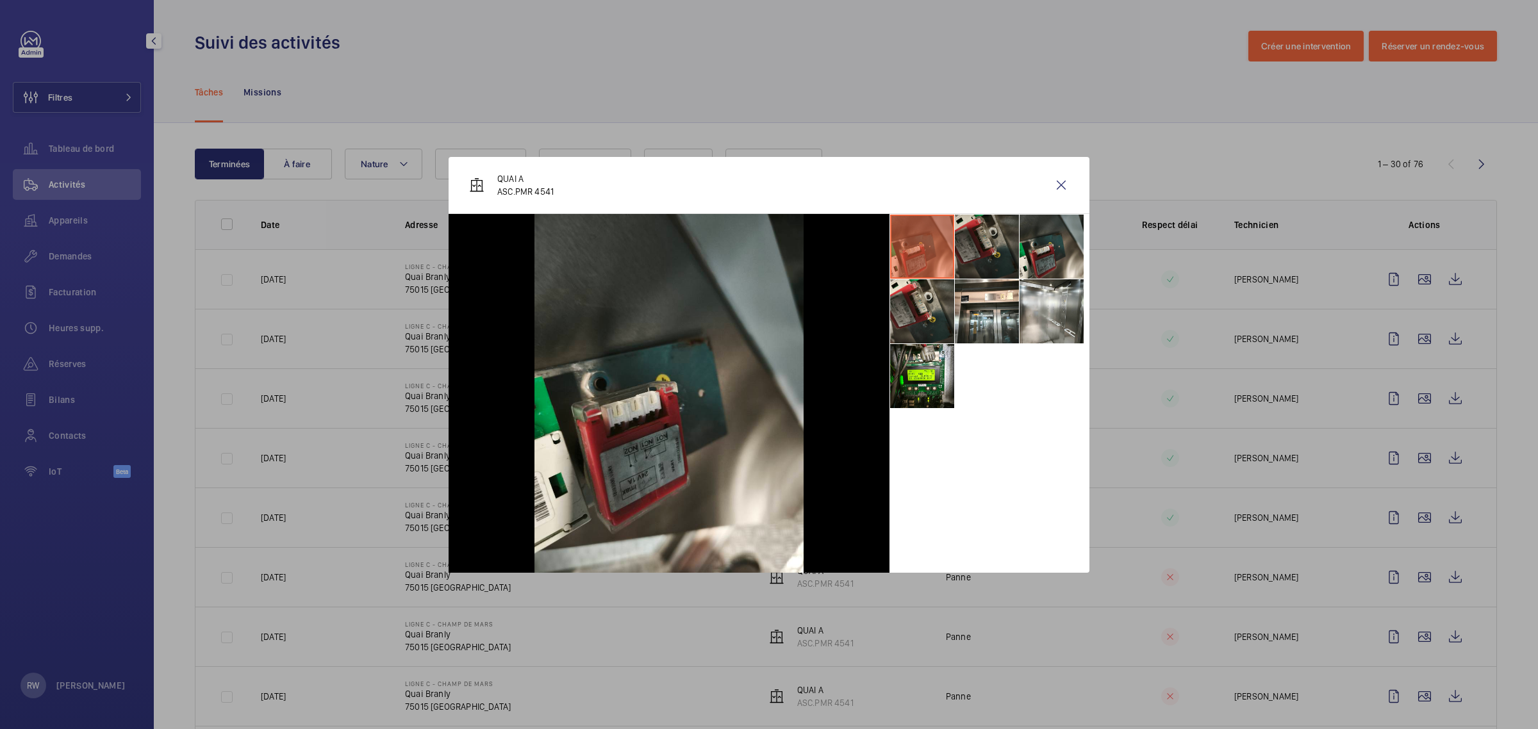
click at [994, 235] on li at bounding box center [987, 247] width 64 height 64
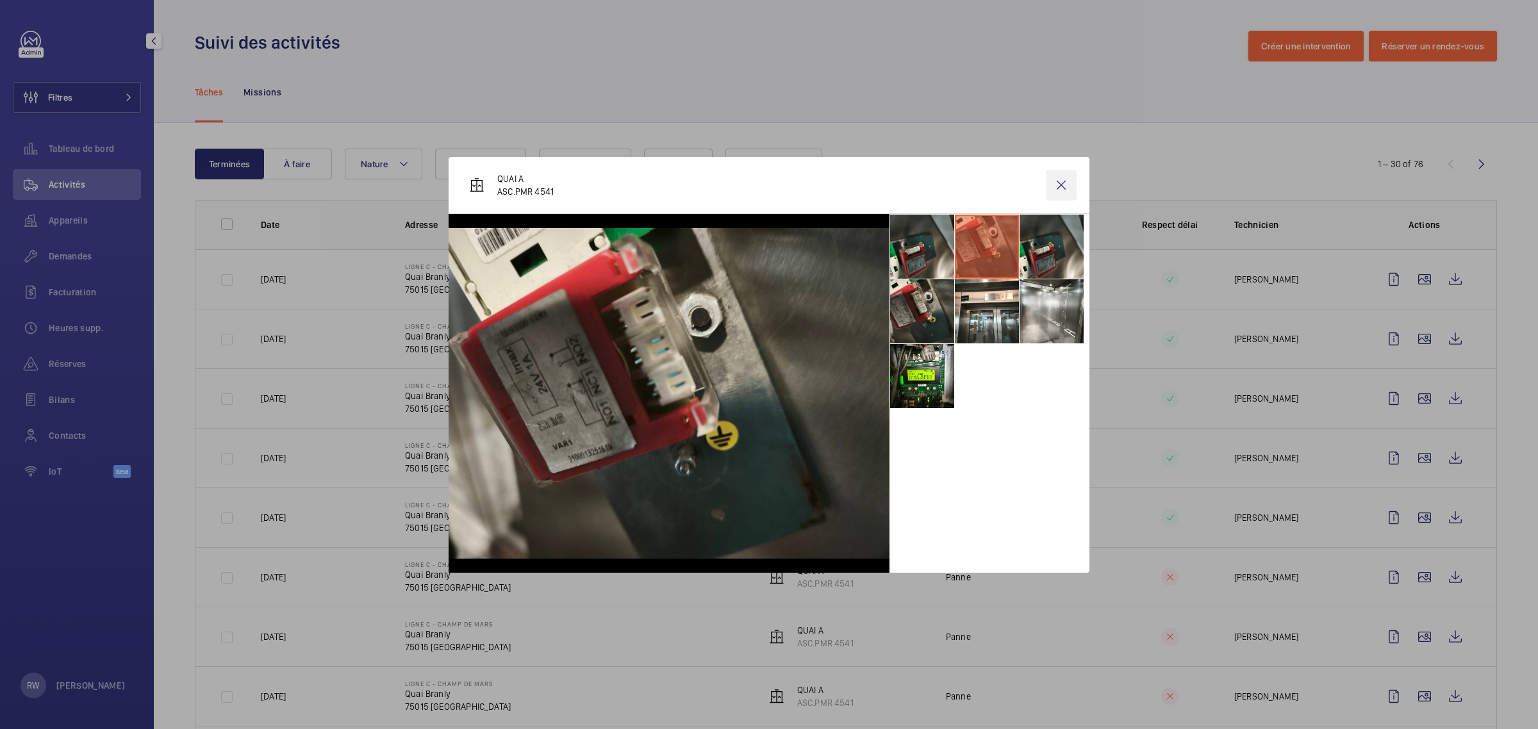
click at [1062, 185] on wm-front-icon-button at bounding box center [1061, 185] width 31 height 31
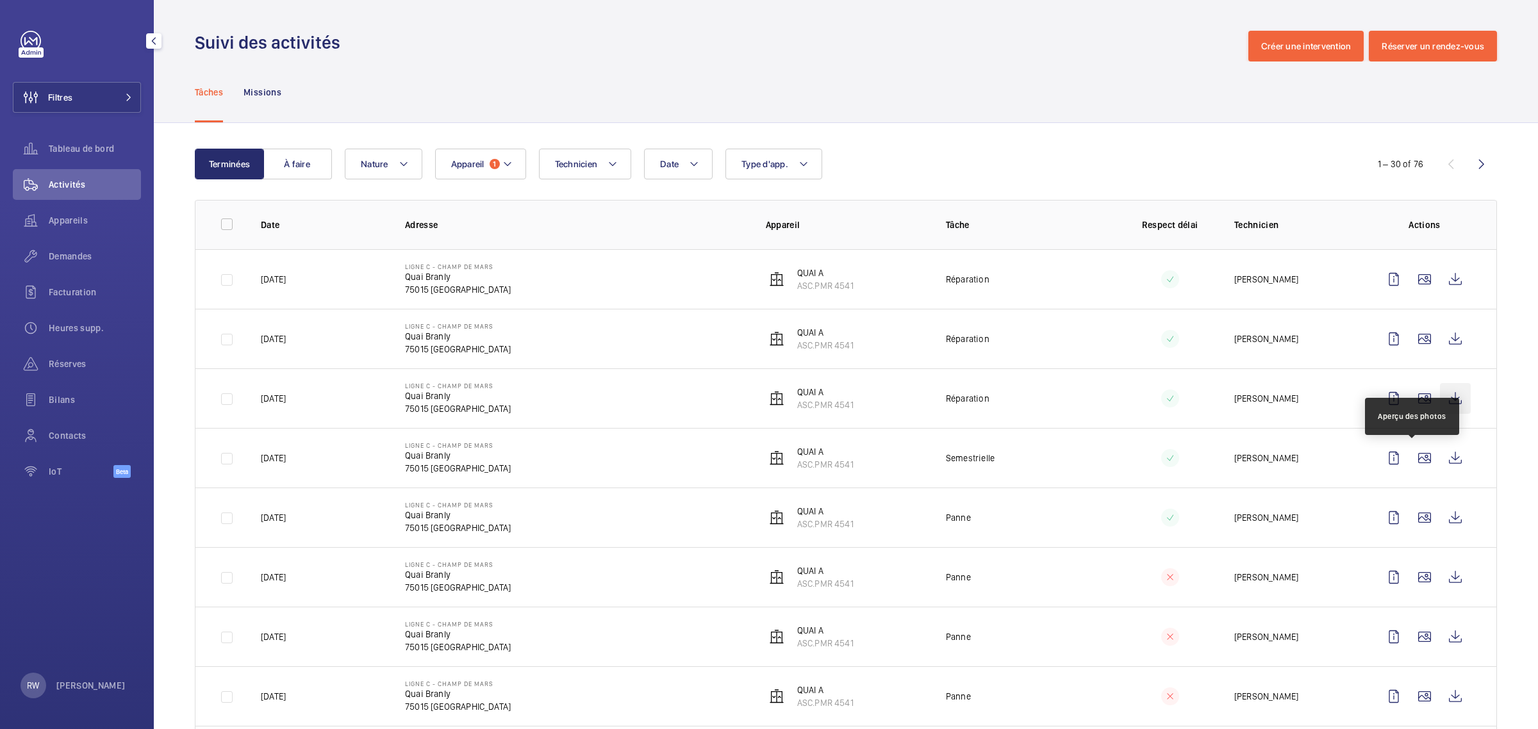
drag, startPoint x: 1414, startPoint y: 456, endPoint x: 1441, endPoint y: 396, distance: 65.4
click at [1414, 476] on td at bounding box center [1427, 458] width 138 height 60
click at [1414, 398] on wm-front-icon-button at bounding box center [1424, 398] width 31 height 31
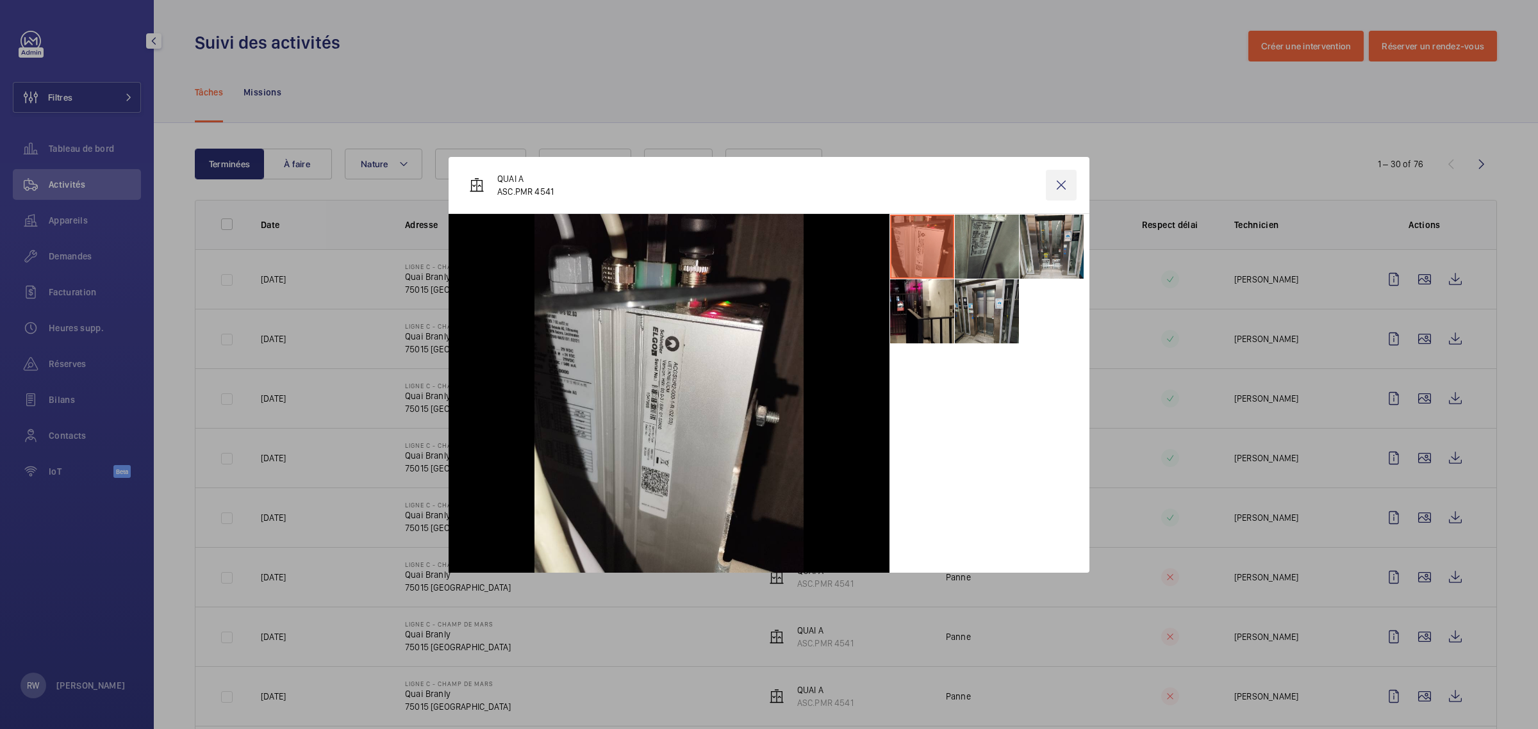
click at [1061, 180] on wm-front-icon-button at bounding box center [1061, 185] width 31 height 31
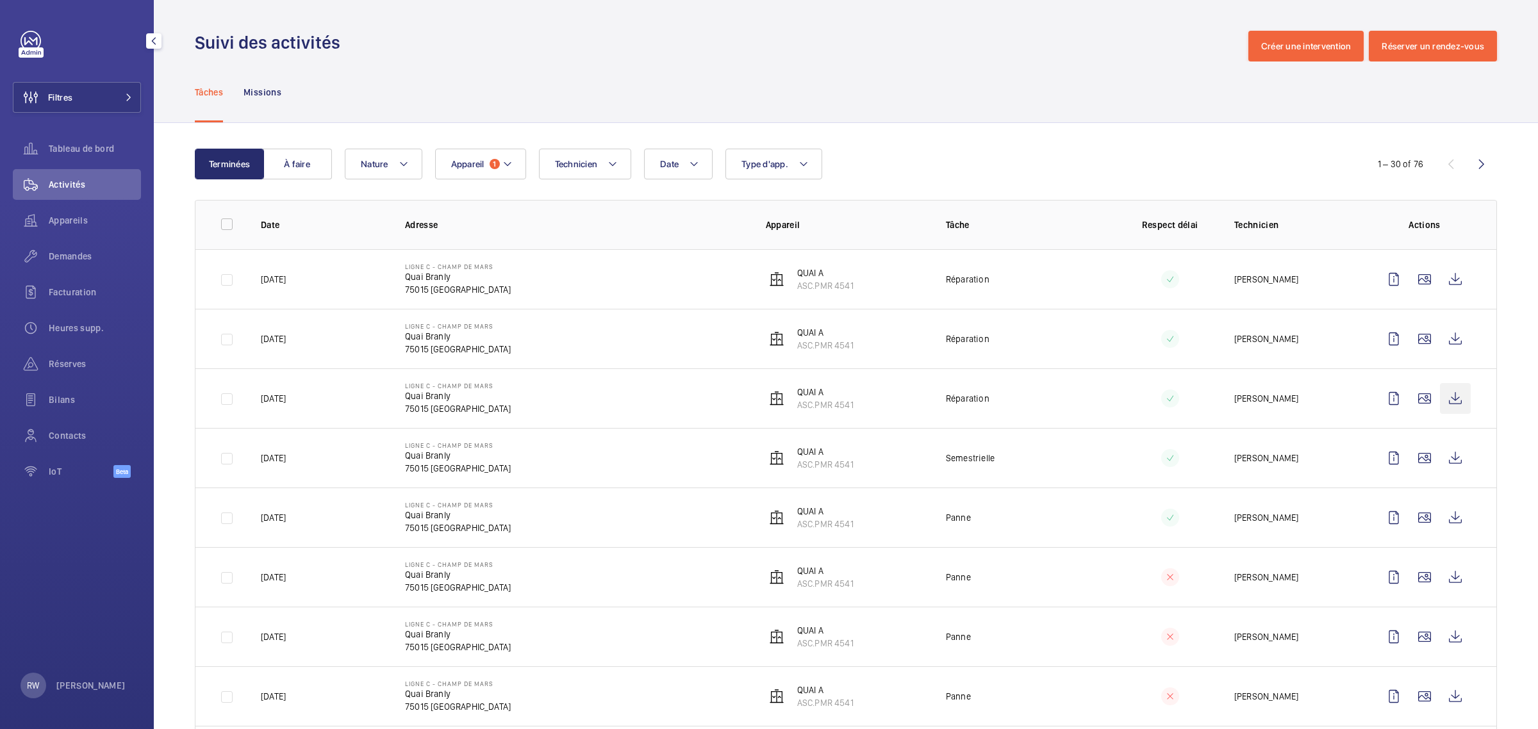
click at [1440, 401] on wm-front-icon-button at bounding box center [1455, 398] width 31 height 31
click at [1443, 399] on wm-front-icon-button at bounding box center [1455, 398] width 31 height 31
click at [1445, 280] on wm-front-icon-button at bounding box center [1455, 279] width 31 height 31
drag, startPoint x: 873, startPoint y: 87, endPoint x: 1375, endPoint y: 117, distance: 502.7
click at [873, 87] on div "Tâches Missions" at bounding box center [846, 92] width 1302 height 61
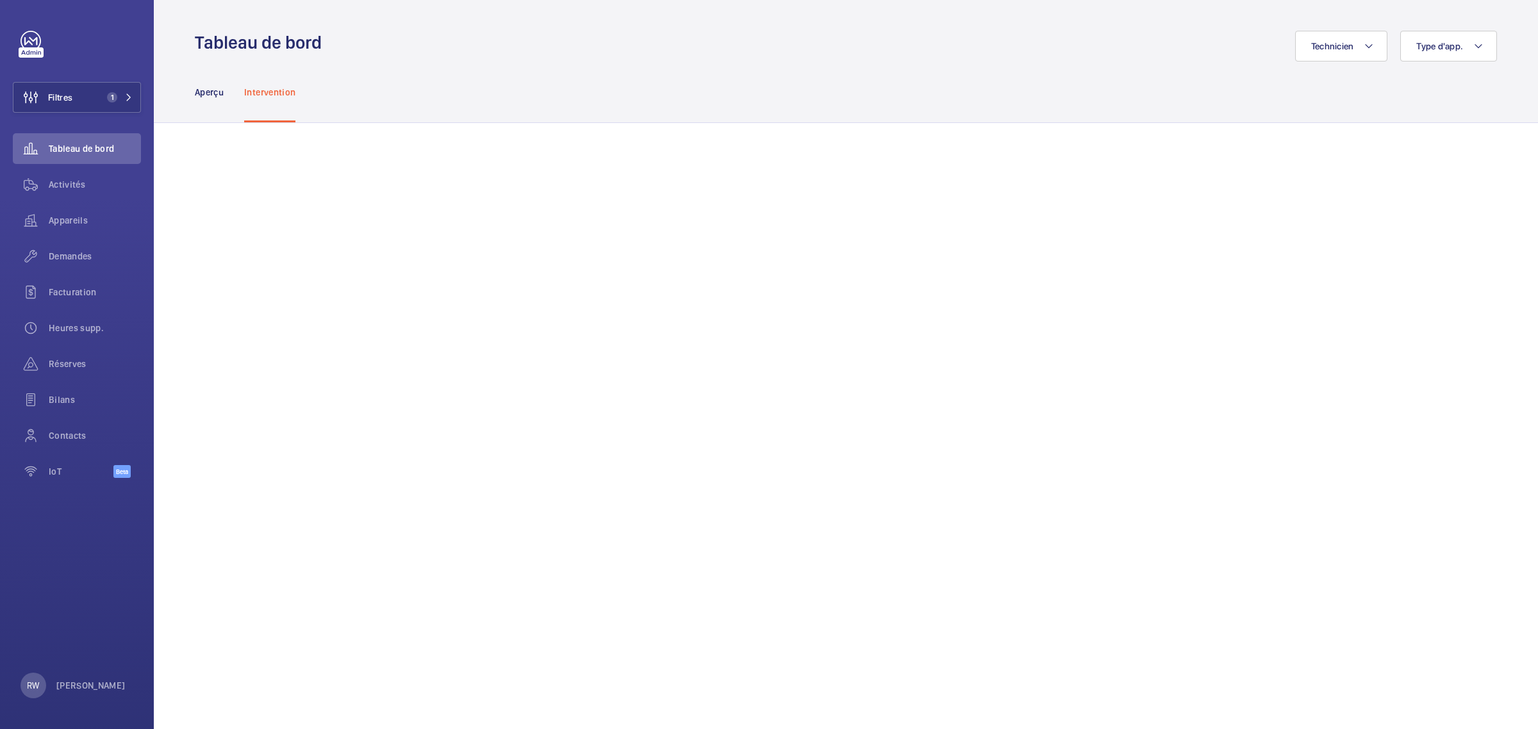
click at [553, 61] on div "Technicien Type d'app." at bounding box center [913, 46] width 1168 height 31
click at [55, 181] on span "Activités" at bounding box center [95, 184] width 92 height 13
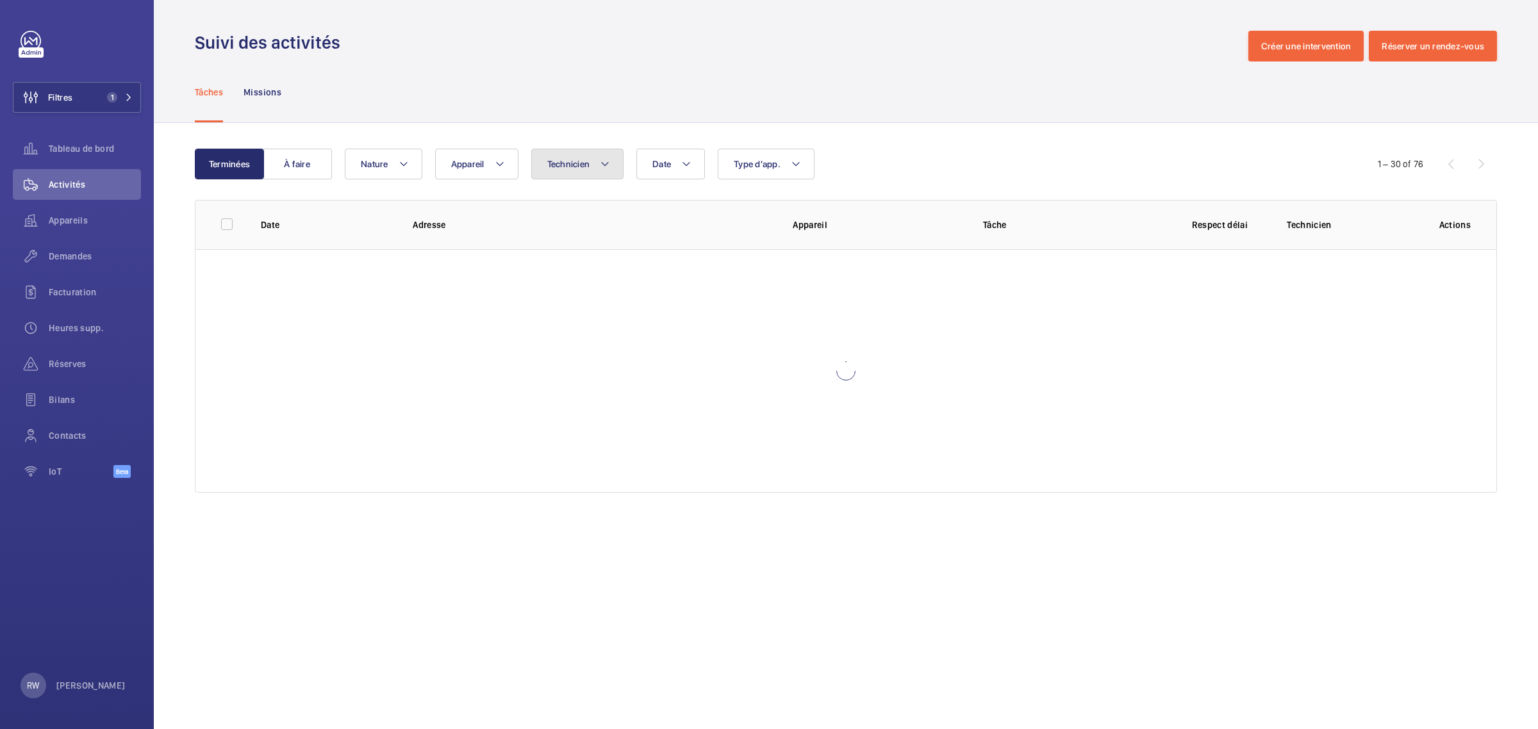
click at [580, 165] on span "Technicien" at bounding box center [568, 164] width 43 height 10
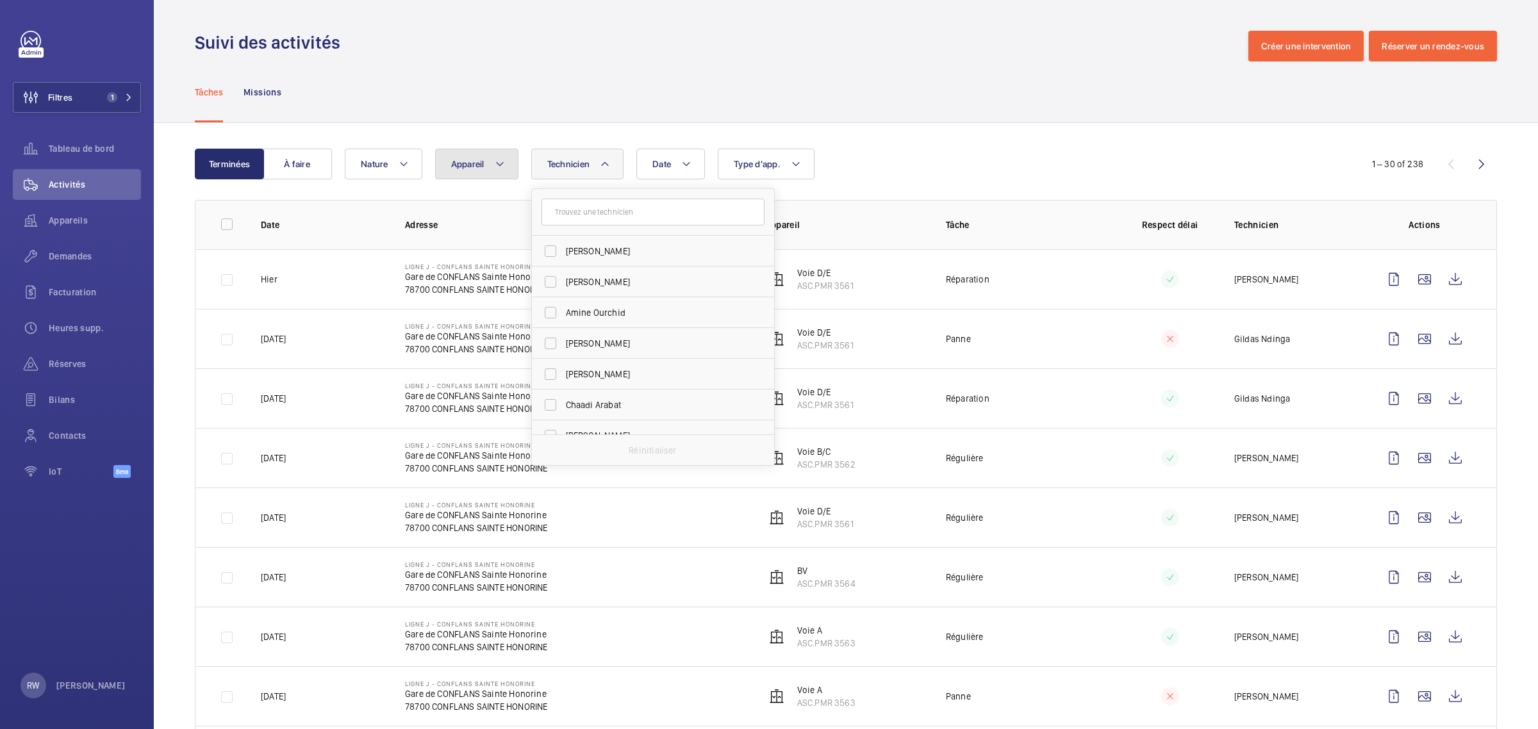
click at [493, 170] on button "Appareil" at bounding box center [476, 164] width 83 height 31
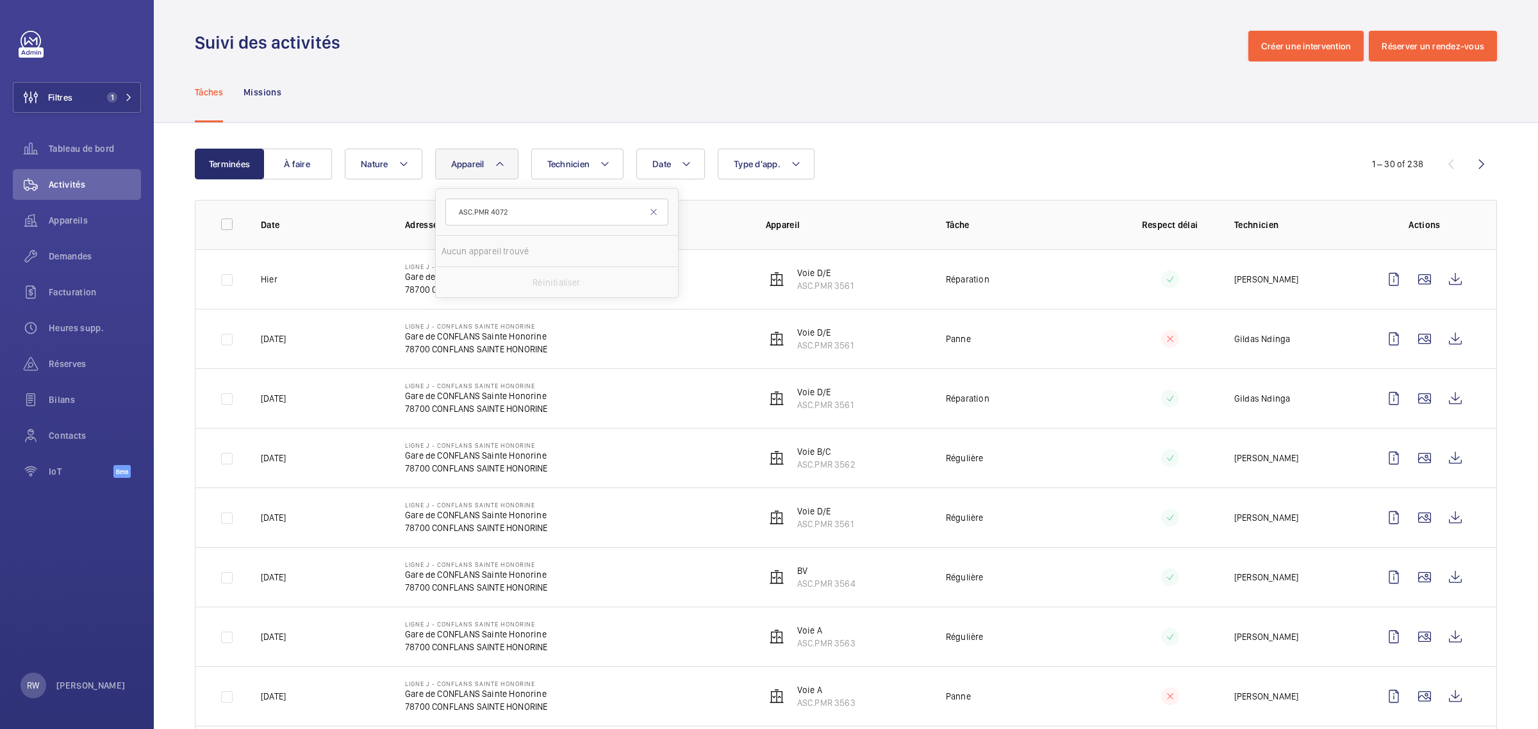
type input "ASC.PMR 4072"
click at [449, 87] on div "Tâches Missions" at bounding box center [846, 92] width 1302 height 61
click at [104, 97] on span "1" at bounding box center [109, 97] width 15 height 10
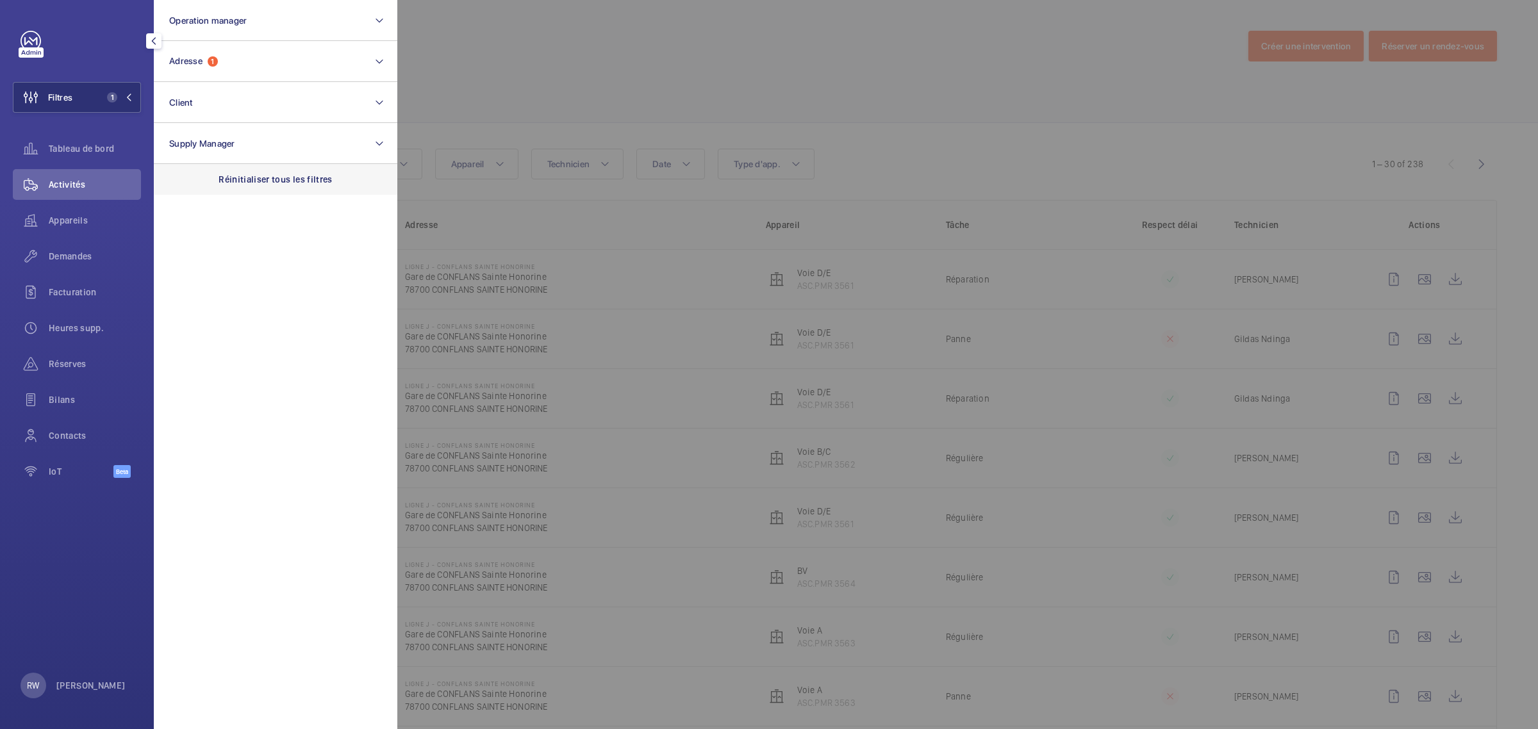
click at [264, 174] on p "Réinitialiser tous les filtres" at bounding box center [276, 179] width 114 height 13
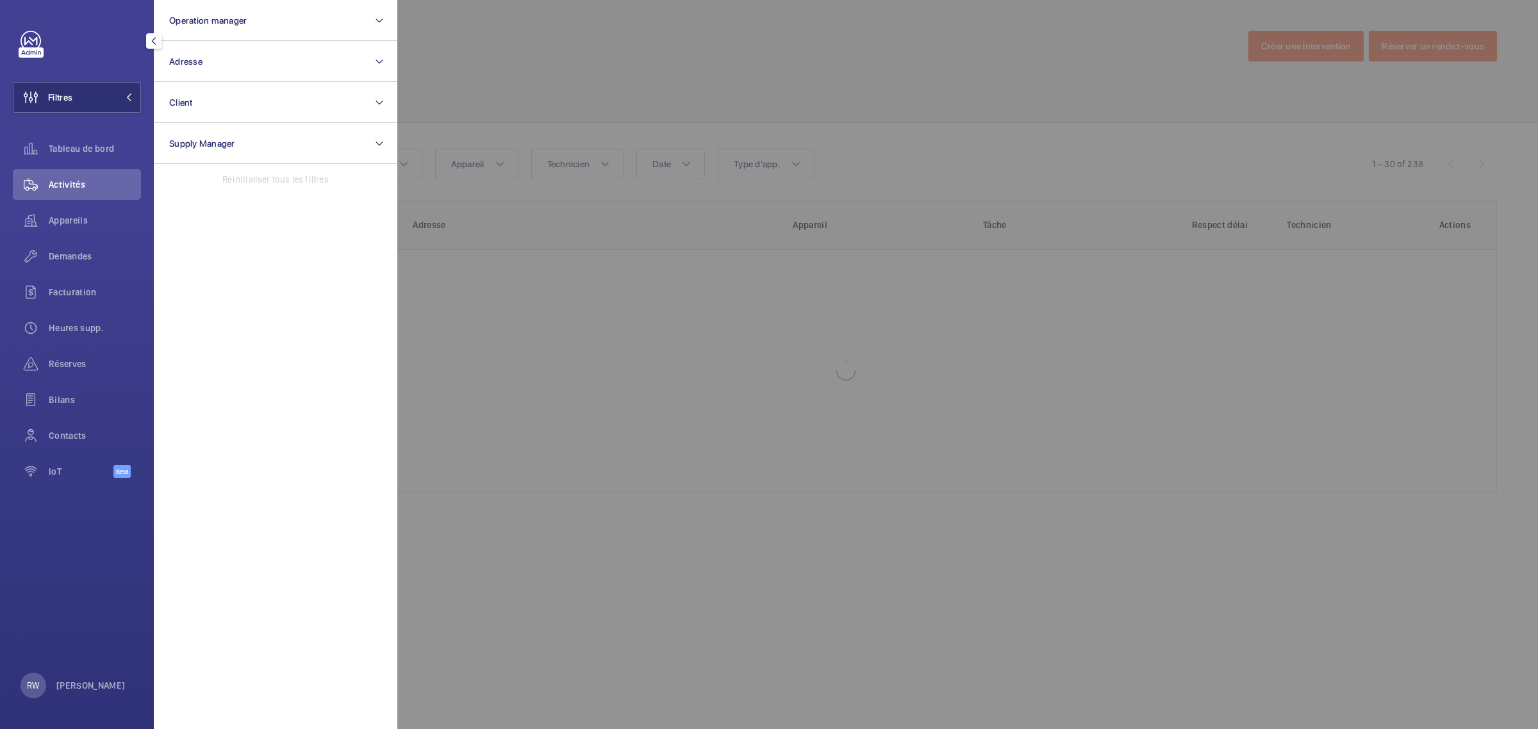
click at [616, 45] on div at bounding box center [1166, 364] width 1538 height 729
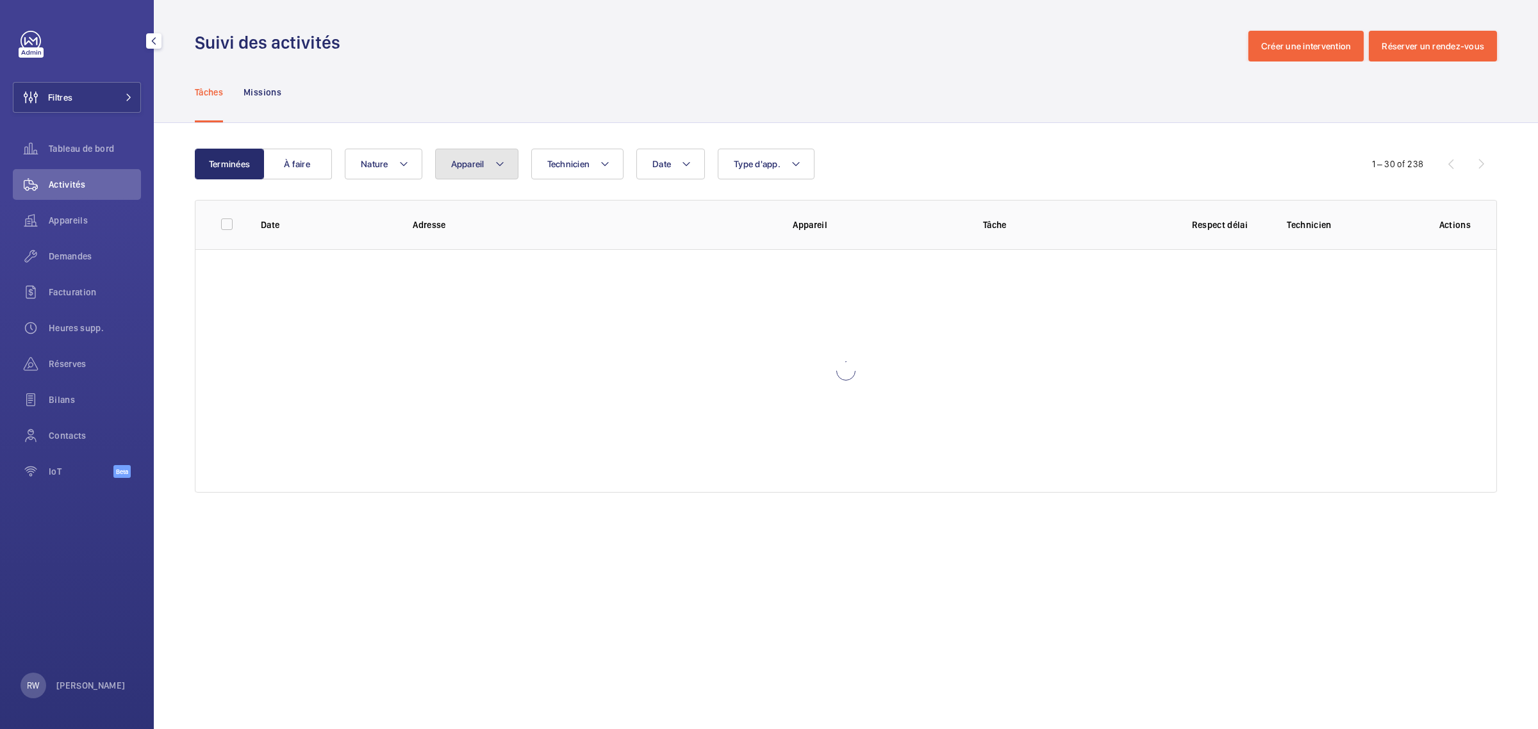
click at [501, 165] on mat-icon at bounding box center [500, 163] width 10 height 15
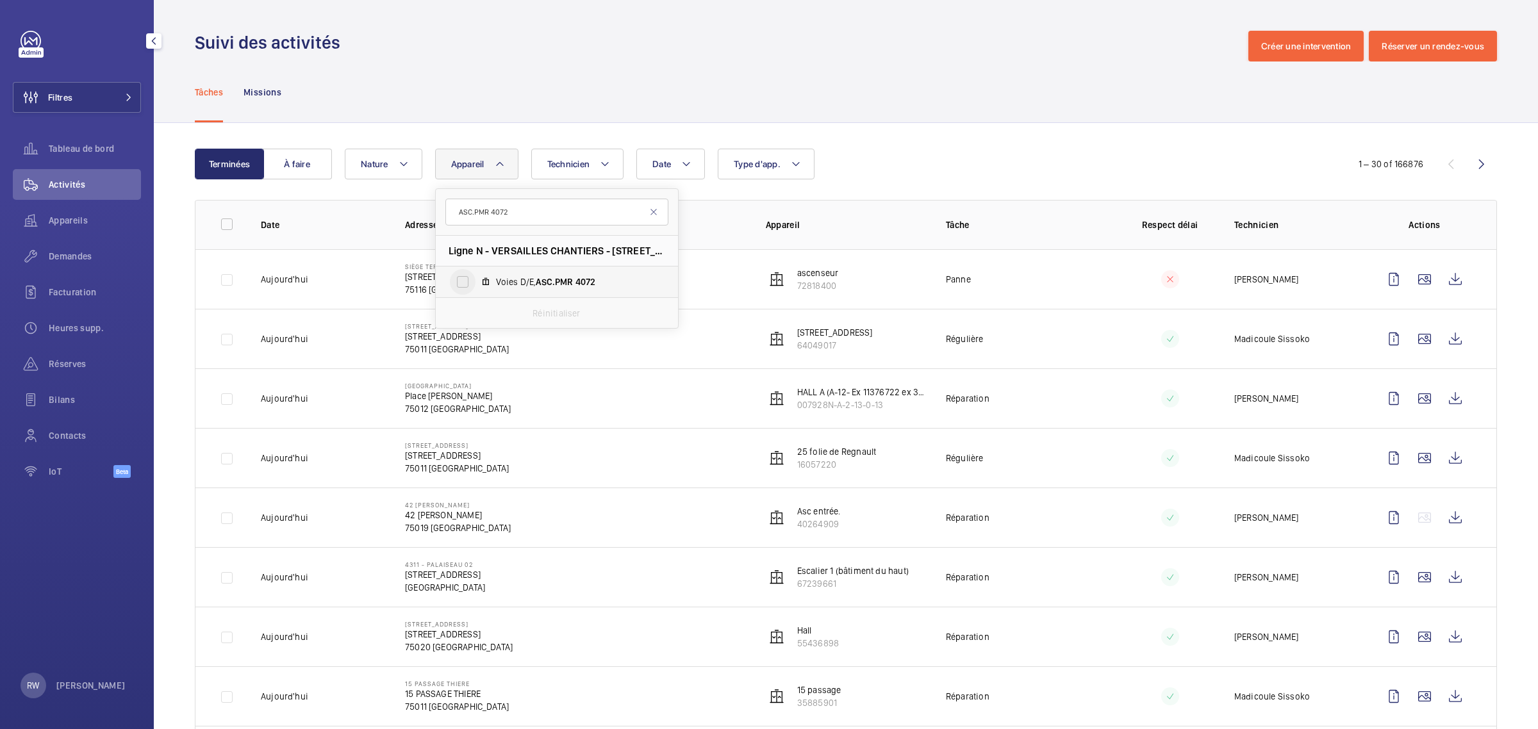
type input "ASC.PMR 4072"
click at [462, 283] on input "Voies D/E, ASC.PMR 4072" at bounding box center [463, 282] width 26 height 26
checkbox input "true"
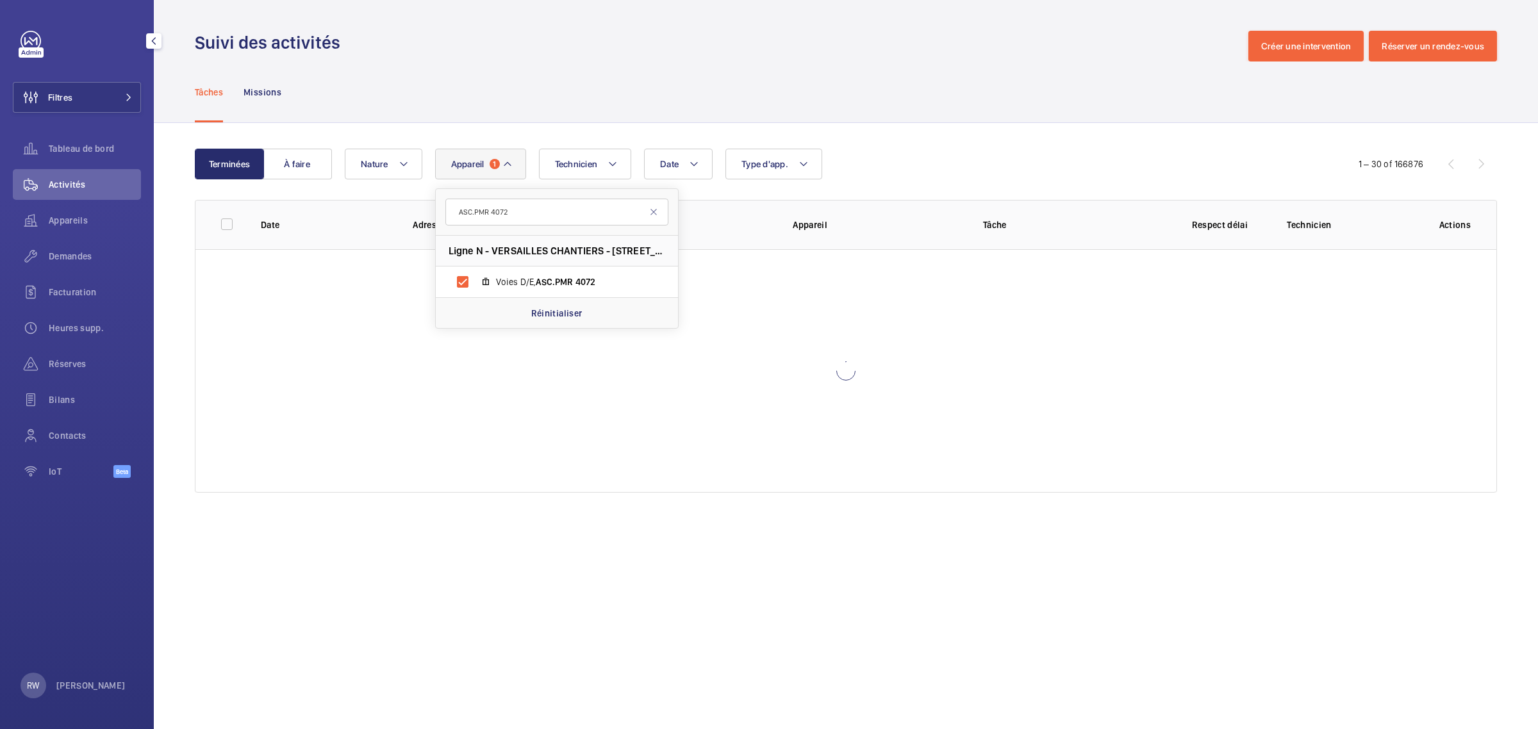
click at [504, 94] on div "Tâches Missions" at bounding box center [846, 92] width 1302 height 61
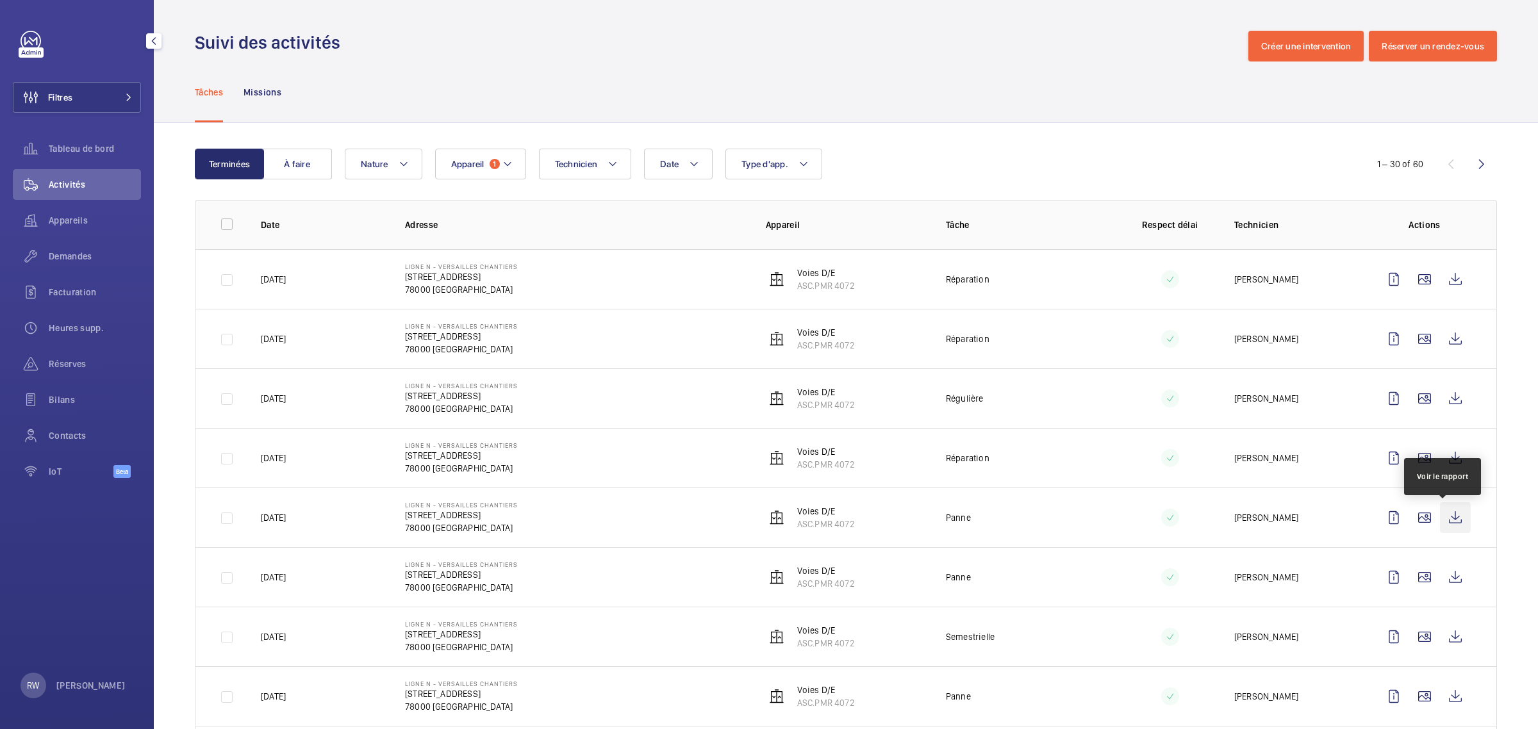
click at [1441, 522] on wm-front-icon-button at bounding box center [1455, 517] width 31 height 31
drag, startPoint x: 1442, startPoint y: 519, endPoint x: 1477, endPoint y: 524, distance: 35.5
click at [1477, 524] on td at bounding box center [1427, 518] width 138 height 60
click at [1409, 274] on wm-front-icon-button at bounding box center [1424, 279] width 31 height 31
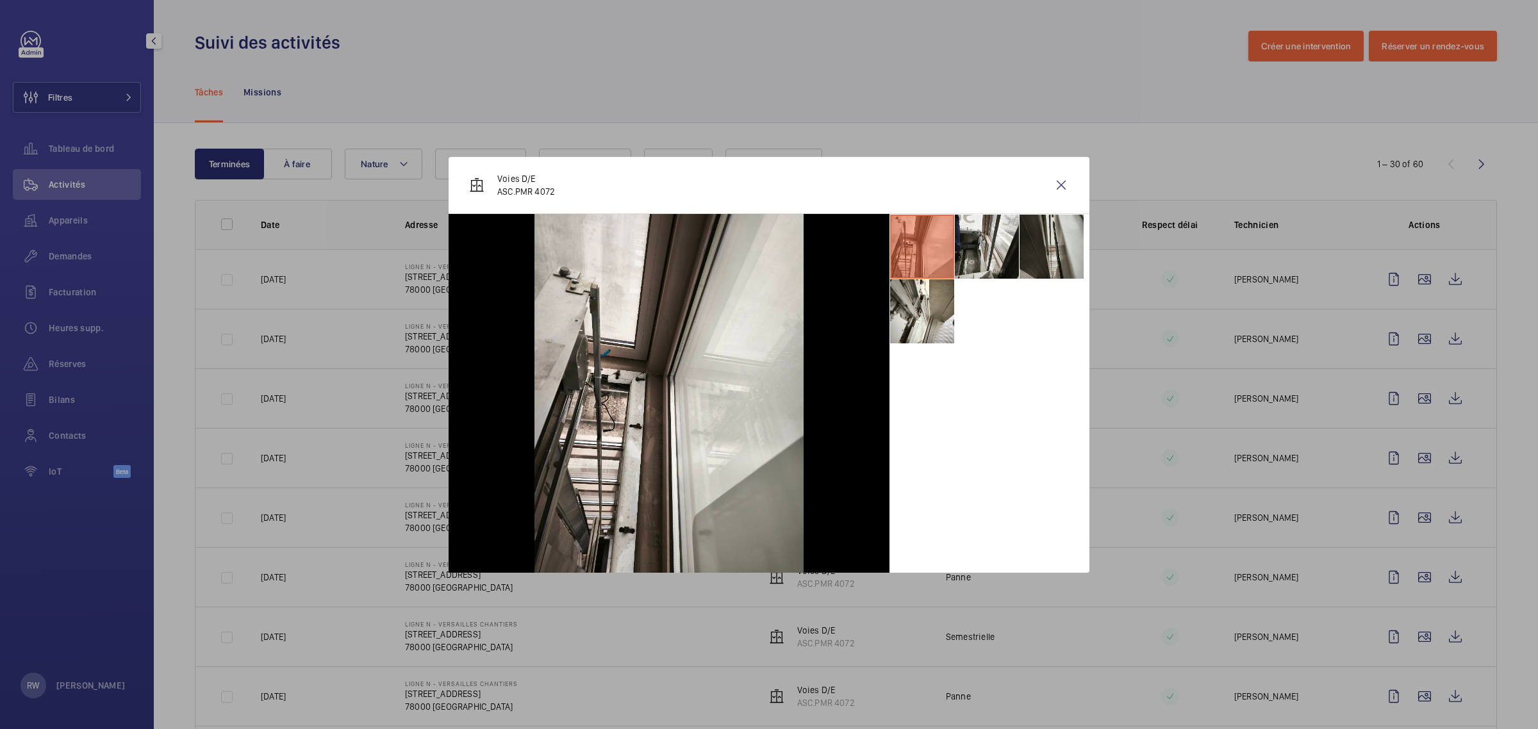
click at [1025, 237] on li at bounding box center [1052, 247] width 64 height 64
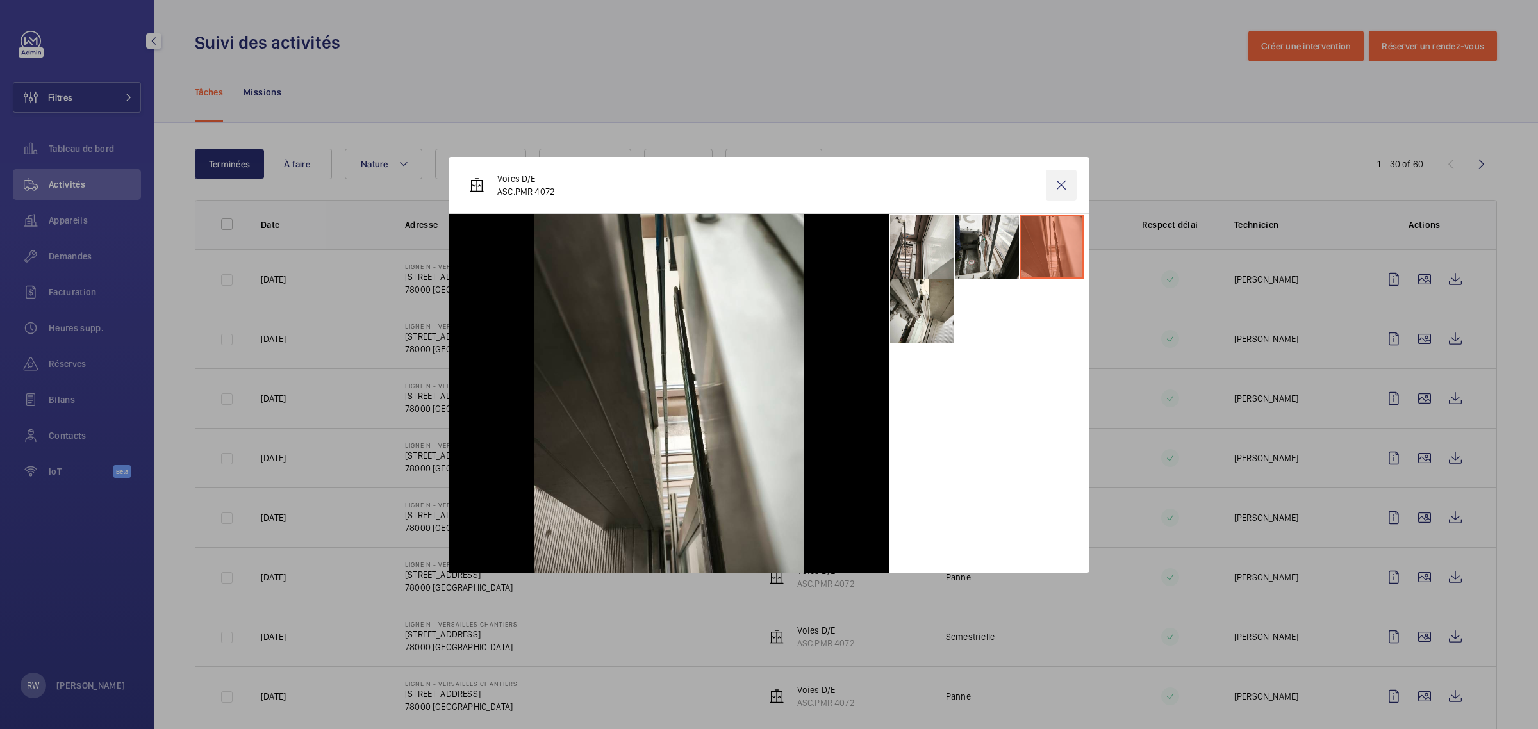
click at [1063, 176] on wm-front-icon-button at bounding box center [1061, 185] width 31 height 31
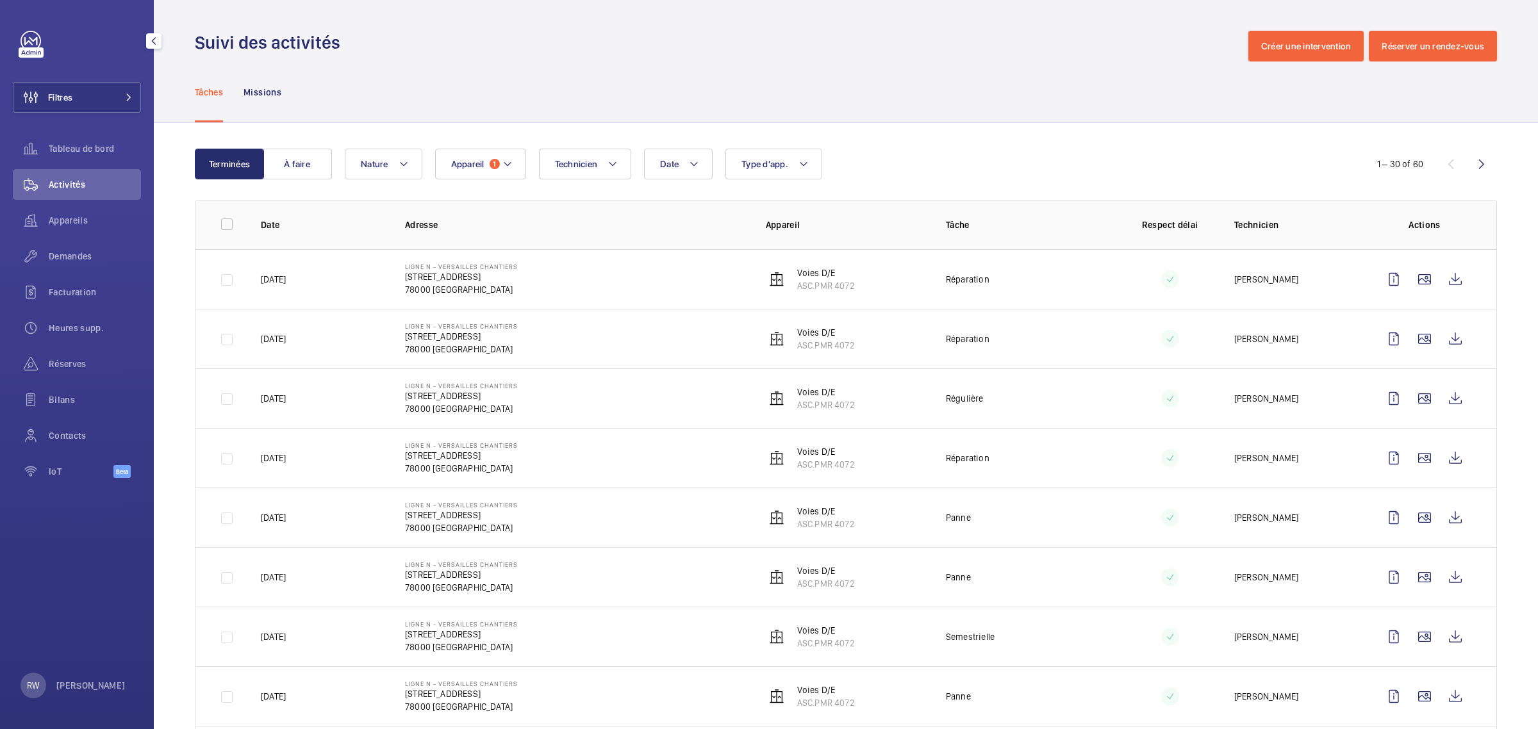
click at [1441, 577] on wm-front-icon-button at bounding box center [1455, 577] width 31 height 31
click at [1445, 579] on wm-front-icon-button at bounding box center [1455, 577] width 31 height 31
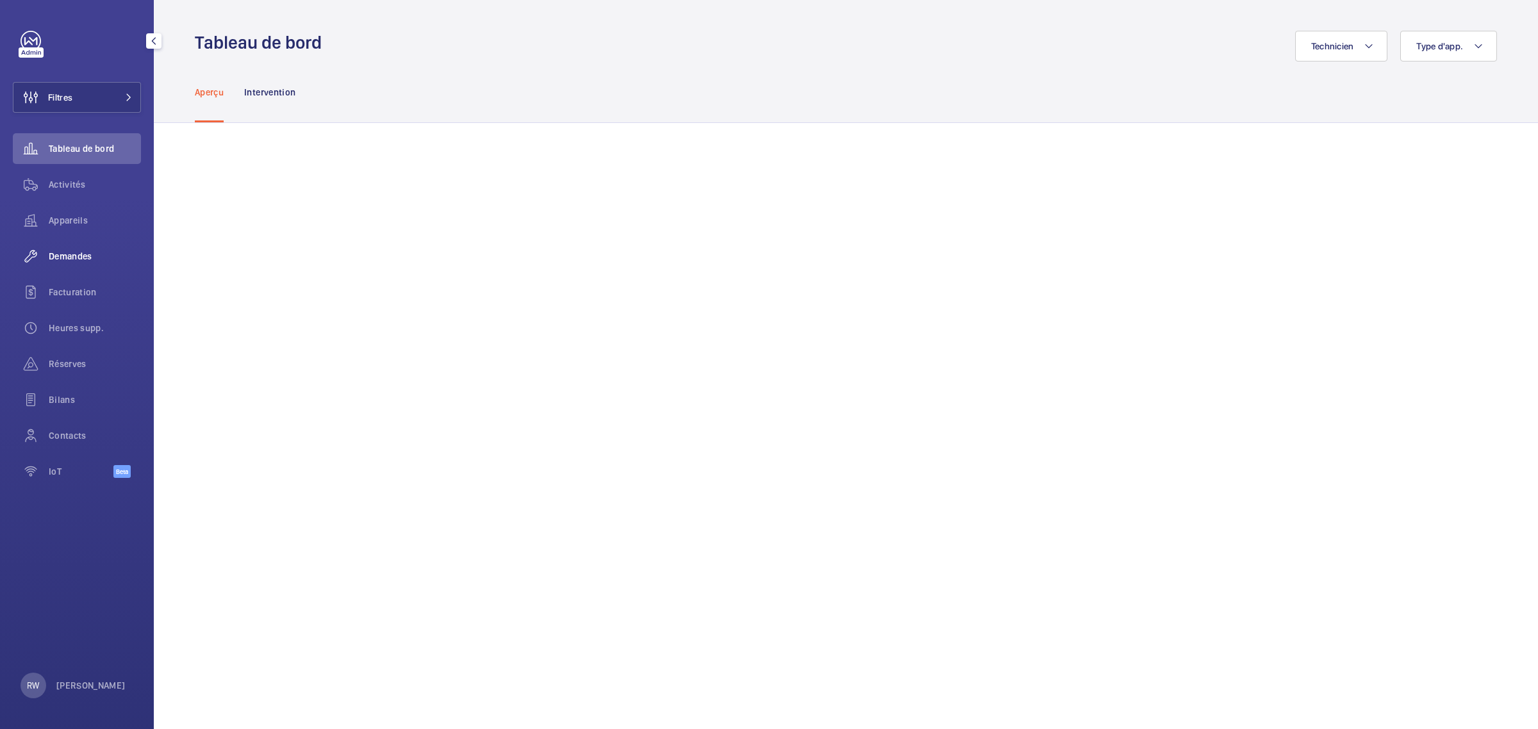
click at [68, 254] on span "Demandes" at bounding box center [95, 256] width 92 height 13
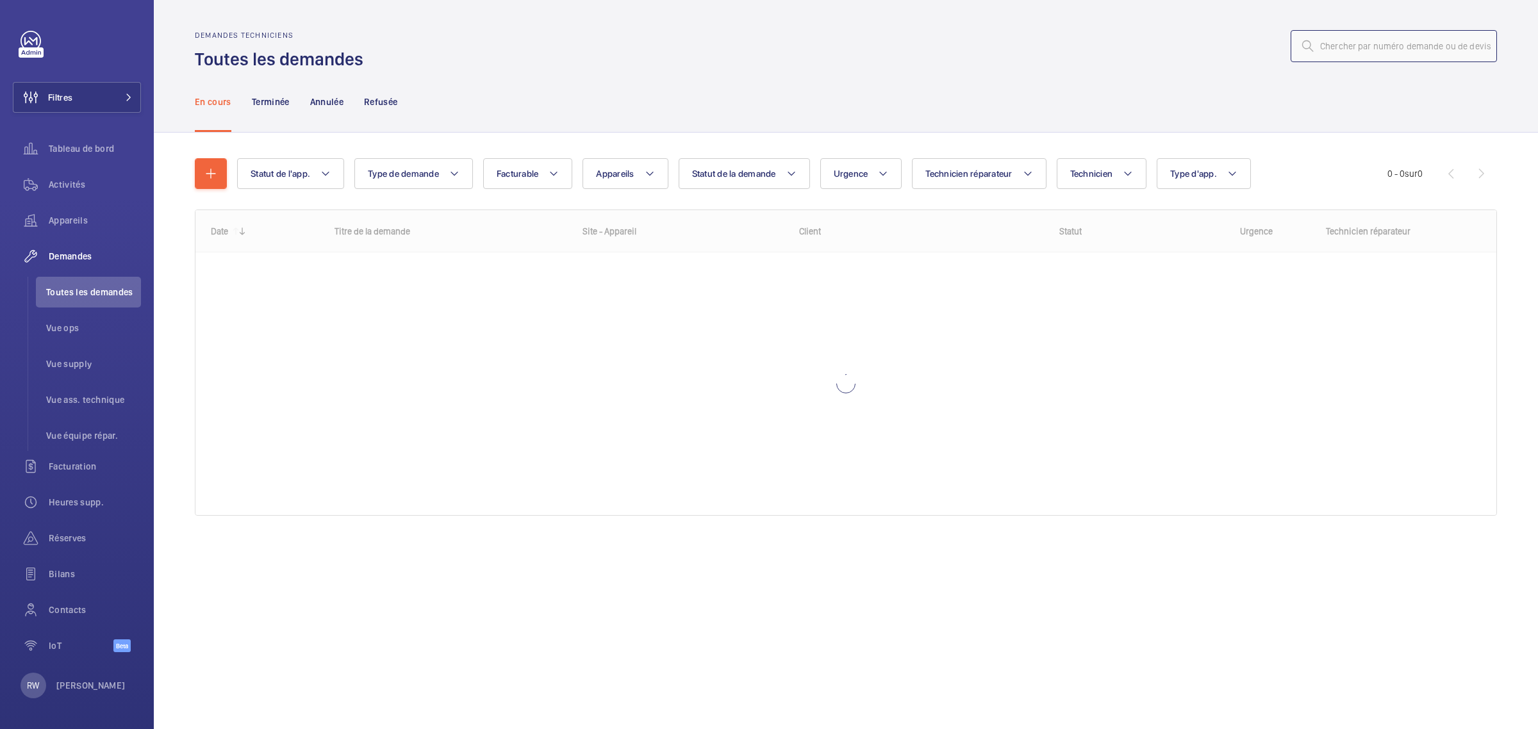
click at [1434, 49] on input "text" at bounding box center [1394, 46] width 206 height 32
drag, startPoint x: 1334, startPoint y: 42, endPoint x: 1213, endPoint y: 43, distance: 121.1
click at [1213, 43] on div "DT R25-13004" at bounding box center [934, 46] width 1126 height 31
type input "R25-13004"
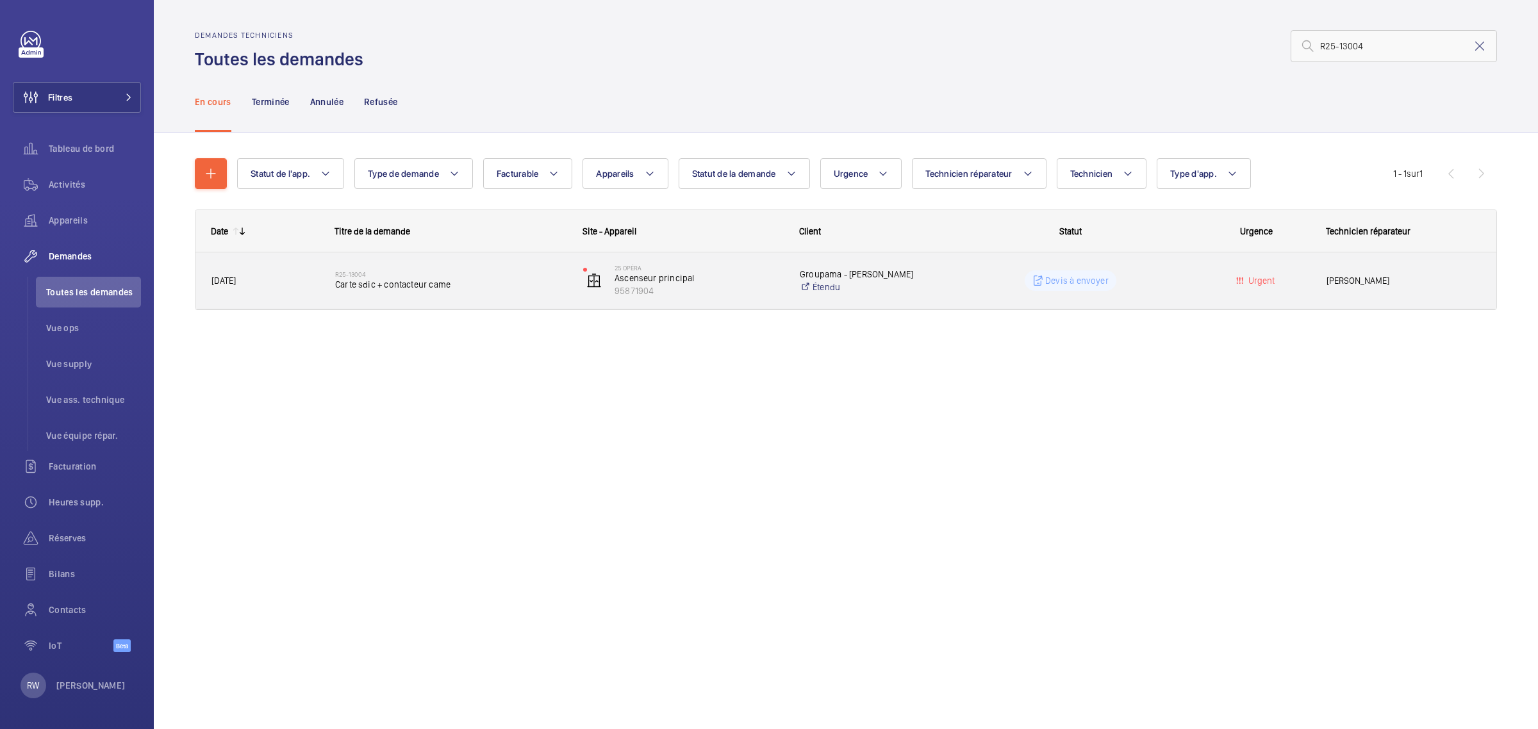
click at [409, 276] on h2 "R25-13004" at bounding box center [450, 274] width 231 height 8
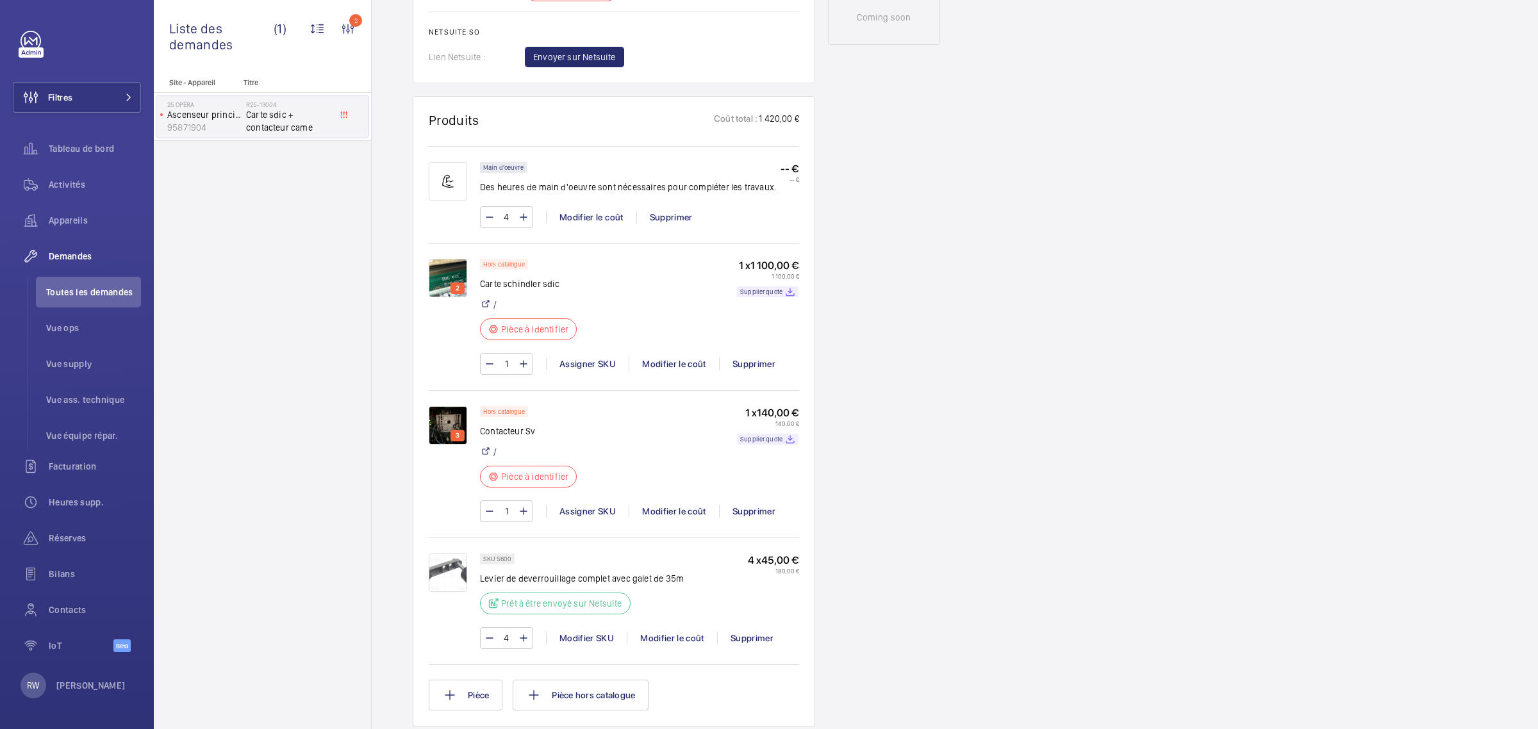
scroll to position [721, 0]
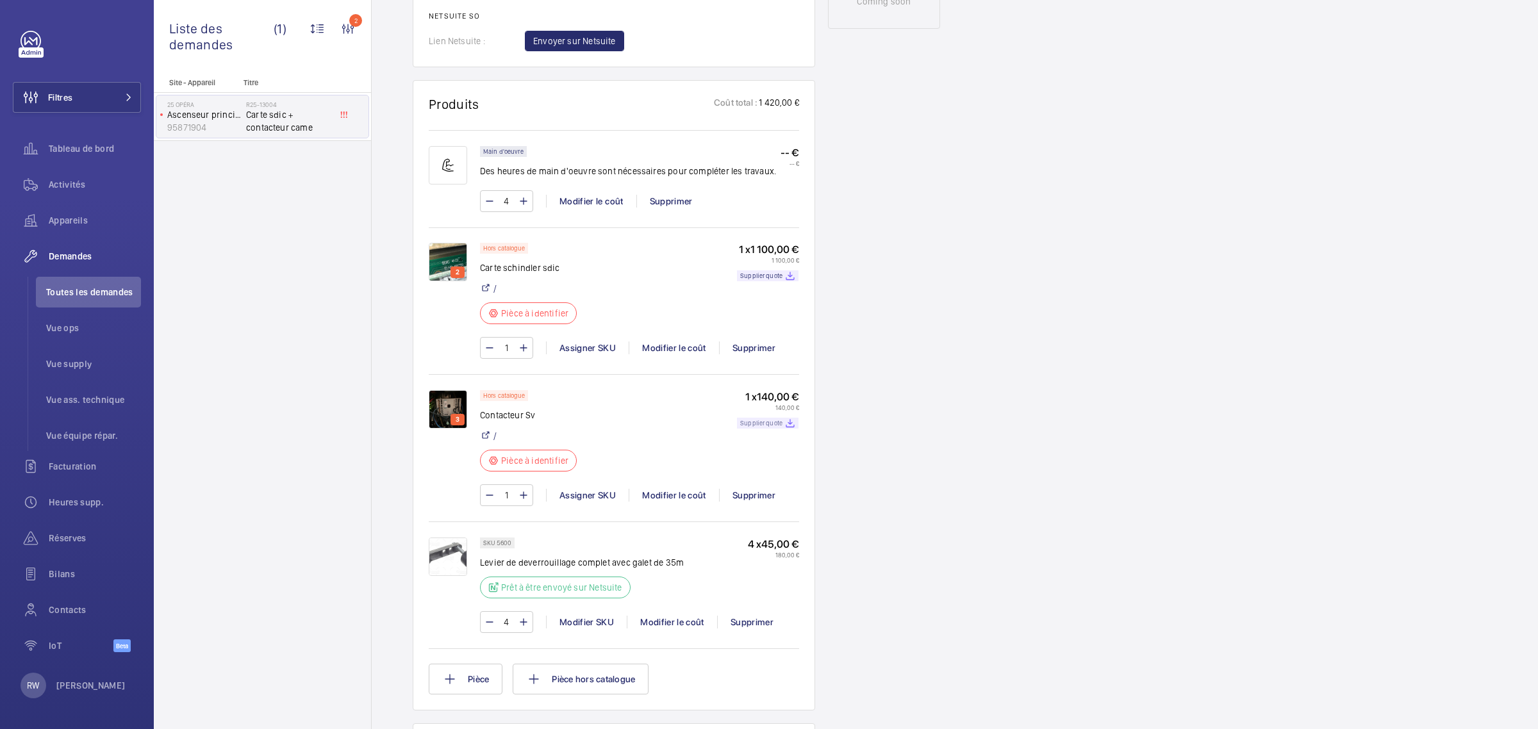
click at [774, 423] on p "Supplier quote" at bounding box center [761, 423] width 42 height 4
click at [772, 424] on p "Supplier quote" at bounding box center [761, 423] width 42 height 4
click at [445, 413] on img at bounding box center [448, 409] width 38 height 38
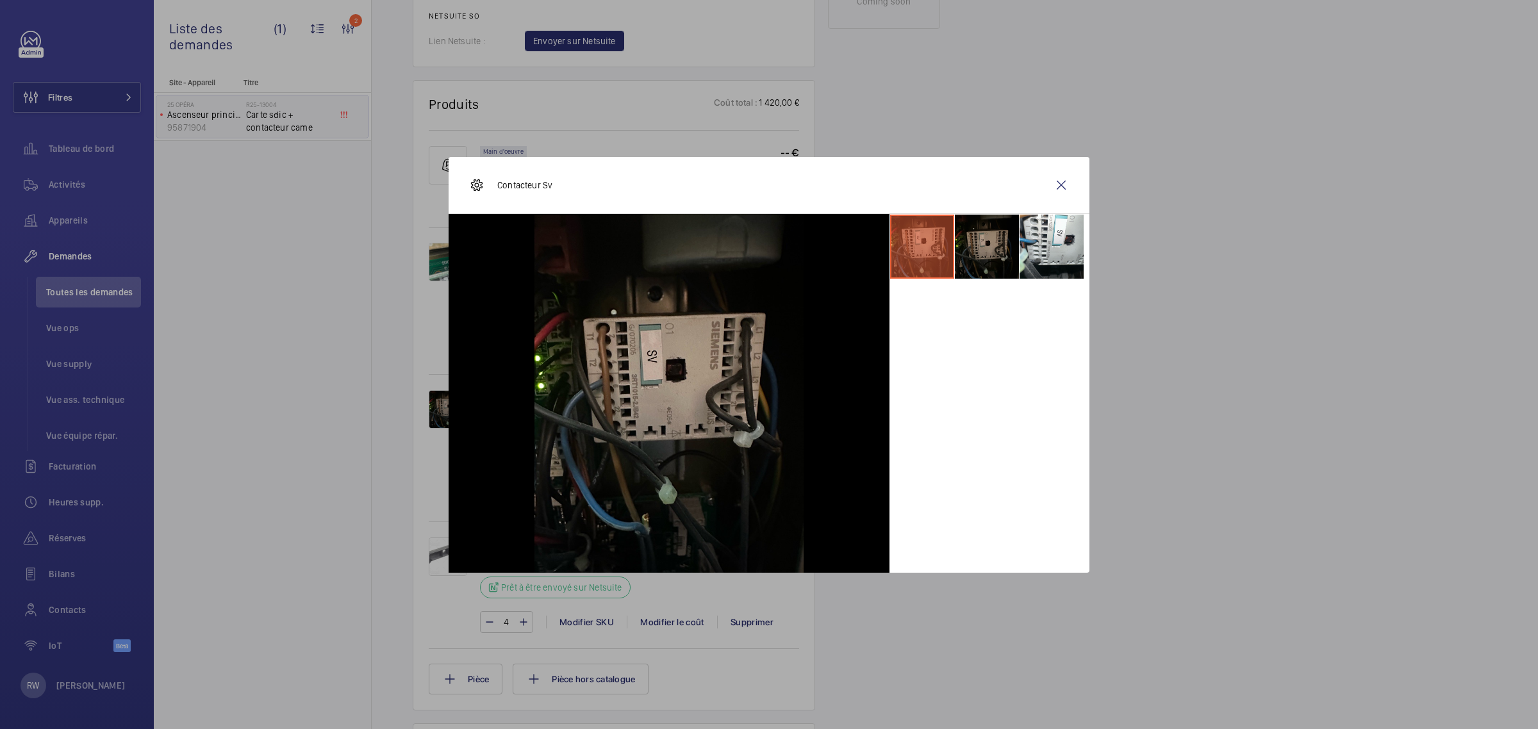
click at [988, 233] on li at bounding box center [987, 247] width 64 height 64
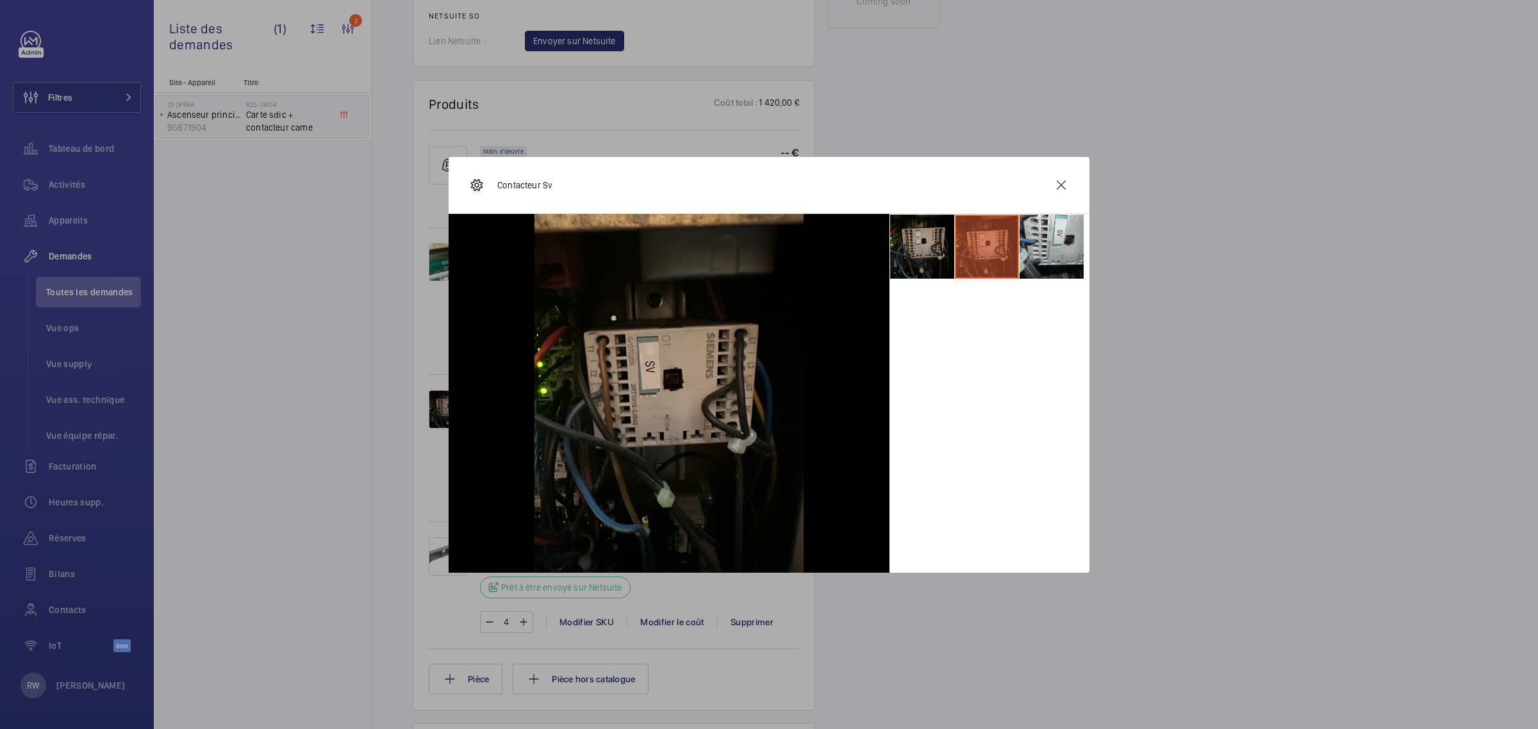
click at [1045, 237] on li at bounding box center [1052, 247] width 64 height 64
